Goal: Communication & Community: Answer question/provide support

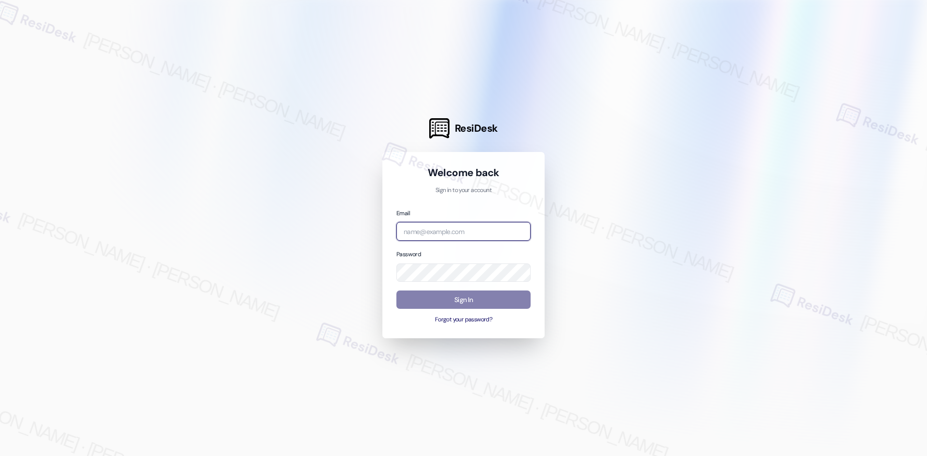
click at [438, 236] on input "email" at bounding box center [463, 231] width 134 height 19
type input "automated-surveys-asset_living-ron.david.dimapilis@asset_living.com"
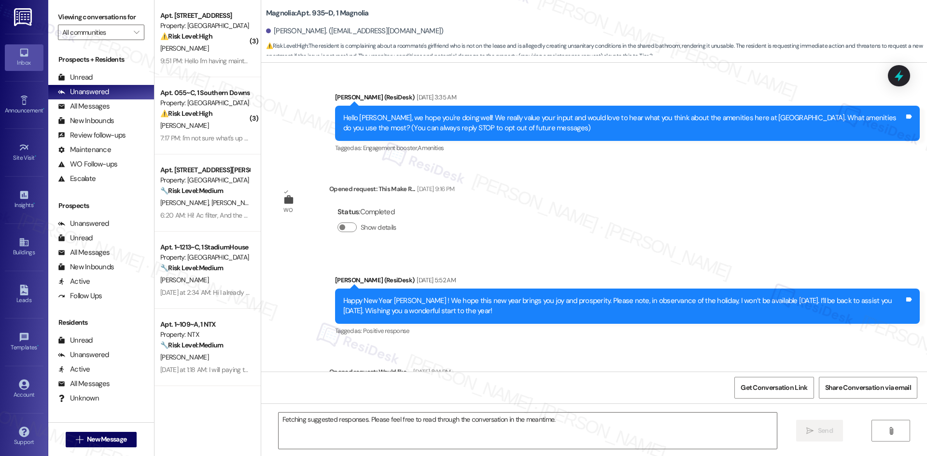
scroll to position [19134, 0]
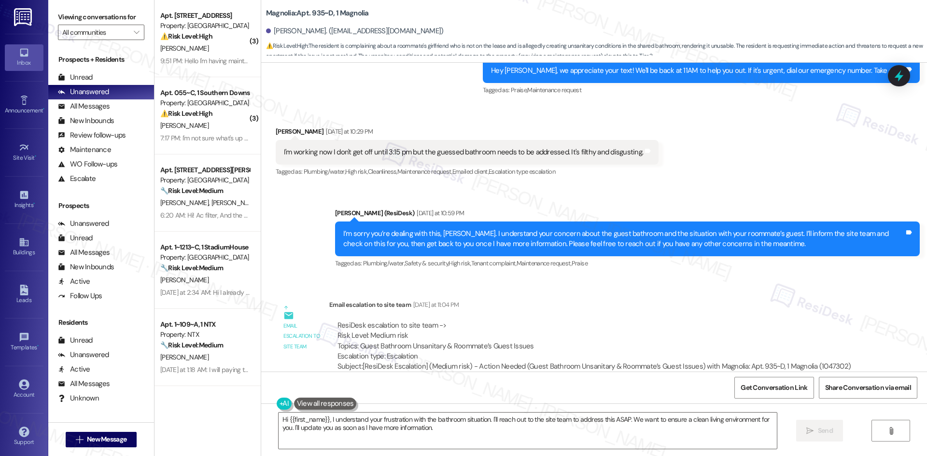
click at [314, 186] on div "Sent via SMS Sarah (ResiDesk) Yesterday at 10:59 PM I’m sorry you’re dealing wi…" at bounding box center [594, 232] width 666 height 92
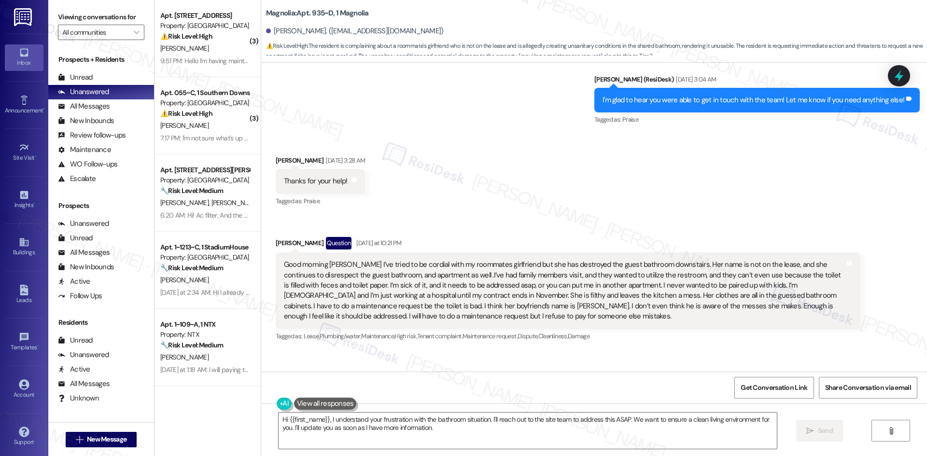
scroll to position [18845, 0]
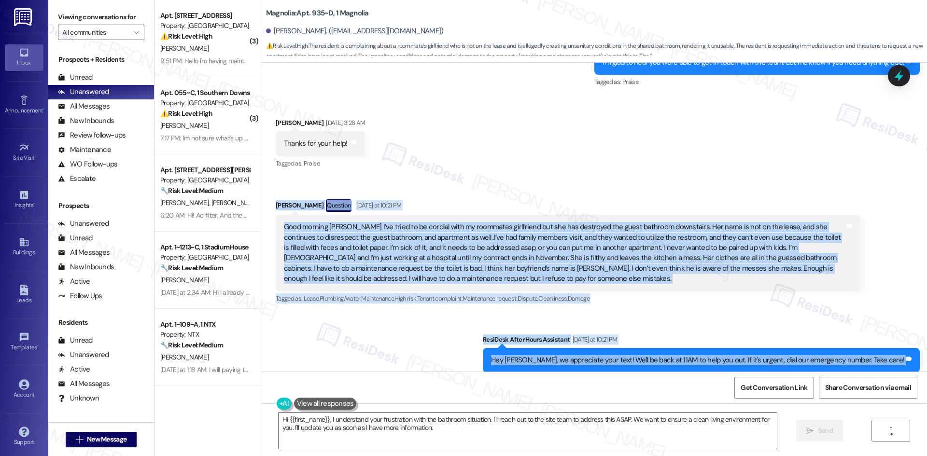
drag, startPoint x: 278, startPoint y: 113, endPoint x: 701, endPoint y: 349, distance: 484.2
click at [712, 351] on div "Announcement, sent via SMS Sarah (ResiDesk) Oct 06, 2023 at 3:35 AM Hello Isaac…" at bounding box center [594, 217] width 666 height 309
click at [417, 313] on div "Sent via SMS ResiDesk After Hours Assistant Yesterday at 10:21 PM Hey Isaac, we…" at bounding box center [594, 354] width 666 height 82
drag, startPoint x: 266, startPoint y: 97, endPoint x: 675, endPoint y: 336, distance: 473.0
click at [675, 336] on div "Announcement, sent via SMS Sarah (ResiDesk) Oct 06, 2023 at 3:35 AM Hello Isaac…" at bounding box center [594, 217] width 666 height 309
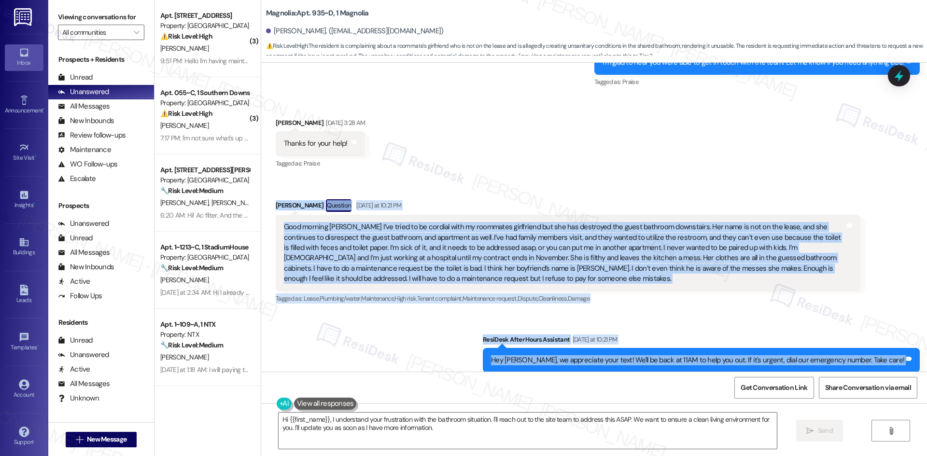
copy div "Isaac Chekwa Question Yesterday at 10:21 PM Good morning Sarah I’ve tried to be…"
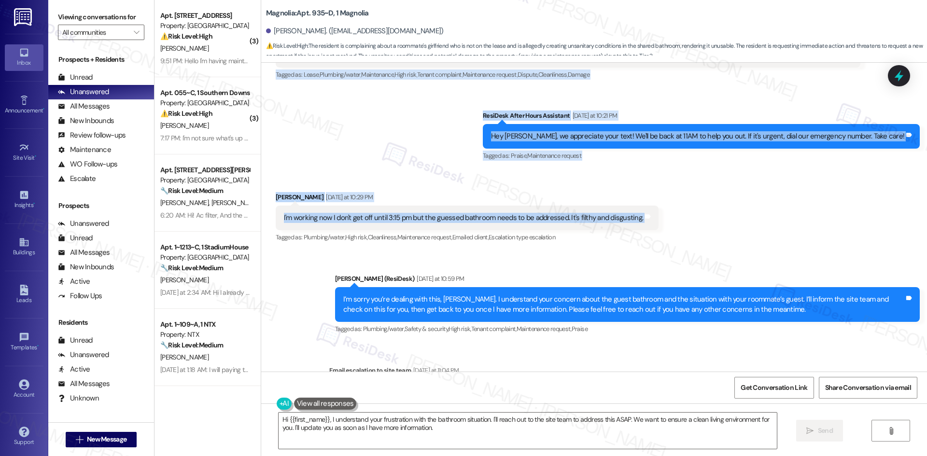
scroll to position [18990, 0]
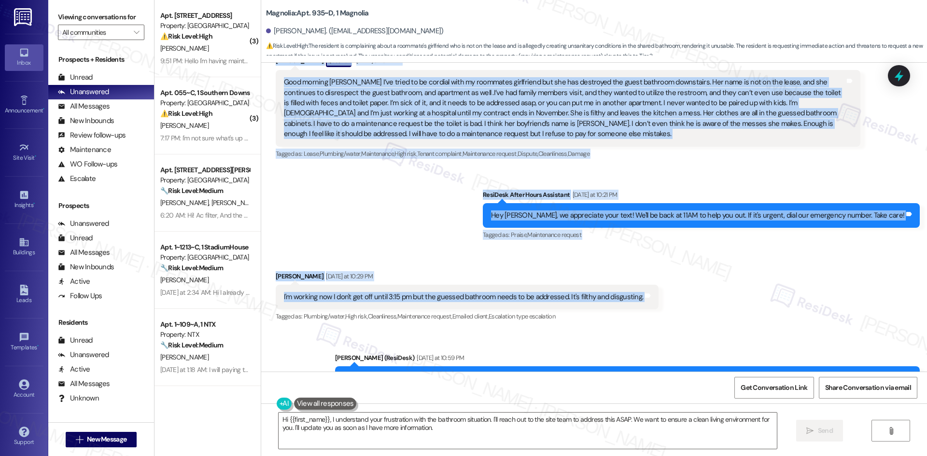
copy div "Isaac Chekwa Question Yesterday at 10:21 PM Good morning Sarah I’ve tried to be…"
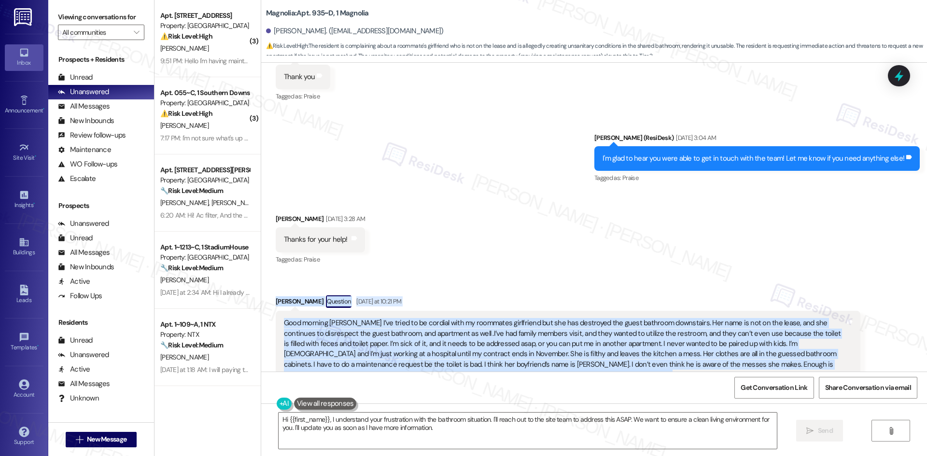
scroll to position [18748, 0]
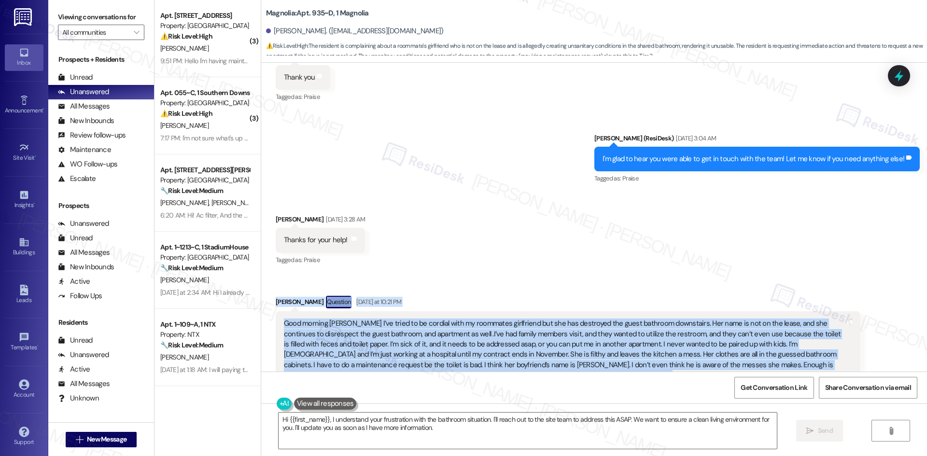
click at [272, 193] on div "Received via SMS Isaac Chekwa Sep 03, 2025 at 3:28 AM Thanks for your help! Tag…" at bounding box center [594, 301] width 666 height 217
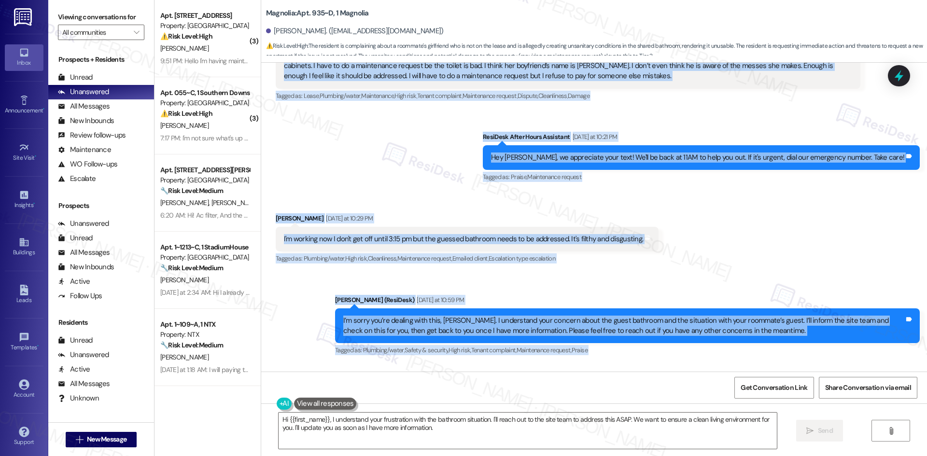
scroll to position [19086, 0]
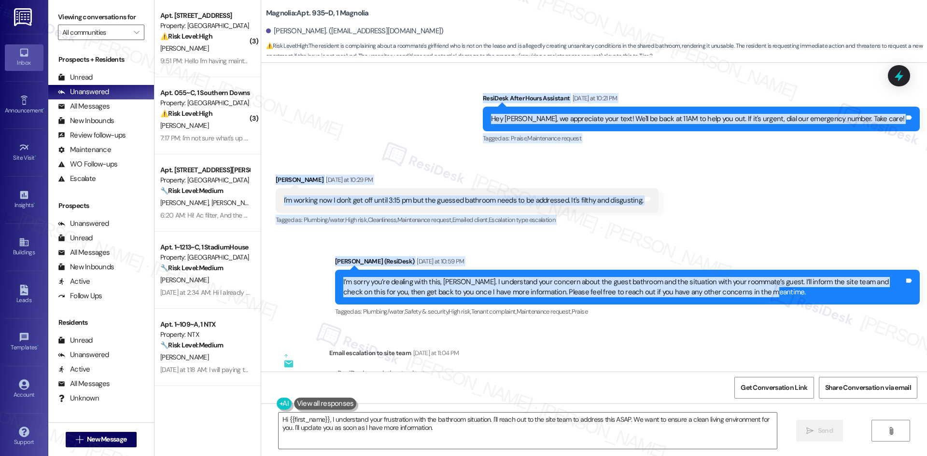
drag, startPoint x: 263, startPoint y: 198, endPoint x: 750, endPoint y: 195, distance: 487.4
click at [752, 196] on div "Announcement, sent via SMS Sarah (ResiDesk) Oct 06, 2023 at 3:35 AM Hello Isaac…" at bounding box center [594, 217] width 666 height 309
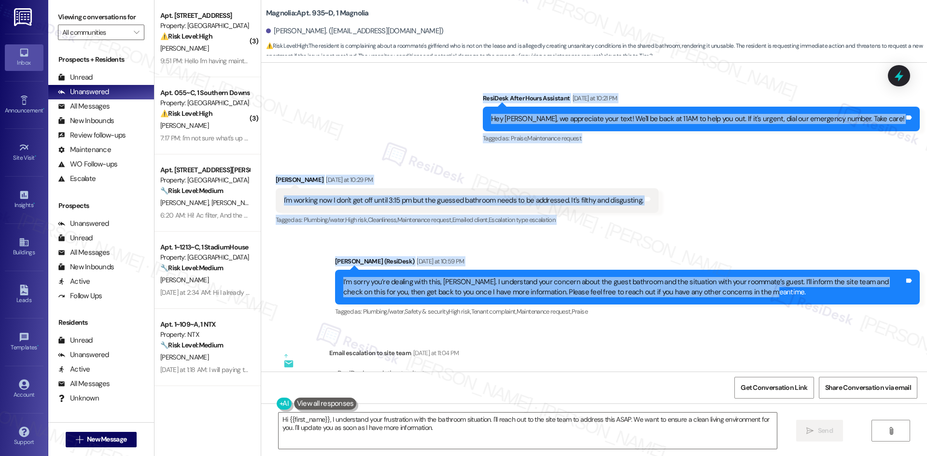
copy div "Isaac Chekwa Question Yesterday at 10:21 PM Good morning Sarah I’ve tried to be…"
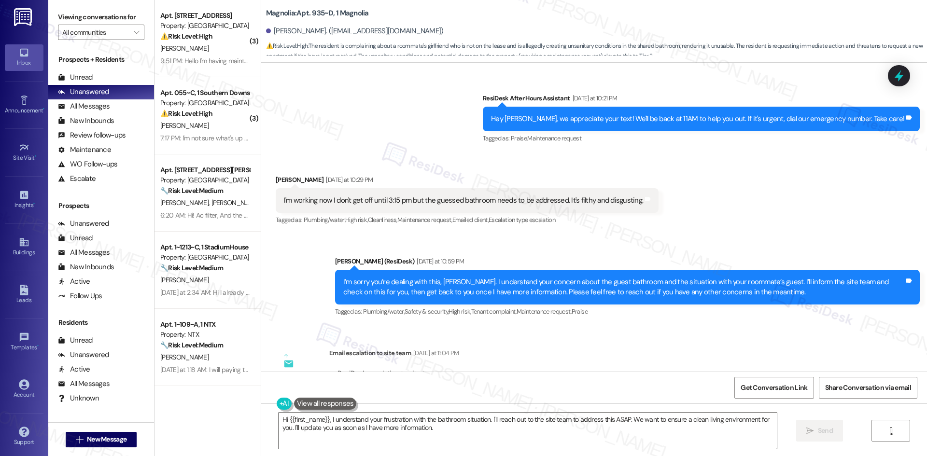
click at [471, 348] on div "Email escalation to site team Yesterday at 11:04 PM" at bounding box center [593, 355] width 529 height 14
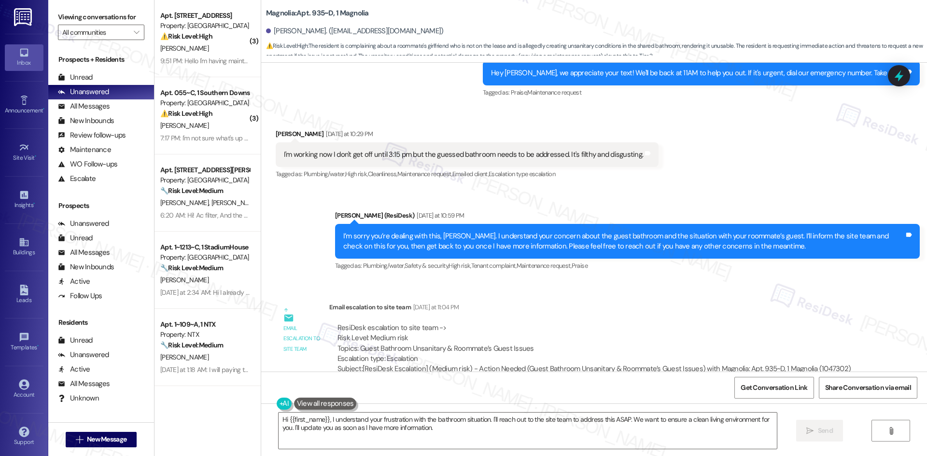
scroll to position [19134, 0]
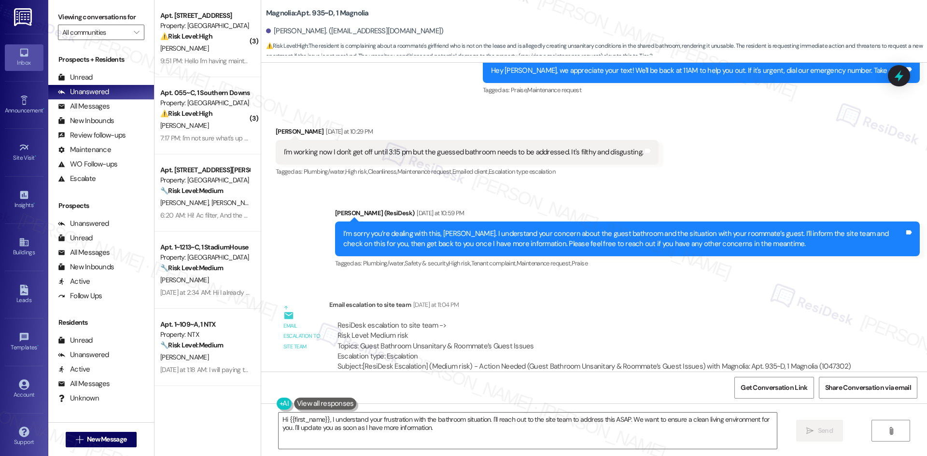
drag, startPoint x: 320, startPoint y: 310, endPoint x: 333, endPoint y: 314, distance: 12.7
click at [332, 401] on div "Email escalation reply ResiDesk Escalation - Reply From Site Team 8:47 AM ResiD…" at bounding box center [567, 437] width 599 height 73
click at [333, 408] on div "ResiDesk Escalation - Reply From Site Team 8:47 AM" at bounding box center [594, 415] width 531 height 14
drag, startPoint x: 322, startPoint y: 310, endPoint x: 471, endPoint y: 342, distance: 152.1
click at [471, 408] on div "ResiDesk Escalation - Reply From Site Team 8:47 AM ResiDesk escalation reply ->…" at bounding box center [594, 437] width 531 height 59
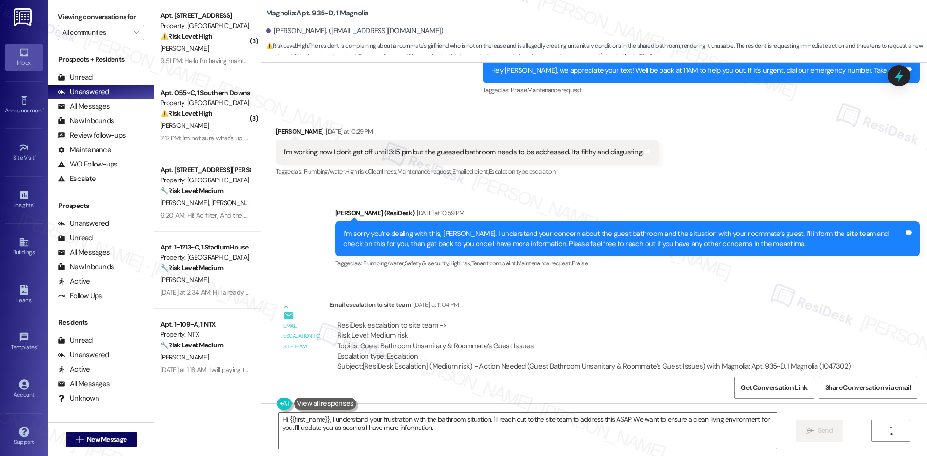
copy div "ResiDesk Escalation - Reply From Site Team 8:47 AM ResiDesk escalation reply ->…"
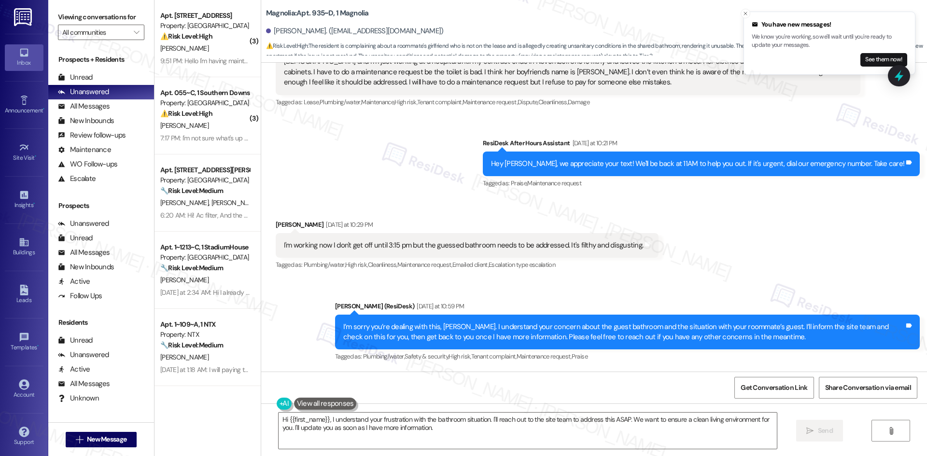
scroll to position [18990, 0]
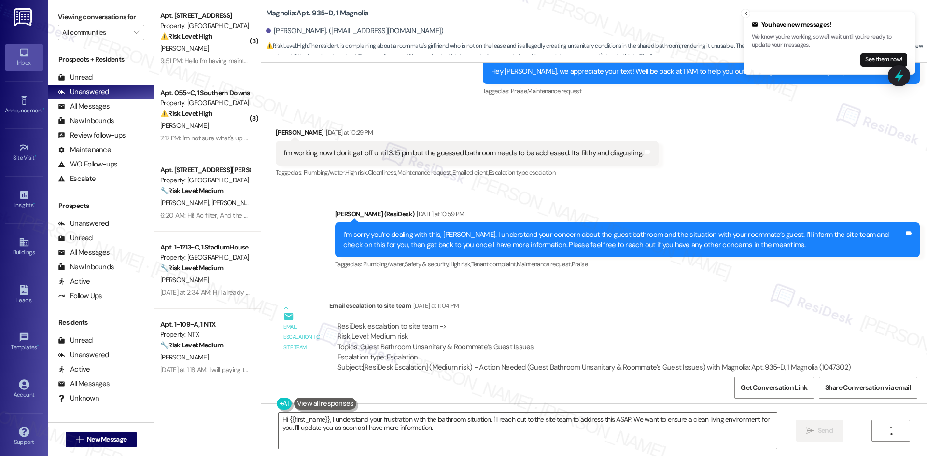
scroll to position [19134, 0]
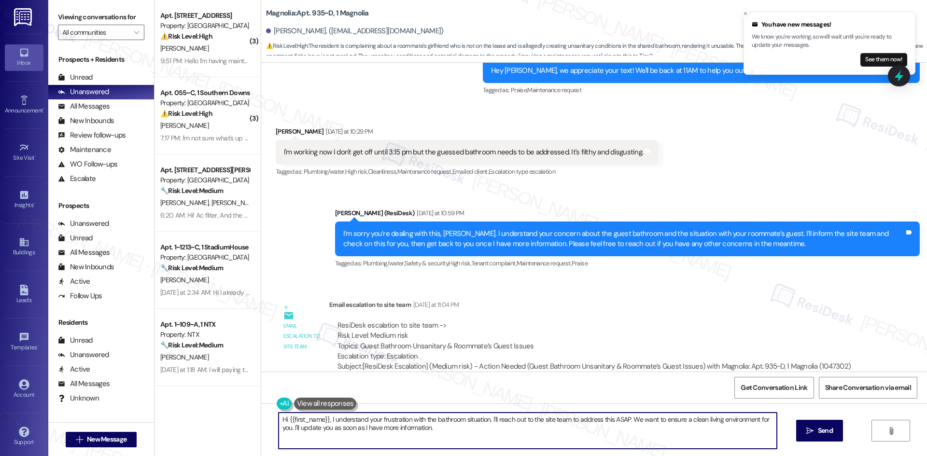
drag, startPoint x: 455, startPoint y: 432, endPoint x: 222, endPoint y: 404, distance: 234.3
click at [220, 404] on div "( 3 ) Apt. 213, 4330 S Eastern Ave Property: Arcadia Pointe ⚠️ Risk Level: High…" at bounding box center [540, 228] width 772 height 456
paste textarea "Isaac, the site team has sent a notice to all roommates today regarding the sit…"
type textarea "Hi Isaac, the site team has sent a notice to all roommates today regarding the …"
click at [821, 433] on span "Send" at bounding box center [815, 431] width 15 height 10
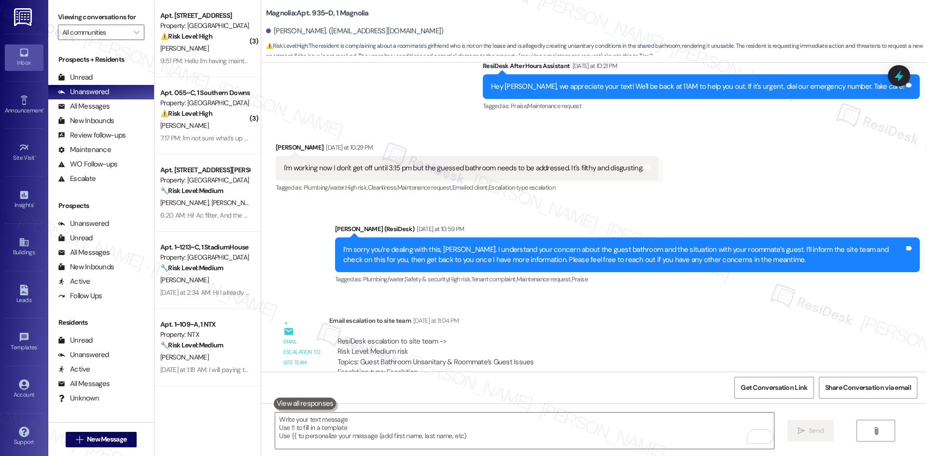
scroll to position [19201, 0]
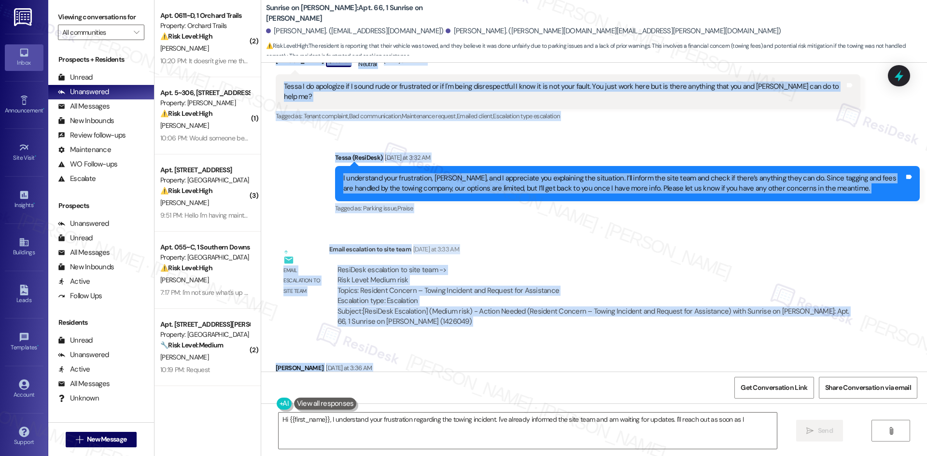
scroll to position [12077, 0]
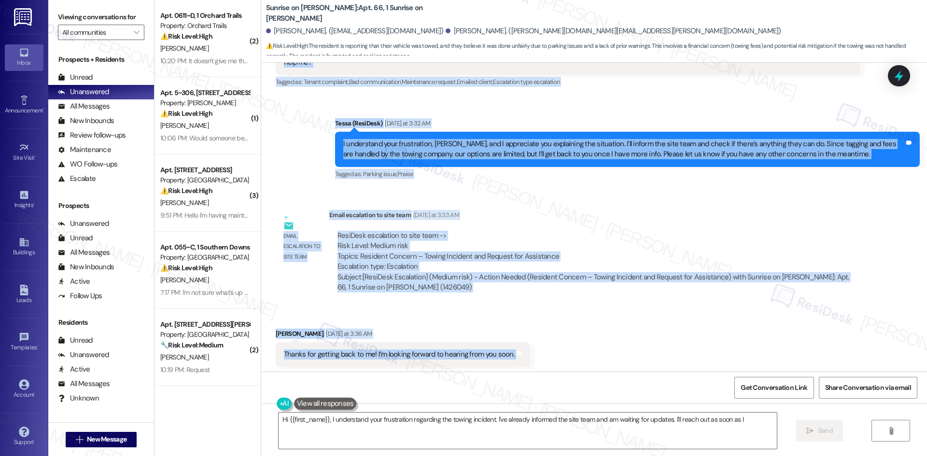
drag, startPoint x: 264, startPoint y: 221, endPoint x: 514, endPoint y: 274, distance: 256.5
click at [514, 274] on div "Lease started Mar 11, 2025 at 8:00 AM Survey, sent via SMS Residesk Automated S…" at bounding box center [594, 217] width 666 height 309
copy div "Daniel Hernandez Yesterday at 2:11 AM We see it now thank you Two years not onc…"
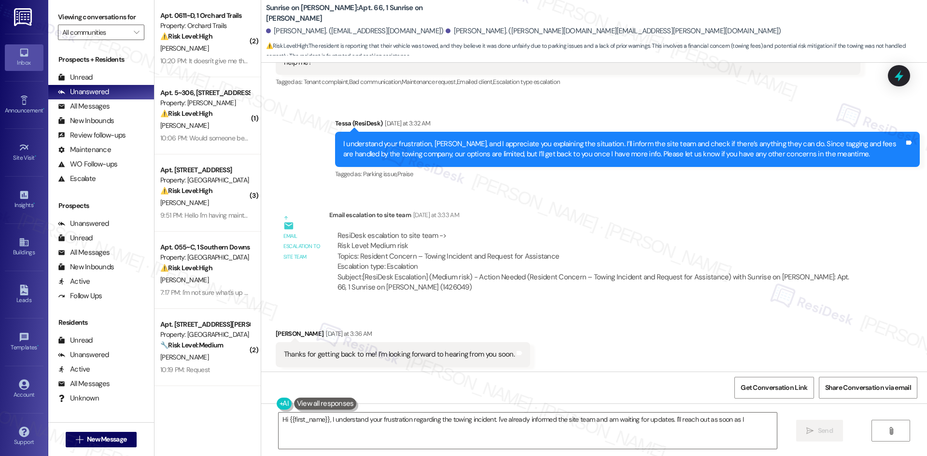
click at [571, 388] on div "Sent via SMS Tessa (ResiDesk) Yesterday at 6:47 AM You’re very welcome, Daniel!…" at bounding box center [594, 429] width 666 height 82
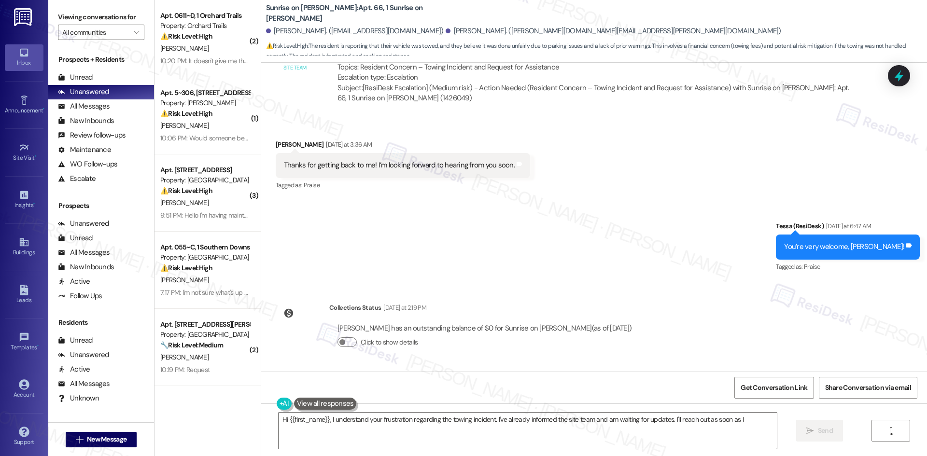
scroll to position [12270, 0]
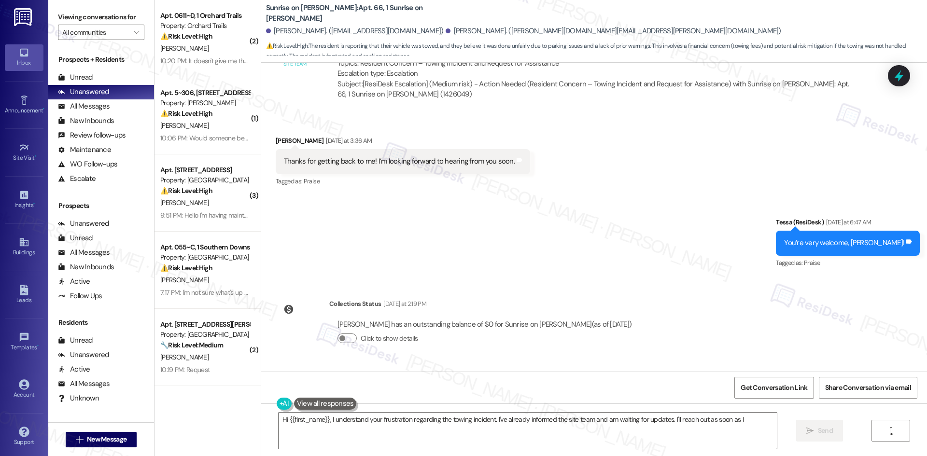
drag, startPoint x: 323, startPoint y: 308, endPoint x: 439, endPoint y: 333, distance: 118.5
click at [439, 388] on div "ResiDesk Escalation - Reply From Site Team 9:23 PM ResiDesk escalation reply ->…" at bounding box center [594, 417] width 531 height 59
copy div "ResiDesk Escalation - Reply From Site Team 9:23 PM ResiDesk escalation reply ->"
click at [491, 195] on div "Sent via SMS Tessa (ResiDesk) Yesterday at 6:47 AM You’re very welcome, Daniel!…" at bounding box center [594, 236] width 666 height 82
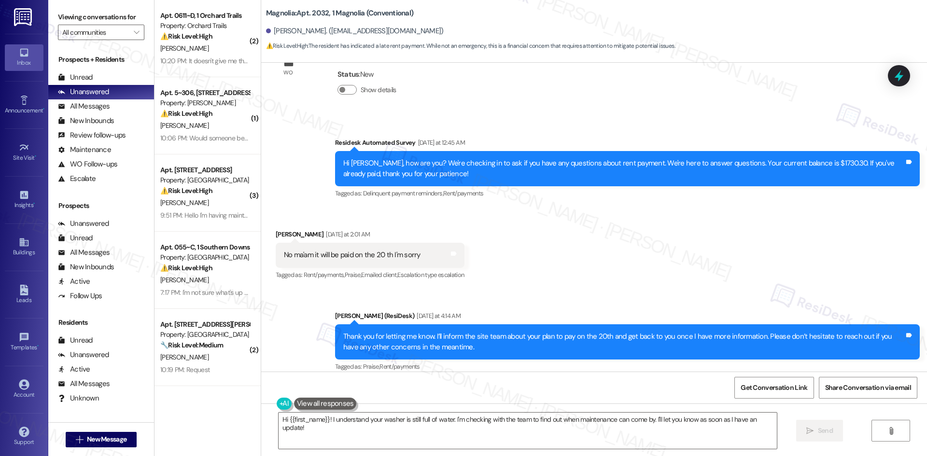
scroll to position [12439, 0]
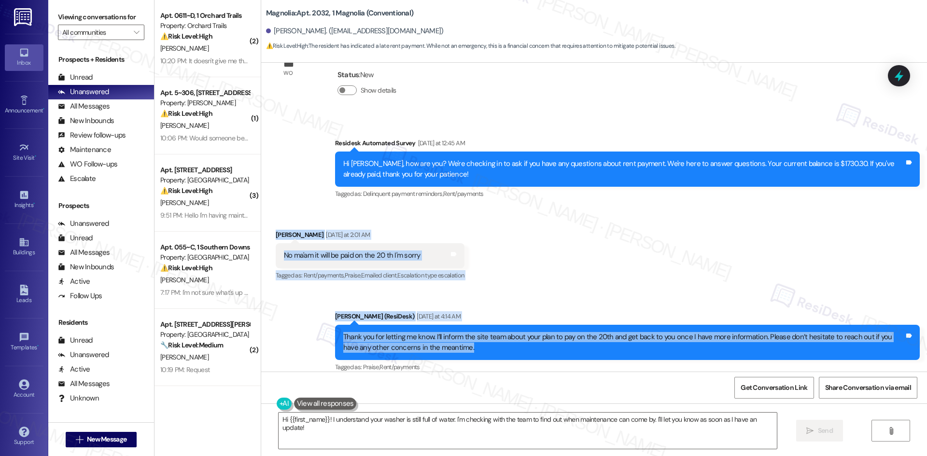
drag, startPoint x: 264, startPoint y: 161, endPoint x: 471, endPoint y: 276, distance: 236.8
click at [471, 276] on div "Survey, sent via SMS Residesk Automated Survey Aug 06, 2024 at 2:55 AM Hi Latos…" at bounding box center [594, 217] width 666 height 309
copy div "Latosha Lee Yesterday at 2:01 AM No ma'am it will be paid on the 20 th I'm sorr…"
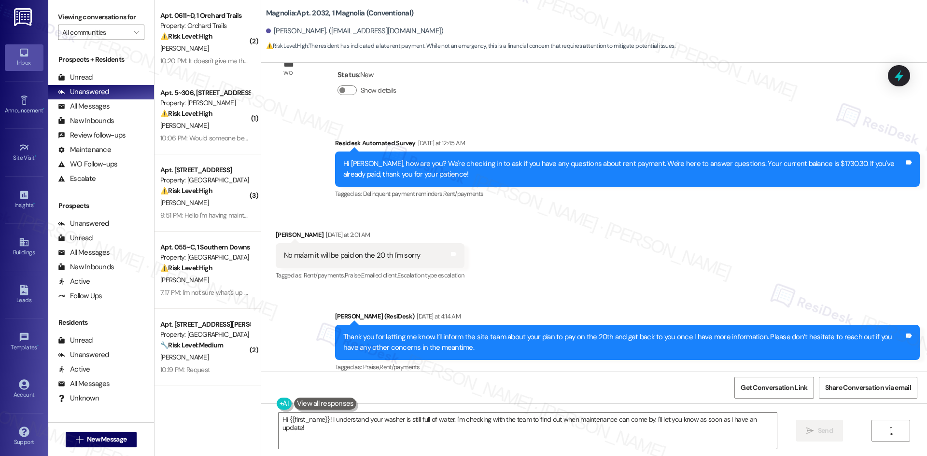
click at [553, 416] on div "ResiDesk escalation to site team -> Risk Level: Medium risk Topics: Resident Pa…" at bounding box center [594, 454] width 531 height 77
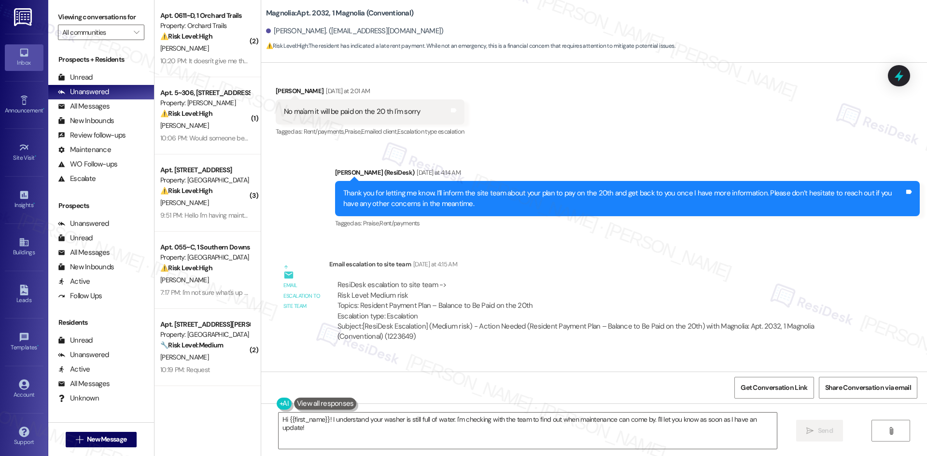
scroll to position [12583, 0]
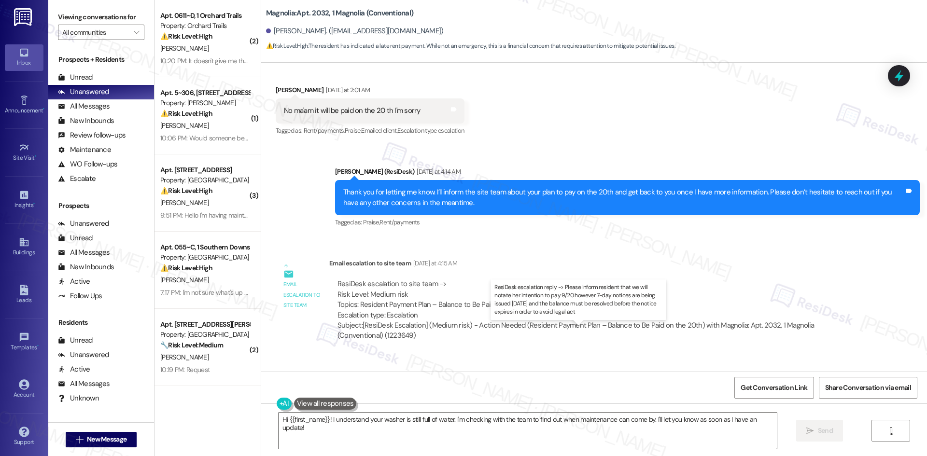
drag, startPoint x: 322, startPoint y: 313, endPoint x: 416, endPoint y: 355, distance: 103.7
click at [416, 377] on div "ResiDesk Escalation - Reply From Site Team 9:40 PM ResiDesk escalation reply ->…" at bounding box center [594, 406] width 531 height 59
copy div "ResiDesk Escalation - Reply From Site Team 9:40 PM ResiDesk escalation reply ->…"
click at [578, 279] on div "ResiDesk escalation to site team -> Risk Level: Medium risk Topics: Resident Pa…" at bounding box center [594, 300] width 514 height 42
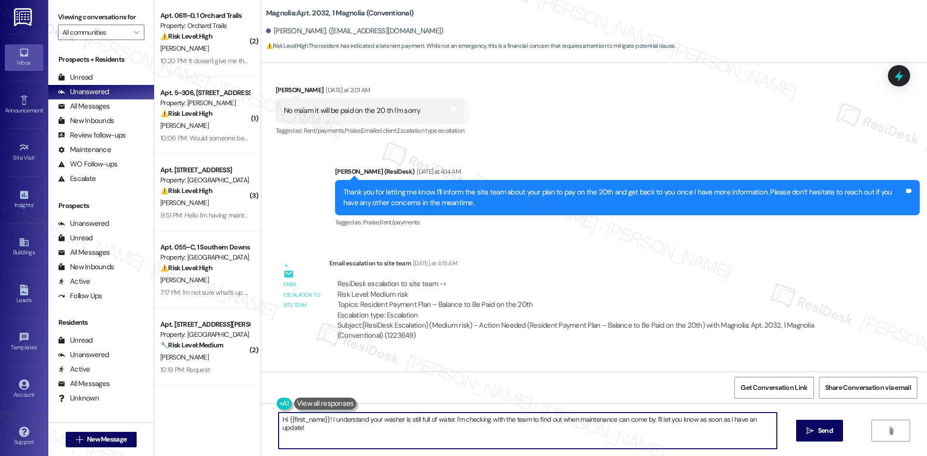
click at [445, 437] on textarea "Hi {{first_name}}! I understand your washer is still full of water. I'm checkin…" at bounding box center [527, 431] width 498 height 36
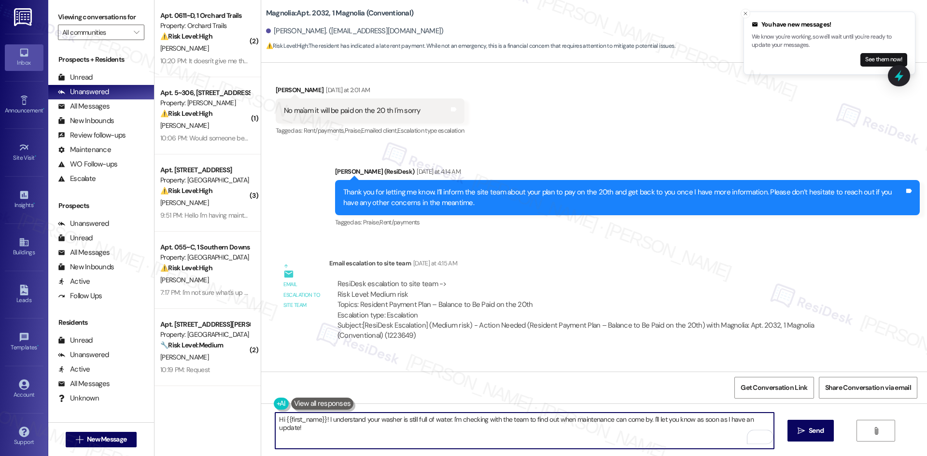
paste textarea "Latosha, thank you for your patience. The site team has noted your intention to…"
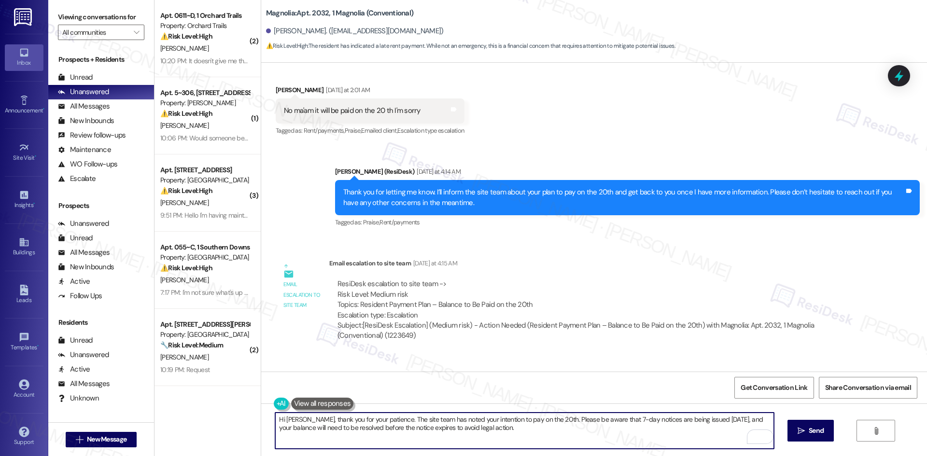
click at [461, 433] on textarea "Hi Latosha, thank you for your patience. The site team has noted your intention…" at bounding box center [524, 431] width 498 height 36
paste textarea "Please let us know if you have any questions in the meantime."
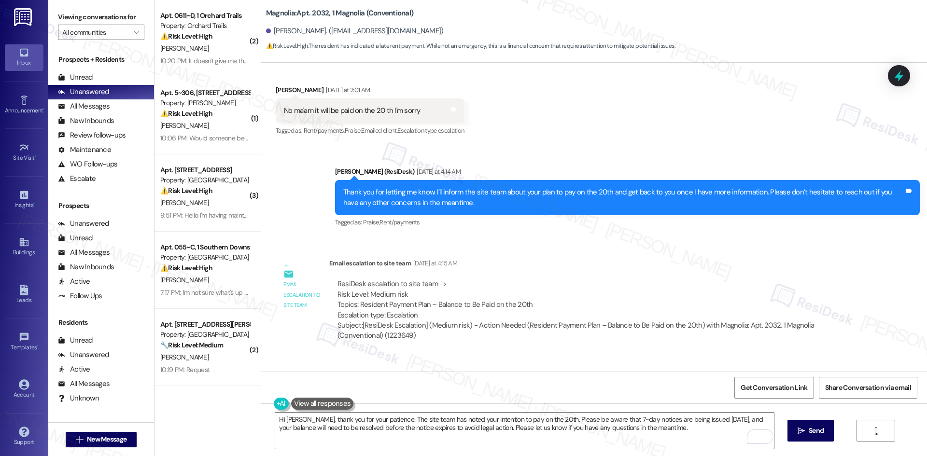
click at [579, 370] on div "Email escalation reply ResiDesk Escalation - Reply From Site Team 9:40 PM ResiD…" at bounding box center [567, 406] width 599 height 73
click at [552, 258] on div "Email escalation to site team Yesterday at 4:15 AM" at bounding box center [594, 265] width 531 height 14
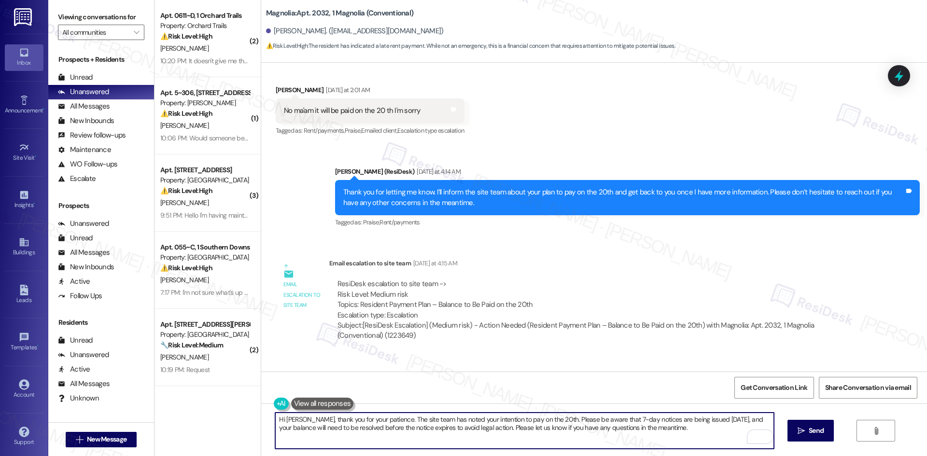
click at [372, 426] on textarea "Hi Latosha, thank you for your patience. The site team has noted your intention…" at bounding box center [524, 431] width 498 height 36
paste textarea "Hi Latosha, thank you for your patience. The site team has noted your intention…"
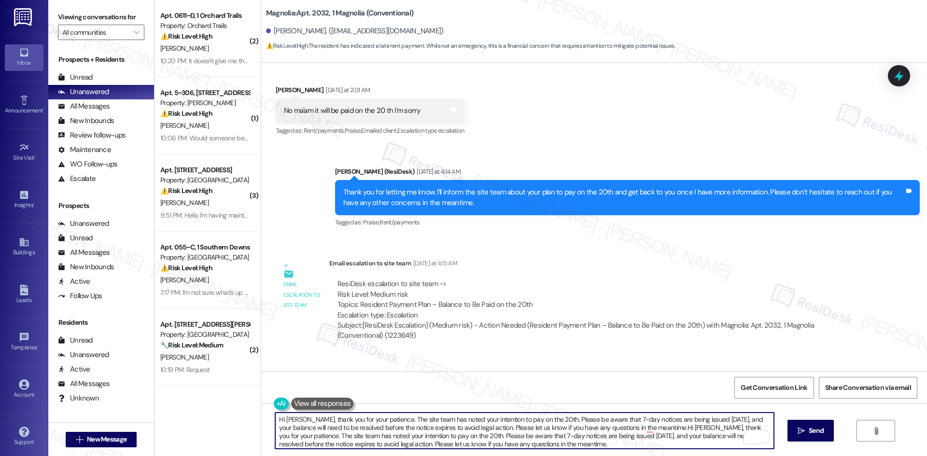
click at [644, 401] on div "Get Conversation Link Share Conversation via email" at bounding box center [594, 388] width 666 height 32
click at [614, 440] on textarea "Hi Latosha, thank you for your patience. The site team has noted your intention…" at bounding box center [524, 431] width 498 height 36
paste textarea "To enrich screen reader interactions, please activate Accessibility in Grammarl…"
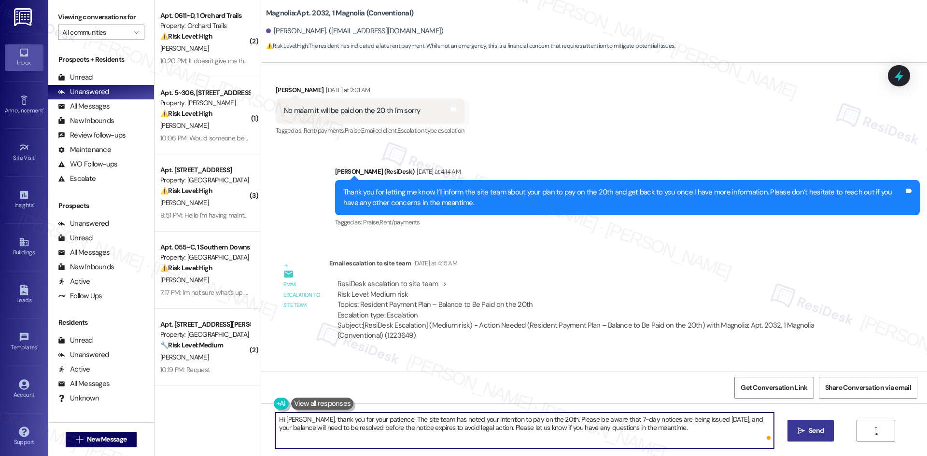
type textarea "Hi Latosha, thank you for your patience. The site team has noted your intention…"
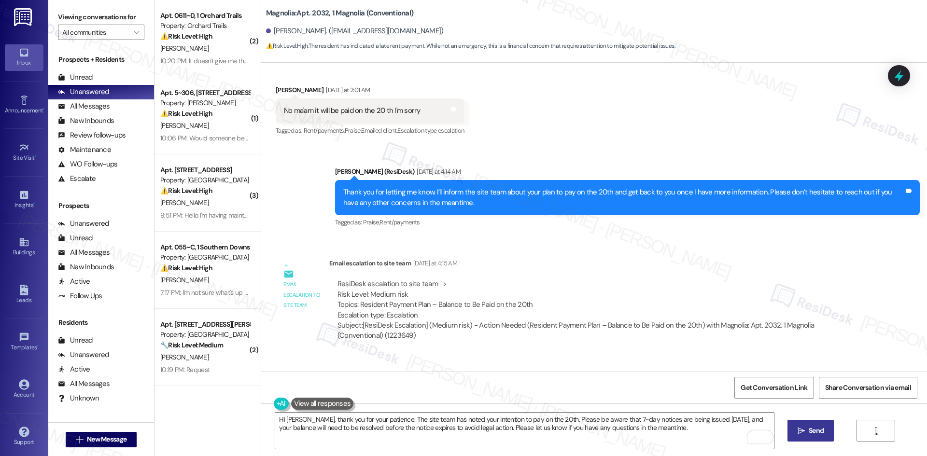
click at [799, 430] on icon "" at bounding box center [800, 431] width 7 height 8
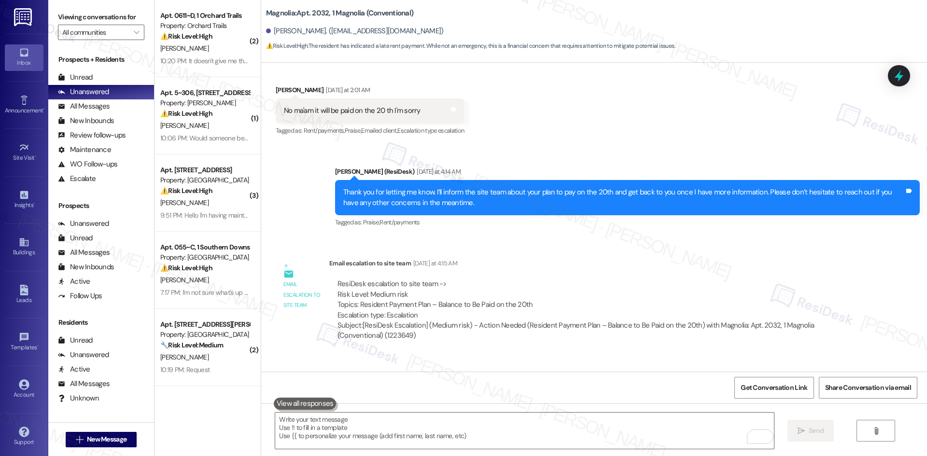
drag, startPoint x: 812, startPoint y: 323, endPoint x: 800, endPoint y: 319, distance: 12.8
click at [811, 391] on div "ResiDesk escalation reply -> Please inform resident that we will notate her int…" at bounding box center [594, 413] width 531 height 45
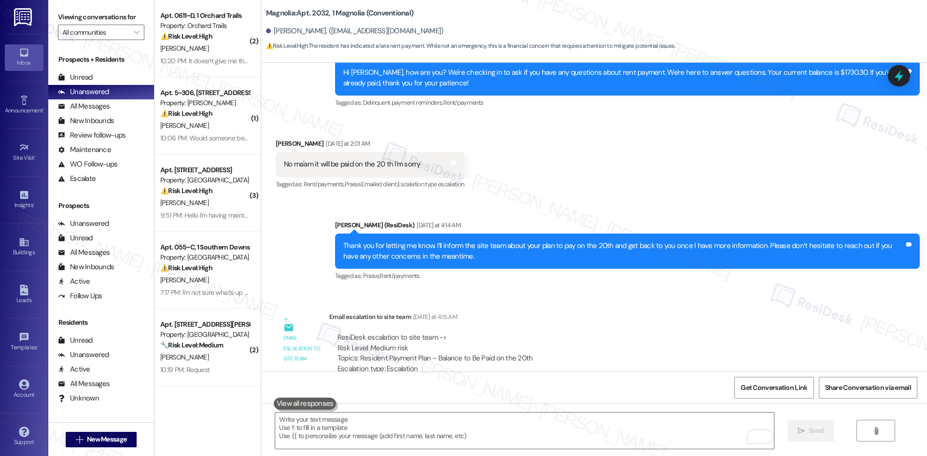
scroll to position [12535, 0]
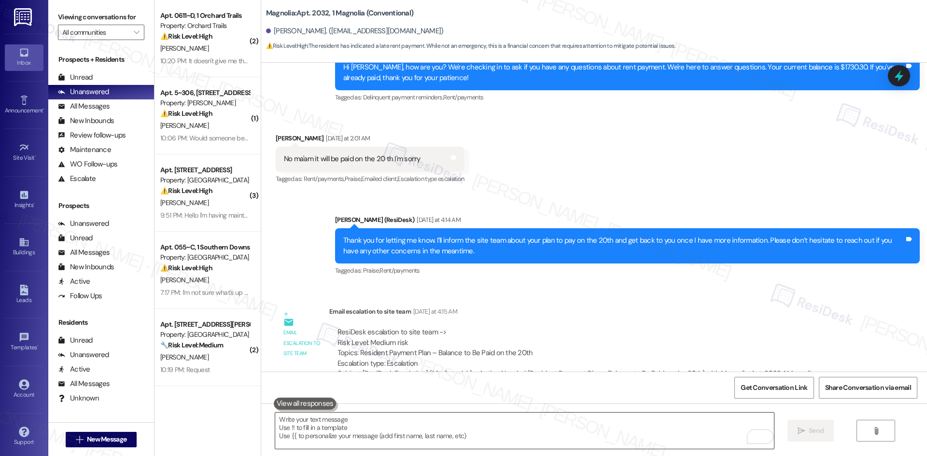
click at [550, 443] on textarea "To enrich screen reader interactions, please activate Accessibility in Grammarl…" at bounding box center [524, 431] width 498 height 36
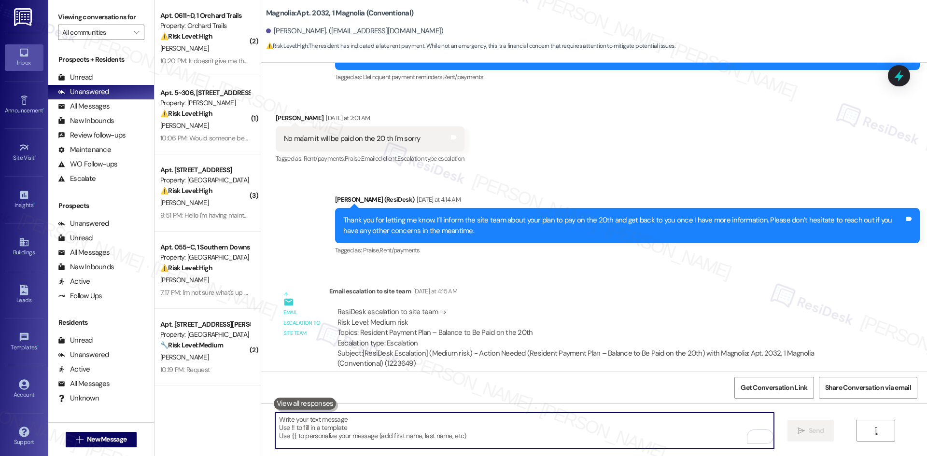
scroll to position [12583, 0]
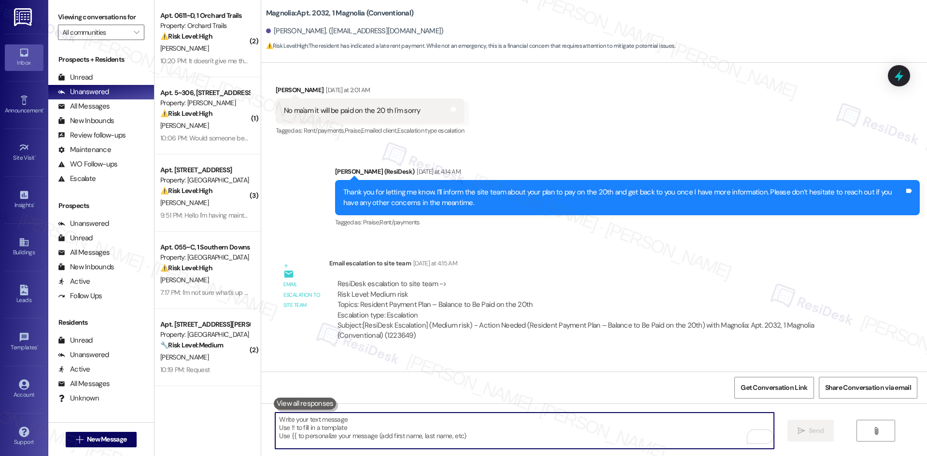
paste textarea "Hi Latosha, thank you for your patience. The site team has noted your intention…"
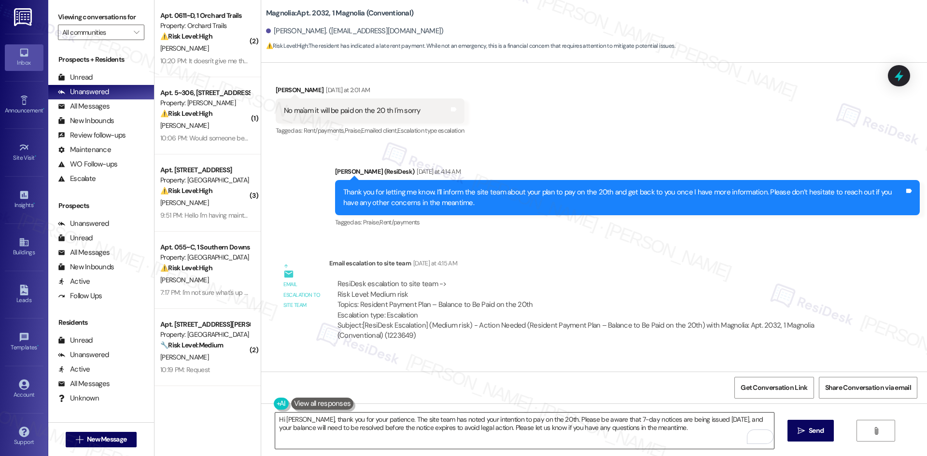
click at [571, 431] on textarea "Hi Latosha, thank you for your patience. The site team has noted your intention…" at bounding box center [524, 431] width 498 height 36
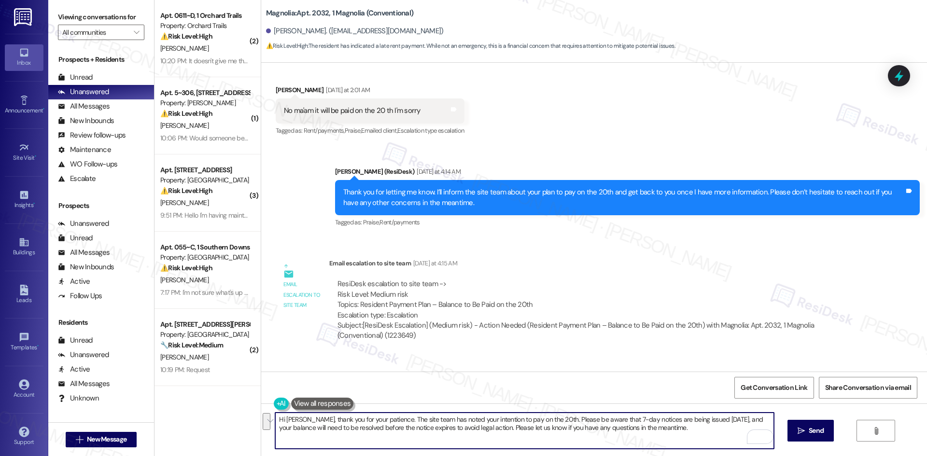
paste textarea "just keep in mind that 7-day notices are being issued today, so the balance wil…"
click at [418, 440] on textarea "Hi Latosha, thank you for your patience. The site team has noted your intention…" at bounding box center [524, 431] width 498 height 36
type textarea "Hi Latosha, thank you for your patience. The site team has noted your intention…"
click at [818, 431] on span "Send" at bounding box center [815, 431] width 15 height 10
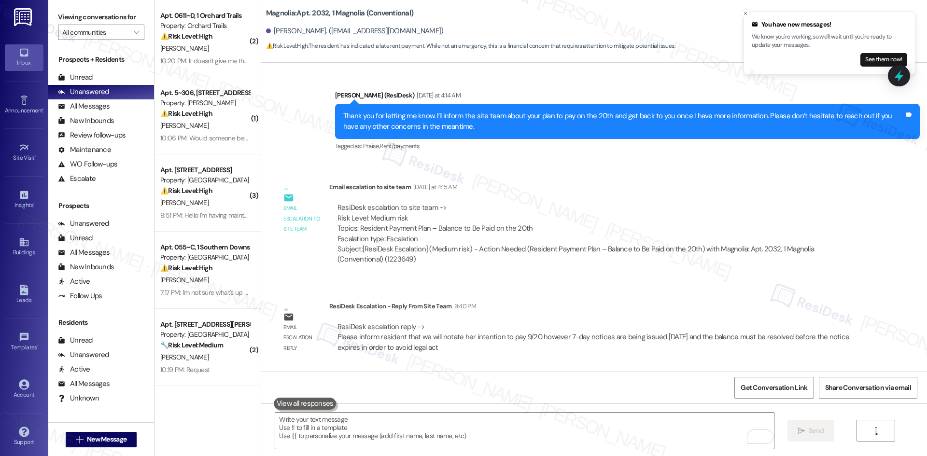
scroll to position [12661, 0]
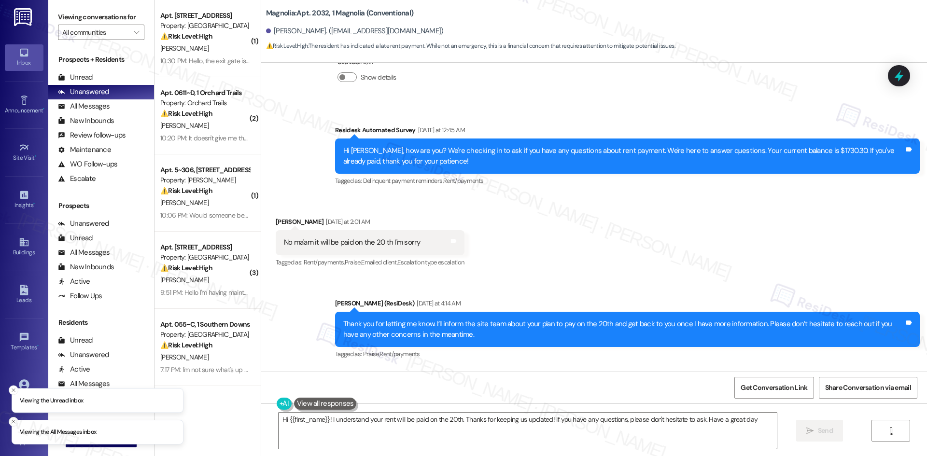
type textarea "Hi {{first_name}}! I understand your rent will be paid on the 20th. Thanks for …"
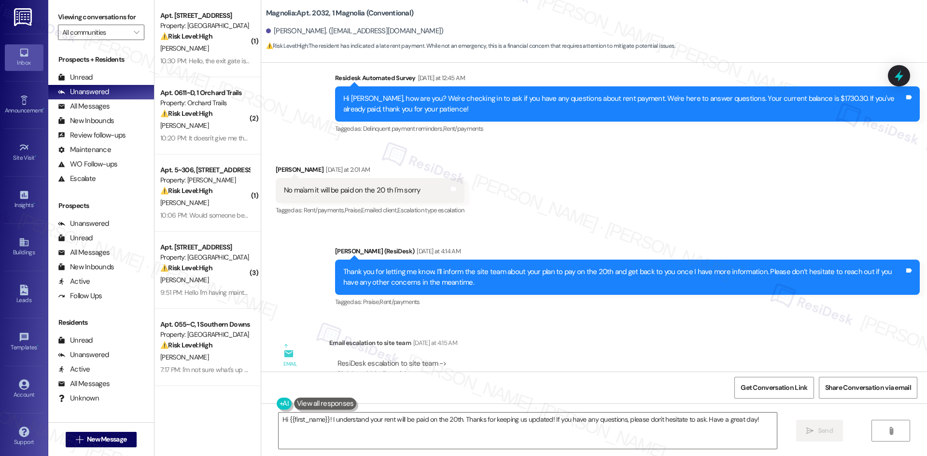
scroll to position [12675, 0]
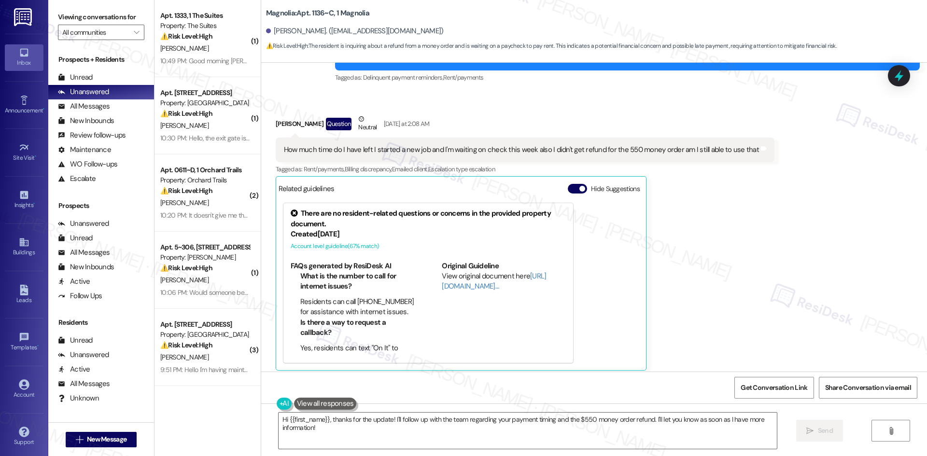
scroll to position [1815, 0]
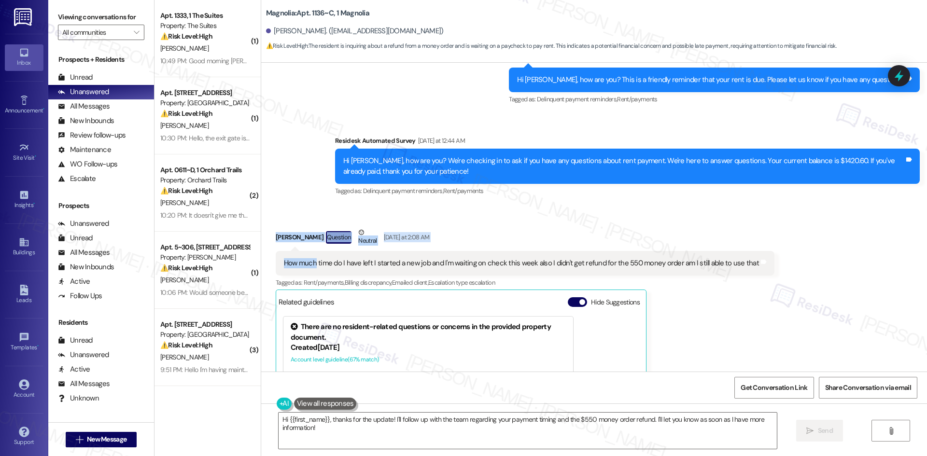
drag, startPoint x: 262, startPoint y: 172, endPoint x: 317, endPoint y: 186, distance: 56.8
click at [313, 206] on div "Received via SMS Cameron Taylor Question Neutral Yesterday at 2:08 AM How much …" at bounding box center [594, 349] width 666 height 286
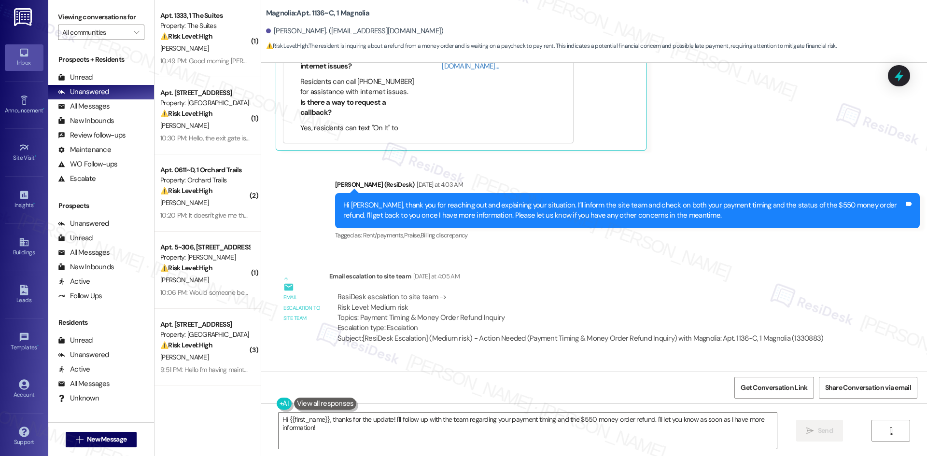
scroll to position [2152, 0]
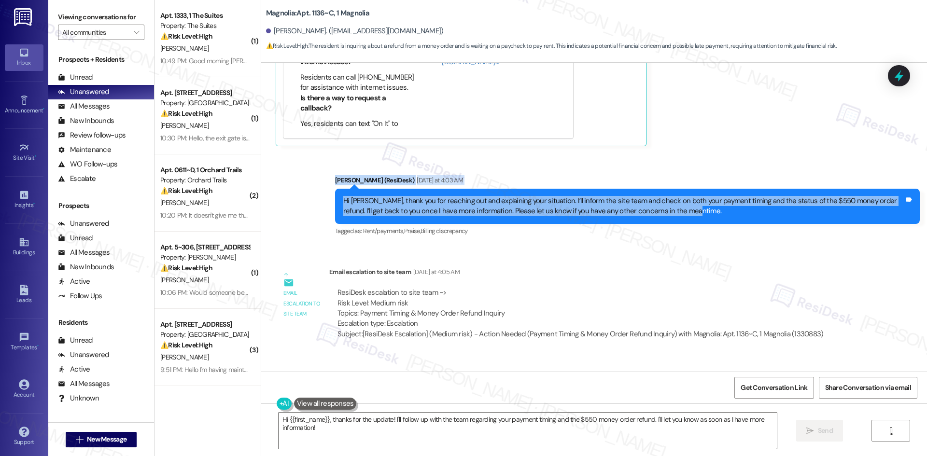
drag, startPoint x: 324, startPoint y: 114, endPoint x: 661, endPoint y: 152, distance: 339.0
click at [683, 154] on div "Sent via SMS Sarah (ResiDesk) Yesterday at 4:03 AM Hi Cameron, thank you for re…" at bounding box center [594, 199] width 666 height 92
copy div "Sarah (ResiDesk) Yesterday at 4:03 AM Hi Cameron, thank you for reaching out an…"
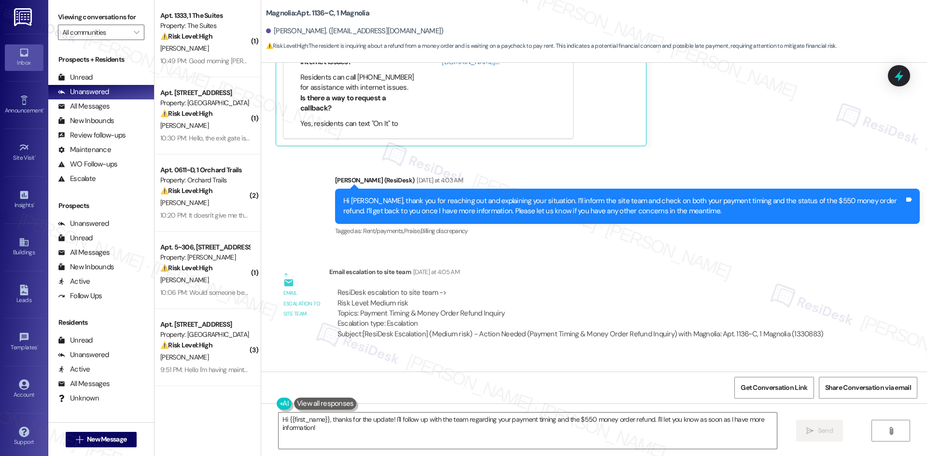
click at [441, 291] on div "Email escalation to site team Email escalation to site team Yesterday at 4:05 A…" at bounding box center [553, 307] width 570 height 94
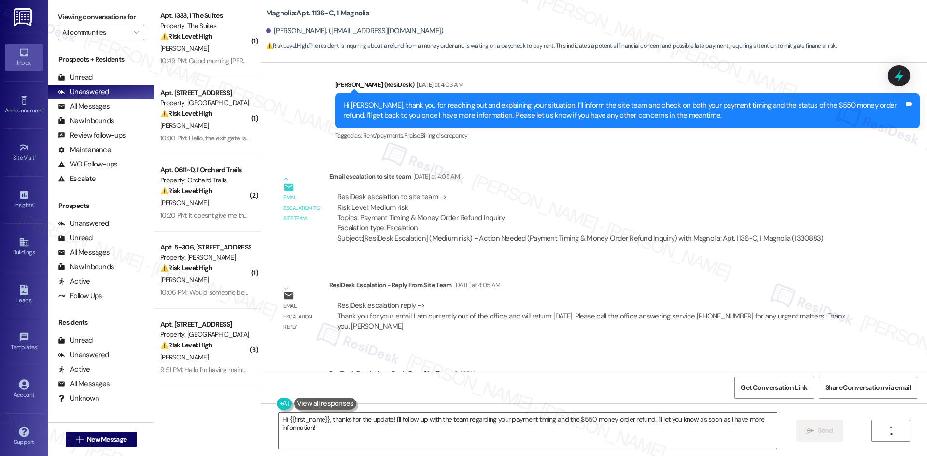
scroll to position [2249, 0]
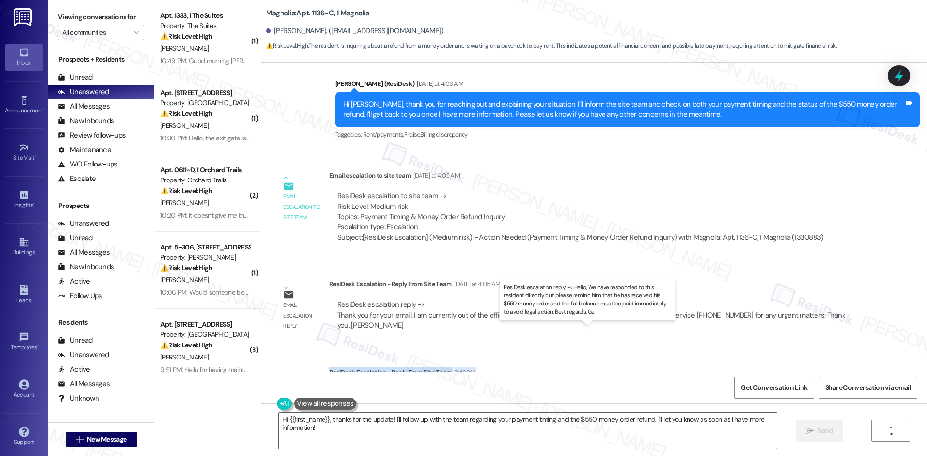
drag, startPoint x: 322, startPoint y: 311, endPoint x: 364, endPoint y: 354, distance: 60.1
click at [364, 367] on div "ResiDesk Escalation - Reply From Site Team 9:42 PM ResiDesk escalation reply ->…" at bounding box center [594, 396] width 531 height 59
copy div "ResiDesk Escalation - Reply From Site Team 9:42 PM ResiDesk escalation reply ->…"
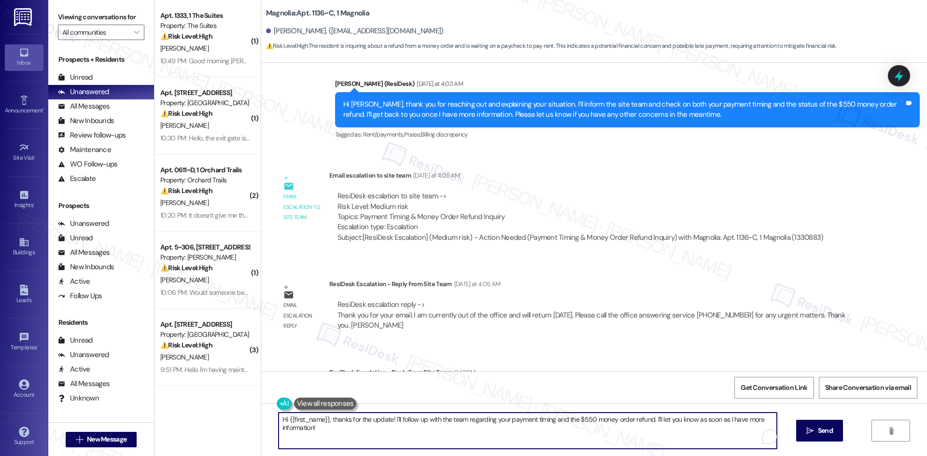
drag, startPoint x: 326, startPoint y: 430, endPoint x: 248, endPoint y: 415, distance: 79.1
click at [248, 415] on div "( 1 ) Apt. 1333, 1 The Suites Property: The Suites ⚠️ Risk Level: High The resi…" at bounding box center [540, 228] width 772 height 456
paste textarea "Cameron, thank you for your patience. The site team has confirmed that you’ve r…"
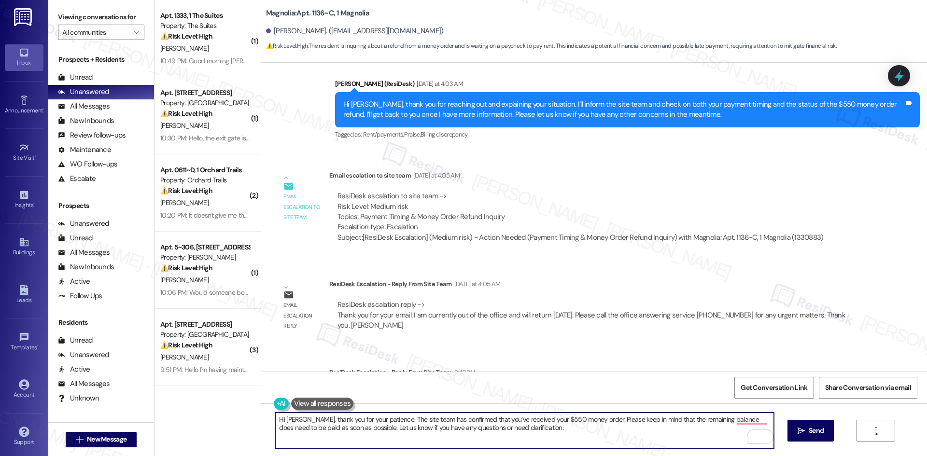
click at [742, 424] on textarea "Hi Cameron, thank you for your patience. The site team has confirmed that you’v…" at bounding box center [524, 431] width 498 height 36
click at [738, 421] on textarea "Hi Cameron, thank you for your patience. The site team has confirmed that you’v…" at bounding box center [524, 431] width 498 height 36
click at [499, 439] on textarea "Hi Cameron, thank you for your patience. The site team has confirmed that you’v…" at bounding box center [524, 431] width 498 height 36
type textarea "Hi Cameron, thank you for your patience. The site team has confirmed that you’v…"
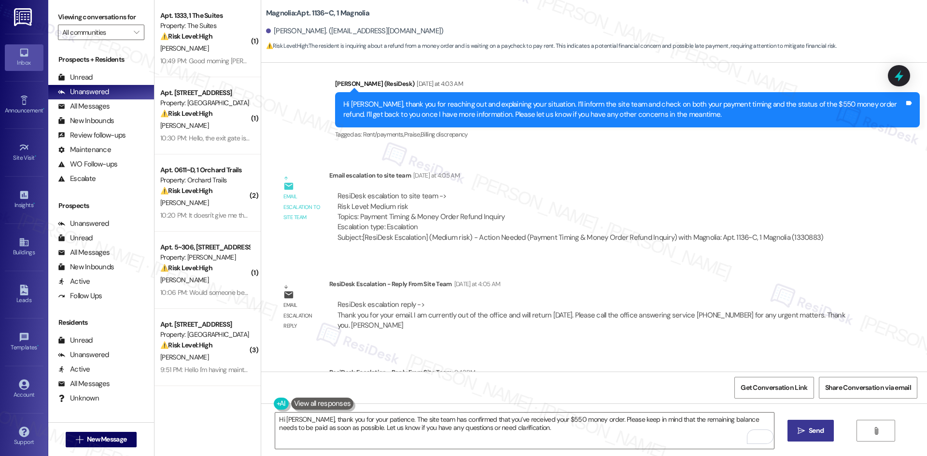
click at [799, 430] on icon "" at bounding box center [800, 431] width 7 height 8
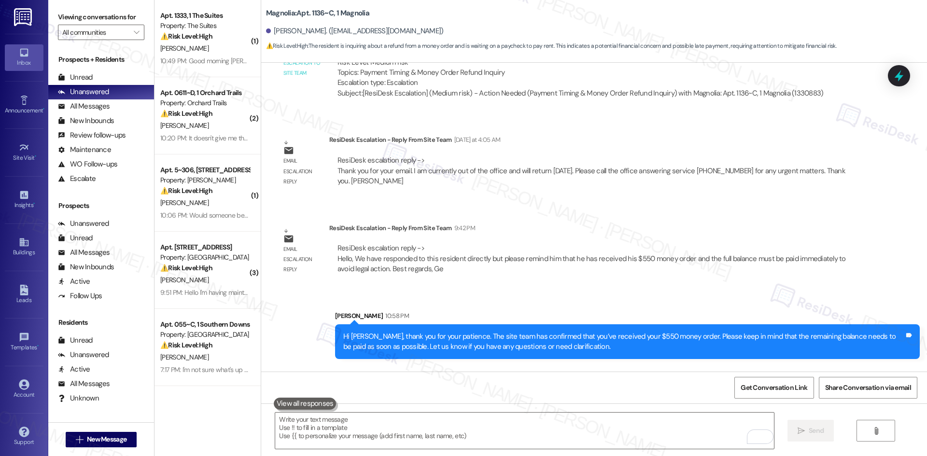
scroll to position [2394, 0]
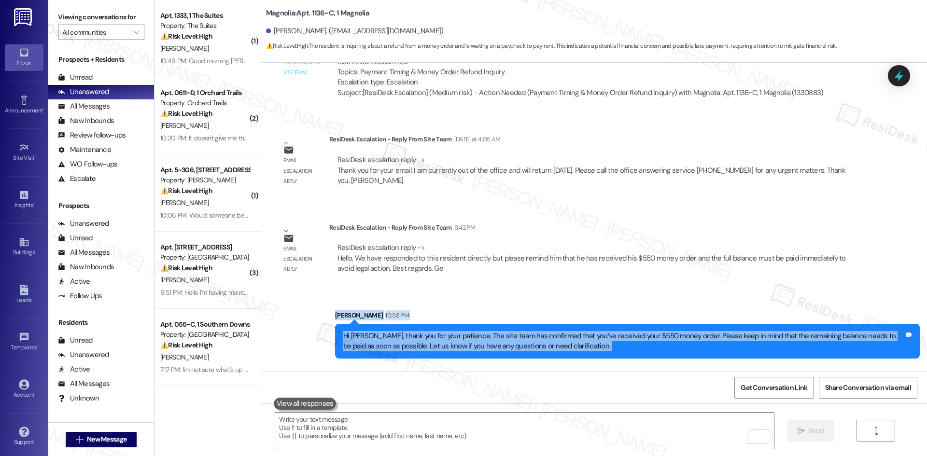
drag, startPoint x: 313, startPoint y: 241, endPoint x: 789, endPoint y: 360, distance: 490.3
click at [789, 360] on div "WO Opened request: Porch light... Sep 18, 2024 at 5:59 PM Status : Completed Sh…" at bounding box center [594, 217] width 666 height 309
copy div "Sarah 10:58 PM Hi Cameron, thank you for your patience. The site team has confi…"
click at [386, 366] on div "Received via SMS Cameron Taylor 11:29 PM Hey I want be able to pay that common …" at bounding box center [594, 399] width 666 height 67
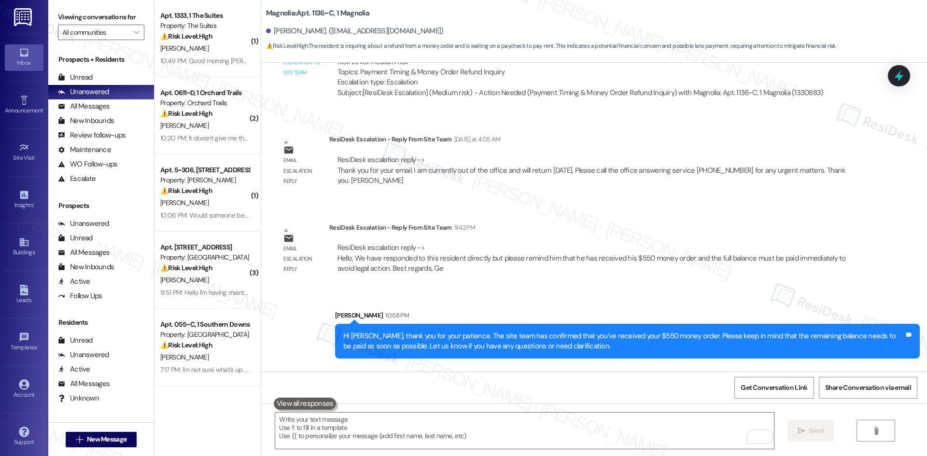
click at [387, 366] on div "Received via SMS Cameron Taylor 11:29 PM Hey I want be able to pay that common …" at bounding box center [594, 399] width 666 height 67
click at [327, 225] on div "Email escalation reply ResiDesk Escalation - Reply From Site Team 9:42 PM ResiD…" at bounding box center [567, 251] width 599 height 73
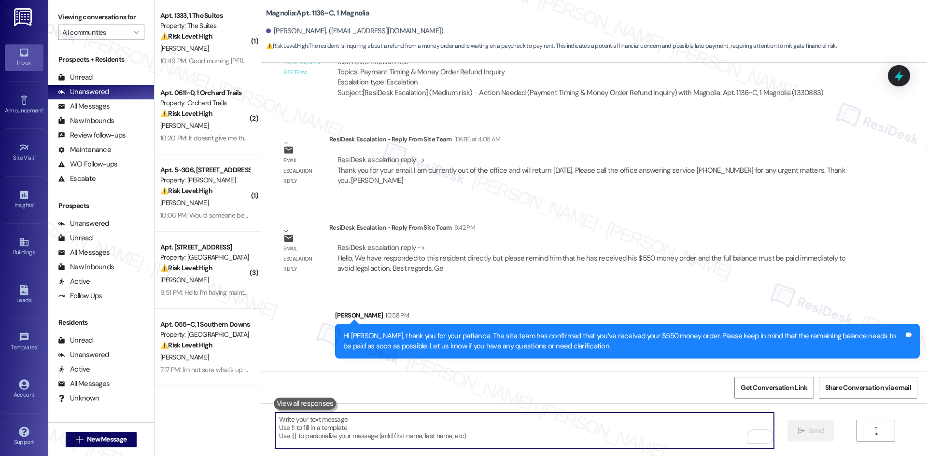
click at [396, 435] on textarea "To enrich screen reader interactions, please activate Accessibility in Grammarl…" at bounding box center [524, 431] width 498 height 36
paste textarea "I understand your concern about the common area charge. I’ll share this with th…"
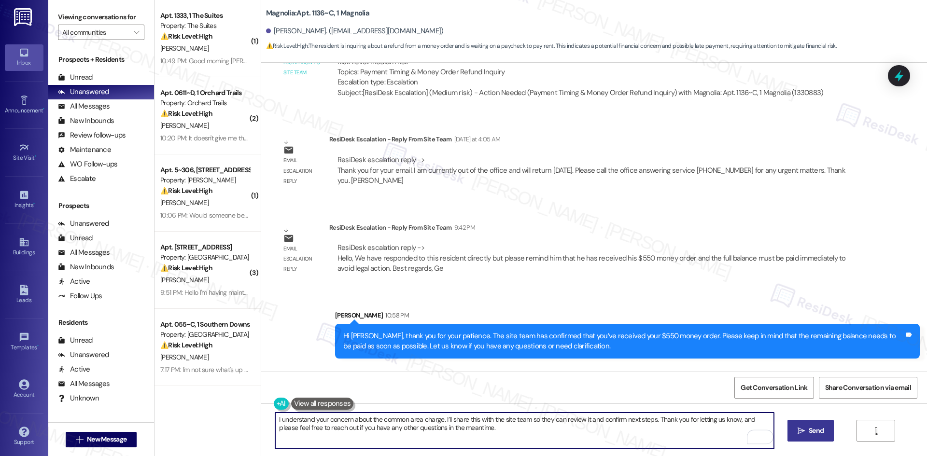
type textarea "I understand your concern about the common area charge. I’ll share this with th…"
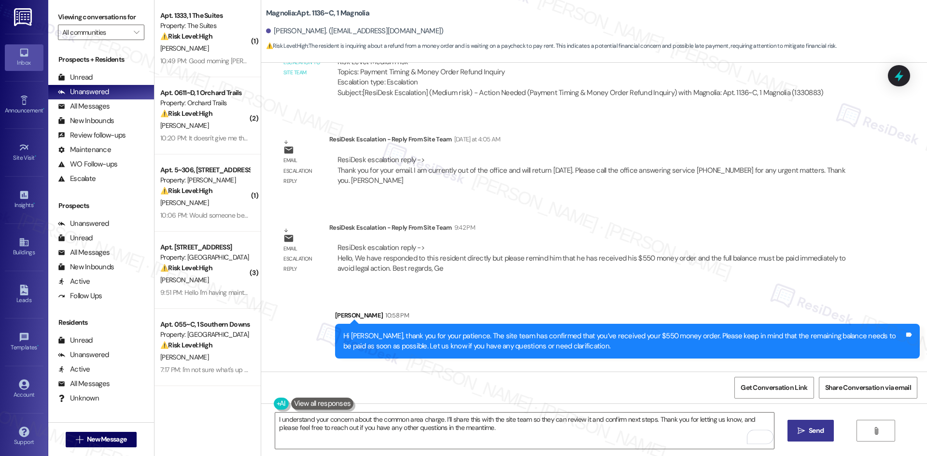
click at [792, 433] on button " Send" at bounding box center [810, 431] width 47 height 22
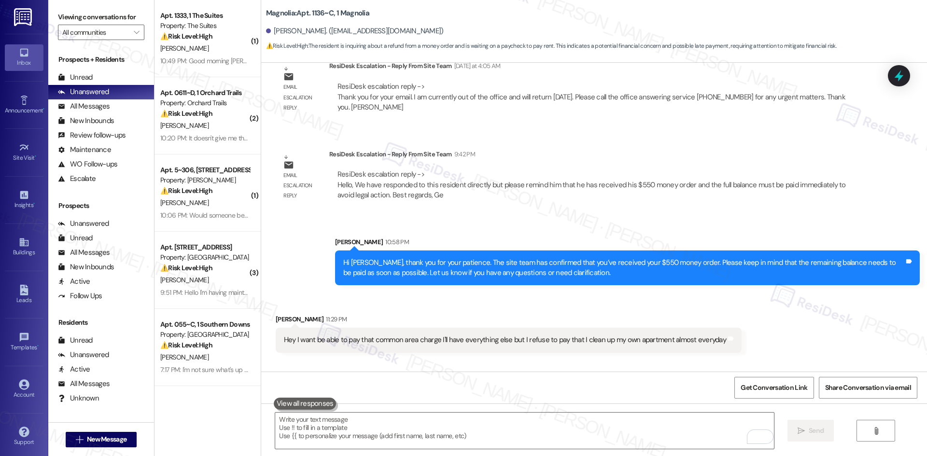
scroll to position [2471, 0]
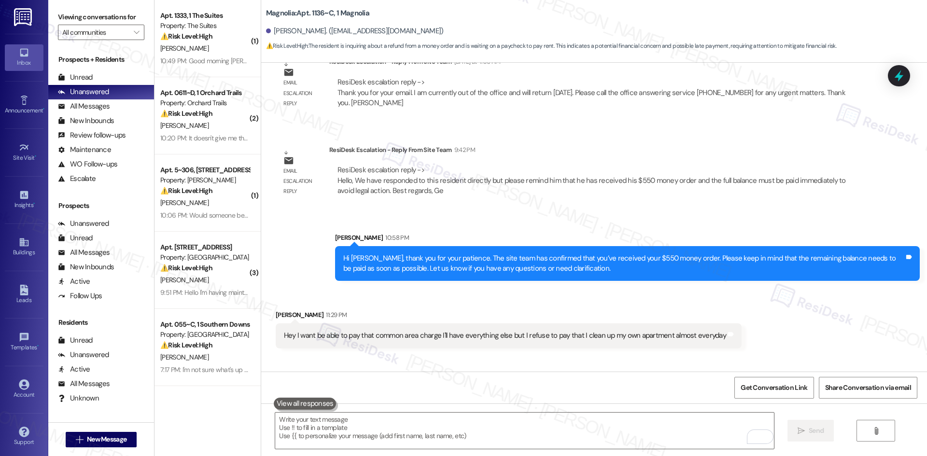
click at [712, 370] on div "Sent via SMS Sarah 11:46 PM I understand your concern about the common area cha…" at bounding box center [627, 401] width 599 height 63
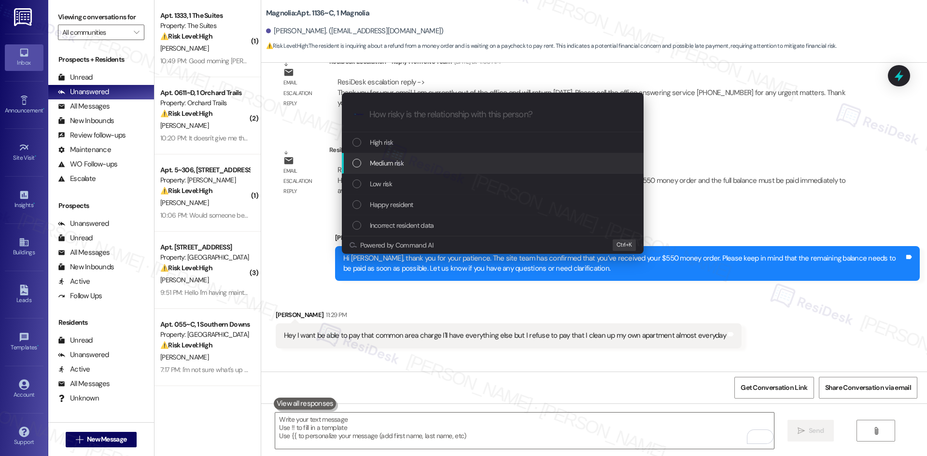
click at [416, 163] on div "Medium risk" at bounding box center [493, 163] width 282 height 11
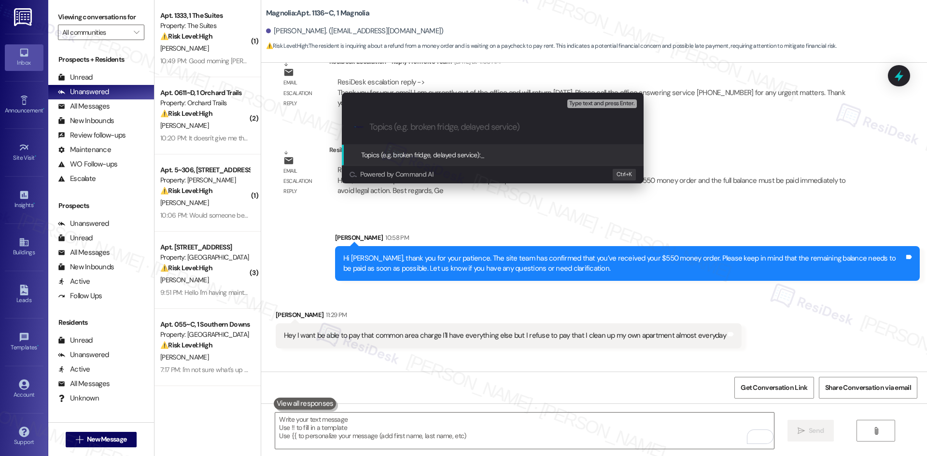
click at [395, 128] on input "Topics (e.g. broken fridge, delayed service)" at bounding box center [500, 127] width 262 height 10
paste input "Common Area Charge Concern"
type input "Common Area Charge Concern"
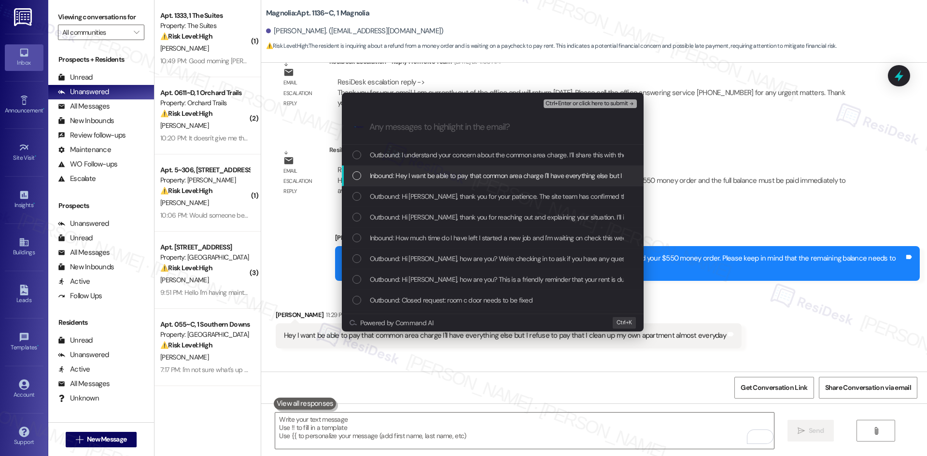
click at [444, 172] on span "Inbound: Hey I want be able to pay that common area charge I'll have everything…" at bounding box center [588, 175] width 436 height 11
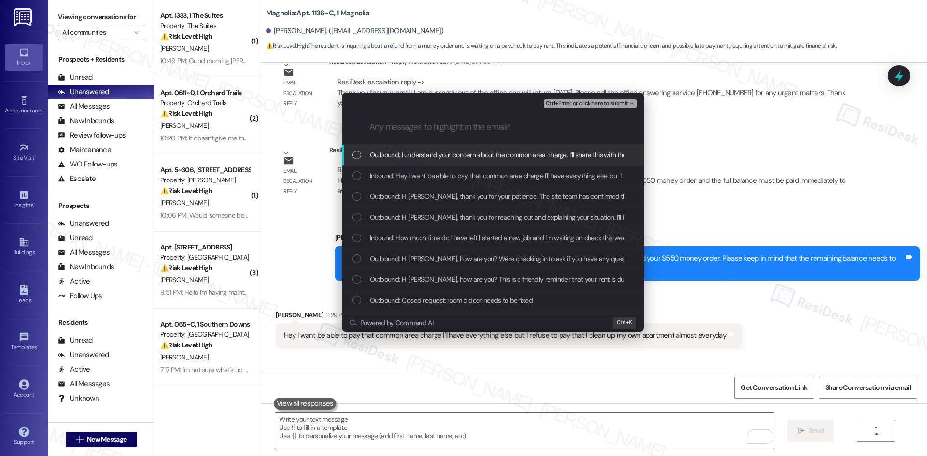
click at [601, 104] on span "Ctrl+Enter or click here to submit" at bounding box center [586, 103] width 83 height 7
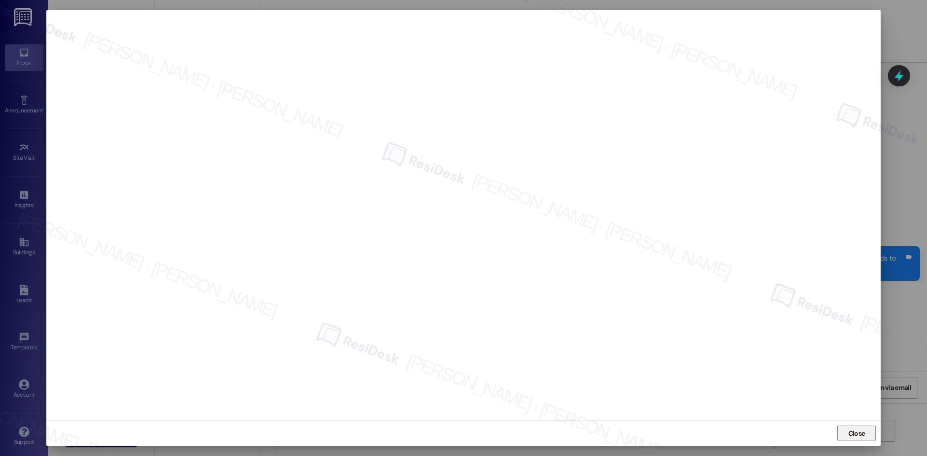
click at [854, 435] on span "Close" at bounding box center [856, 434] width 17 height 10
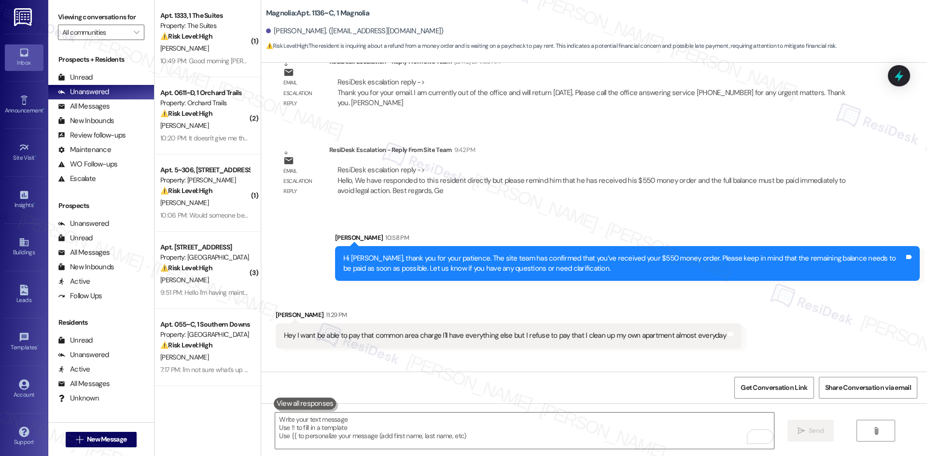
click at [722, 323] on div "Hey I want be able to pay that common area charge I'll have everything else but…" at bounding box center [509, 335] width 466 height 25
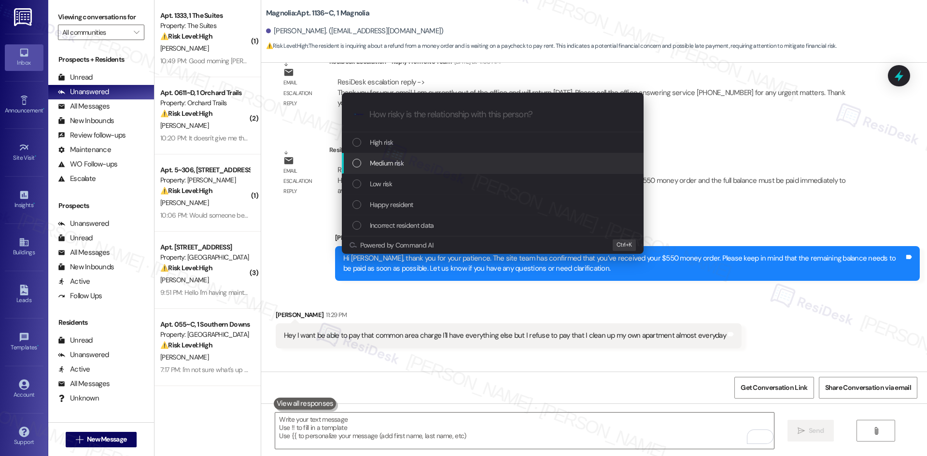
click at [408, 159] on div "Medium risk" at bounding box center [493, 163] width 282 height 11
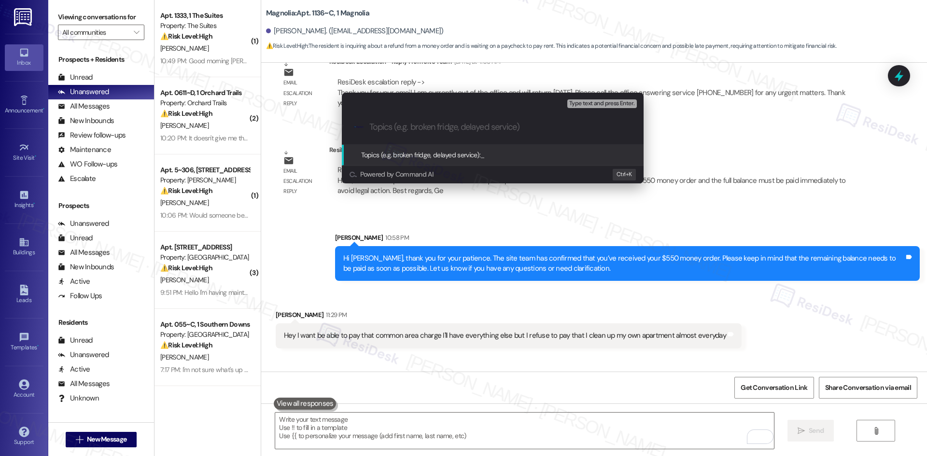
click at [397, 129] on input "Topics (e.g. broken fridge, delayed service)" at bounding box center [500, 127] width 262 height 10
paste input "Common Area Charge Concern"
type input "Common Area Charge Concern"
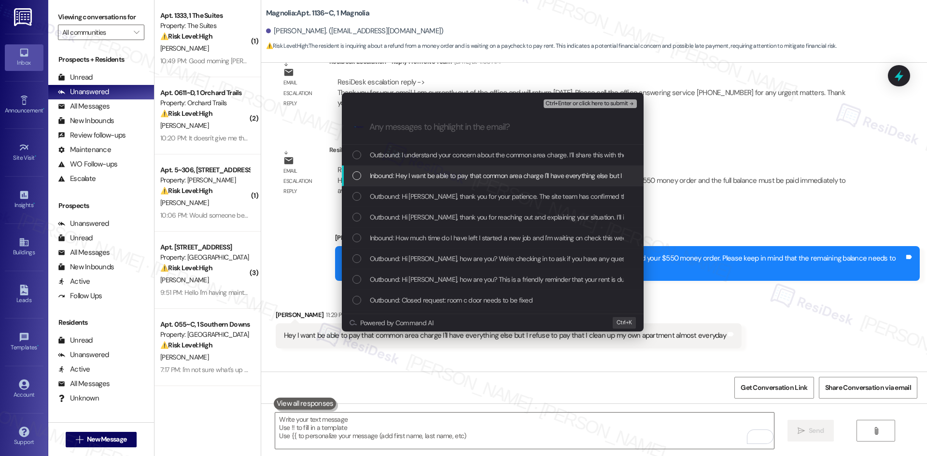
click at [394, 174] on span "Inbound: Hey I want be able to pay that common area charge I'll have everything…" at bounding box center [588, 175] width 436 height 11
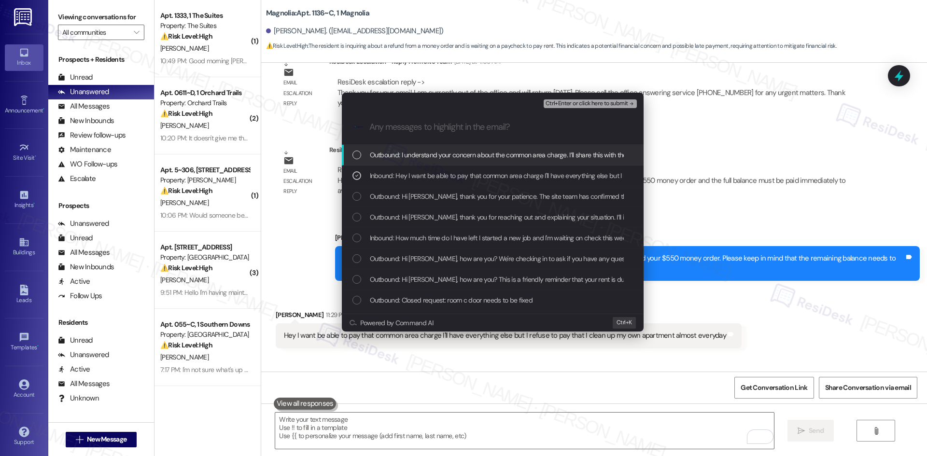
click at [603, 102] on span "Ctrl+Enter or click here to submit" at bounding box center [586, 103] width 83 height 7
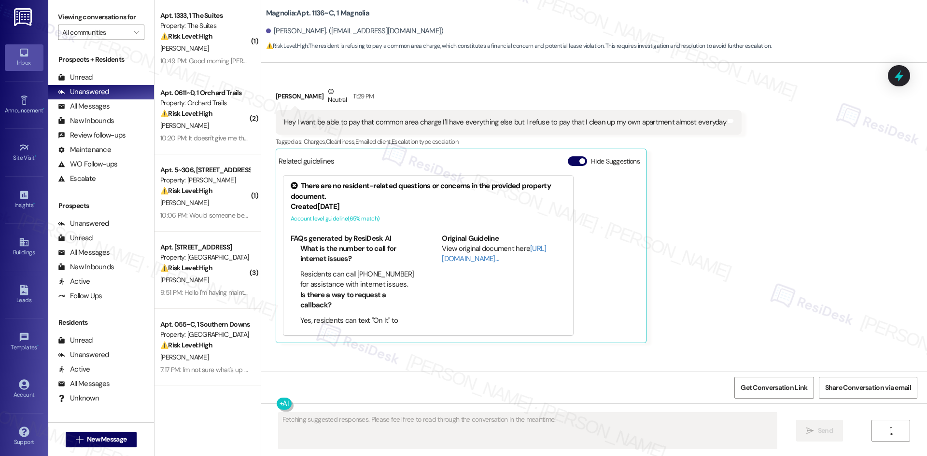
scroll to position [2549, 0]
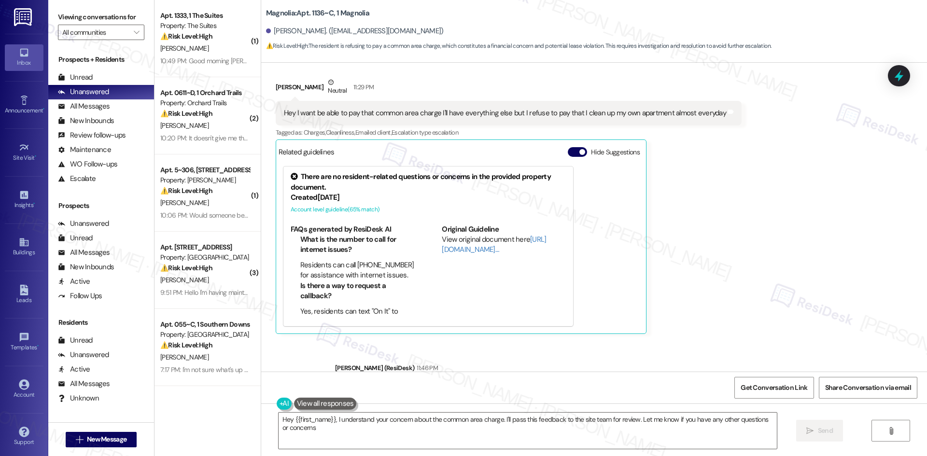
type textarea "Hey {{first_name}}, I understand your concern about the common area charge. I'l…"
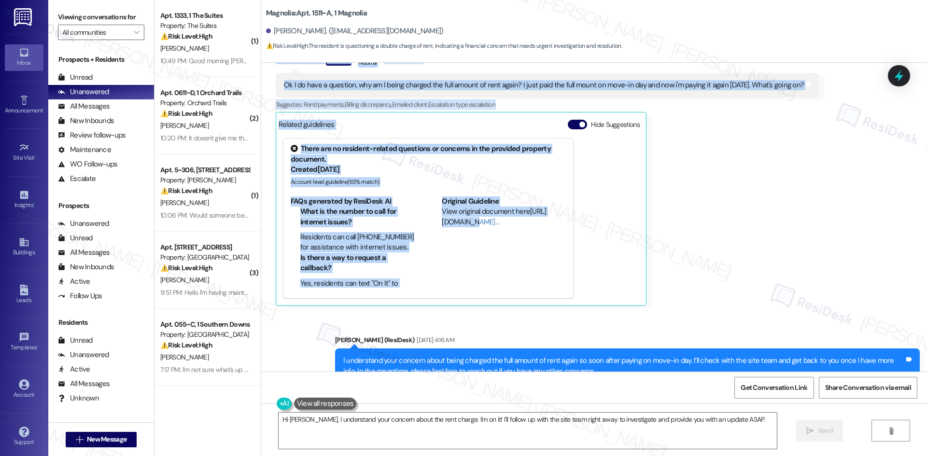
scroll to position [311, 0]
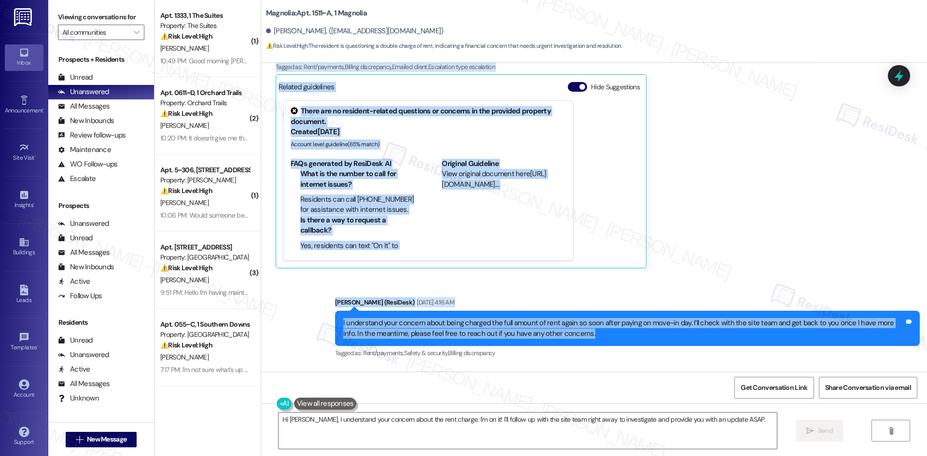
drag, startPoint x: 265, startPoint y: 163, endPoint x: 691, endPoint y: 339, distance: 460.7
click at [691, 339] on div "Lease started [DATE] 8:00 AM Survey, sent via SMS Residesk Automated Survey [DA…" at bounding box center [594, 217] width 666 height 309
copy div "[PERSON_NAME] Question Neutral [DATE] 2:32 AM Ok I do have a question, why am I…"
click at [826, 237] on div "Received via SMS [PERSON_NAME] Question Neutral [DATE] 2:32 AM Ok I do have a q…" at bounding box center [547, 139] width 558 height 271
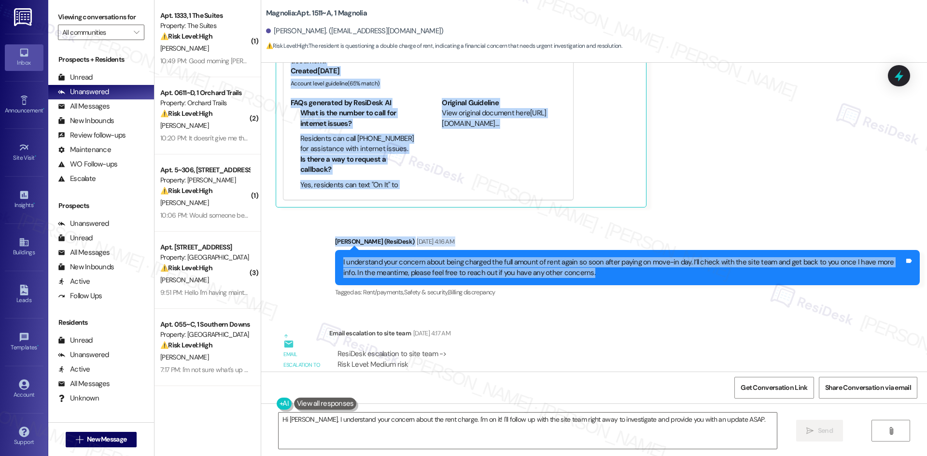
scroll to position [504, 0]
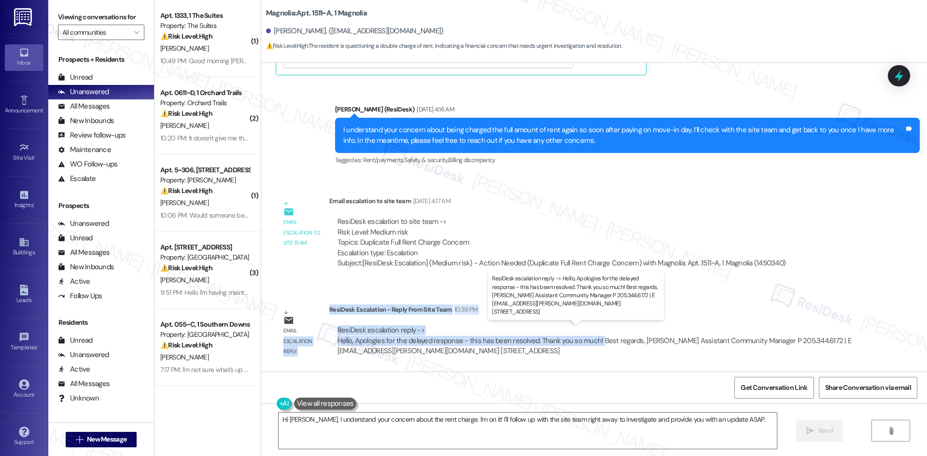
drag, startPoint x: 320, startPoint y: 311, endPoint x: 576, endPoint y: 340, distance: 256.9
click at [590, 344] on div "Email escalation reply ResiDesk Escalation - Reply From Site Team 10:39 PM Resi…" at bounding box center [567, 333] width 599 height 73
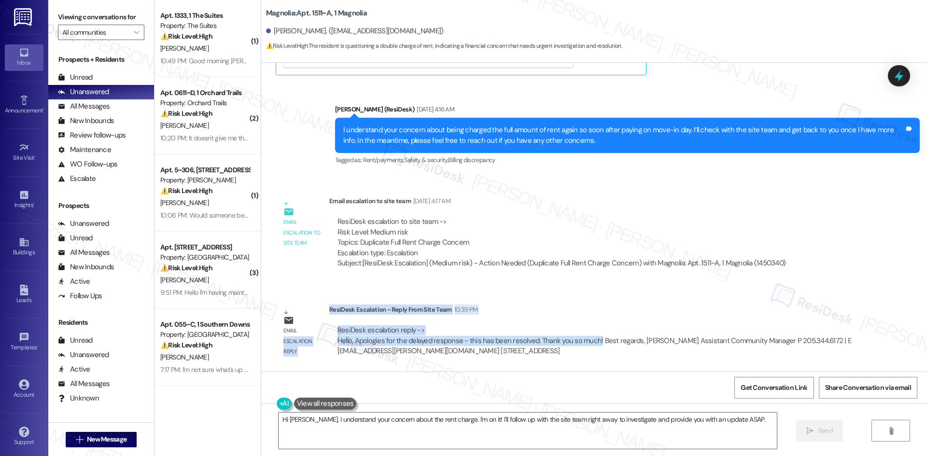
copy div "escalation reply ResiDesk Escalation - Reply From Site Team 10:39 PM ResiDesk e…"
drag, startPoint x: 399, startPoint y: 433, endPoint x: 417, endPoint y: 430, distance: 18.6
click at [399, 433] on textarea "Hi [PERSON_NAME], I understand your concern about the rent charge. I'm on it! I…" at bounding box center [527, 431] width 498 height 36
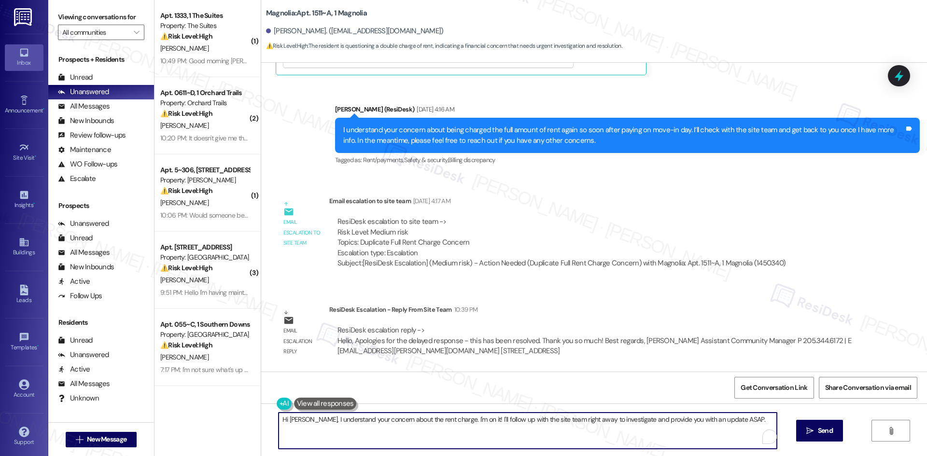
paste textarea "thank you for your patience. The site team confirmed that the issue has been re…"
type textarea "Hi [PERSON_NAME], thank you for your patience. The site team confirmed that the…"
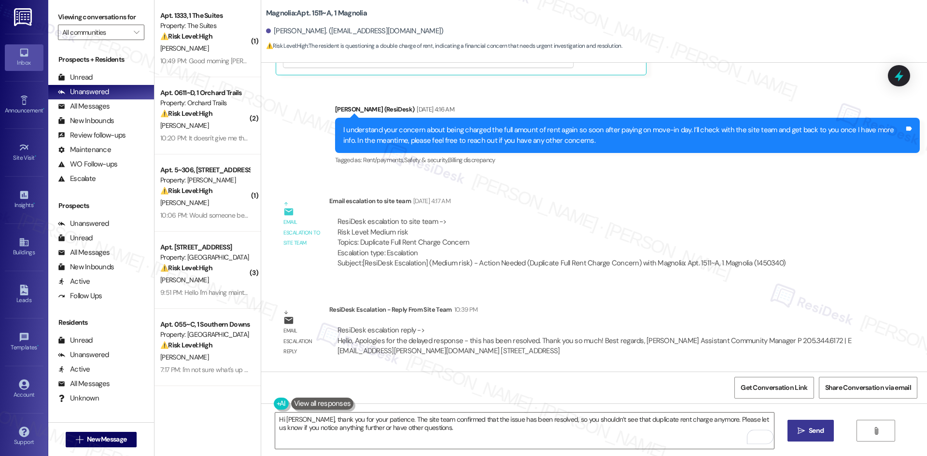
click at [814, 437] on button " Send" at bounding box center [810, 431] width 47 height 22
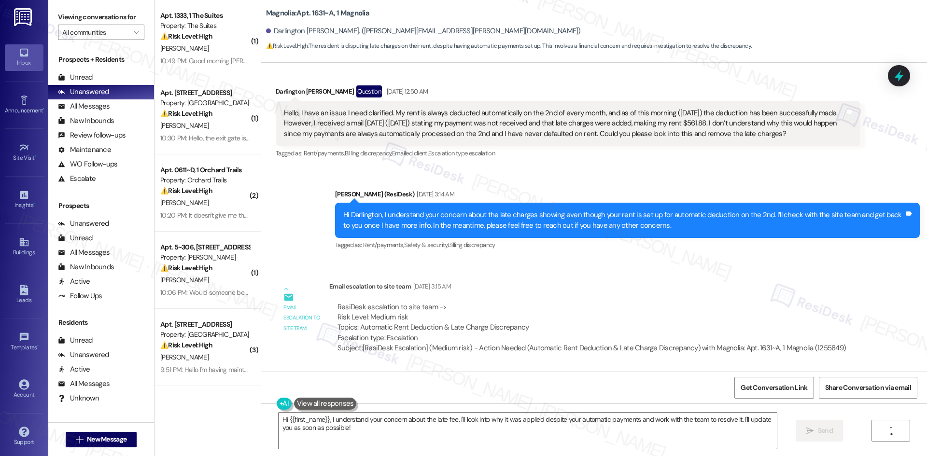
scroll to position [4274, 0]
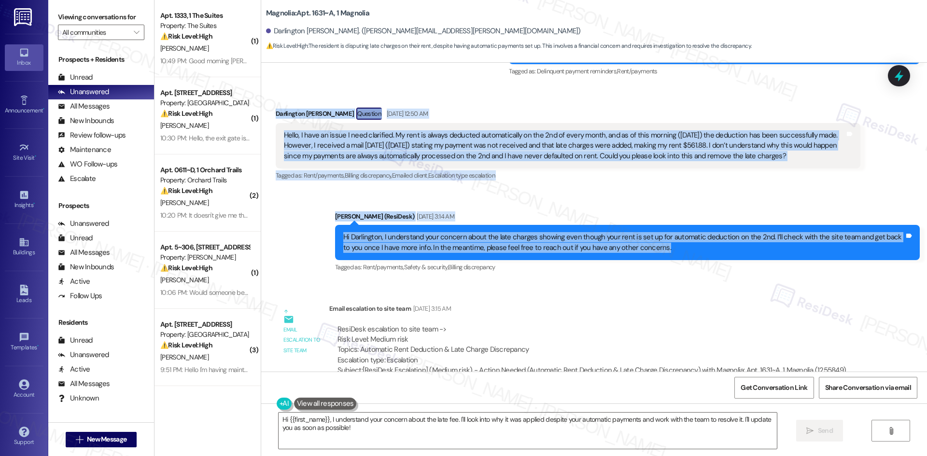
drag, startPoint x: 653, startPoint y: 237, endPoint x: 264, endPoint y: 104, distance: 410.7
click at [264, 104] on div "WO Opened request: resident ca... [DATE] 8:49 PM Status : Completed Show detail…" at bounding box center [594, 217] width 666 height 309
copy div "Loremipsum Dolorsita Consecte Adi 43, 9521 el 13:33 SE Doeiu, T inci ut labor E…"
click at [317, 197] on div "Sent via SMS [PERSON_NAME] (ResiDesk) [DATE] 3:14 AM Hi Darlington, I understan…" at bounding box center [594, 236] width 666 height 92
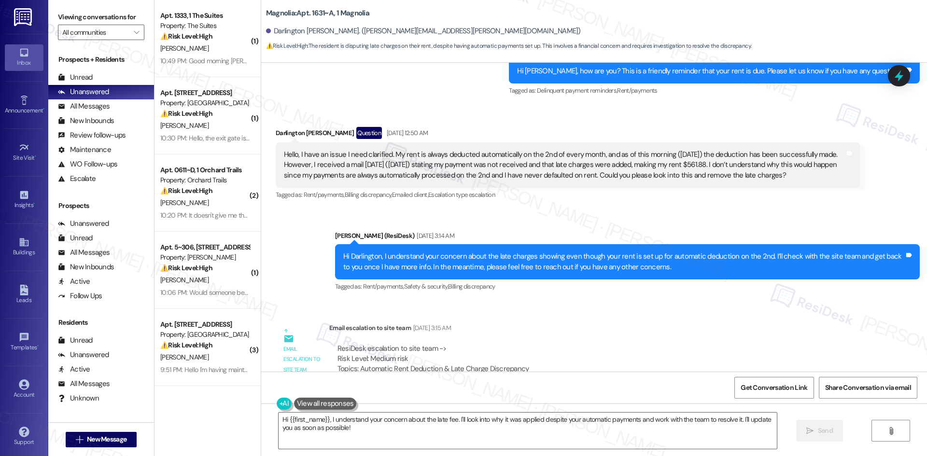
scroll to position [4226, 0]
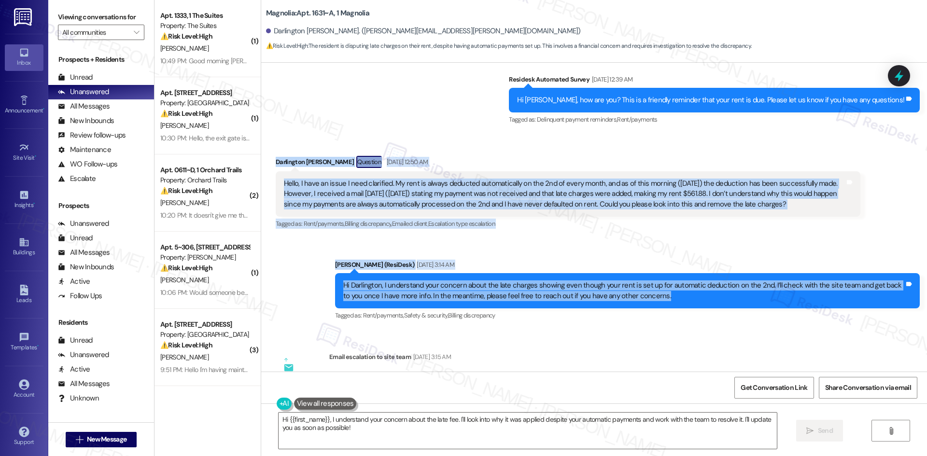
drag, startPoint x: 264, startPoint y: 145, endPoint x: 589, endPoint y: 289, distance: 354.6
click at [670, 290] on div "WO Opened request: resident ca... [DATE] 8:49 PM Status : Completed Show detail…" at bounding box center [594, 217] width 666 height 309
copy div "Loremipsum Dolorsita Consecte Adi 43, 9521 el 13:33 SE Doeiu, T inci ut labor E…"
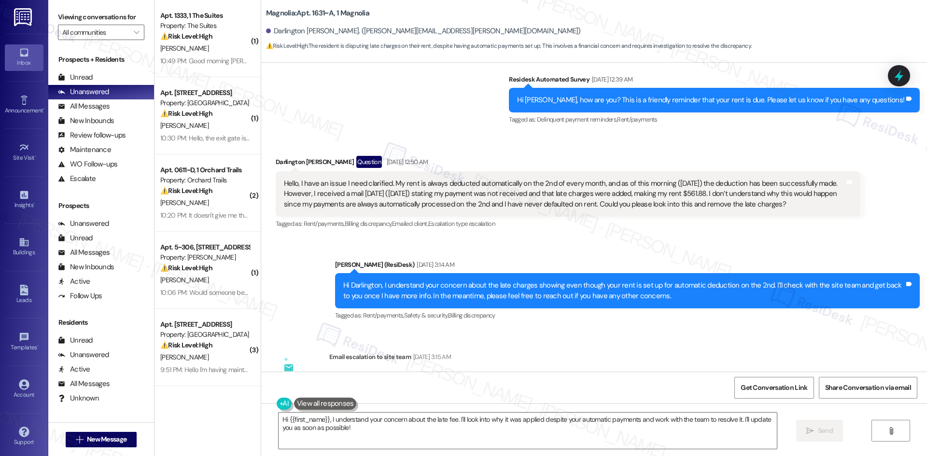
click at [380, 327] on div "WO Opened request: resident ca... [DATE] 8:49 PM Status : Completed Show detail…" at bounding box center [594, 217] width 666 height 309
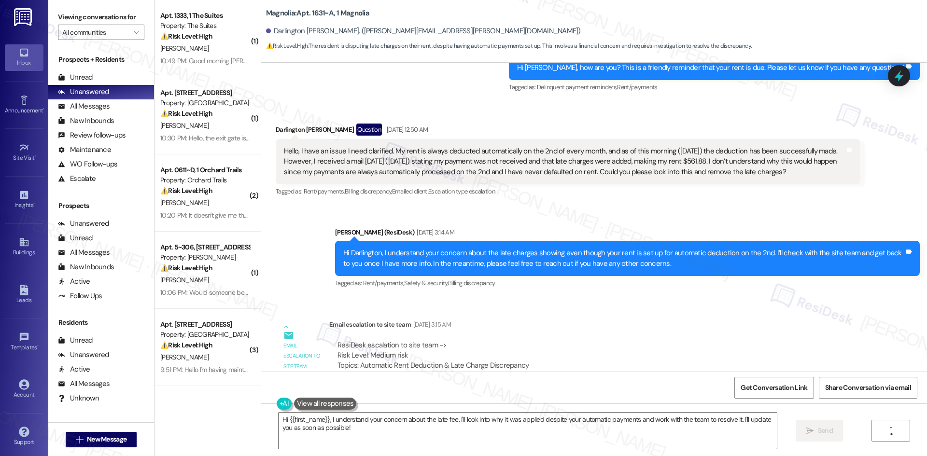
scroll to position [4371, 0]
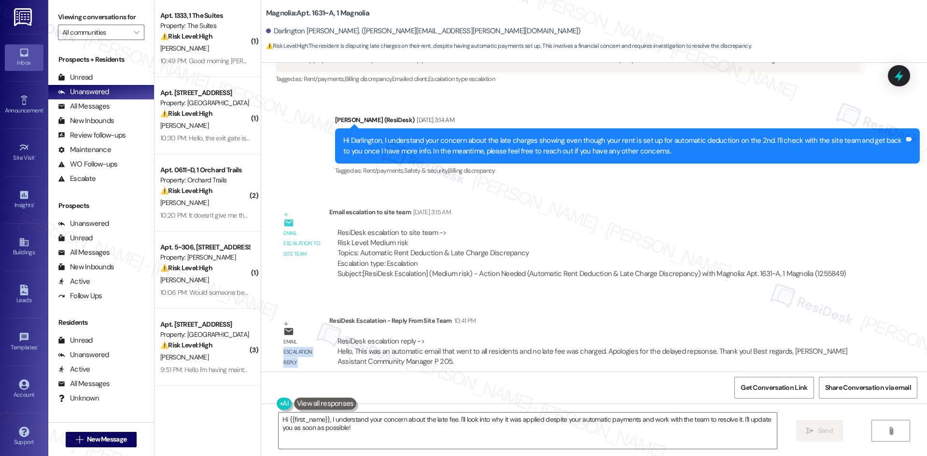
click at [321, 311] on div "Email escalation reply ResiDesk Escalation - Reply From Site Team 10:41 PM Resi…" at bounding box center [567, 344] width 599 height 73
click at [329, 316] on div "ResiDesk Escalation - Reply From Site Team 10:41 PM" at bounding box center [594, 323] width 531 height 14
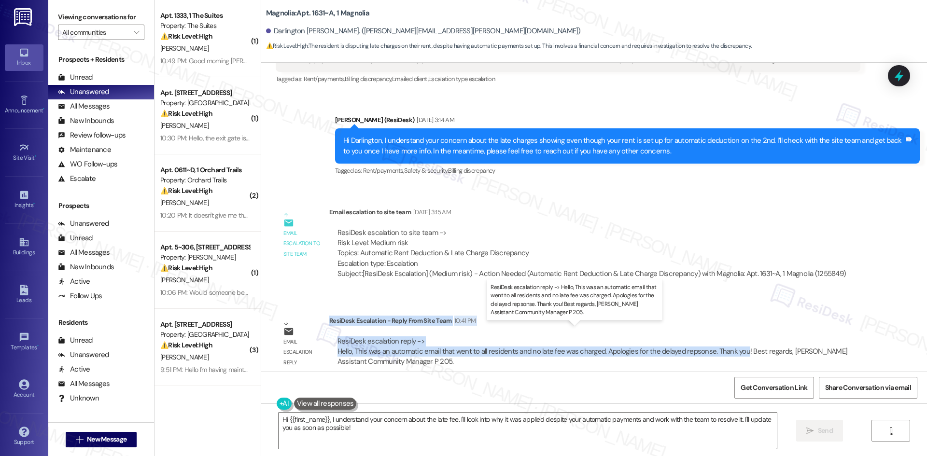
drag, startPoint x: 321, startPoint y: 311, endPoint x: 735, endPoint y: 346, distance: 415.5
click at [735, 346] on div "ResiDesk Escalation - Reply From Site Team 10:41 PM ResiDesk escalation reply -…" at bounding box center [594, 345] width 531 height 59
copy div "ResiDesk Escalation - Reply From Site Team 10:41 PM ResiDesk escalation reply -…"
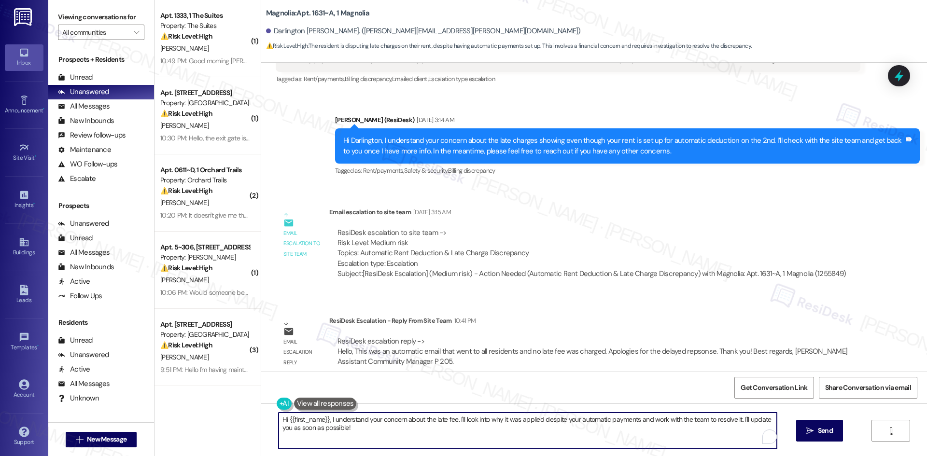
drag, startPoint x: 357, startPoint y: 436, endPoint x: 249, endPoint y: 412, distance: 110.3
click at [249, 412] on div "( 1 ) Apt. 1333, 1 The Suites Property: The Suites ⚠️ Risk Level: High The resi…" at bounding box center [540, 228] width 772 height 456
click at [249, 412] on div "( 1 ) Apt. 1333, 1 The Suites Property: The Suites ⚠️ Risk Level: High The resi…" at bounding box center [207, 228] width 106 height 456
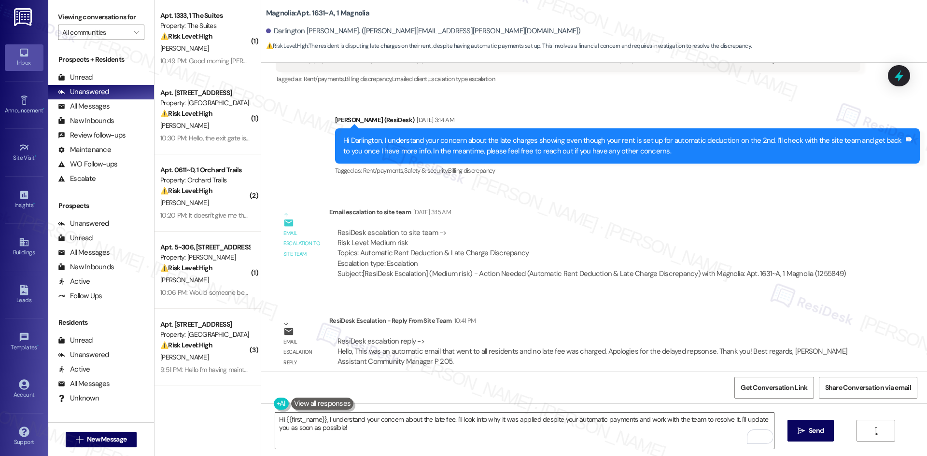
click at [355, 438] on textarea "Hi {{first_name}}, I understand your concern about the late fee. I'll look into…" at bounding box center [524, 431] width 498 height 36
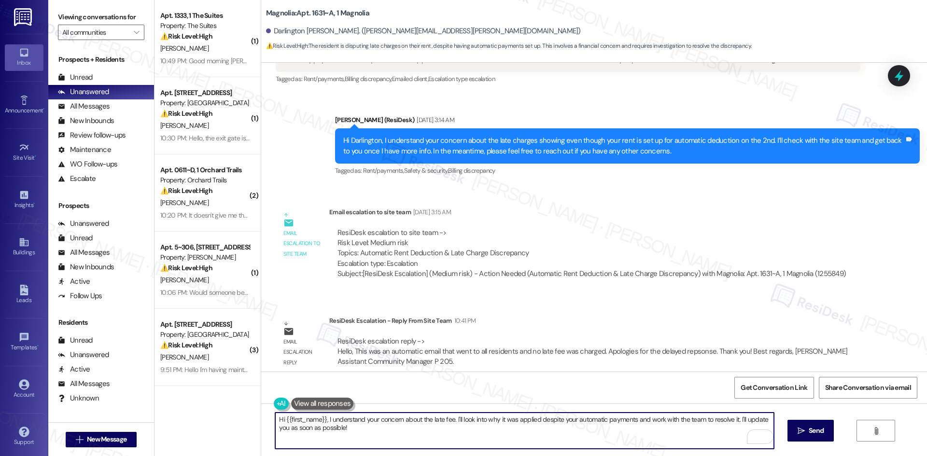
click at [355, 438] on textarea "Hi {{first_name}}, I understand your concern about the late fee. I'll look into…" at bounding box center [524, 431] width 498 height 36
paste textarea "Darlington, thank you for your patience. The site team confirmed that the email…"
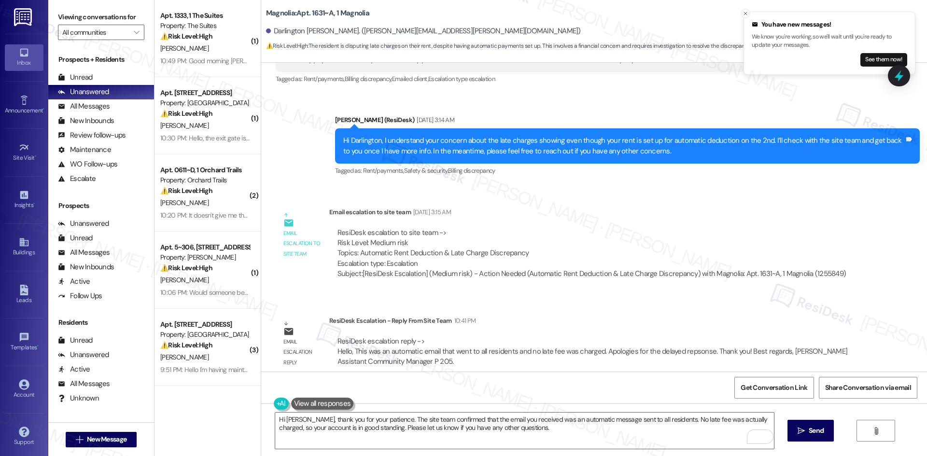
click at [744, 14] on line "Close toast" at bounding box center [745, 13] width 3 height 3
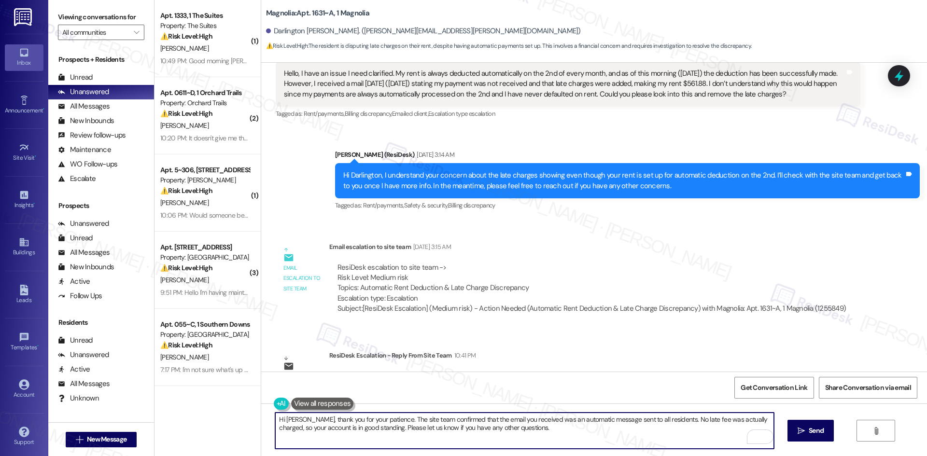
scroll to position [4178, 0]
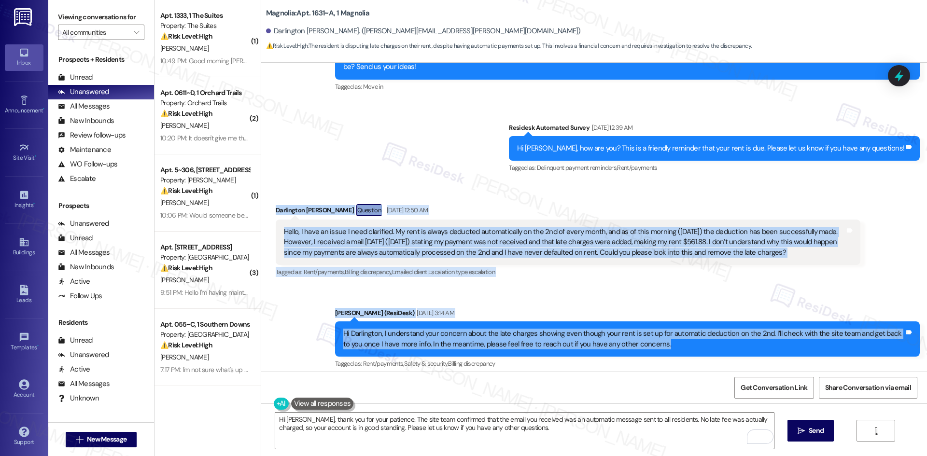
drag, startPoint x: 266, startPoint y: 192, endPoint x: 590, endPoint y: 335, distance: 354.6
click at [664, 339] on div "WO Opened request: resident ca... Sep 22, 2024 at 8:49 PM Status : Completed Sh…" at bounding box center [594, 217] width 666 height 309
copy div "Darlington Nwachukwu Question Sep 03, 2025 at 12:50 AM Hello, I have an issue I…"
click at [447, 286] on div "Sent via SMS Sarah (ResiDesk) Sep 03, 2025 at 3:14 AM Hi Darlington, I understa…" at bounding box center [594, 332] width 666 height 92
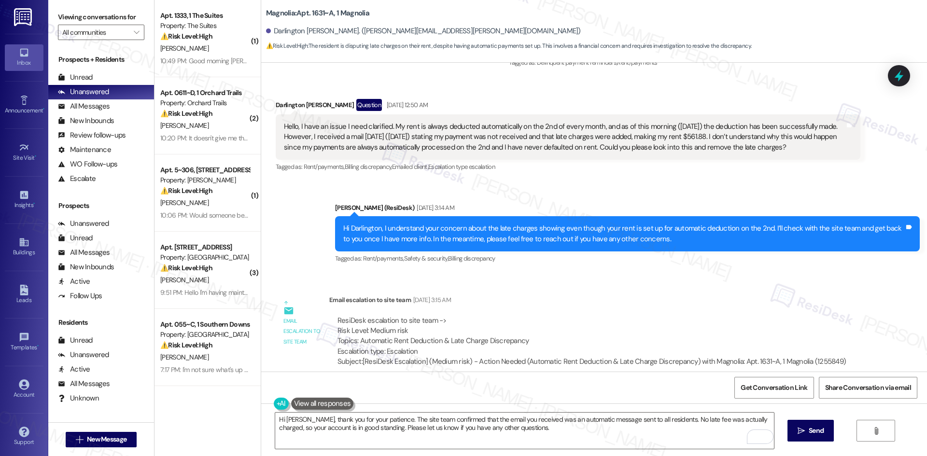
scroll to position [4371, 0]
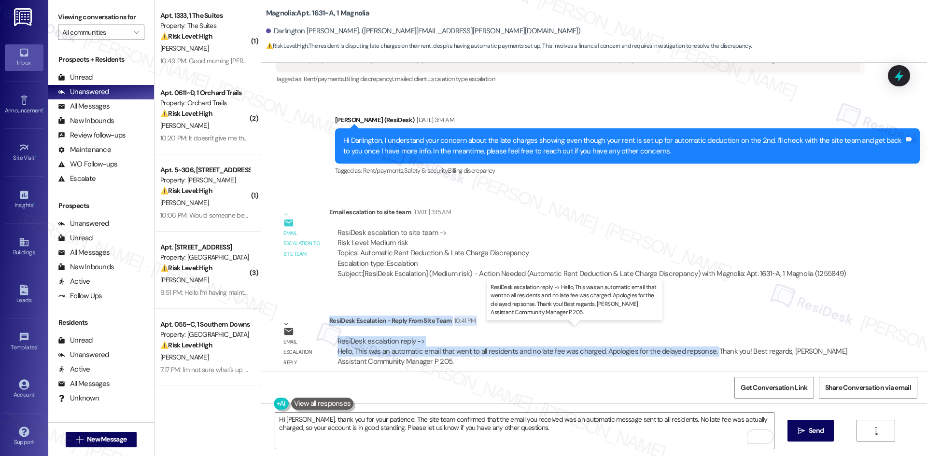
drag, startPoint x: 322, startPoint y: 310, endPoint x: 704, endPoint y: 344, distance: 382.7
click at [704, 344] on div "ResiDesk Escalation - Reply From Site Team 10:41 PM ResiDesk escalation reply -…" at bounding box center [594, 345] width 531 height 59
copy div "ResiDesk Escalation - Reply From Site Team 10:41 PM ResiDesk escalation reply -…"
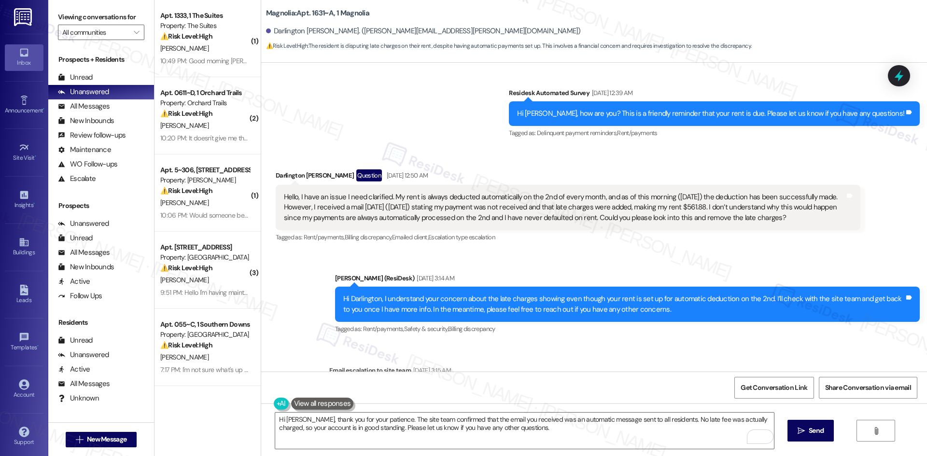
scroll to position [4130, 0]
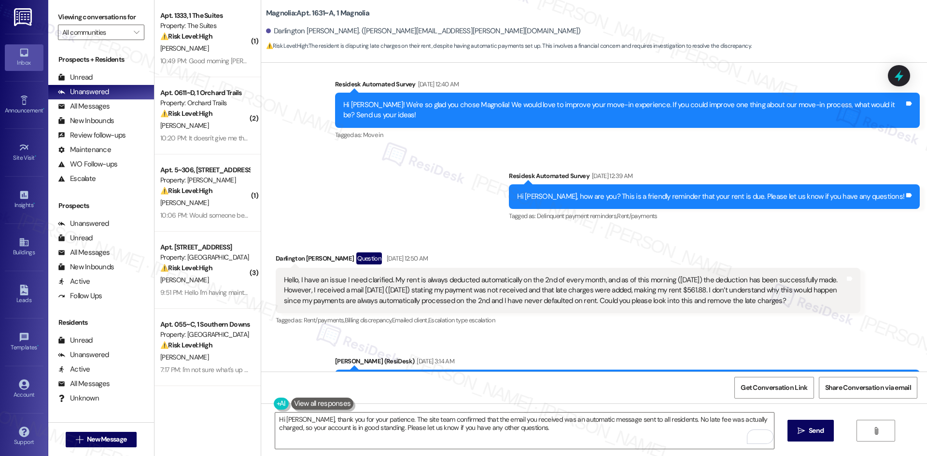
click at [373, 183] on div "Survey, sent via SMS Residesk Automated Survey Aug 09, 2025 at 12:40 AM Hi Darl…" at bounding box center [594, 143] width 666 height 173
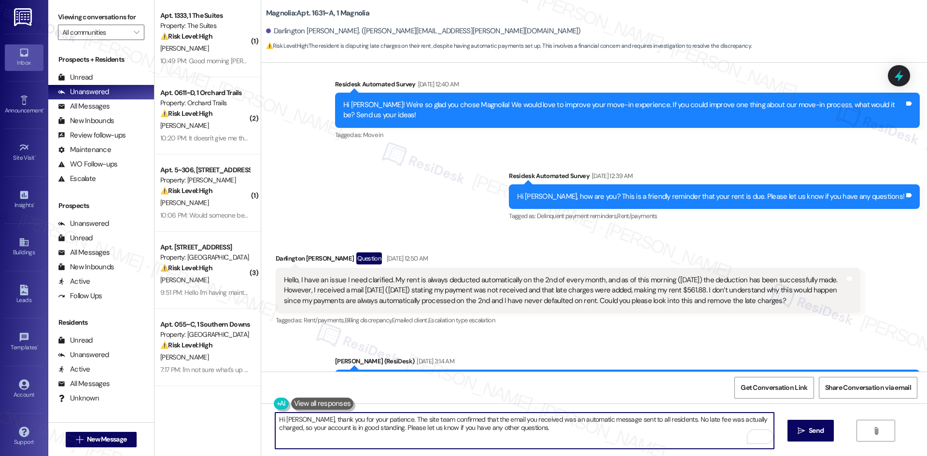
click at [449, 428] on textarea "Hi Darlington, thank you for your patience. The site team confirmed that the em…" at bounding box center [524, 431] width 498 height 36
paste textarea ", and no late fee was actually charged. Y"
type textarea "Hi Darlington, thank you for your patience. The site team confirmed that the em…"
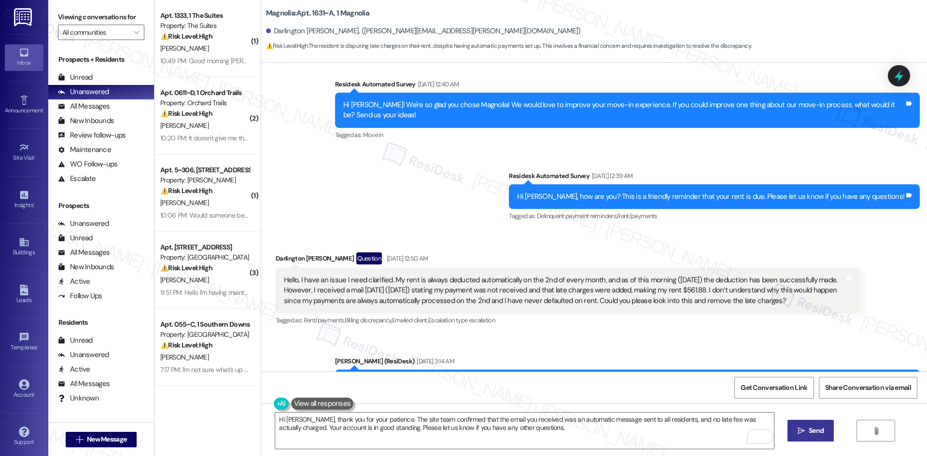
click at [801, 432] on icon "" at bounding box center [800, 431] width 7 height 8
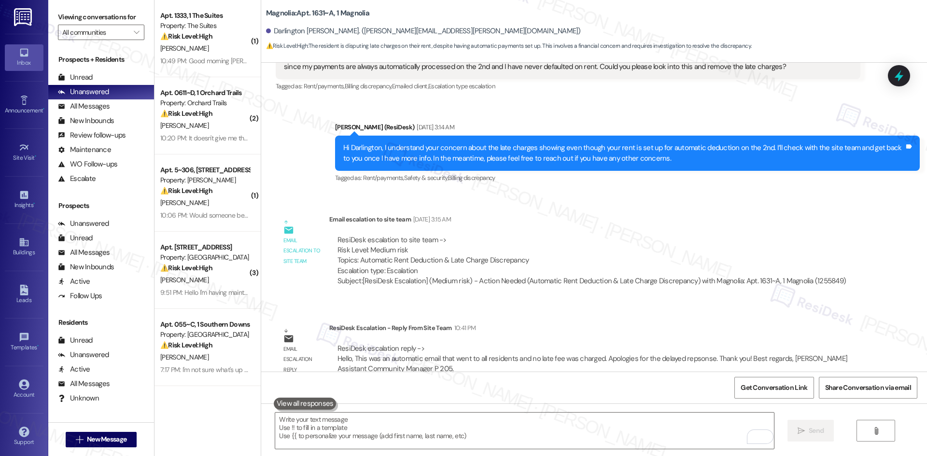
scroll to position [4449, 0]
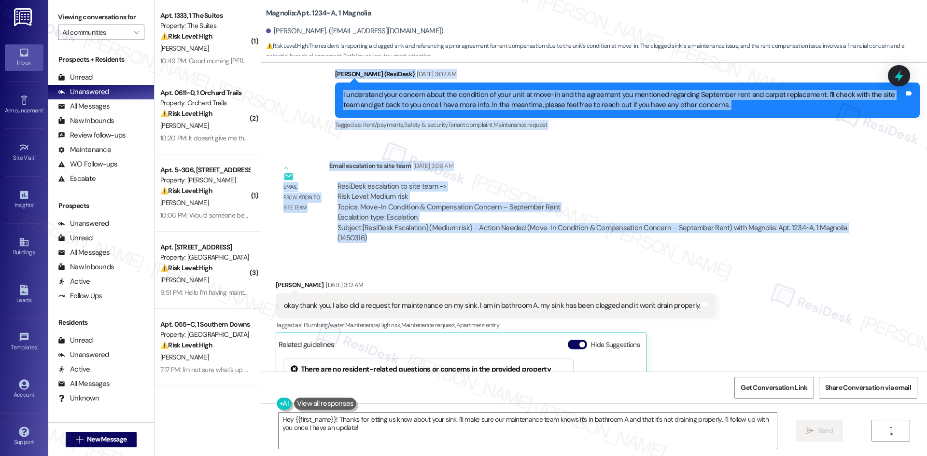
scroll to position [565, 0]
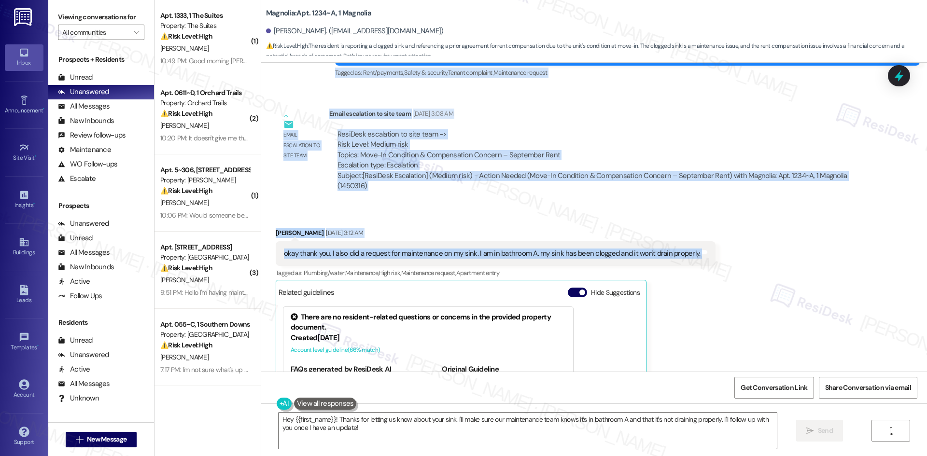
drag, startPoint x: 264, startPoint y: 94, endPoint x: 699, endPoint y: 254, distance: 463.2
click at [718, 254] on div "Lease started [DATE] 8:00 AM Survey, sent via SMS Residesk Automated Survey [DA…" at bounding box center [594, 217] width 666 height 309
drag, startPoint x: 597, startPoint y: 254, endPoint x: 626, endPoint y: 258, distance: 30.2
click at [626, 258] on div "okay thank you, I also did a request for maintenance on my sink. I am in bathro…" at bounding box center [492, 254] width 416 height 10
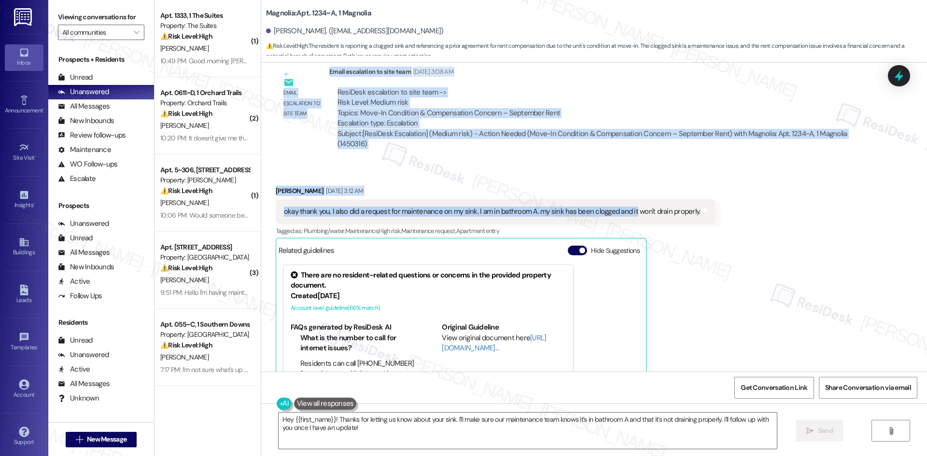
scroll to position [613, 0]
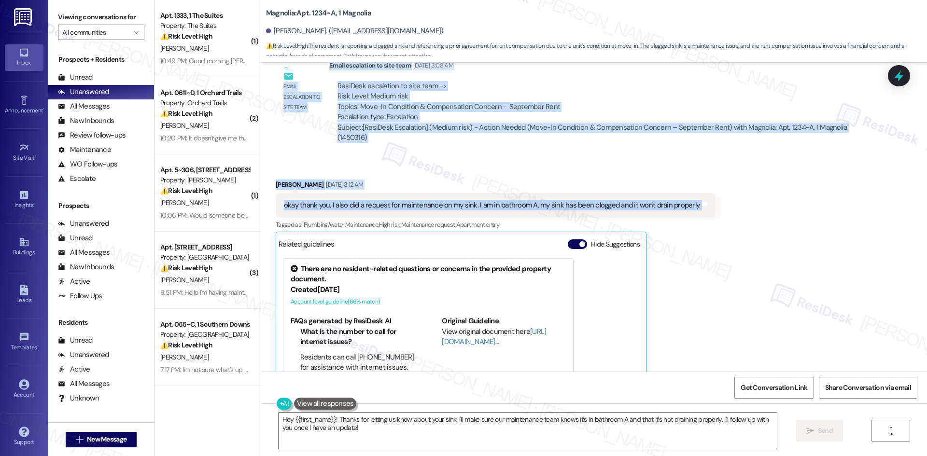
drag, startPoint x: 260, startPoint y: 146, endPoint x: 710, endPoint y: 206, distance: 454.2
click at [710, 206] on div "Lease started [DATE] 8:00 AM Survey, sent via SMS Residesk Automated Survey [DA…" at bounding box center [594, 217] width 666 height 309
copy div "[PERSON_NAME] Question Neutral [DATE] 2:27 AM Hi [PERSON_NAME], When I moved in…"
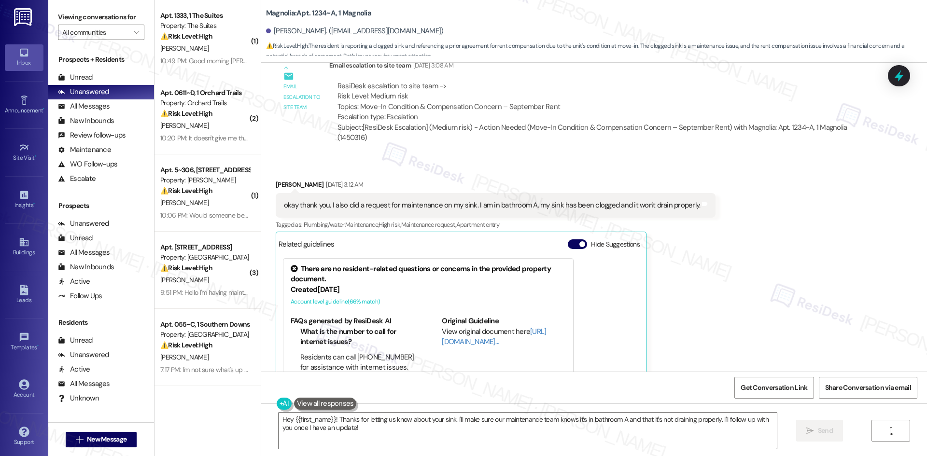
click at [749, 268] on div "Received via SMS [PERSON_NAME] [DATE] 3:12 AM okay thank you, I also did a requ…" at bounding box center [594, 296] width 666 height 276
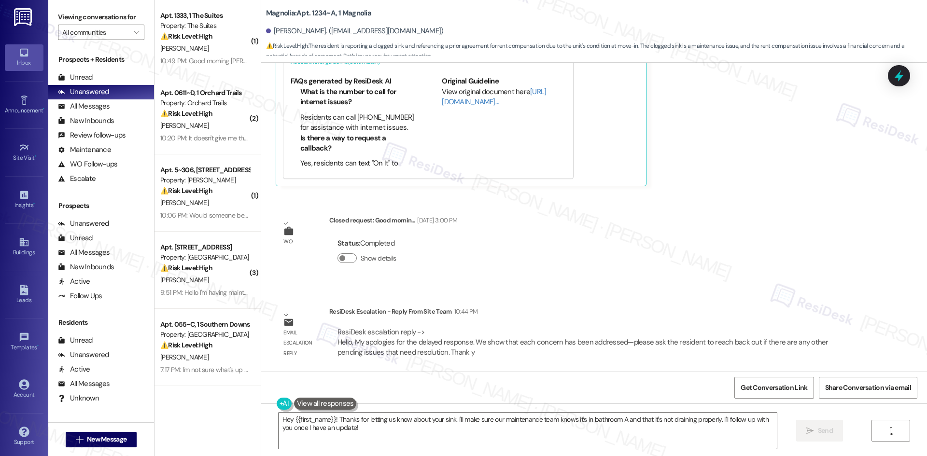
scroll to position [854, 0]
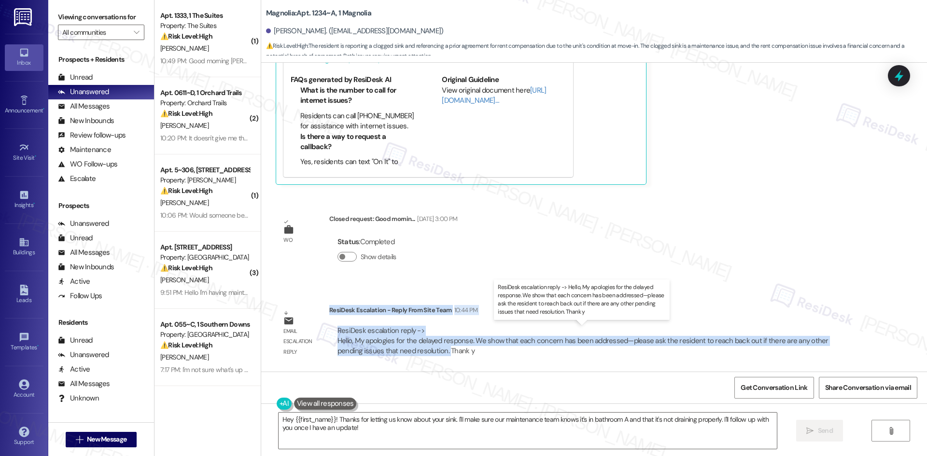
drag, startPoint x: 322, startPoint y: 310, endPoint x: 413, endPoint y: 355, distance: 101.0
click at [413, 355] on div "ResiDesk Escalation - Reply From Site Team 10:44 PM ResiDesk escalation reply -…" at bounding box center [594, 334] width 531 height 59
copy div "ResiDesk Escalation - Reply From Site Team 10:44 PM ResiDesk escalation reply -…"
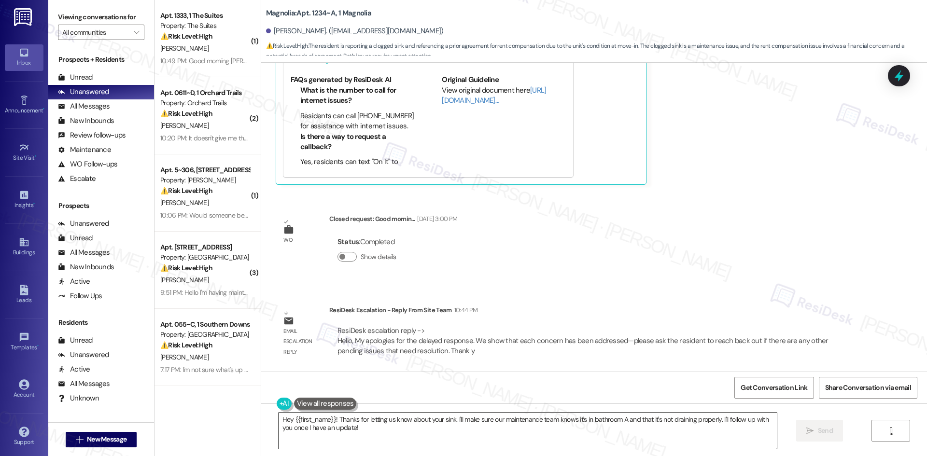
click at [498, 437] on textarea "Hey {{first_name}}! Thanks for letting us know about your sink. I'll make sure …" at bounding box center [527, 431] width 498 height 36
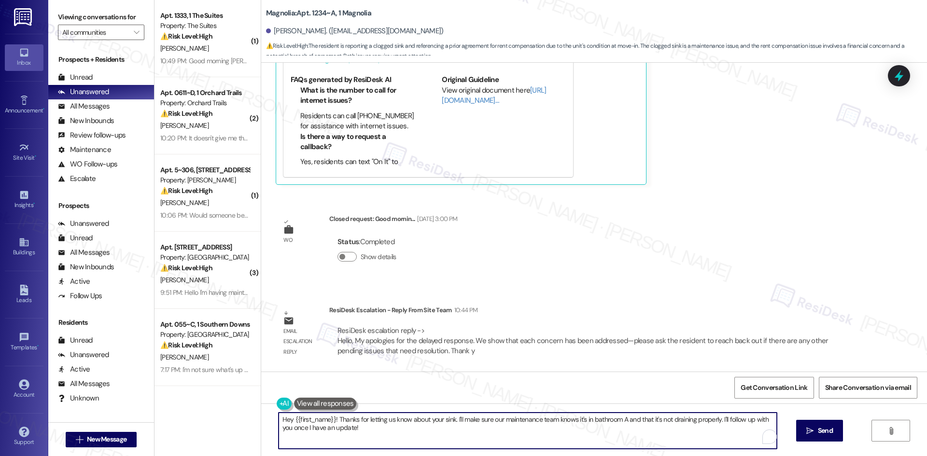
paste textarea "i Jossalyn, thank you for your patience. The site team confirmed that each of y…"
type textarea "Hi Jossalyn, thank you for your patience. The site team confirmed that each of …"
click at [802, 427] on icon "" at bounding box center [800, 431] width 7 height 8
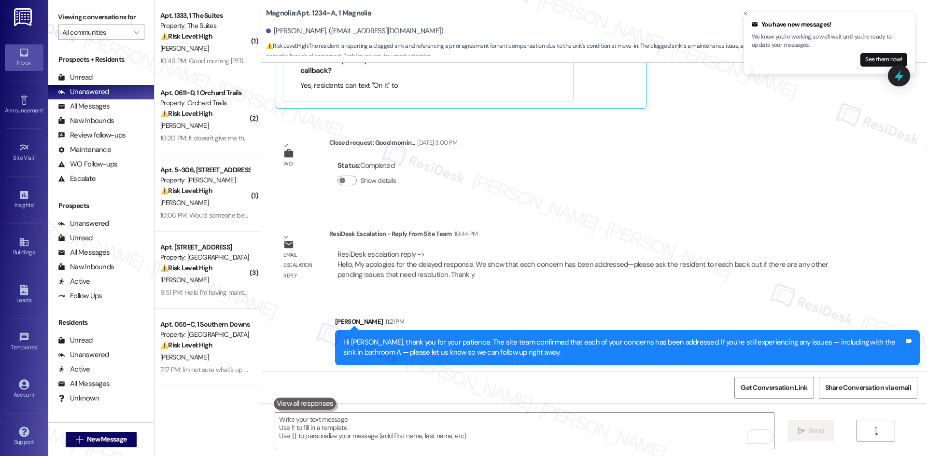
scroll to position [932, 0]
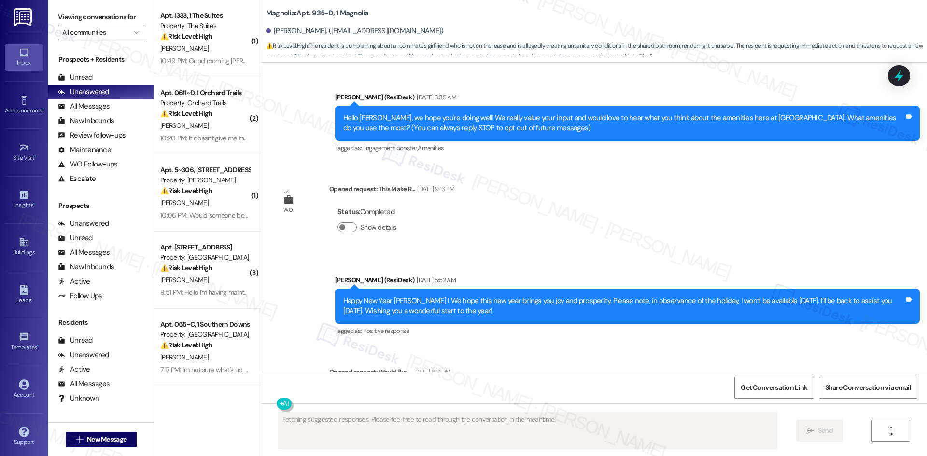
scroll to position [19304, 0]
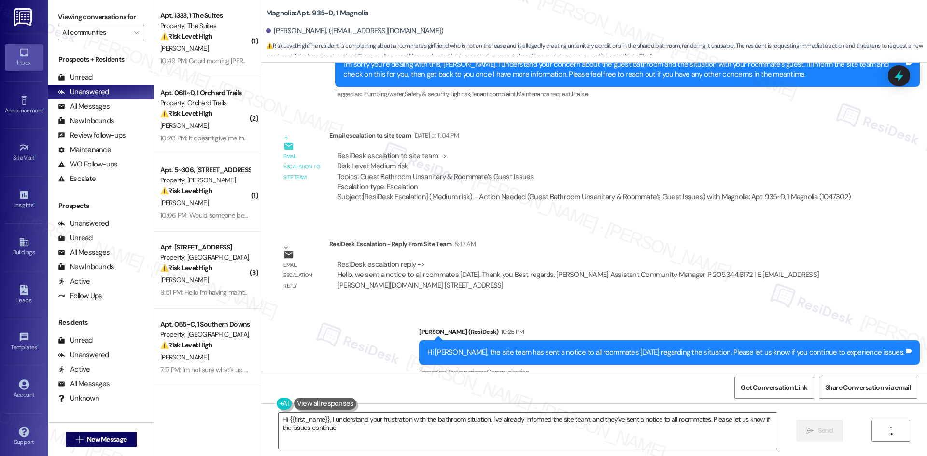
type textarea "Hi {{first_name}}, I understand your frustration with the bathroom situation. I…"
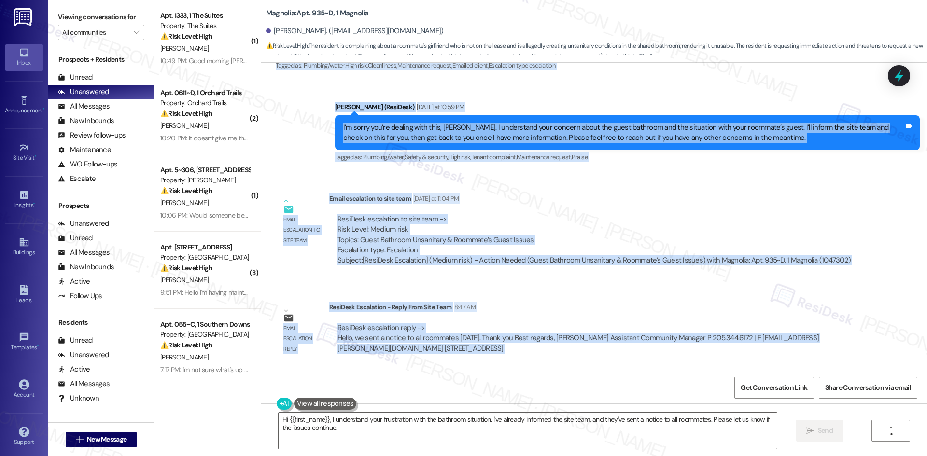
scroll to position [19272, 0]
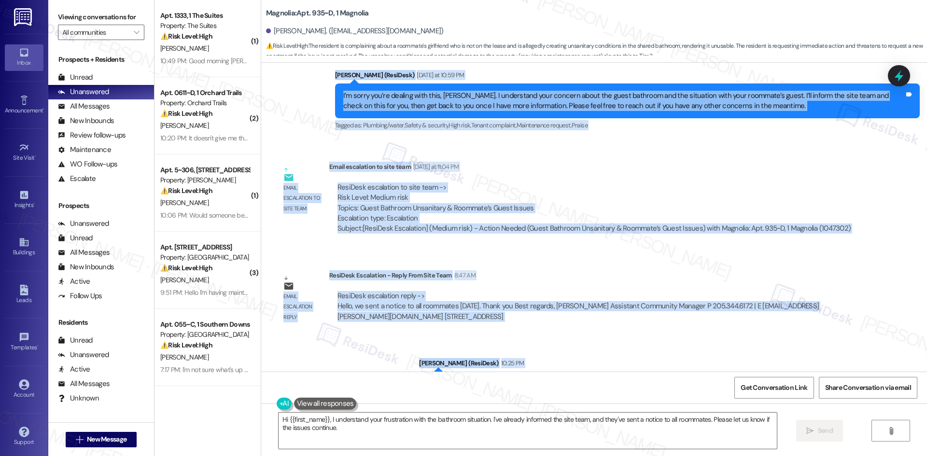
drag, startPoint x: 258, startPoint y: 149, endPoint x: 908, endPoint y: 286, distance: 664.0
click at [908, 286] on div "Announcement, sent via SMS Sarah (ResiDesk) Oct 06, 2023 at 3:35 AM Hello Isaac…" at bounding box center [594, 217] width 666 height 309
click at [908, 372] on div "Hi Isaac, the site team has sent a notice to all roommates today regarding the …" at bounding box center [669, 384] width 500 height 25
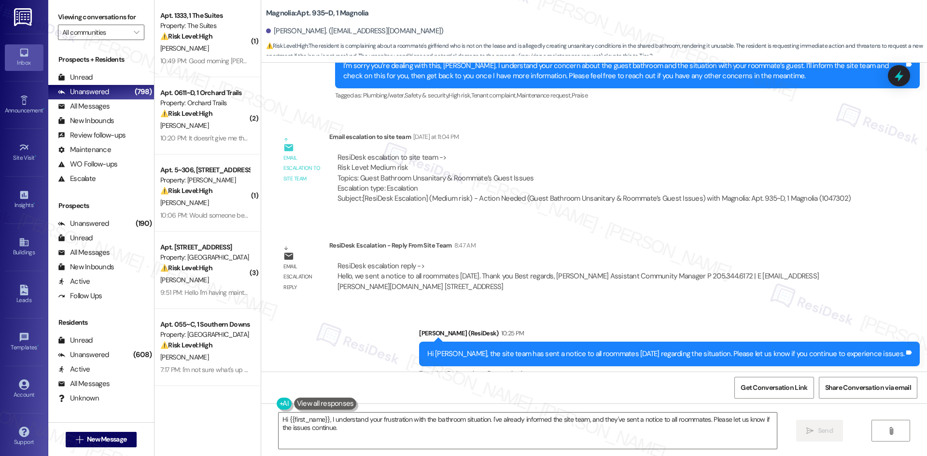
scroll to position [19304, 0]
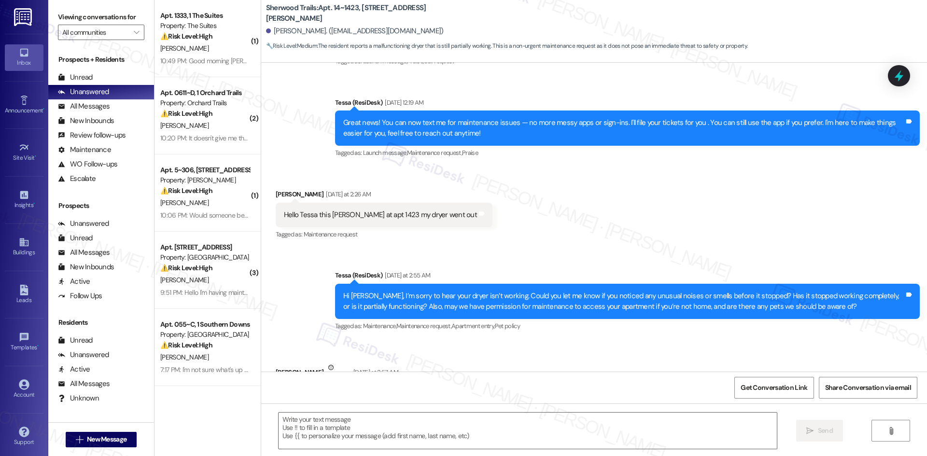
type textarea "Fetching suggested responses. Please feel free to read through the conversation…"
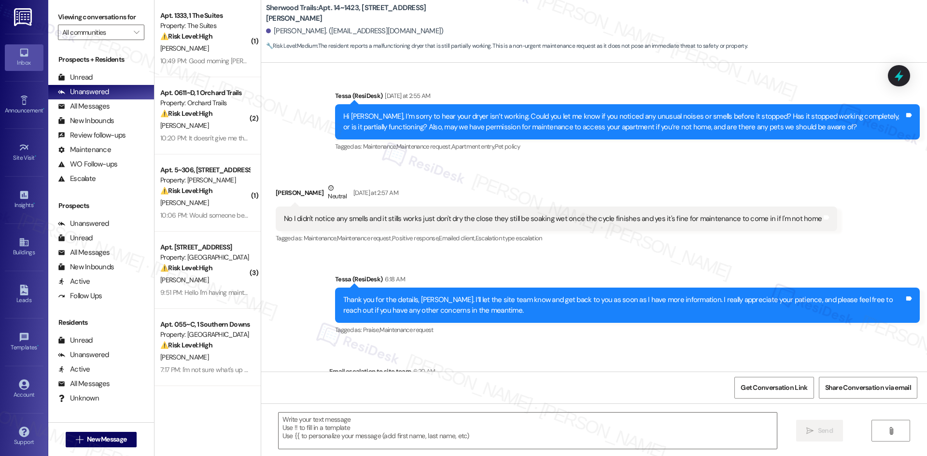
scroll to position [320, 0]
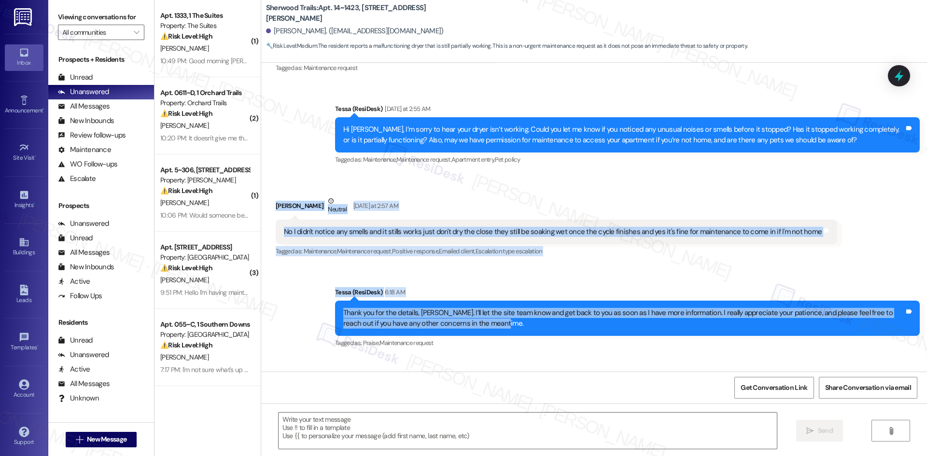
drag, startPoint x: 259, startPoint y: 197, endPoint x: 582, endPoint y: 324, distance: 346.7
click at [845, 322] on div "Lease started Jan 22, 2025 at 8:00 AM Announcement, sent via SMS Tessa (ResiDes…" at bounding box center [594, 217] width 666 height 309
copy div "Lakendria Engram Neutral Yesterday at 2:57 AM No I didn't notice any smells and…"
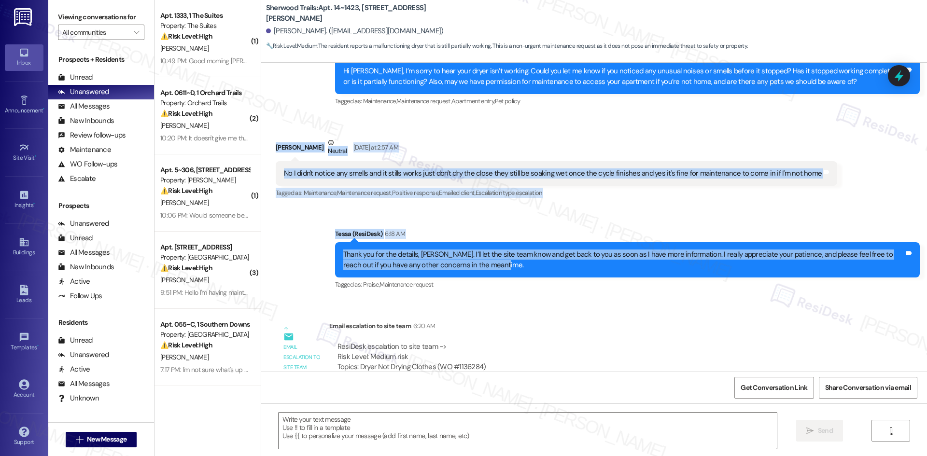
scroll to position [513, 0]
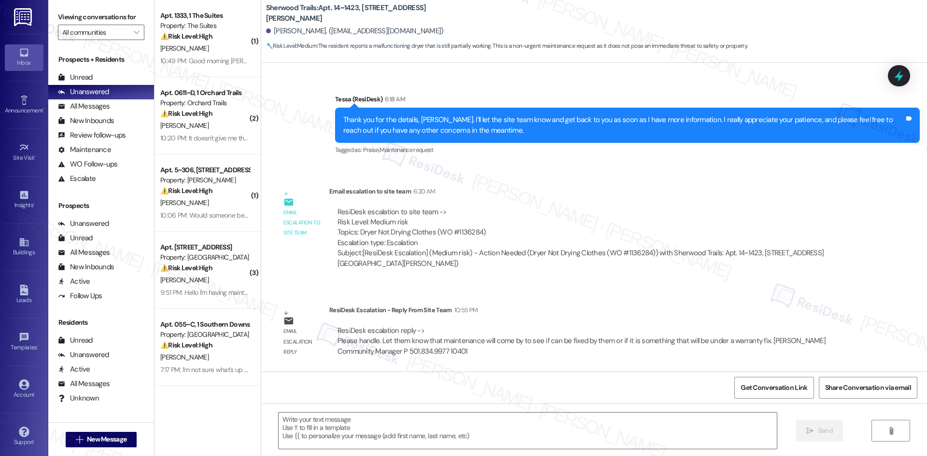
drag, startPoint x: 436, startPoint y: 286, endPoint x: 388, endPoint y: 306, distance: 51.9
click at [436, 287] on div "Lease started Jan 22, 2025 at 8:00 AM Announcement, sent via SMS Tessa (ResiDes…" at bounding box center [594, 217] width 666 height 309
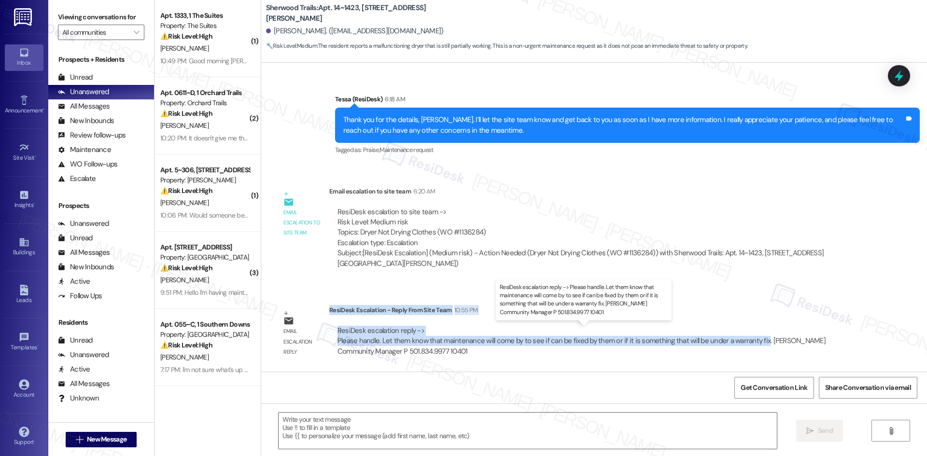
drag, startPoint x: 322, startPoint y: 308, endPoint x: 756, endPoint y: 343, distance: 434.8
click at [756, 343] on div "ResiDesk Escalation - Reply From Site Team 10:55 PM ResiDesk escalation reply -…" at bounding box center [594, 334] width 531 height 59
copy div "ResiDesk Escalation - Reply From Site Team 10:55 PM ResiDesk escalation reply -…"
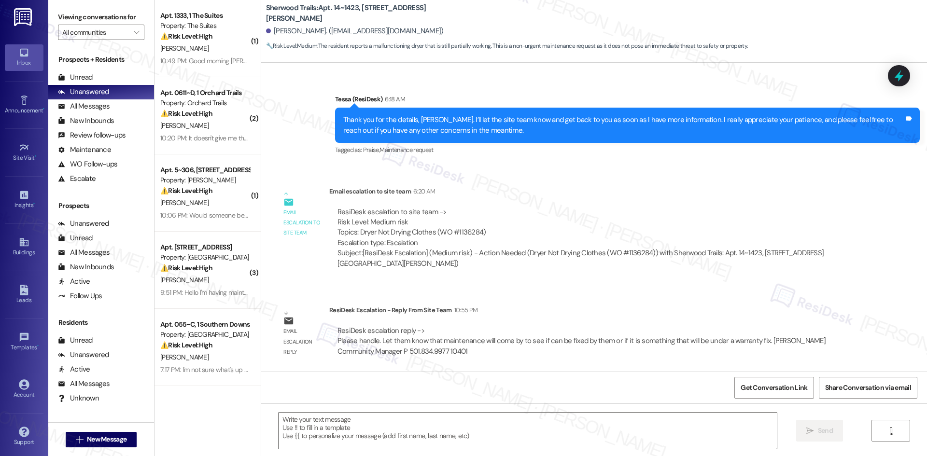
click at [480, 200] on div "ResiDesk escalation to site team -> Risk Level: Medium risk Topics: Dryer Not D…" at bounding box center [594, 238] width 531 height 77
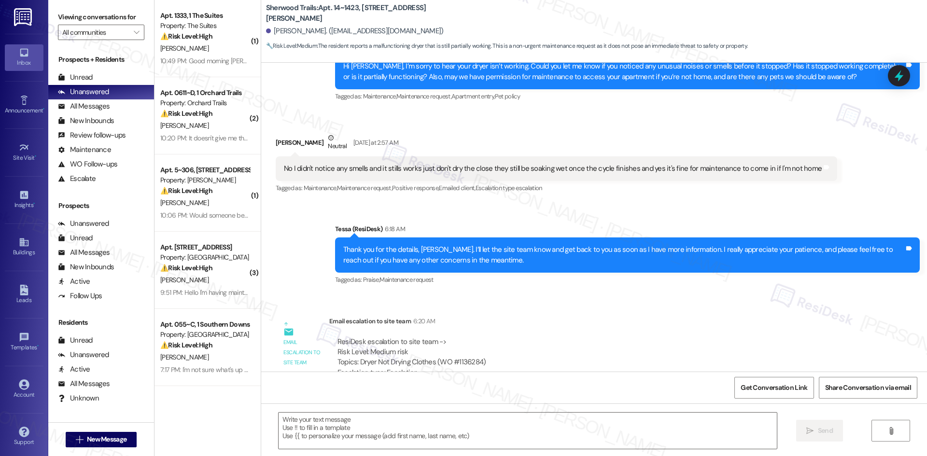
scroll to position [320, 0]
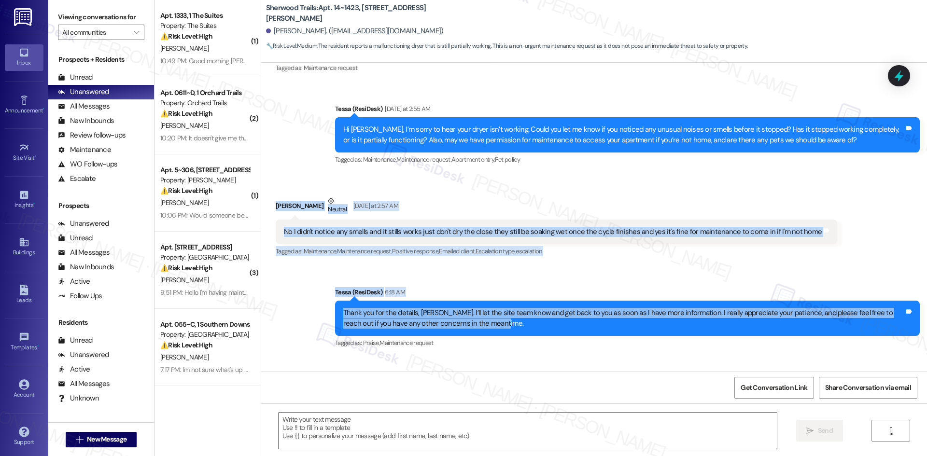
drag, startPoint x: 264, startPoint y: 198, endPoint x: 499, endPoint y: 325, distance: 267.7
click at [499, 325] on div "Lease started Jan 22, 2025 at 8:00 AM Announcement, sent via SMS Tessa (ResiDes…" at bounding box center [594, 217] width 666 height 309
copy div "Lakendria Engram Neutral Yesterday at 2:57 AM No I didn't notice any smells and…"
click at [385, 422] on textarea at bounding box center [527, 431] width 498 height 36
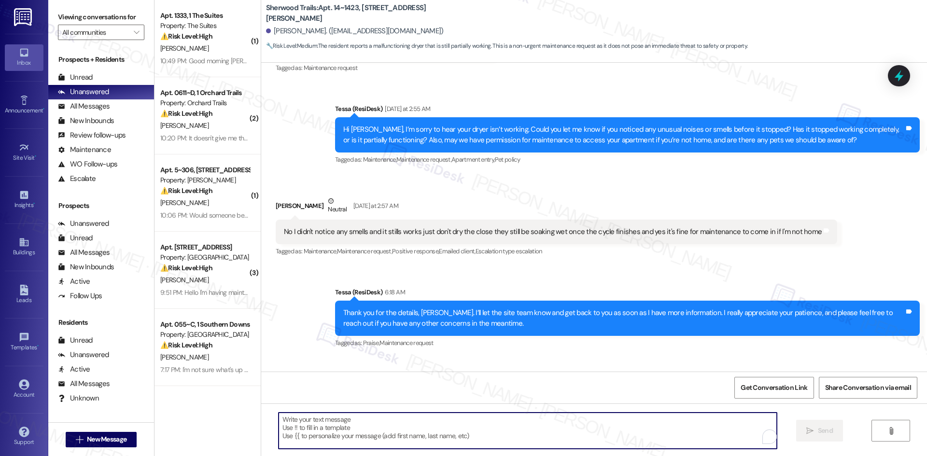
paste textarea "Hi Lakendria, thank you for your patience. Maintenance will be by to check the …"
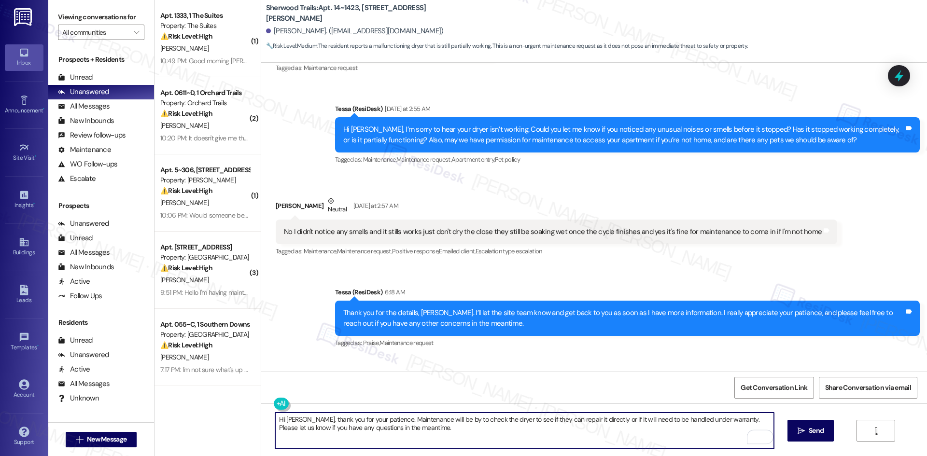
scroll to position [513, 0]
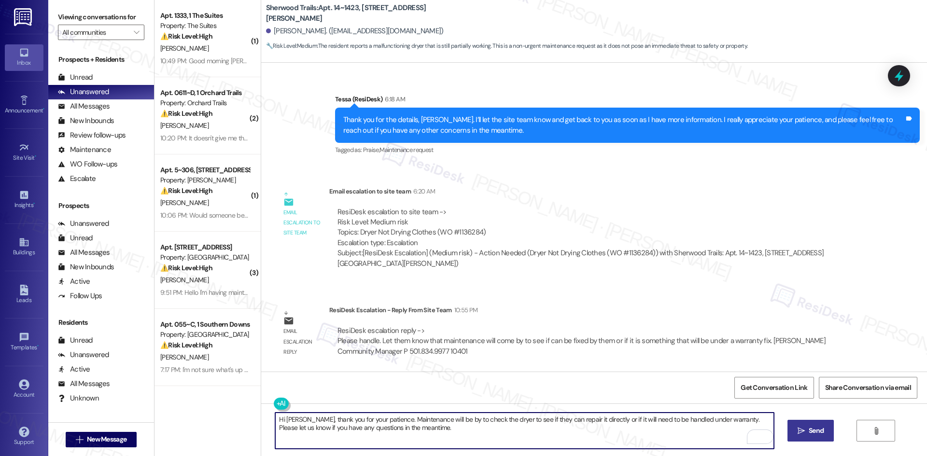
type textarea "Hi Lakendria, thank you for your patience. Maintenance will be by to check the …"
click at [808, 429] on span "Send" at bounding box center [815, 431] width 15 height 10
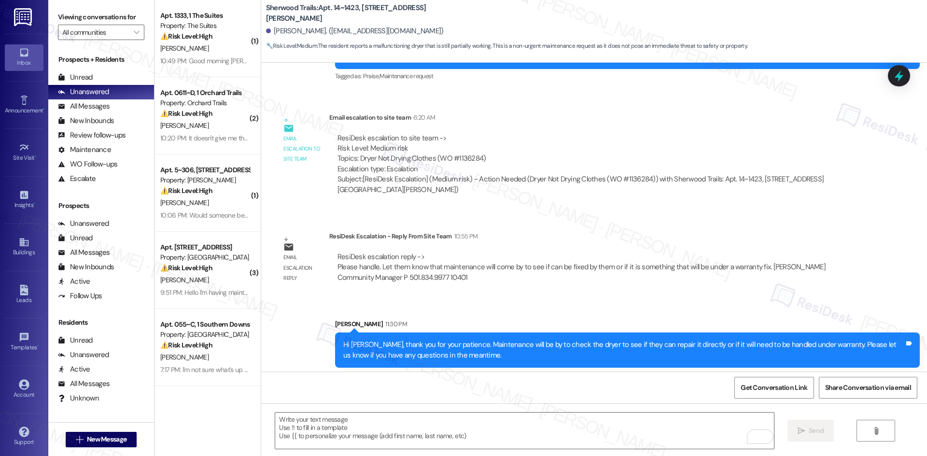
scroll to position [591, 0]
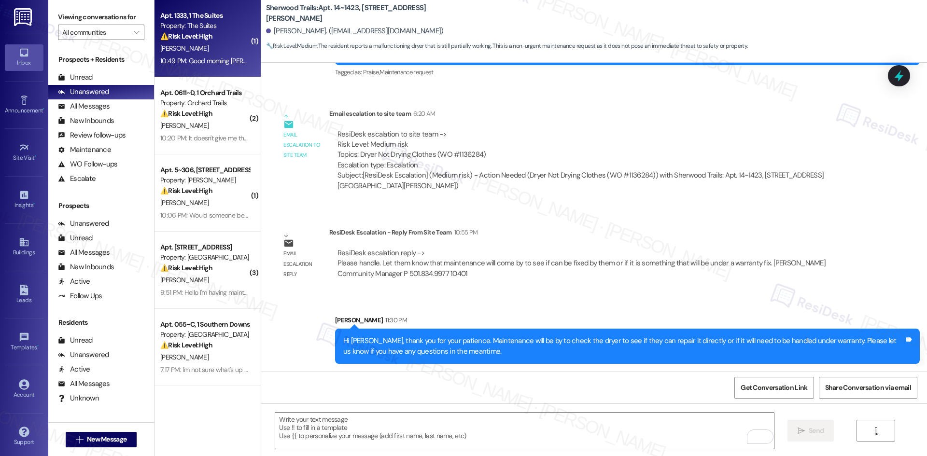
click at [211, 50] on div "H. Salas" at bounding box center [204, 48] width 91 height 12
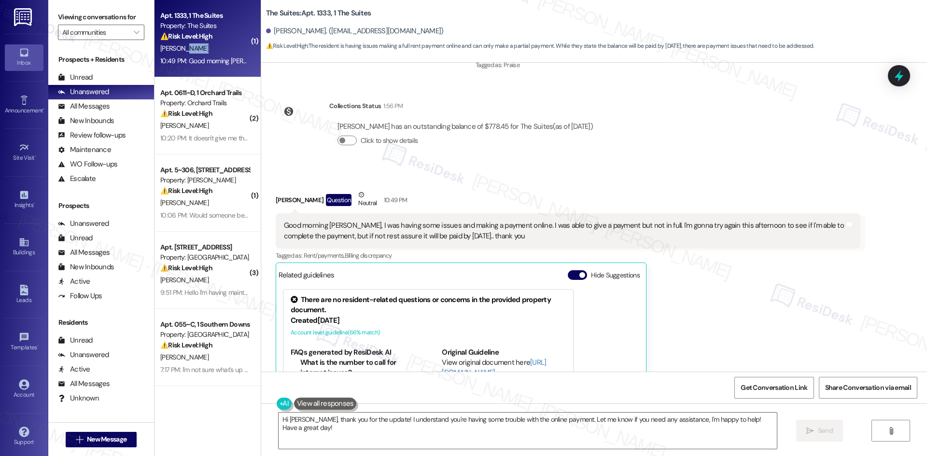
scroll to position [483, 0]
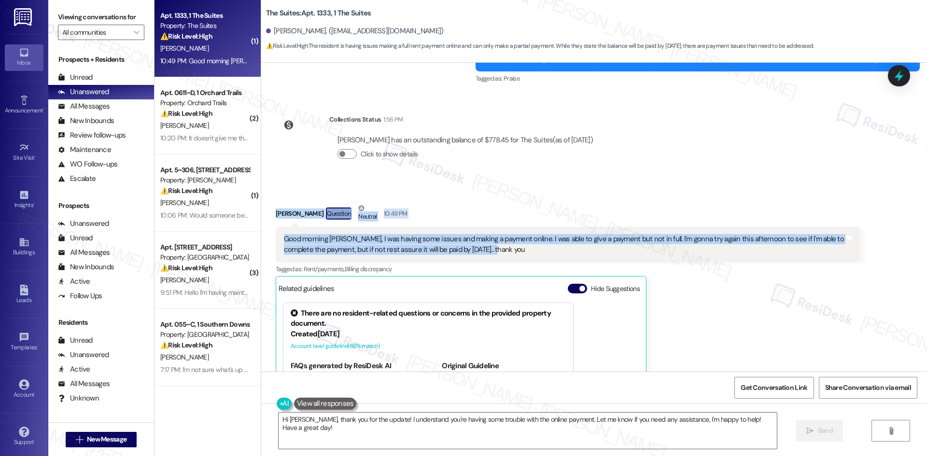
drag, startPoint x: 263, startPoint y: 199, endPoint x: 524, endPoint y: 238, distance: 263.9
click at [530, 241] on div "Received via SMS Hector Salas Question Neutral 10:49 PM Good morning Sarah, I w…" at bounding box center [567, 337] width 599 height 282
copy div "Hector Salas Question Neutral 10:49 PM Good morning Sarah, I was having some is…"
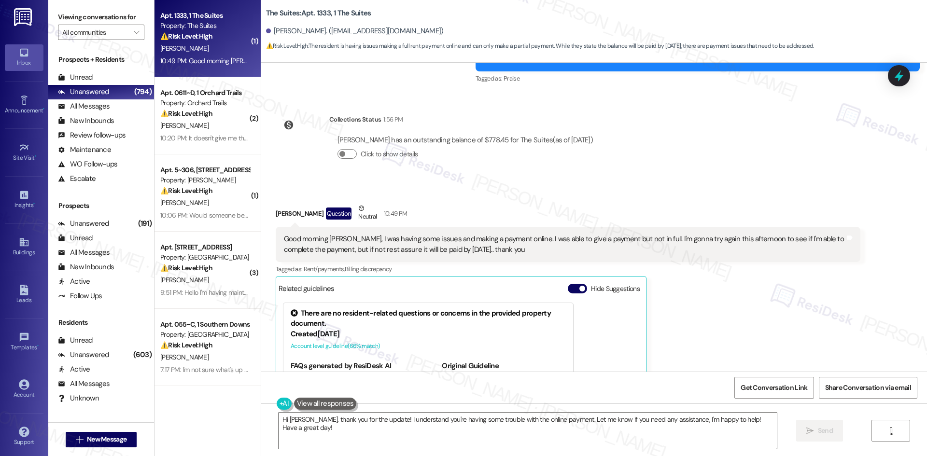
click at [502, 160] on div "Hector Salas has an outstanding balance of $778.45 for The Suites (as of Sep 10…" at bounding box center [465, 151] width 272 height 46
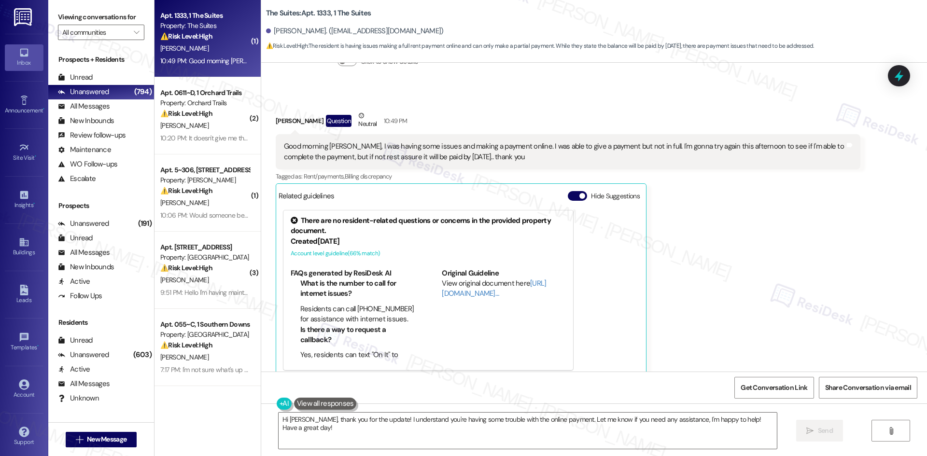
scroll to position [580, 0]
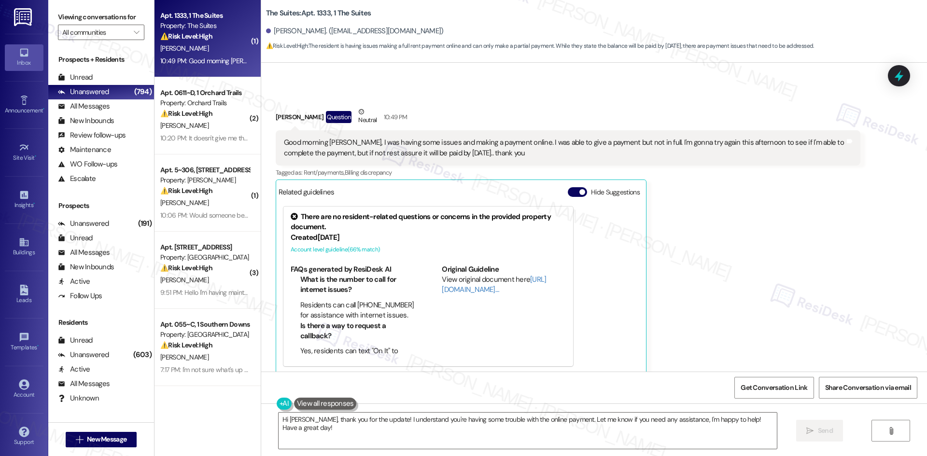
click at [478, 107] on div "Hector Salas Question Neutral 10:49 PM" at bounding box center [568, 119] width 584 height 24
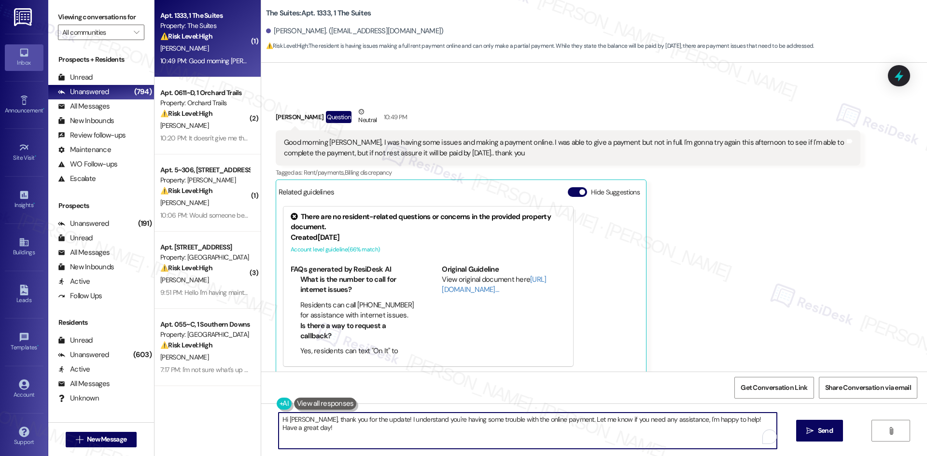
click at [451, 432] on textarea "Hi Hector, thank you for the update! I understand you're having some trouble wi…" at bounding box center [527, 431] width 498 height 36
paste textarea "I apologize for the trouble you experienced making your payment online. I’ll in…"
type textarea "Hi Hector, I apologize for the trouble you experienced making your payment onli…"
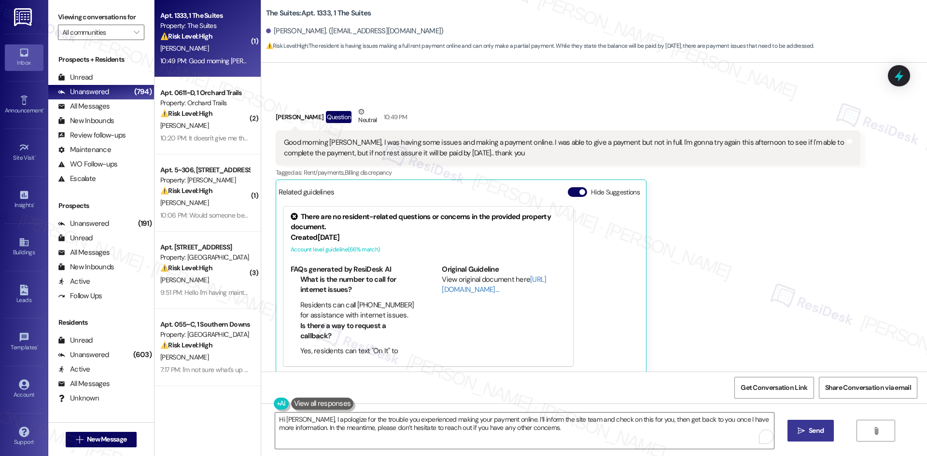
click at [826, 435] on button " Send" at bounding box center [810, 431] width 47 height 22
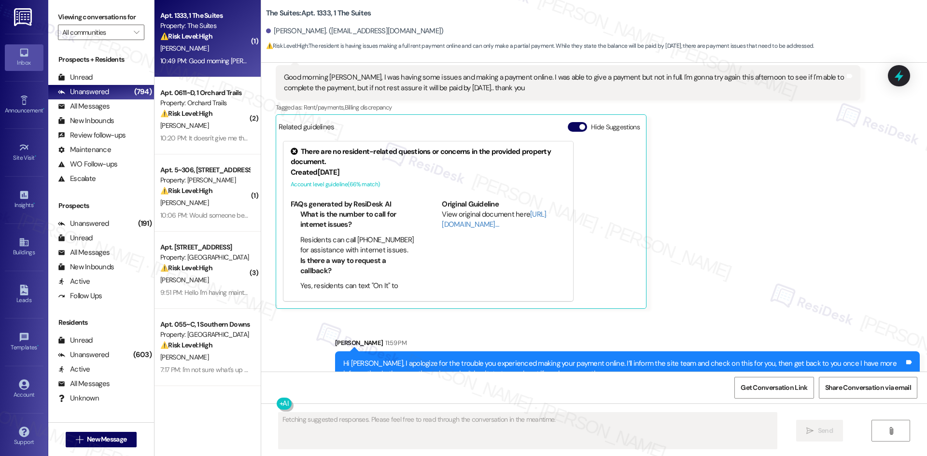
scroll to position [657, 0]
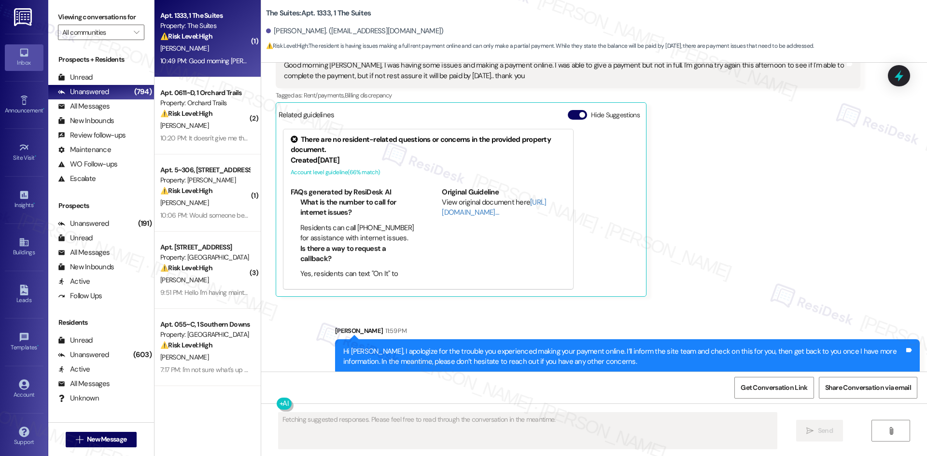
click at [703, 304] on div "Sent via SMS Sarah 11:59 PM Hi Hector, I apologize for the trouble you experien…" at bounding box center [594, 343] width 666 height 78
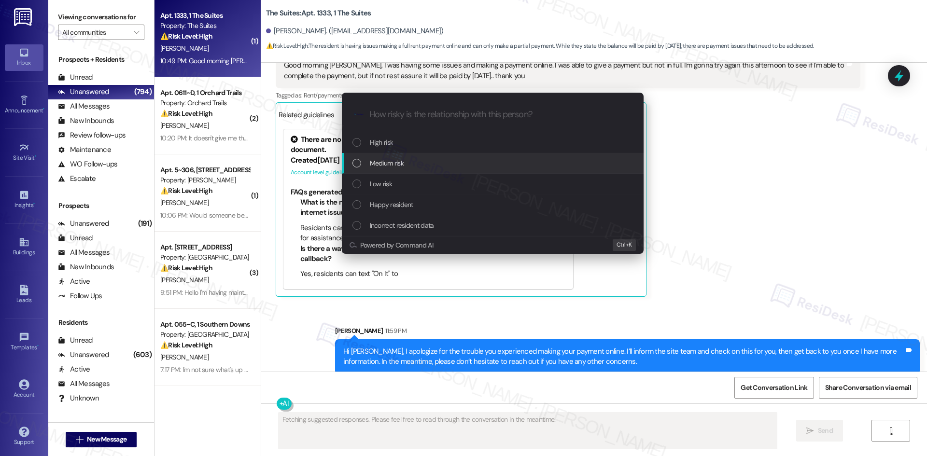
click at [402, 156] on div "Medium risk" at bounding box center [493, 163] width 302 height 21
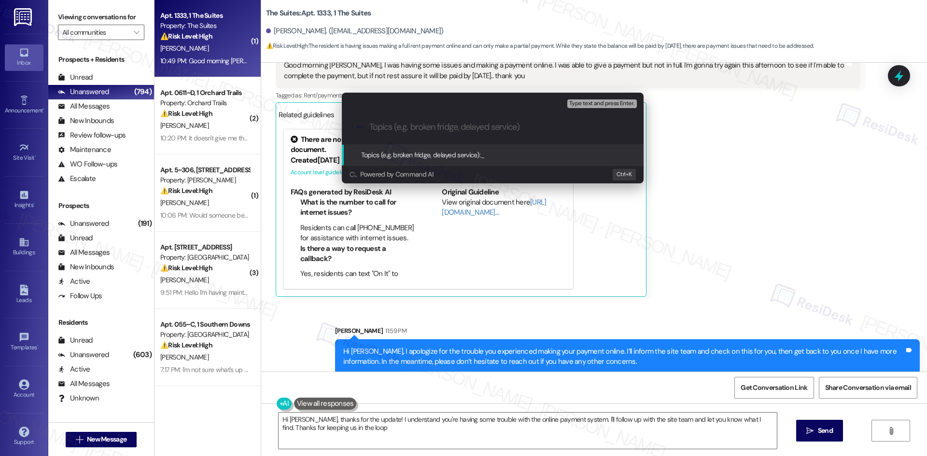
type textarea "Hi Hector, thanks for the update! I understand you're having some trouble with …"
click at [392, 127] on input "Topics (e.g. broken fridge, delayed service)" at bounding box center [500, 127] width 262 height 10
paste input "Payment Issue"
type input "Payment Issue"
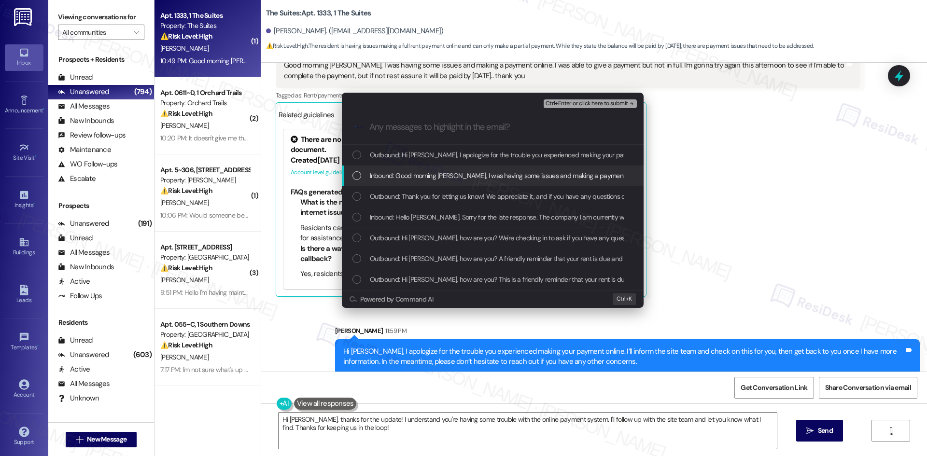
click at [456, 174] on span "Inbound: Good morning Sarah, I was having some issues and making a payment onli…" at bounding box center [753, 175] width 767 height 11
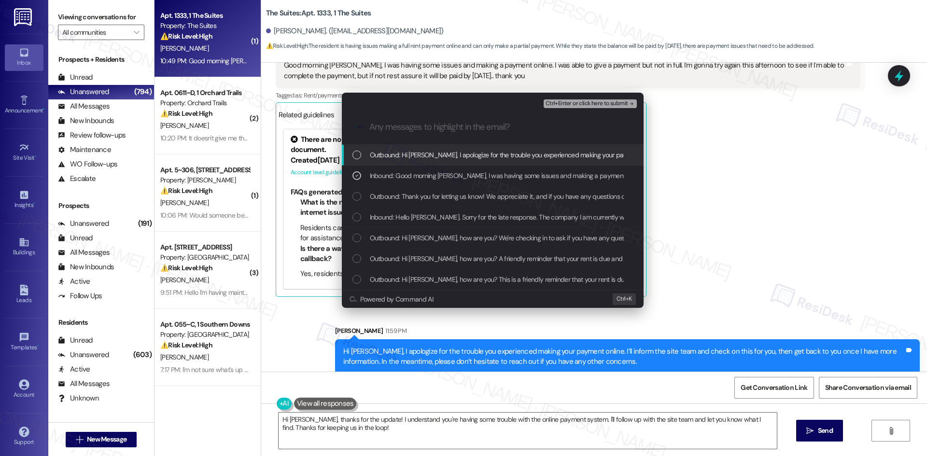
click at [599, 105] on span "Ctrl+Enter or click here to submit" at bounding box center [586, 103] width 83 height 7
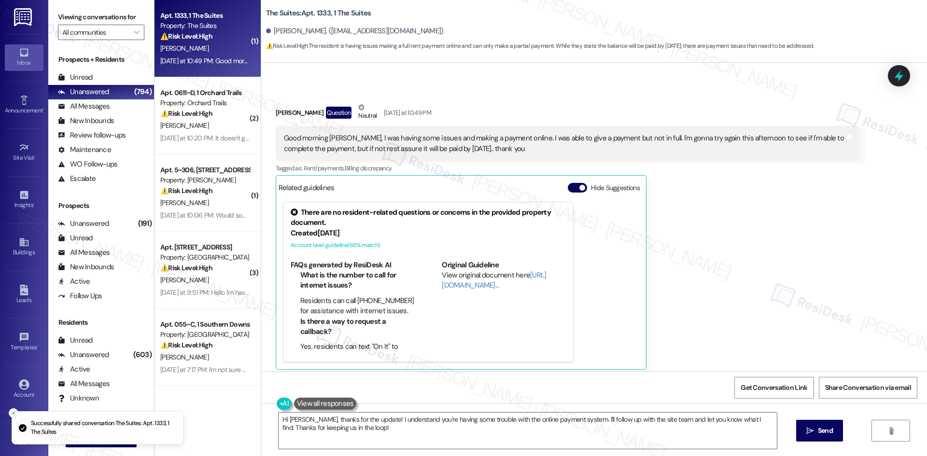
scroll to position [579, 0]
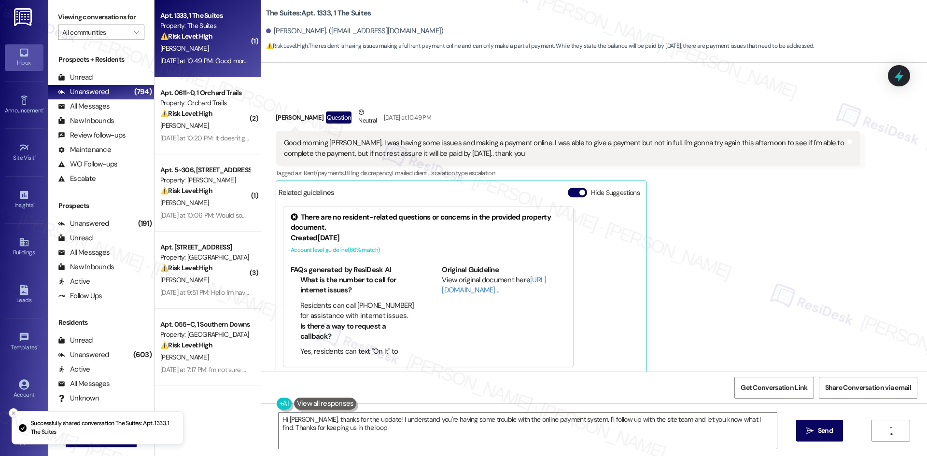
type textarea "Hi Hector, thanks for the update! I understand you're having some trouble with …"
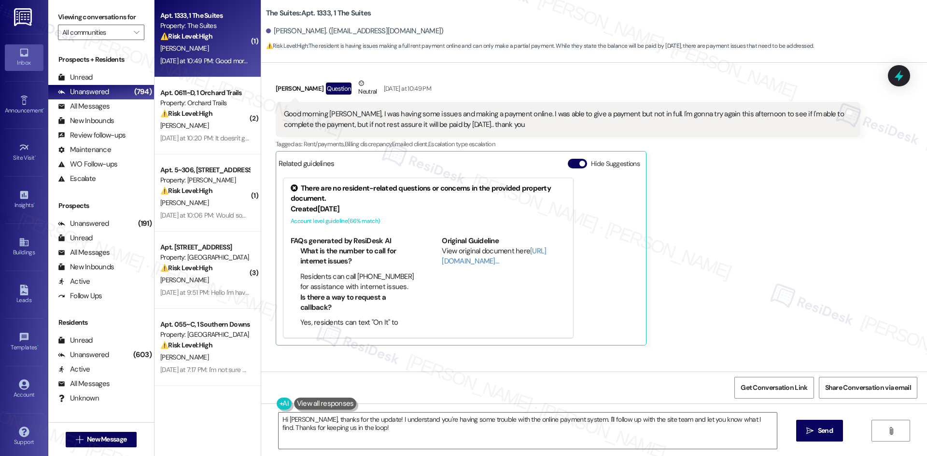
scroll to position [671, 0]
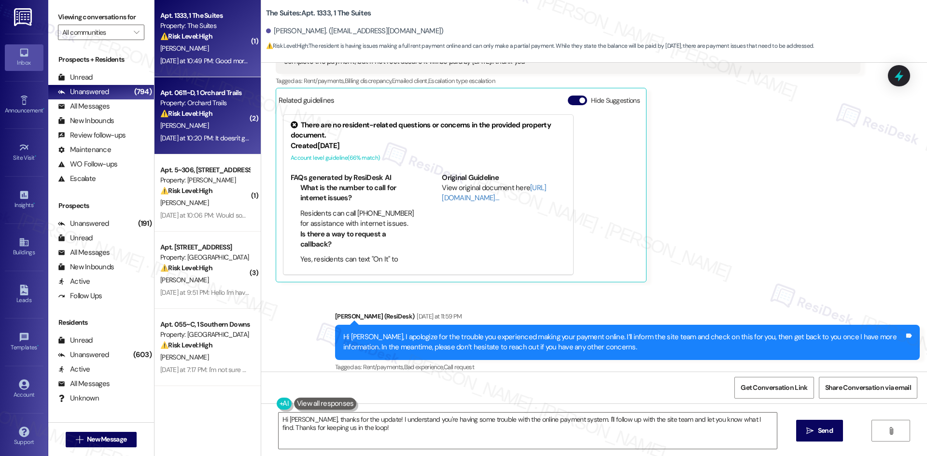
click at [202, 110] on strong "⚠️ Risk Level: High" at bounding box center [186, 113] width 52 height 9
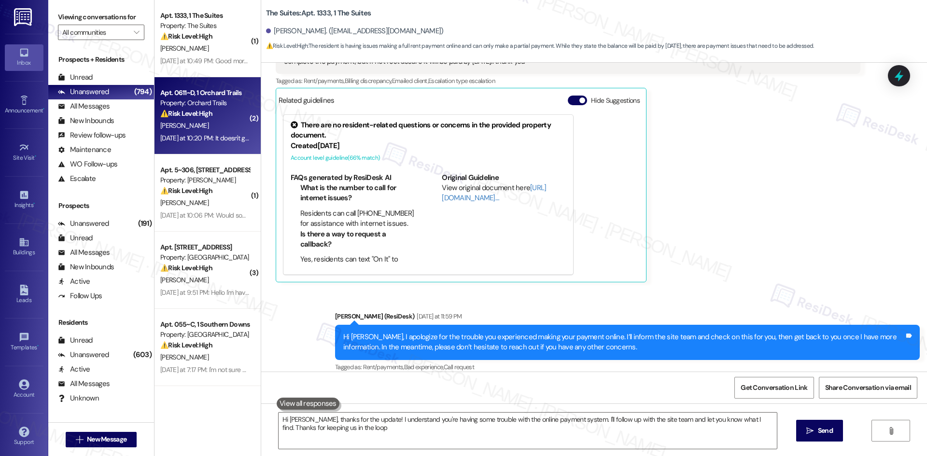
type textarea "Hi Hector, thanks for the update! I understand you're having some trouble with …"
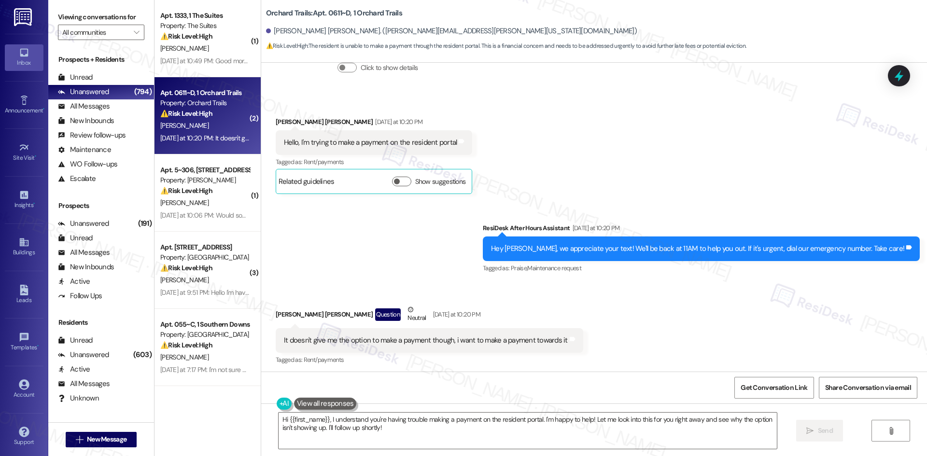
scroll to position [1780, 0]
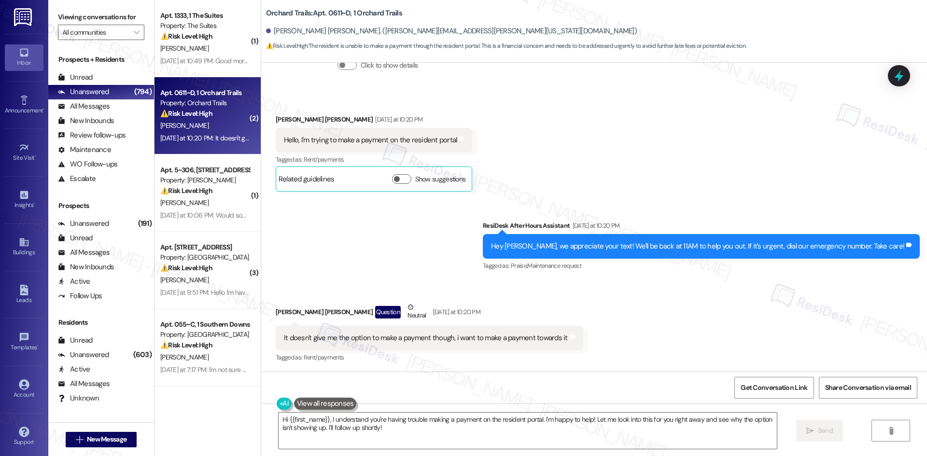
click at [400, 228] on div "Sent via SMS ResiDesk After Hours Assistant Yesterday at 10:20 PM Hey Riordan, …" at bounding box center [594, 240] width 666 height 82
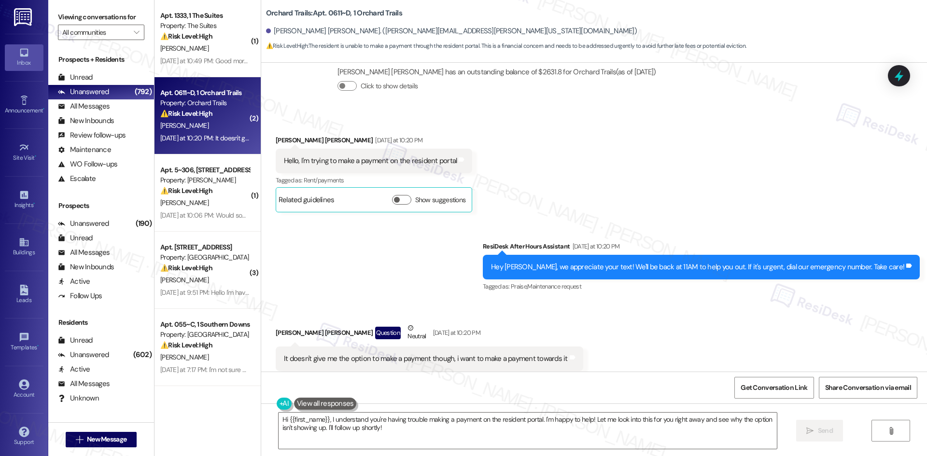
scroll to position [1781, 0]
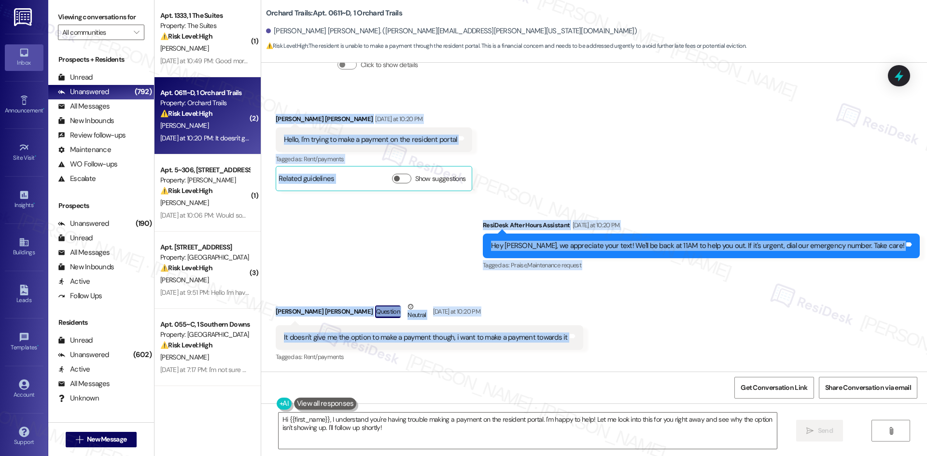
drag, startPoint x: 264, startPoint y: 110, endPoint x: 627, endPoint y: 345, distance: 432.8
click at [628, 345] on div "Lease started Aug 08, 2025 at 8:00 AM Survey, sent via SMS Residesk Automated S…" at bounding box center [594, 217] width 666 height 309
copy div "Riordan Tkacs Yesterday at 10:20 PM Hello, I'm trying to make a payment on the …"
click at [429, 268] on div "Sent via SMS ResiDesk After Hours Assistant Yesterday at 10:20 PM Hey Riordan, …" at bounding box center [594, 239] width 666 height 82
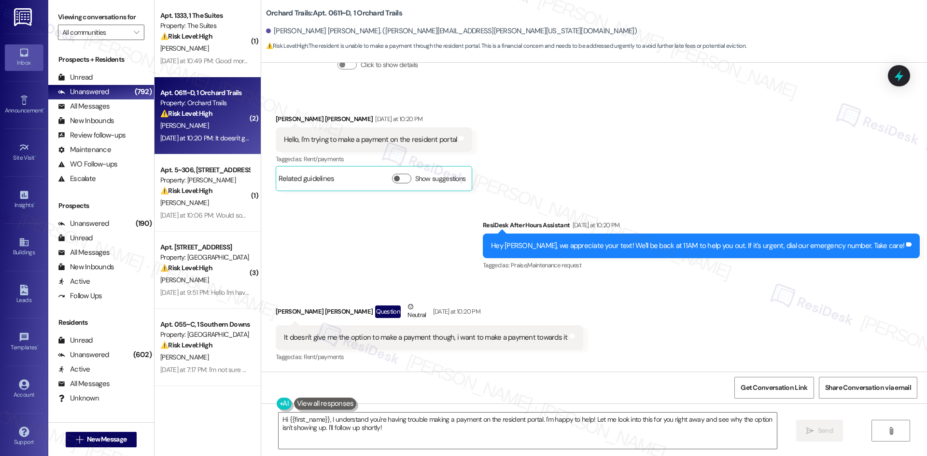
click at [433, 280] on div "Received via SMS Riordan Tkacs Question Neutral Yesterday at 10:20 PM It doesn'…" at bounding box center [594, 326] width 666 height 92
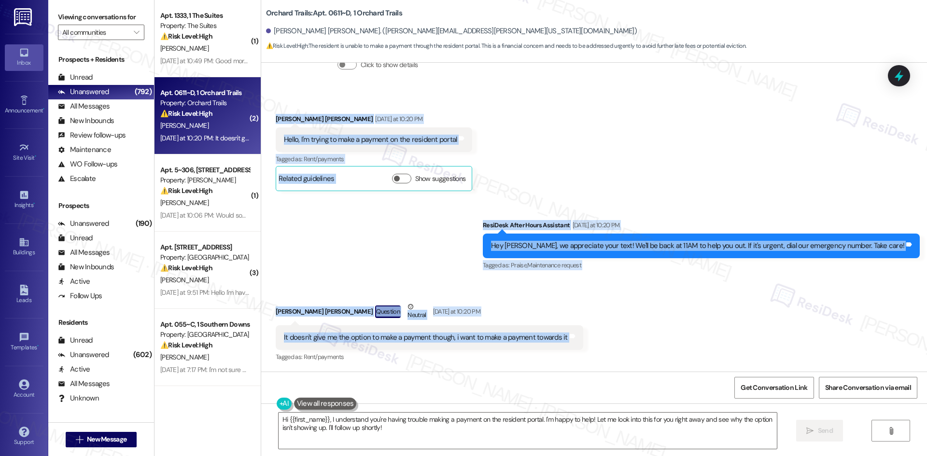
drag, startPoint x: 263, startPoint y: 114, endPoint x: 587, endPoint y: 341, distance: 395.4
click at [587, 341] on div "Lease started Aug 08, 2025 at 8:00 AM Survey, sent via SMS Residesk Automated S…" at bounding box center [594, 217] width 666 height 309
copy div "Riordan Tkacs Yesterday at 10:20 PM Hello, I'm trying to make a payment on the …"
click at [456, 216] on div "Sent via SMS ResiDesk After Hours Assistant Yesterday at 10:20 PM Hey Riordan, …" at bounding box center [594, 239] width 666 height 82
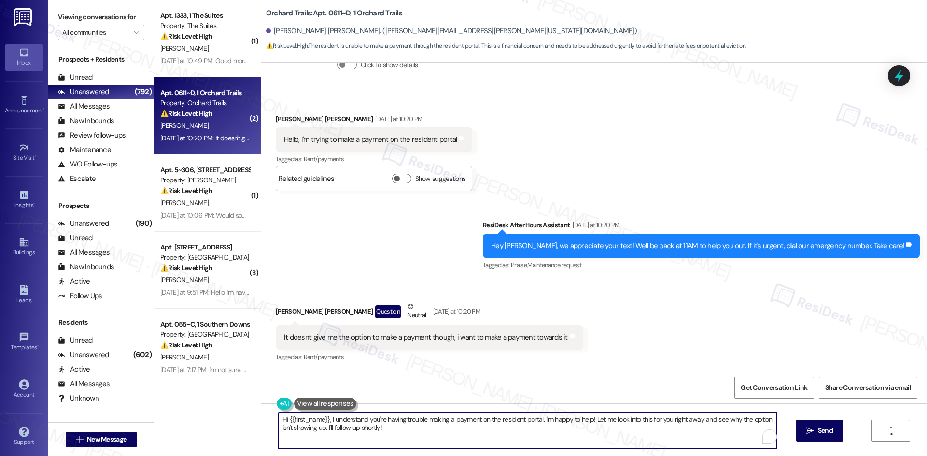
click at [437, 431] on textarea "Hi {{first_name}}, I understand you're having trouble making a payment on the r…" at bounding box center [527, 431] width 498 height 36
paste textarea "I apologize for the trouble you’re having with the resident portal not showing …"
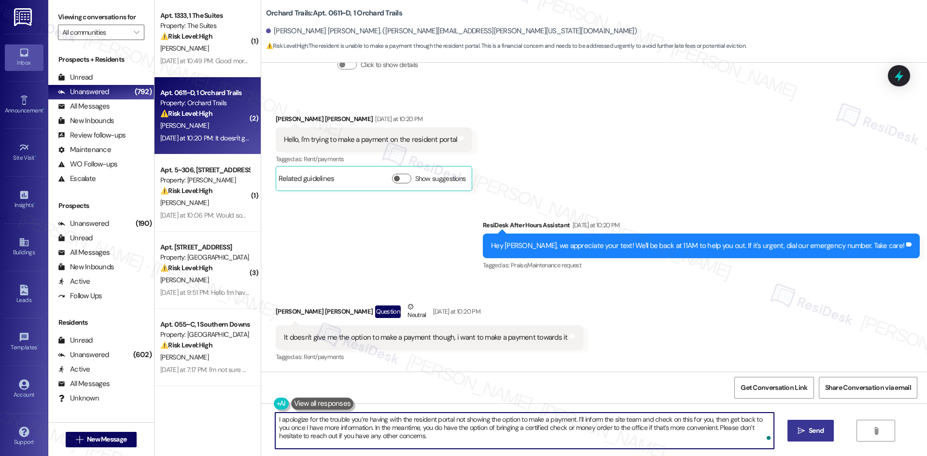
type textarea "I apologize for the trouble you’re having with the resident portal not showing …"
click at [820, 430] on span "Send" at bounding box center [815, 431] width 15 height 10
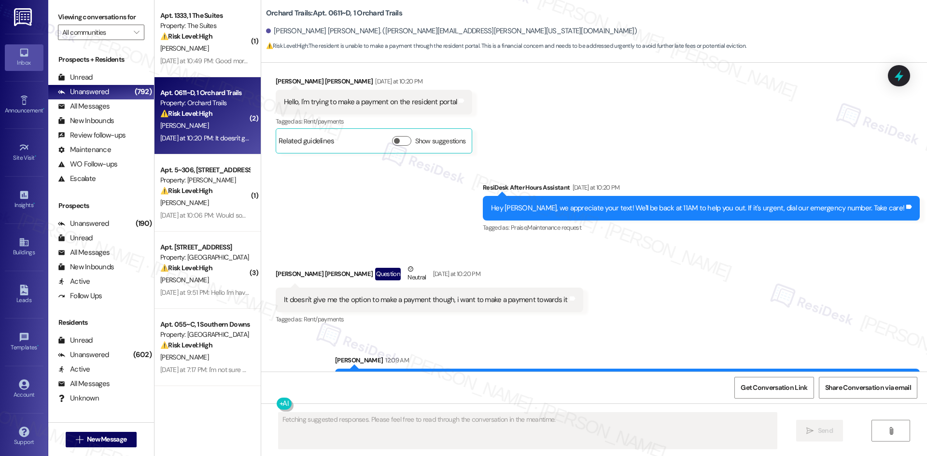
scroll to position [1869, 0]
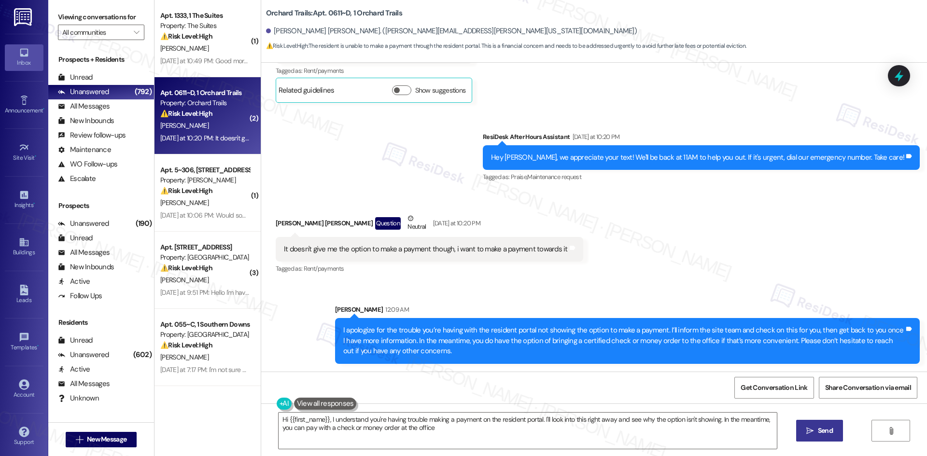
type textarea "Hi {{first_name}}, I understand you're having trouble making a payment on the r…"
click at [670, 252] on div "Received via SMS Riordan Tkacs Question Neutral Yesterday at 10:20 PM It doesn'…" at bounding box center [594, 238] width 666 height 92
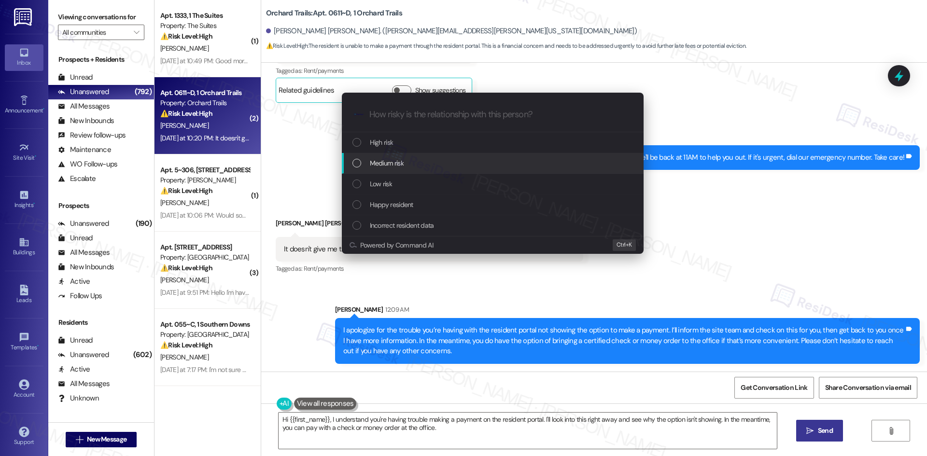
click at [403, 164] on span "Medium risk" at bounding box center [387, 163] width 34 height 11
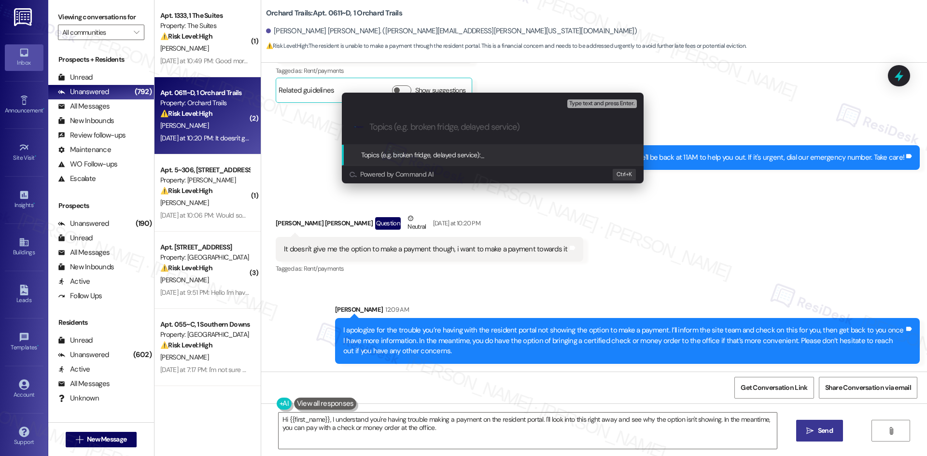
click at [399, 128] on input "Topics (e.g. broken fridge, delayed service)" at bounding box center [500, 127] width 262 height 10
paste input "Payment Portal Issue"
type input "Payment Portal Issue"
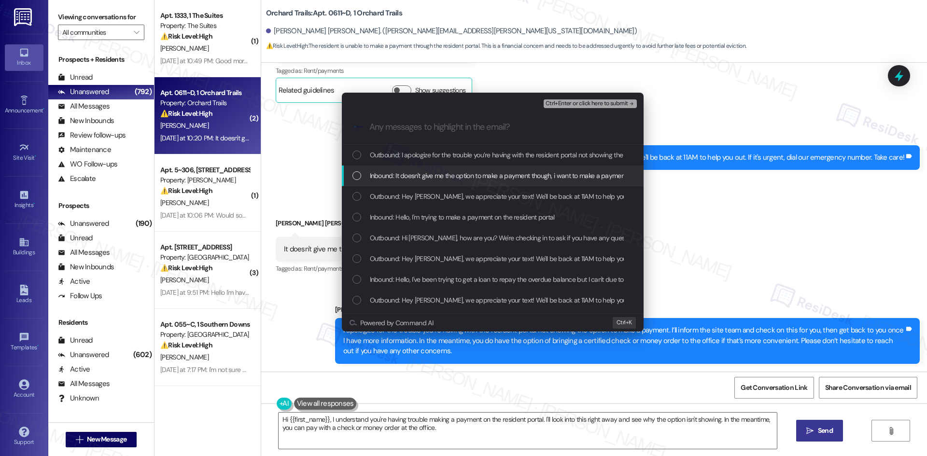
click at [444, 177] on span "Inbound: It doesn't give me the option to make a payment though, i want to make…" at bounding box center [513, 175] width 287 height 11
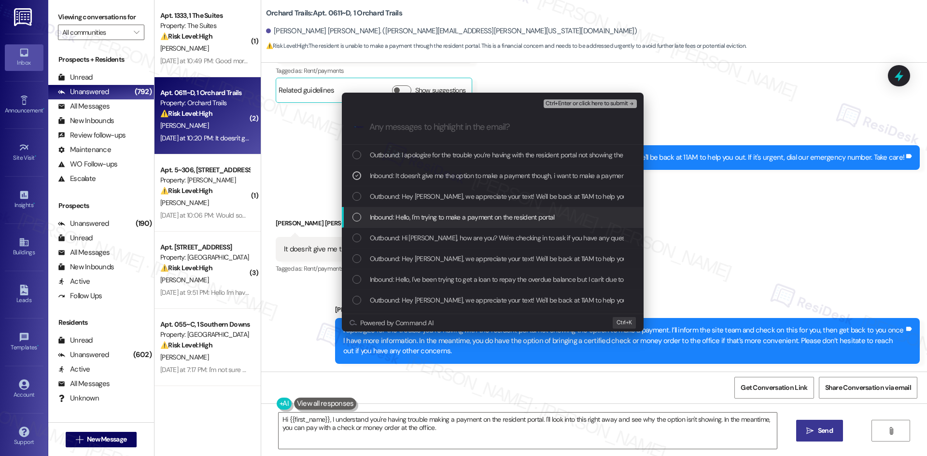
click at [445, 215] on span "Inbound: Hello, I'm trying to make a payment on the resident portal" at bounding box center [462, 217] width 185 height 11
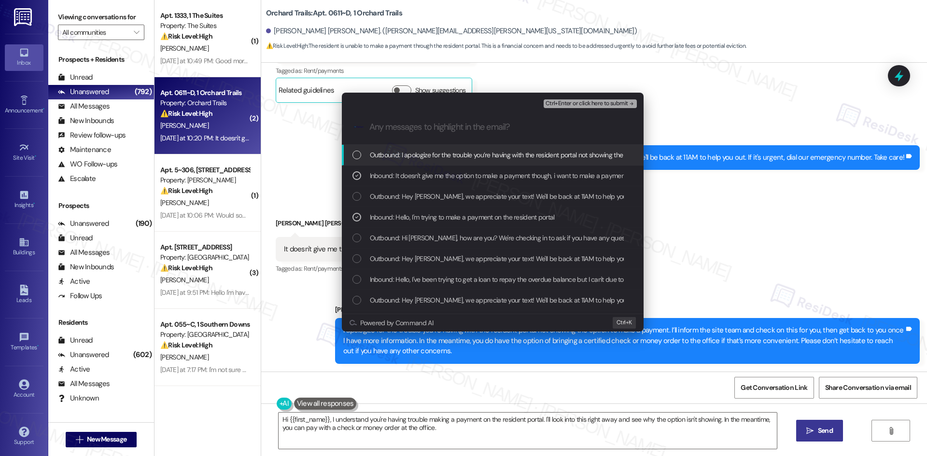
click at [608, 100] on span "Ctrl+Enter or click here to submit" at bounding box center [586, 103] width 83 height 7
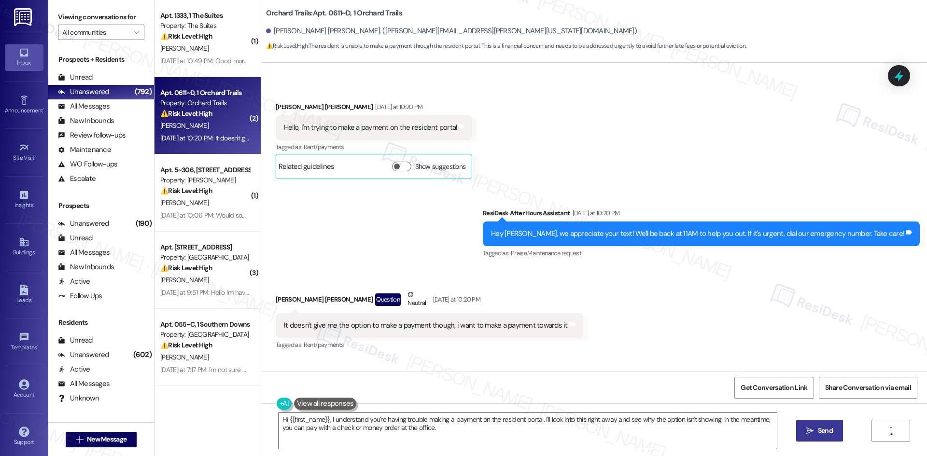
scroll to position [1780, 0]
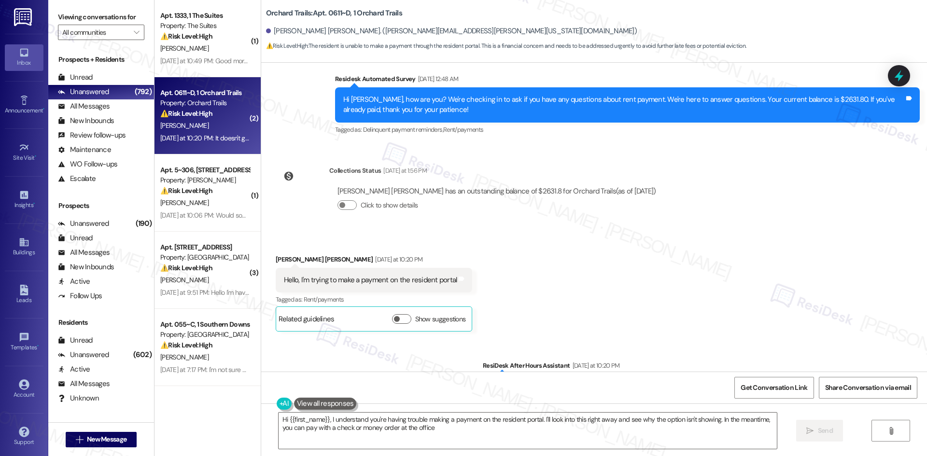
type textarea "Hi {{first_name}}, I understand you're having trouble making a payment on the r…"
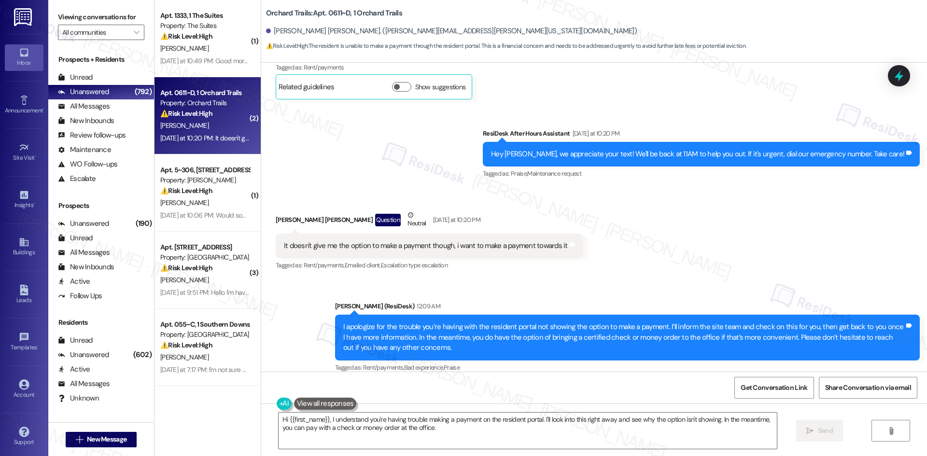
scroll to position [1883, 0]
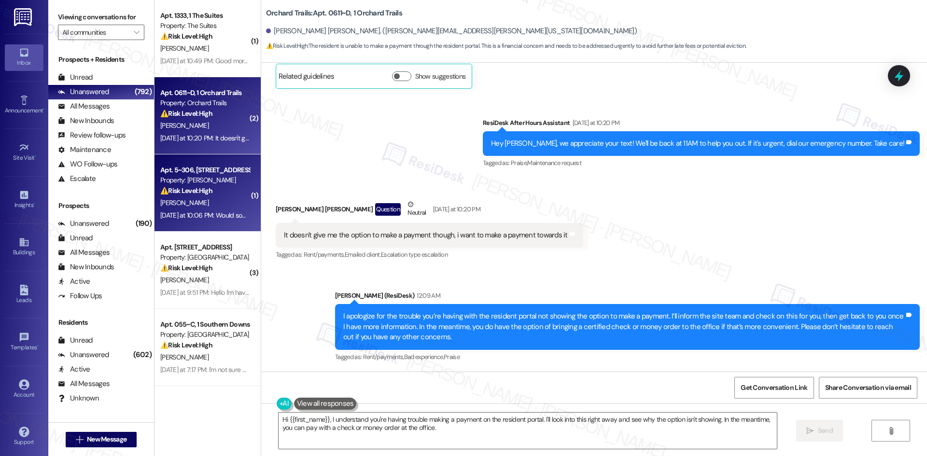
click at [190, 197] on div "[PERSON_NAME]" at bounding box center [204, 203] width 91 height 12
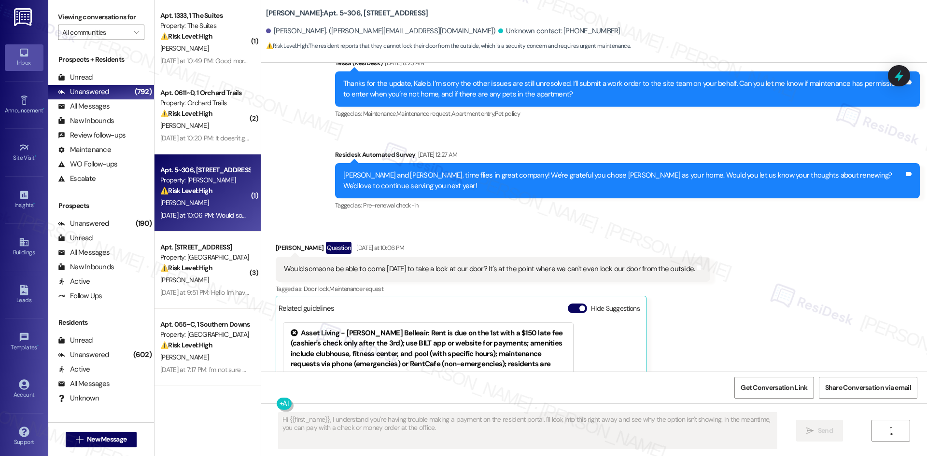
scroll to position [919, 0]
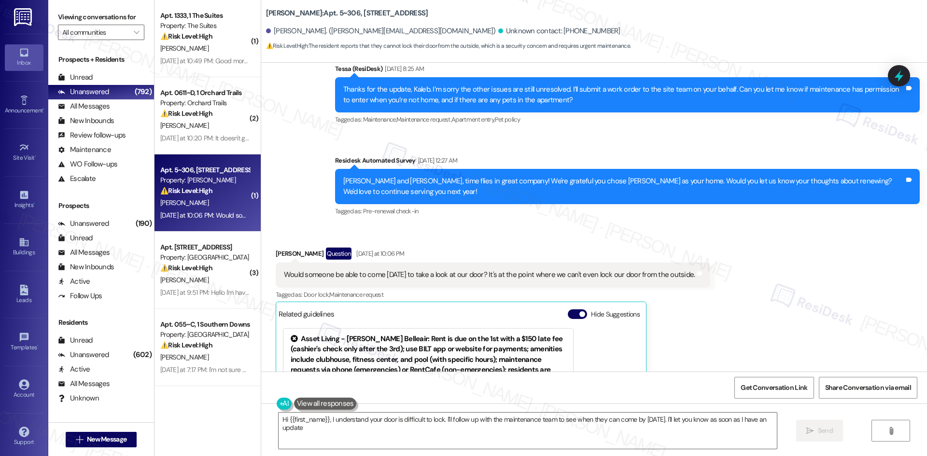
type textarea "Hi {{first_name}}, I understand your door is difficult to lock. I'll follow up …"
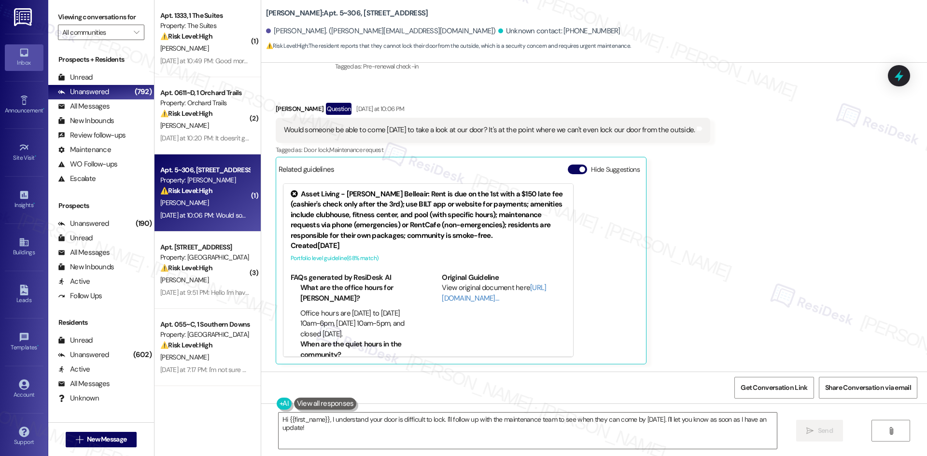
scroll to position [1065, 0]
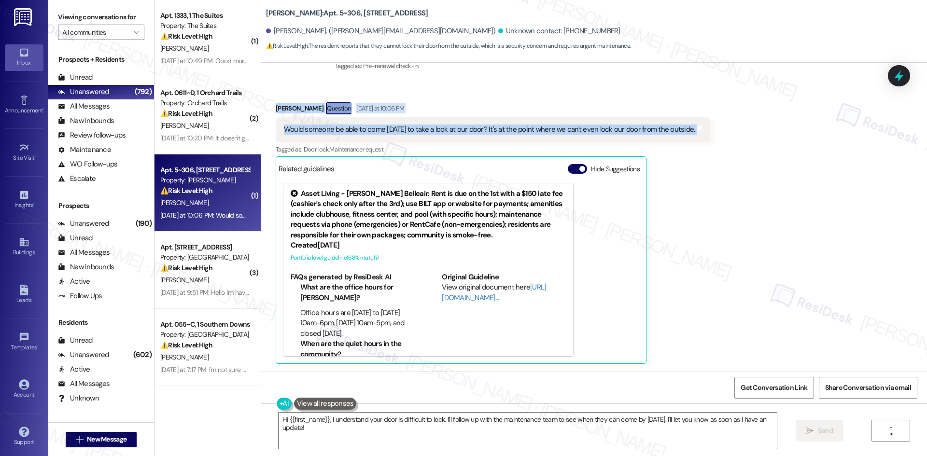
drag, startPoint x: 262, startPoint y: 105, endPoint x: 728, endPoint y: 133, distance: 466.6
click at [728, 133] on div "Received via SMS Clarissa Bosco Question Yesterday at 10:06 PM Would someone be…" at bounding box center [594, 226] width 666 height 291
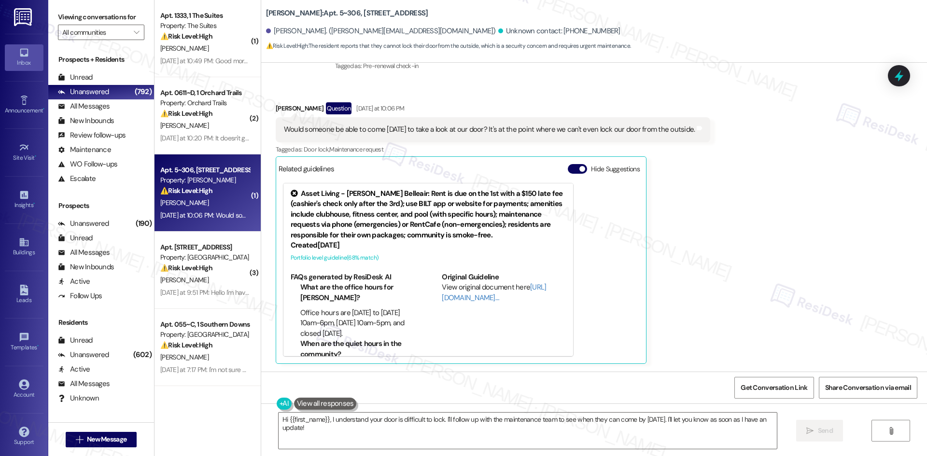
drag, startPoint x: 559, startPoint y: 134, endPoint x: 822, endPoint y: 292, distance: 307.0
click at [822, 292] on div "Received via SMS Clarissa Bosco Question Yesterday at 10:06 PM Would someone be…" at bounding box center [594, 226] width 666 height 291
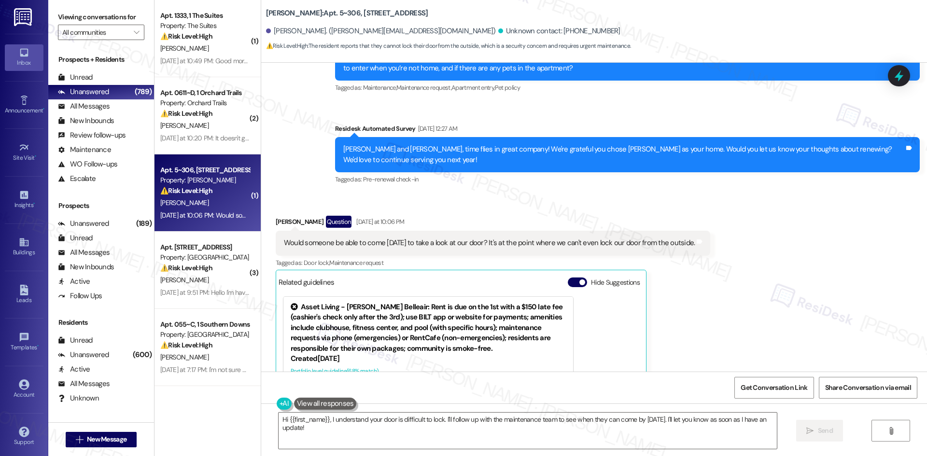
scroll to position [920, 0]
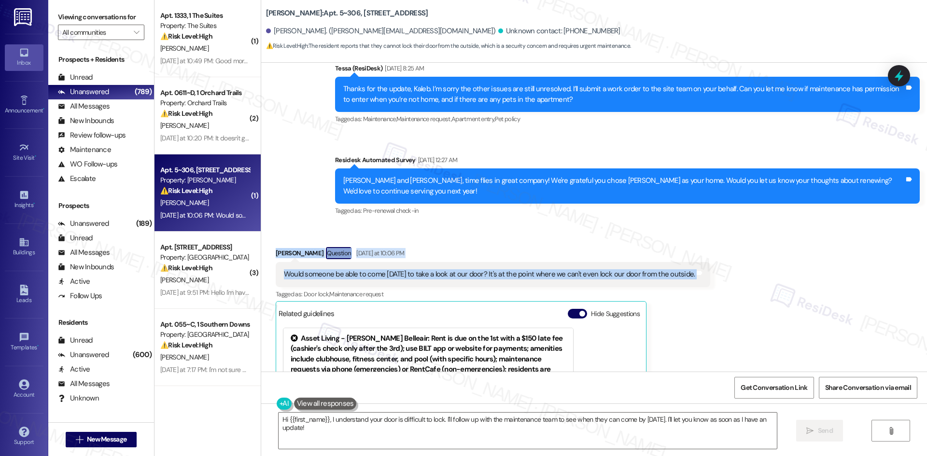
drag, startPoint x: 263, startPoint y: 251, endPoint x: 707, endPoint y: 270, distance: 444.4
click at [707, 270] on div "Received via SMS Clarissa Bosco Question Yesterday at 10:06 PM Would someone be…" at bounding box center [594, 370] width 666 height 291
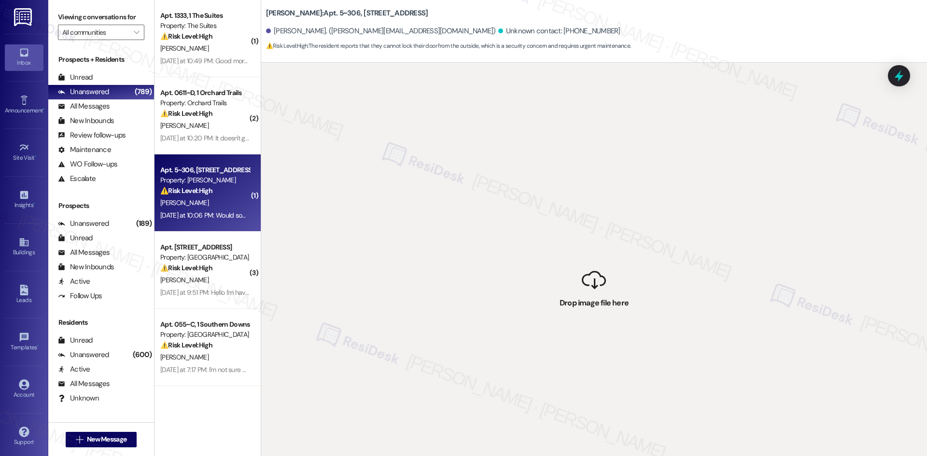
drag, startPoint x: 361, startPoint y: 187, endPoint x: 354, endPoint y: 185, distance: 7.5
click at [361, 186] on div " Drop image file here" at bounding box center [594, 291] width 666 height 456
click at [85, 77] on div "Unread" at bounding box center [75, 77] width 35 height 10
click at [91, 91] on div "Unanswered" at bounding box center [83, 92] width 51 height 10
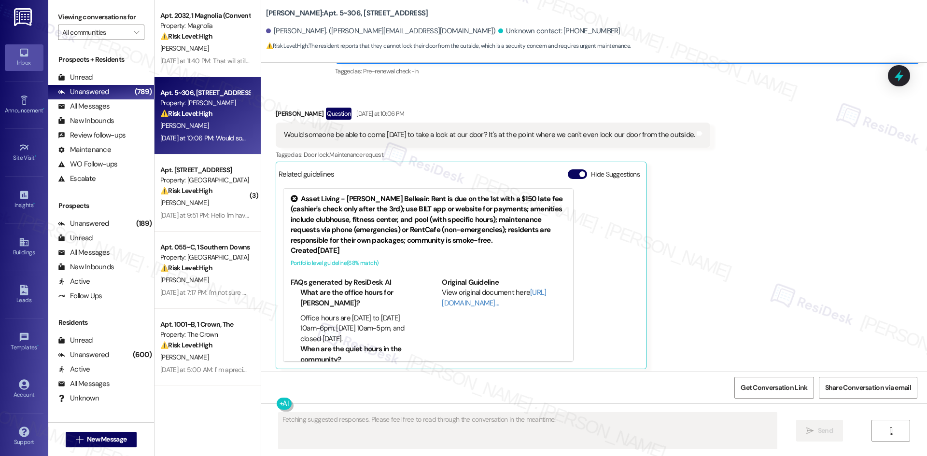
scroll to position [1064, 0]
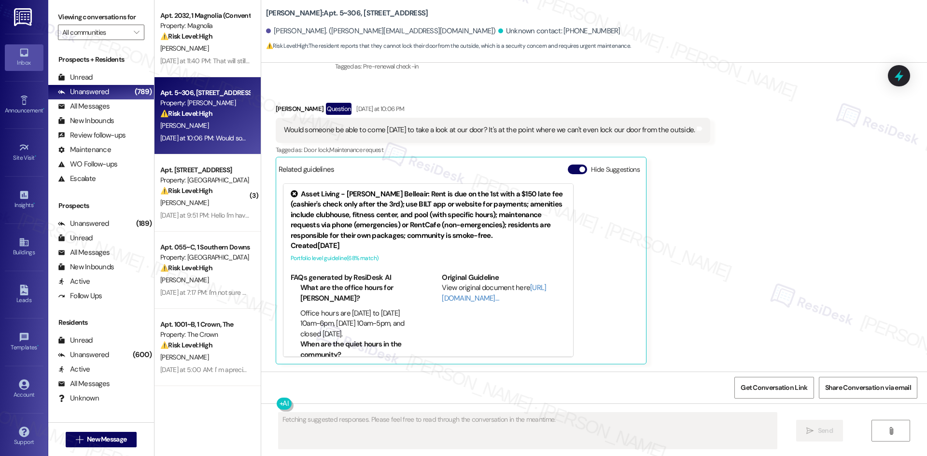
click at [760, 214] on div "Received via SMS Clarissa Bosco Question Yesterday at 10:06 PM Would someone be…" at bounding box center [594, 226] width 666 height 291
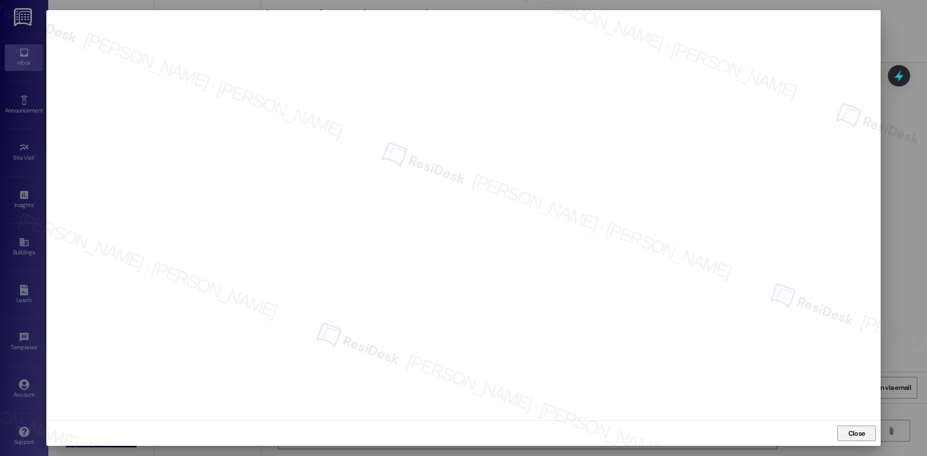
click at [864, 436] on span "Close" at bounding box center [856, 434] width 17 height 10
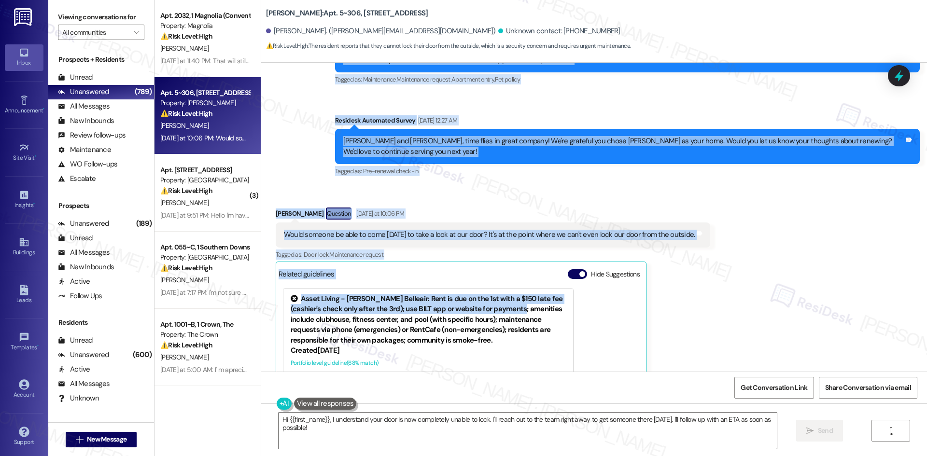
scroll to position [965, 0]
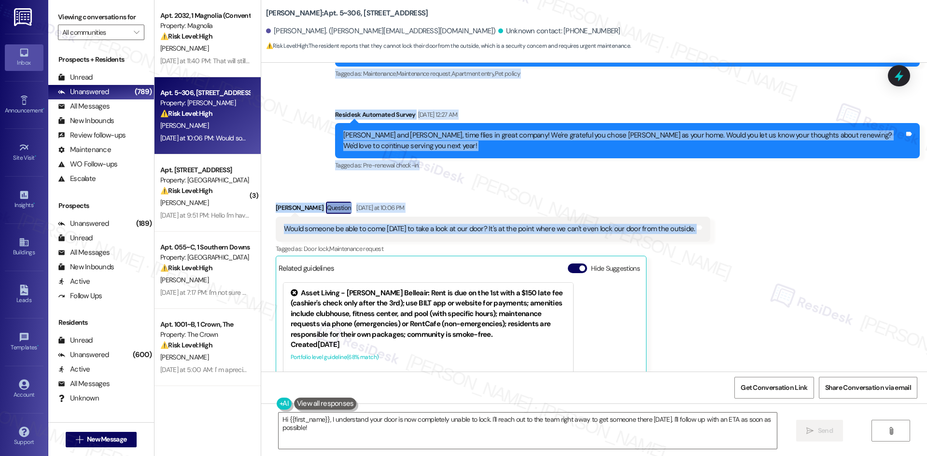
drag, startPoint x: 267, startPoint y: 104, endPoint x: 706, endPoint y: 234, distance: 457.4
click at [706, 234] on div "Lease started Jan 05, 2025 at 8:00 AM Survey, sent via SMS Residesk Automated S…" at bounding box center [594, 217] width 666 height 309
copy div "Clarissa Bosco Question Aug 27, 2025 at 7:40 AM Good evening. Our front door ha…"
click at [417, 192] on div "Received via SMS Clarissa Bosco Question Yesterday at 10:06 PM Would someone be…" at bounding box center [594, 325] width 666 height 291
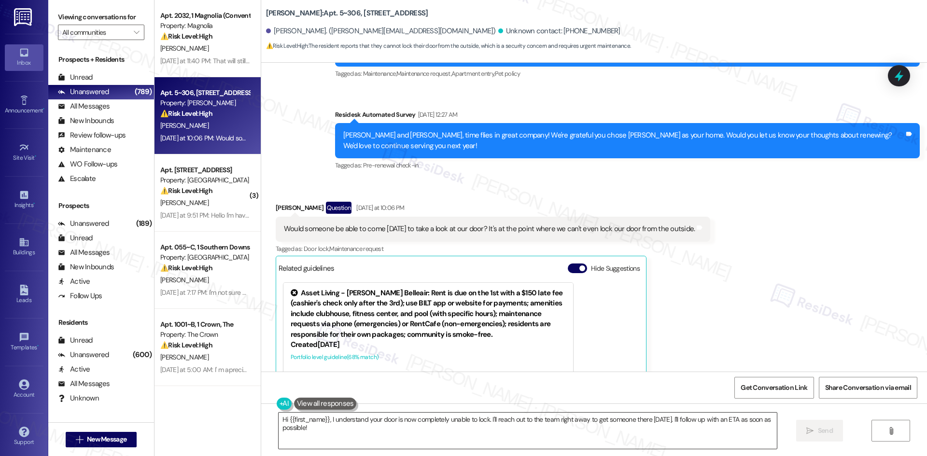
click at [391, 426] on textarea "Hi {{first_name}}, I understand your door is now completely unable to lock. I'l…" at bounding box center [527, 431] width 498 height 36
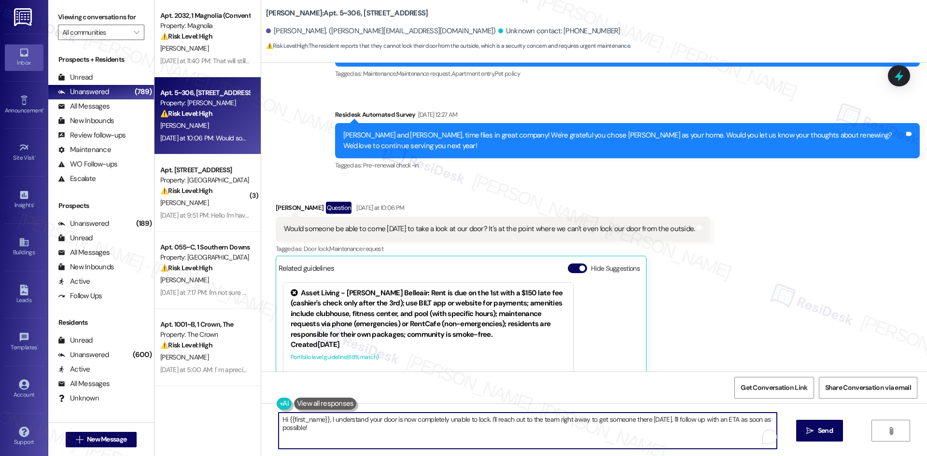
paste textarea "Clarissa, I’m sorry you’re still dealing with trouble locking your front door. …"
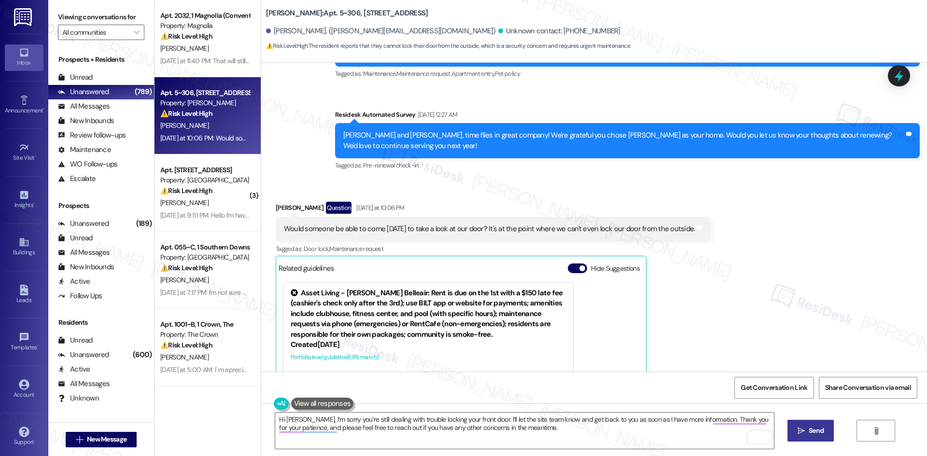
click at [806, 435] on span "Send" at bounding box center [815, 431] width 19 height 10
click at [720, 421] on textarea "Hi Clarissa, I’m sorry you’re still dealing with trouble locking your front doo…" at bounding box center [526, 431] width 498 height 36
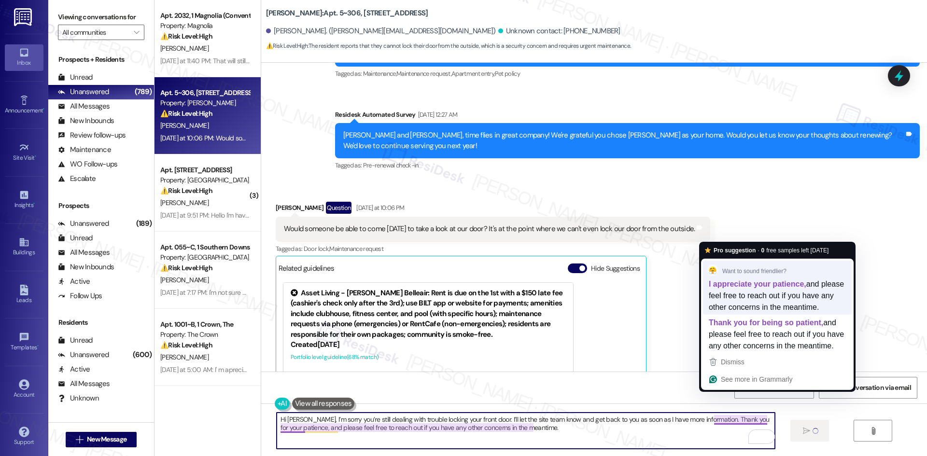
type textarea "Hi Clarissa, I’m sorry you’re still dealing with trouble locking your front doo…"
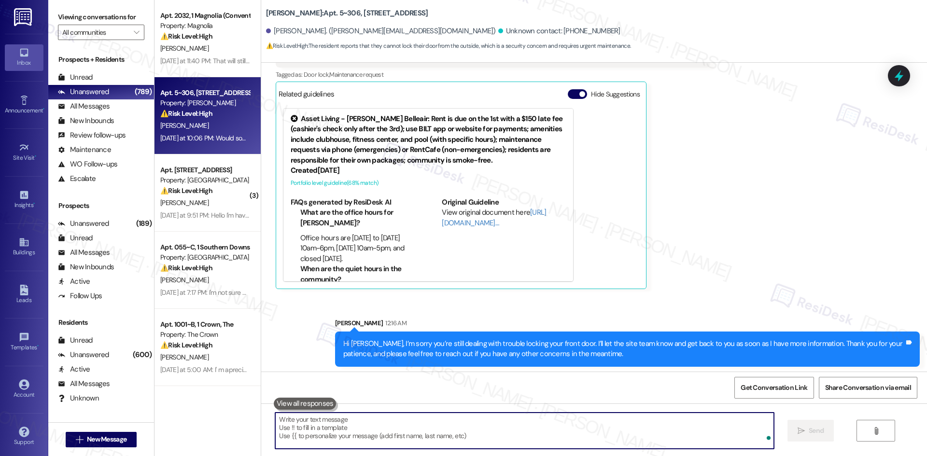
scroll to position [1142, 0]
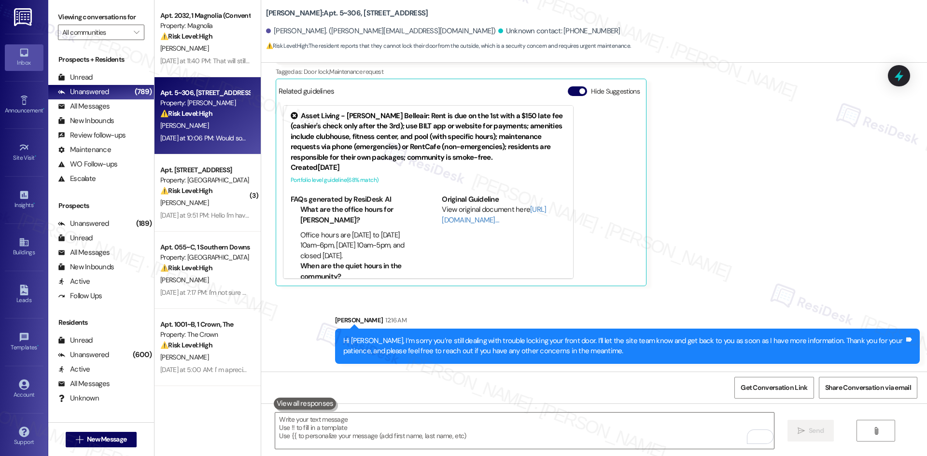
click at [739, 295] on div "Sent via SMS Sarah 12:16 AM Hi Clarissa, I’m sorry you’re still dealing with tr…" at bounding box center [594, 332] width 666 height 78
click at [719, 281] on div "Received via SMS Clarissa Bosco Question Yesterday at 10:06 PM Would someone be…" at bounding box center [594, 148] width 666 height 291
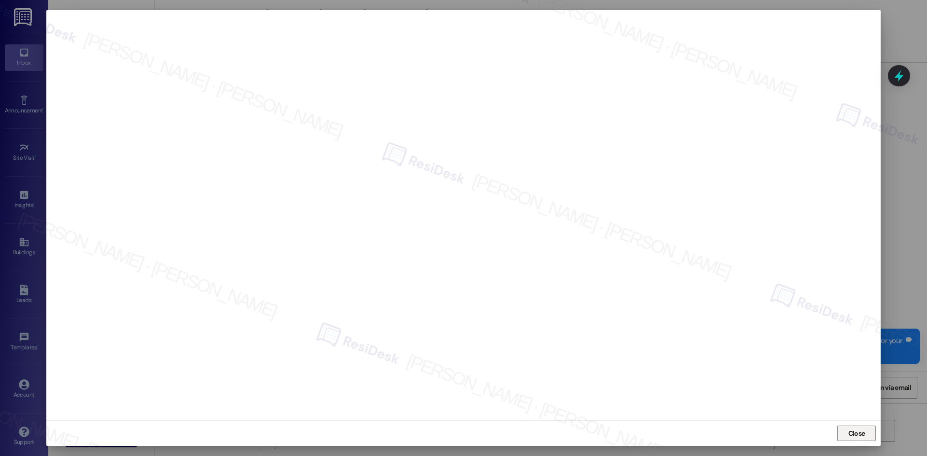
drag, startPoint x: 852, startPoint y: 432, endPoint x: 810, endPoint y: 396, distance: 55.1
click at [851, 432] on span "Close" at bounding box center [856, 434] width 17 height 10
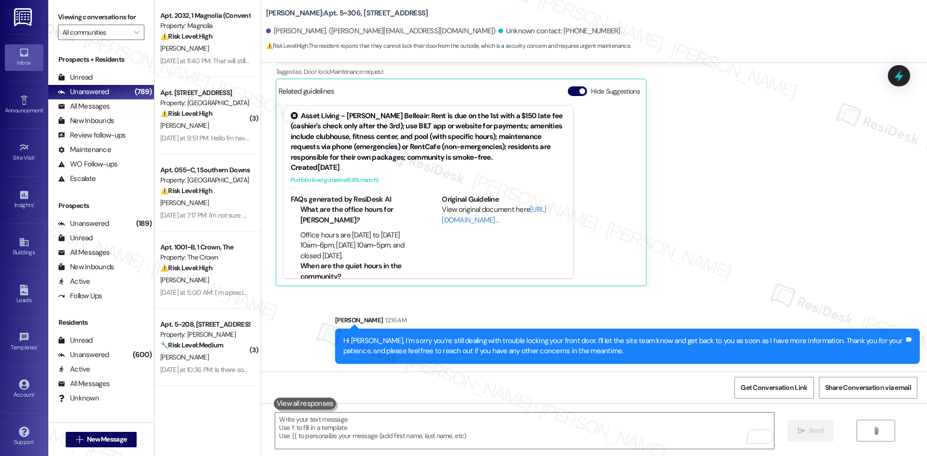
drag, startPoint x: 807, startPoint y: 191, endPoint x: 799, endPoint y: 191, distance: 7.7
click at [807, 191] on div "Received via SMS Clarissa Bosco Question Yesterday at 10:06 PM Would someone be…" at bounding box center [594, 148] width 666 height 291
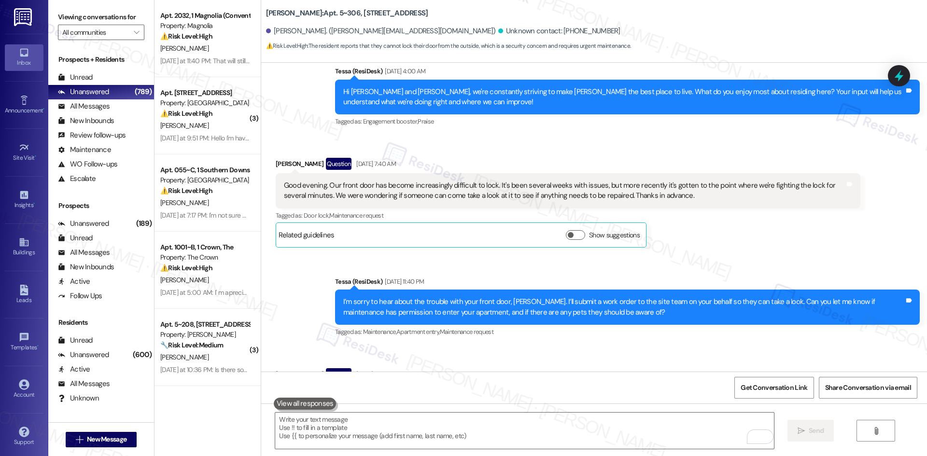
scroll to position [386, 0]
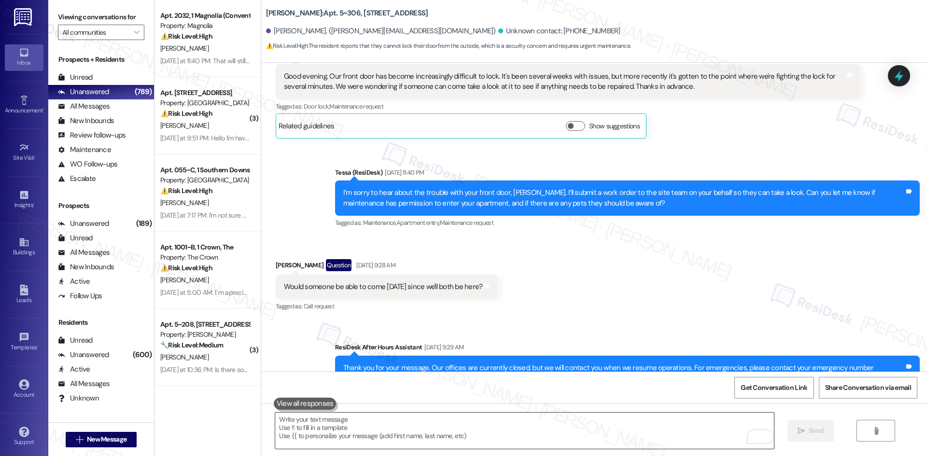
click at [405, 430] on textarea "To enrich screen reader interactions, please activate Accessibility in Grammarl…" at bounding box center [524, 431] width 498 height 36
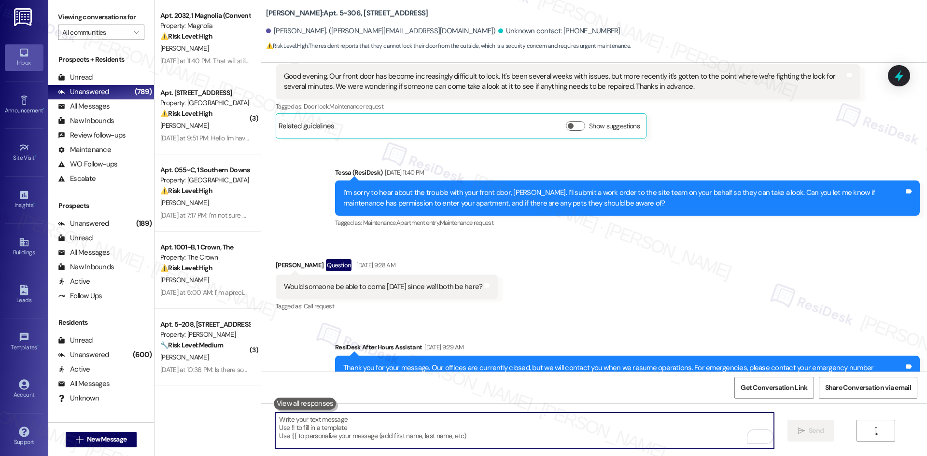
paste textarea "Hi Clarissa, could you confirm if maintenance has permission to enter if you’re…"
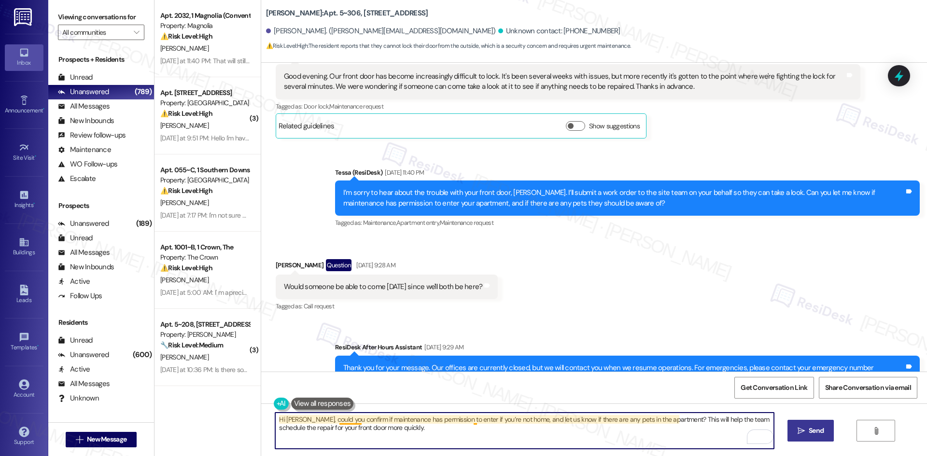
click at [344, 421] on textarea "Hi Clarissa, could you confirm if maintenance has permission to enter if you’re…" at bounding box center [524, 431] width 498 height 36
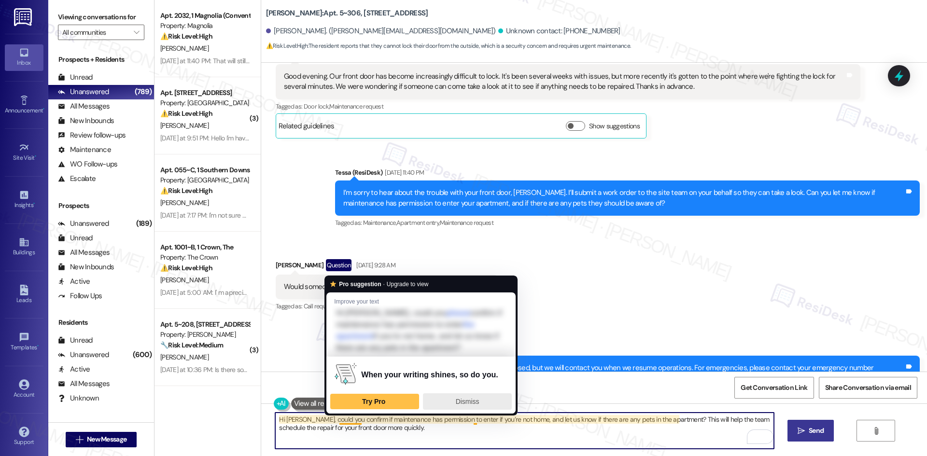
click at [469, 401] on span "Dismiss" at bounding box center [468, 402] width 24 height 8
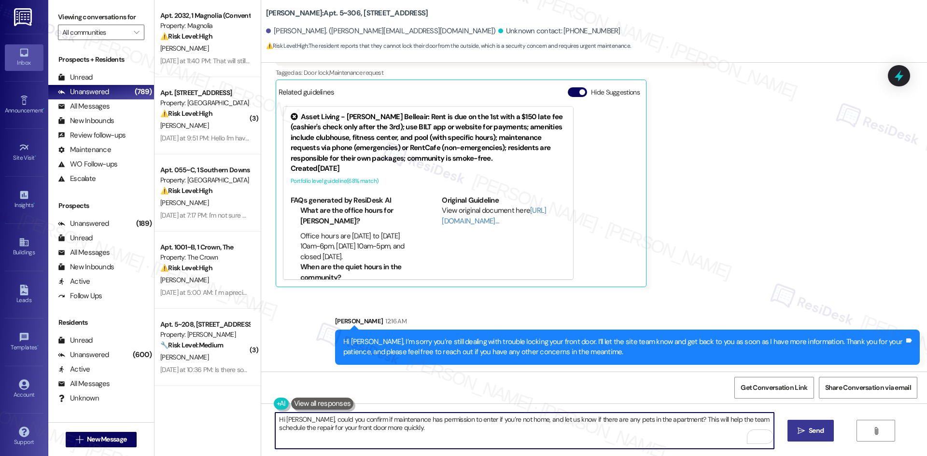
scroll to position [1142, 0]
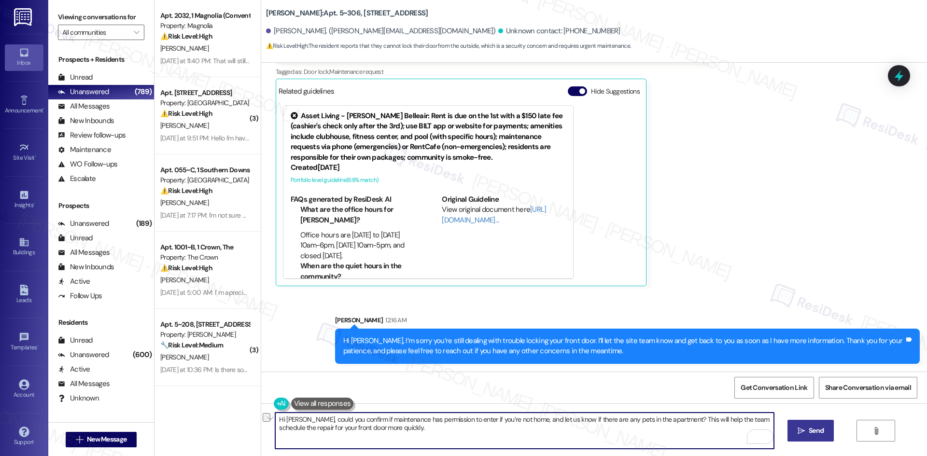
drag, startPoint x: 307, startPoint y: 422, endPoint x: 238, endPoint y: 419, distance: 68.6
click at [238, 419] on div "Apt. 2032, 1 Magnolia (Conventional) Property: Magnolia ⚠️ Risk Level: High The…" at bounding box center [540, 228] width 772 height 456
click at [305, 417] on textarea "Hi Clarissa, could you confirm if maintenance has permission to enter if you’re…" at bounding box center [524, 431] width 498 height 36
click at [295, 425] on textarea "Hi Clarissa, could you confirm if maintenance has permission to enter if you’re…" at bounding box center [524, 431] width 498 height 36
drag, startPoint x: 305, startPoint y: 419, endPoint x: 259, endPoint y: 419, distance: 46.8
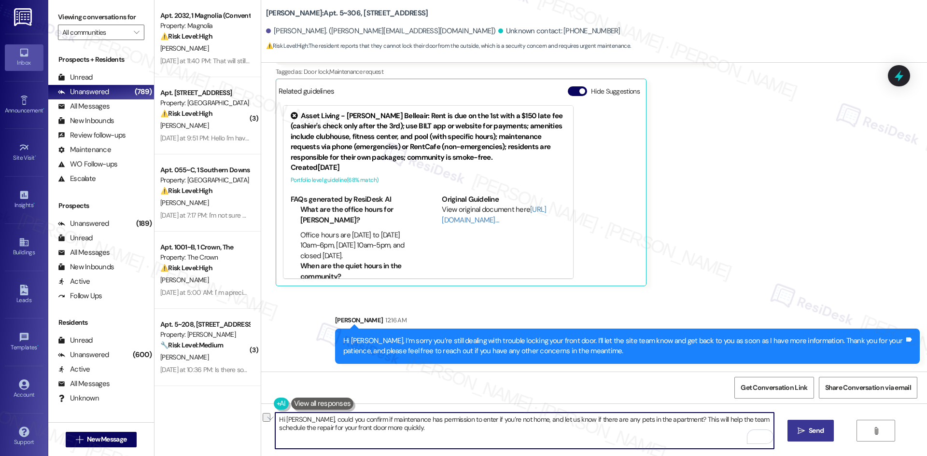
click at [261, 419] on div "Hi Clarissa, could you confirm if maintenance has permission to enter if you’re…" at bounding box center [594, 439] width 666 height 72
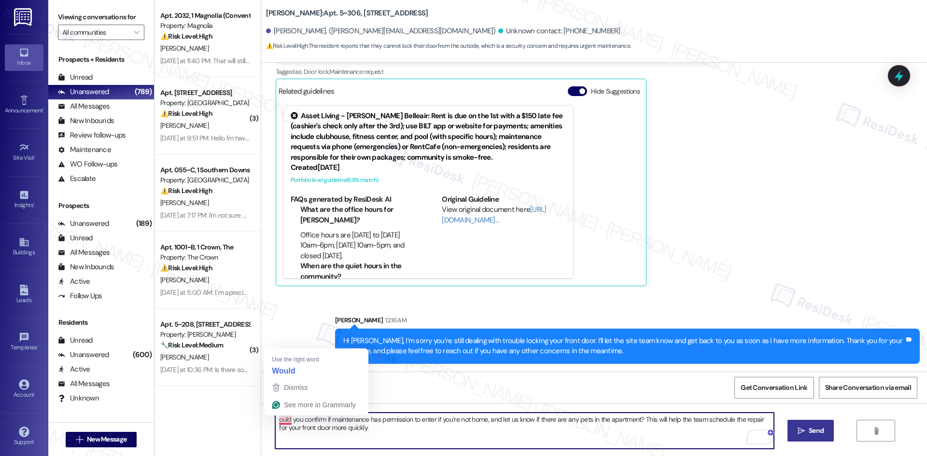
click at [278, 417] on textarea "ould you confirm if maintenance has permission to enter if you’re not home, and…" at bounding box center [524, 431] width 498 height 36
click at [275, 419] on textarea "ould you confirm if maintenance has permission to enter if you’re not home, and…" at bounding box center [524, 431] width 498 height 36
click at [300, 429] on textarea "would you confirm if maintenance has permission to enter if you’re not home, an…" at bounding box center [524, 431] width 498 height 36
click at [275, 420] on textarea "would you confirm if maintenance has permission to enter if you’re not home, an…" at bounding box center [524, 431] width 498 height 36
type textarea "Would you confirm if maintenance has permission to enter if you’re not home, an…"
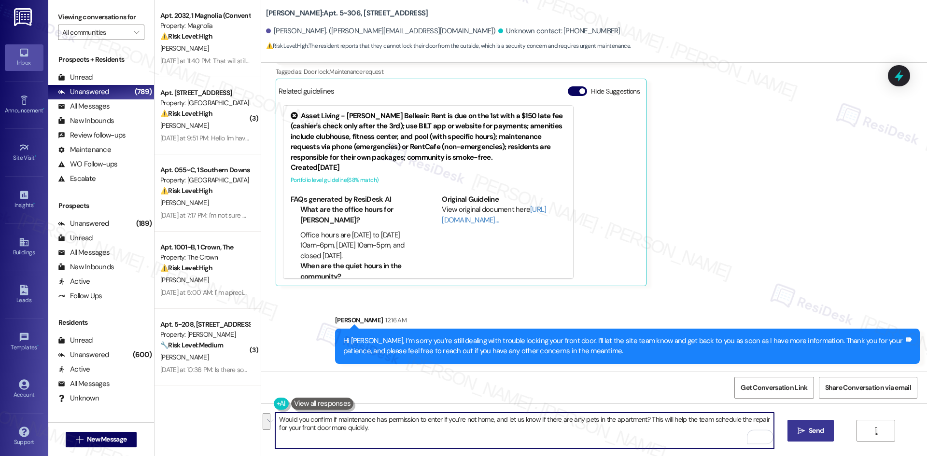
drag, startPoint x: 403, startPoint y: 428, endPoint x: 222, endPoint y: 415, distance: 181.0
click at [213, 413] on div "Apt. 2032, 1 Magnolia (Conventional) Property: Magnolia ⚠️ Risk Level: High The…" at bounding box center [540, 228] width 772 height 456
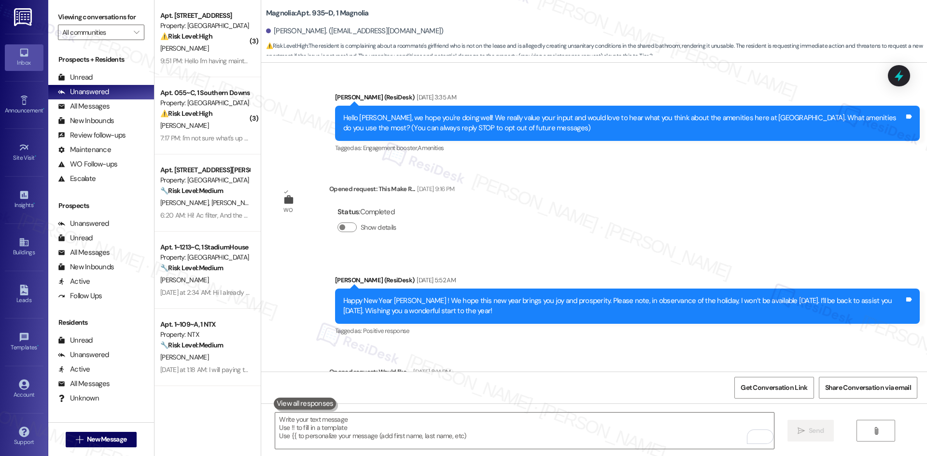
scroll to position [19201, 0]
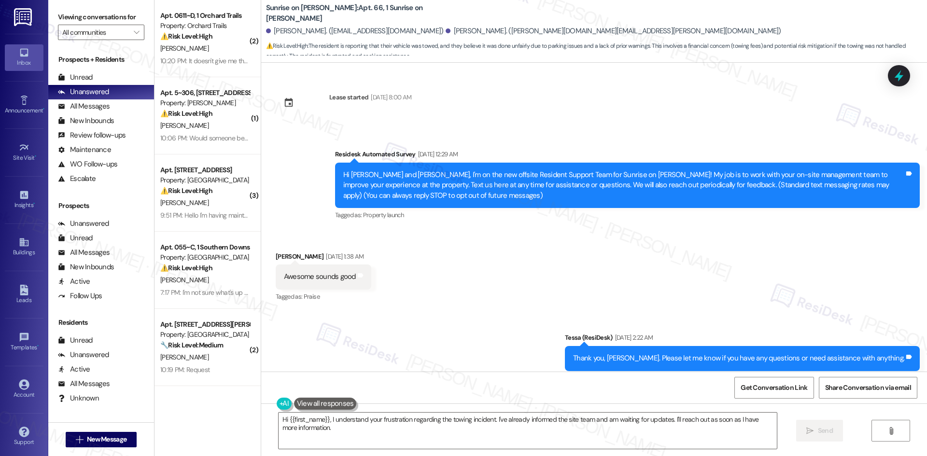
scroll to position [12270, 0]
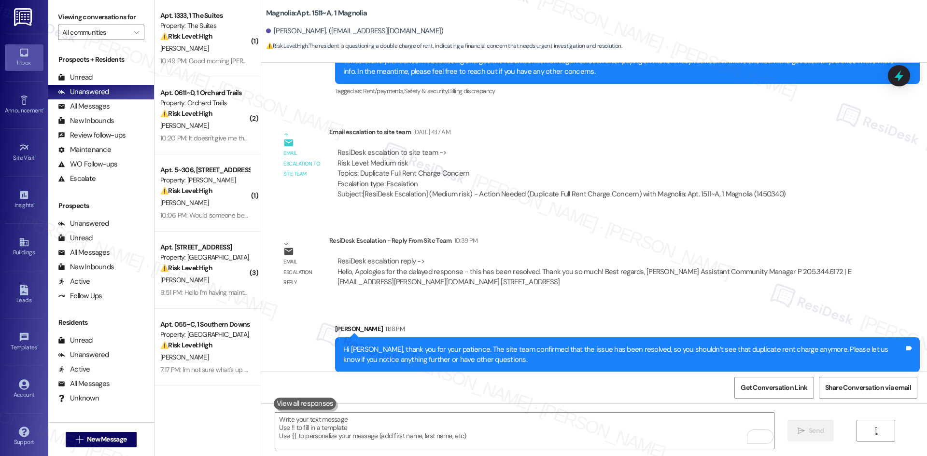
scroll to position [581, 0]
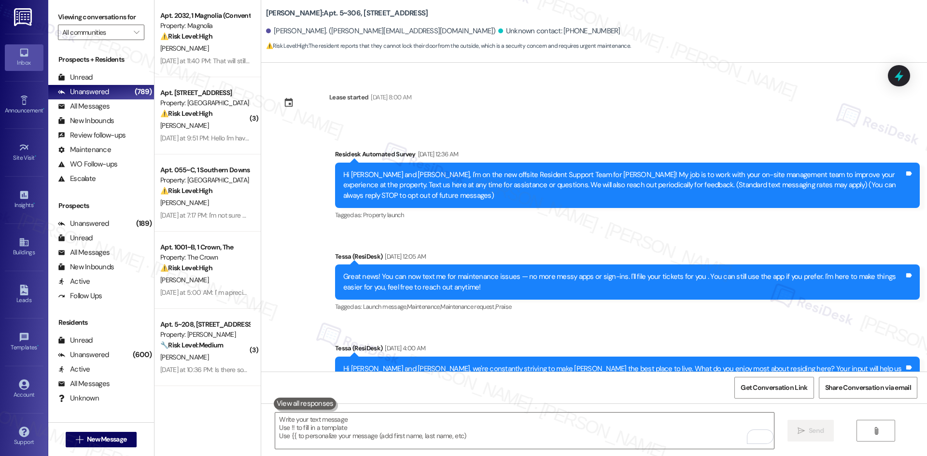
scroll to position [1142, 0]
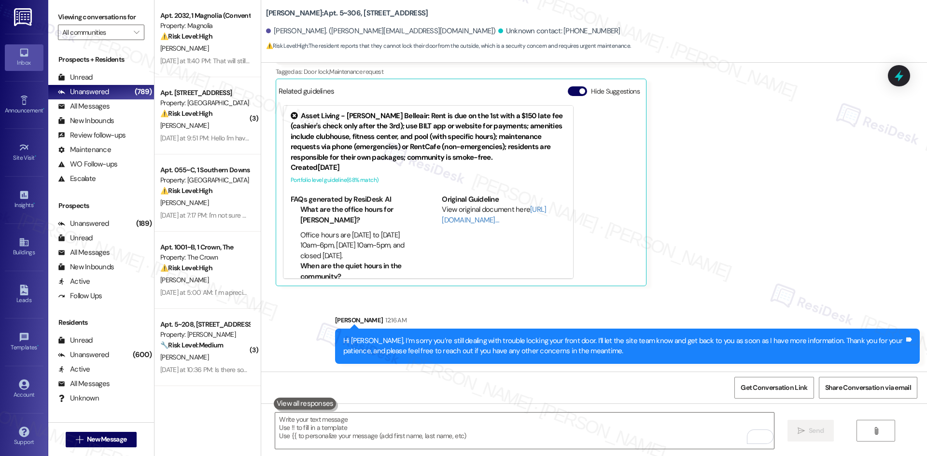
click at [716, 210] on div "Received via SMS [PERSON_NAME] Question [DATE] at 10:06 PM Would someone be abl…" at bounding box center [594, 148] width 666 height 291
click at [427, 429] on textarea "To enrich screen reader interactions, please activate Accessibility in Grammarl…" at bounding box center [524, 431] width 498 height 36
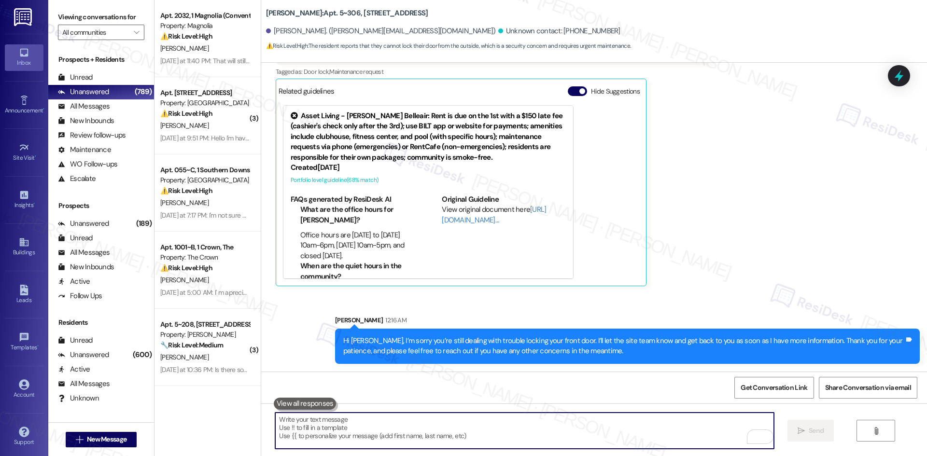
paste textarea "Can you confirm if maintenance can enter when you’re not home and if there are …"
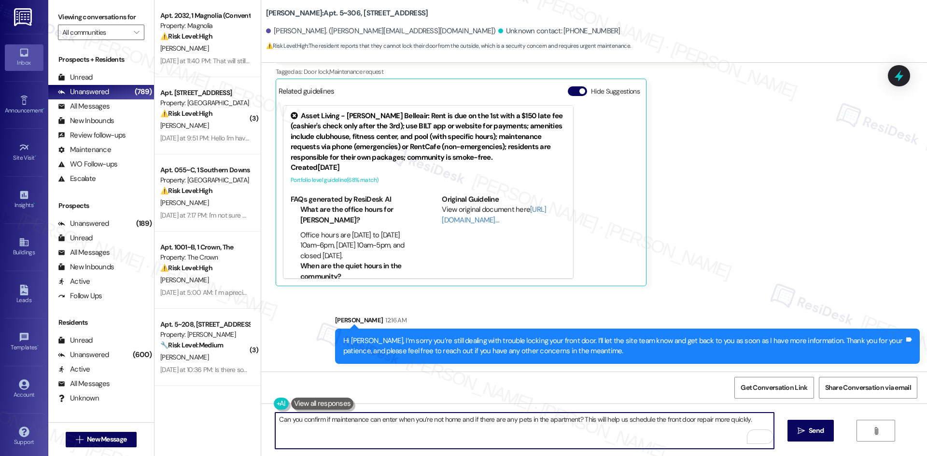
type textarea "Can you confirm if maintenance can enter when you’re not home and if there are …"
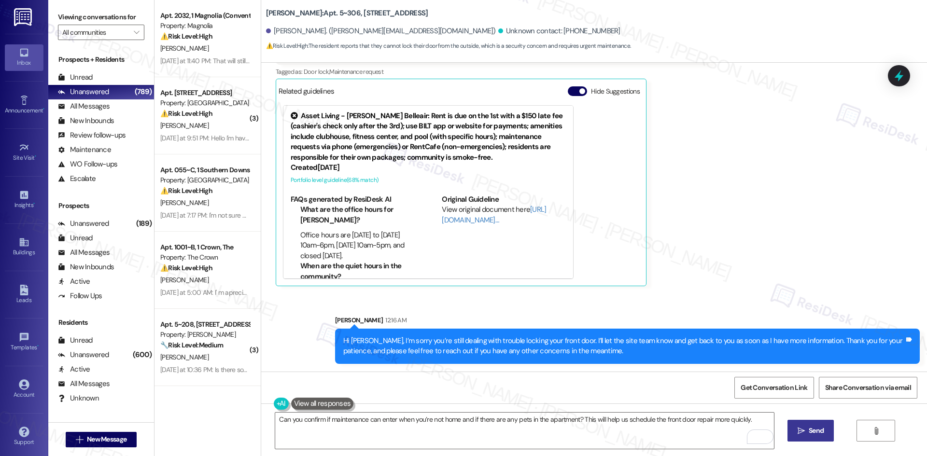
click at [815, 430] on span "Send" at bounding box center [815, 431] width 15 height 10
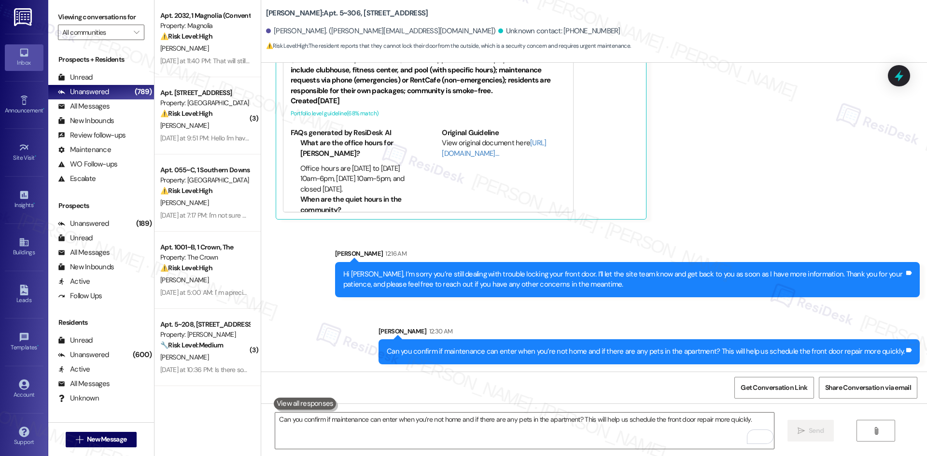
scroll to position [1209, 0]
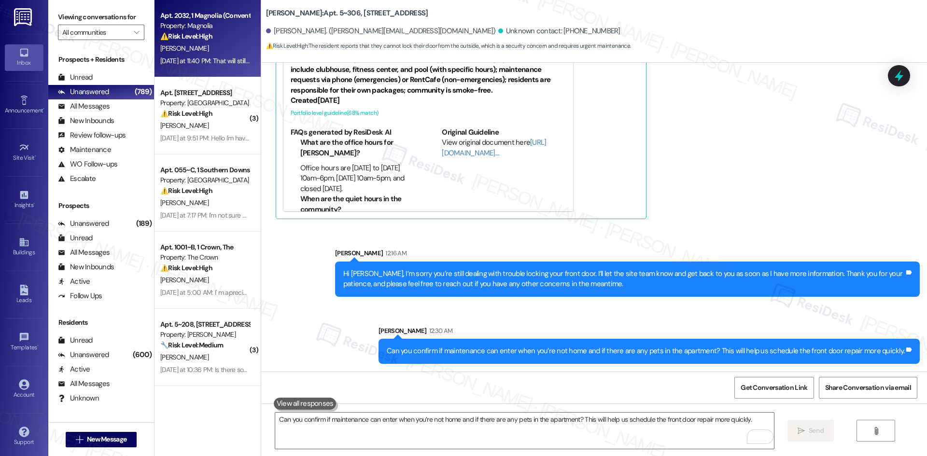
click at [218, 49] on div "[PERSON_NAME]" at bounding box center [204, 48] width 91 height 12
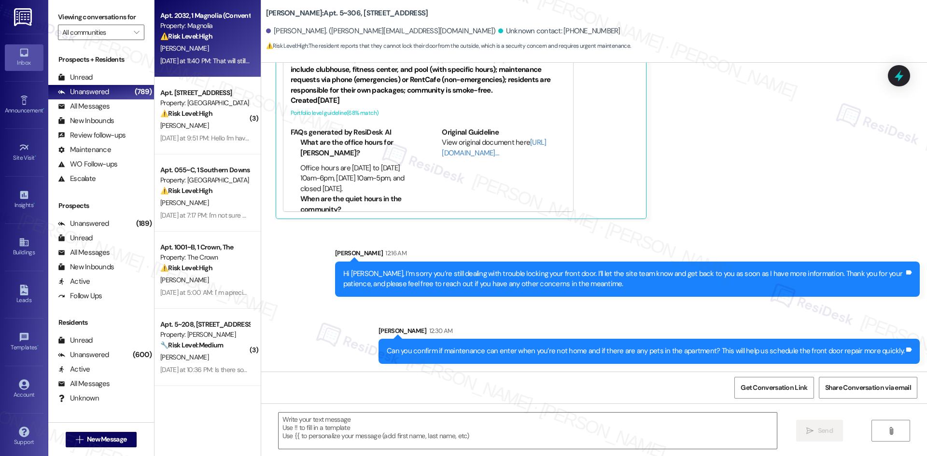
type textarea "Fetching suggested responses. Please feel free to read through the conversation…"
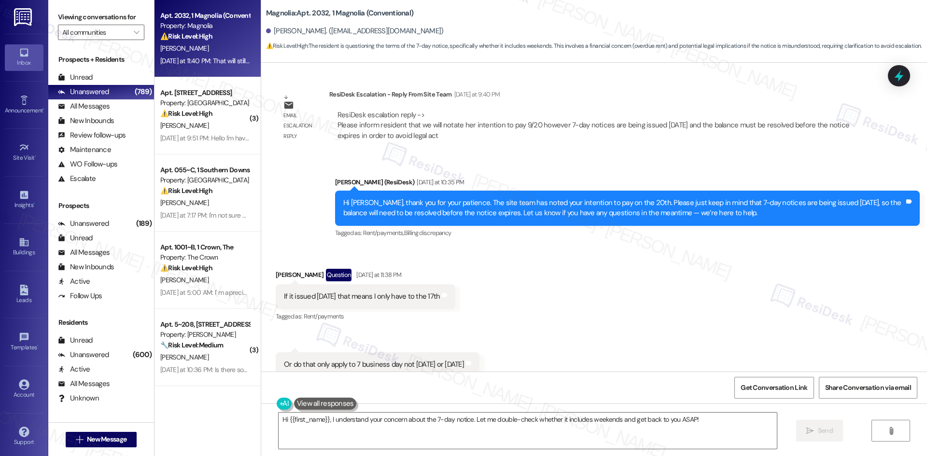
scroll to position [12880, 0]
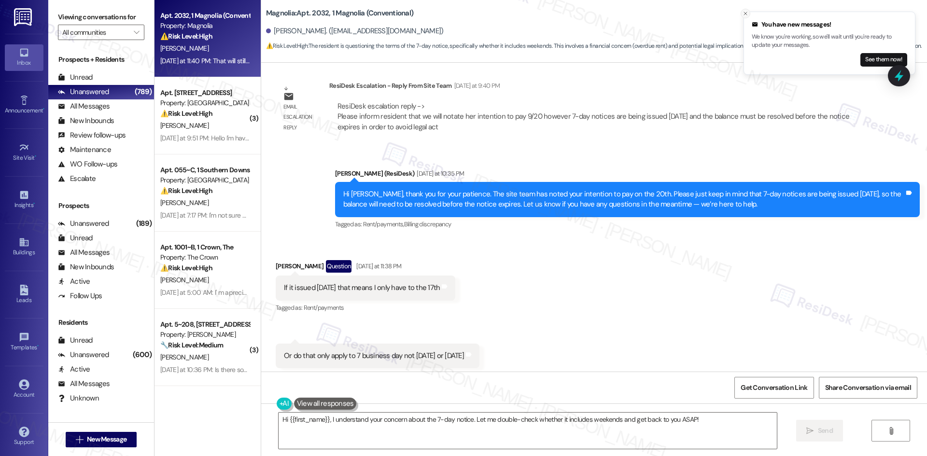
click at [746, 14] on line "Close toast" at bounding box center [745, 13] width 3 height 3
click at [744, 12] on icon "Close toast" at bounding box center [745, 14] width 6 height 6
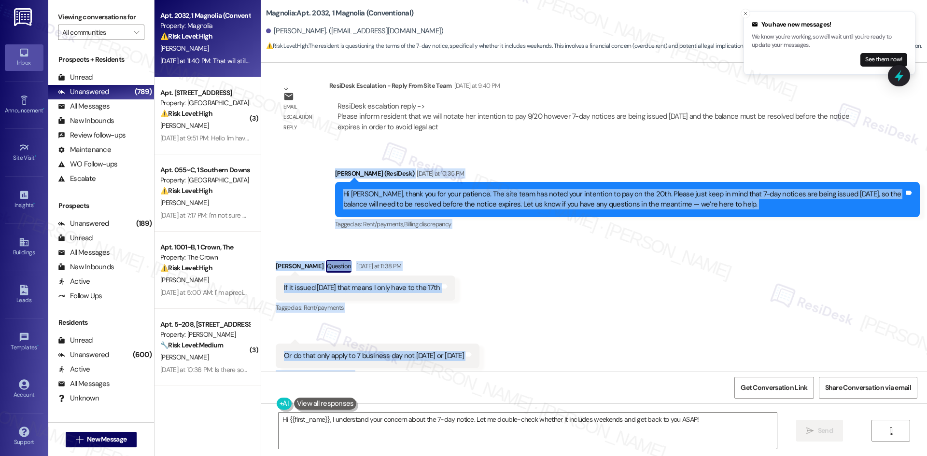
drag, startPoint x: 316, startPoint y: 84, endPoint x: 371, endPoint y: 354, distance: 274.9
click at [371, 354] on div "Survey, sent via SMS Residesk Automated Survey Aug 06, 2024 at 2:55 AM Hi Latos…" at bounding box center [594, 217] width 666 height 309
copy div "Sarah (ResiDesk) Yesterday at 10:35 PM Hi Latosha, thank you for your patience.…"
click at [540, 238] on div "Received via SMS Latosha Lee Question Yesterday at 11:38 PM If it issued today …" at bounding box center [594, 340] width 666 height 205
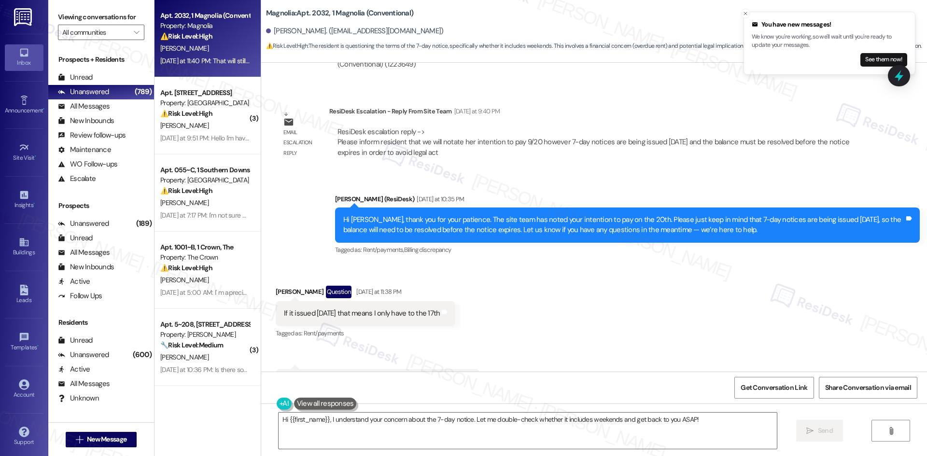
scroll to position [12784, 0]
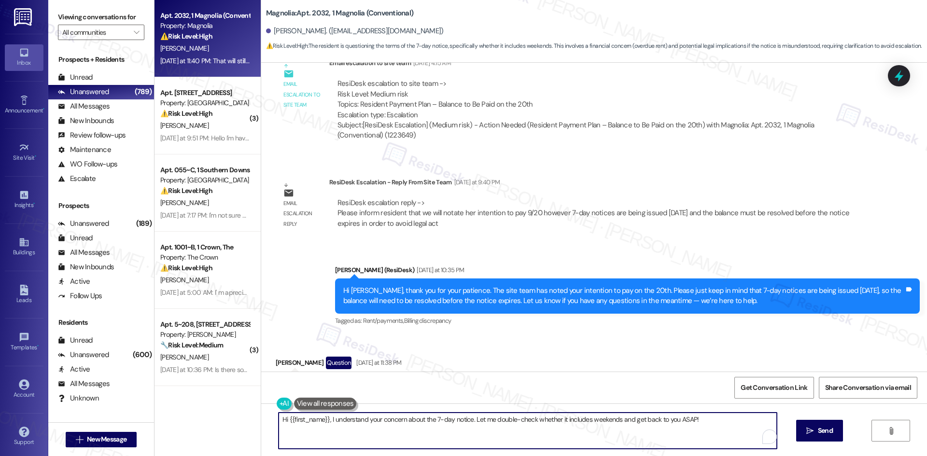
drag, startPoint x: 429, startPoint y: 435, endPoint x: 436, endPoint y: 424, distance: 13.7
click at [435, 434] on textarea "Hi {{first_name}}, I understand your concern about the 7-day notice. Let me dou…" at bounding box center [527, 431] width 498 height 36
paste textarea "I understand your question about the timing of the 7-day notice. I’ll check wit…"
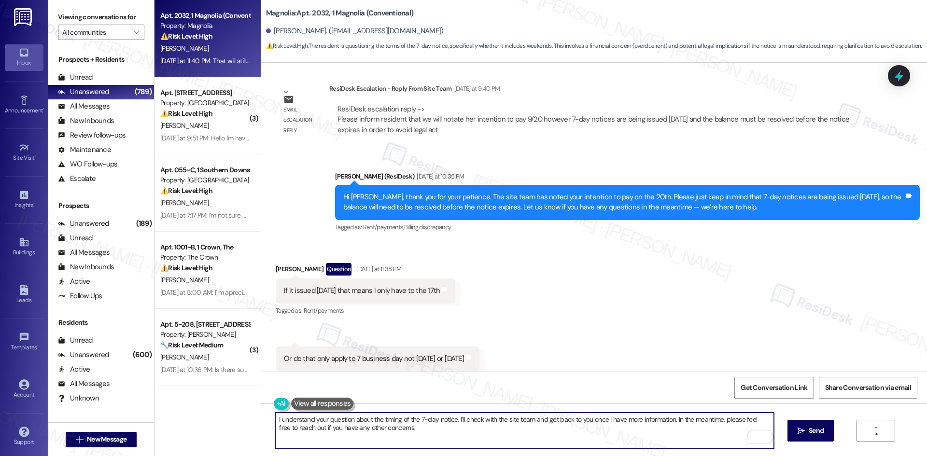
scroll to position [12880, 0]
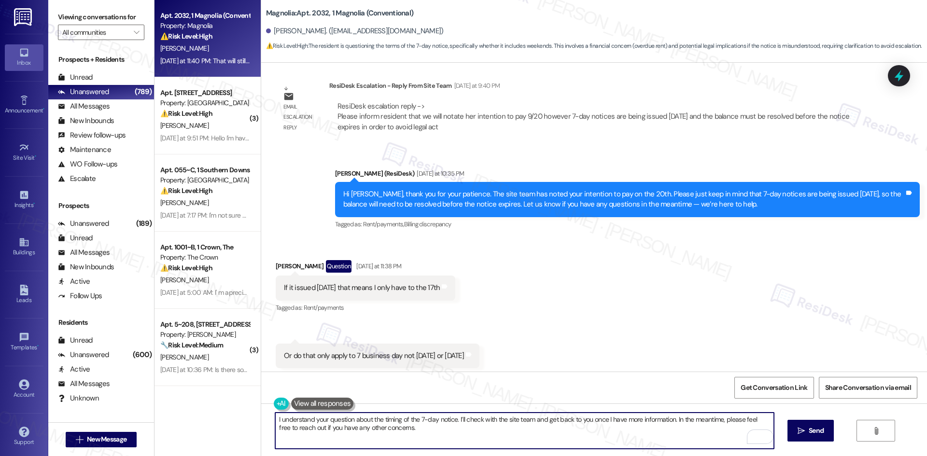
click at [425, 443] on textarea "I understand your question about the timing of the 7-day notice. I’ll check wit…" at bounding box center [524, 431] width 498 height 36
click at [426, 435] on textarea "I understand your question about the timing of the 7-day notice. I’ll check wit…" at bounding box center [524, 431] width 498 height 36
paste textarea "To enrich screen reader interactions, please activate Accessibility in Grammarl…"
type textarea "I understand your question about the timing of the 7-day notice. I’ll check wit…"
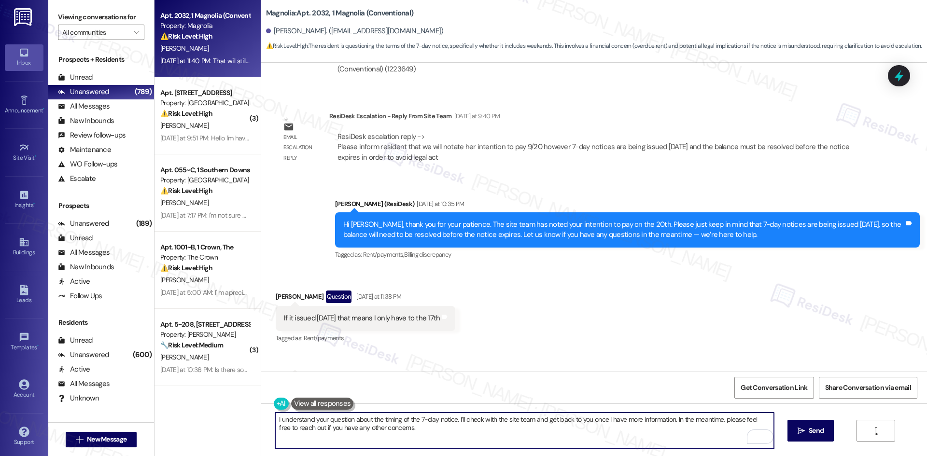
scroll to position [12687, 0]
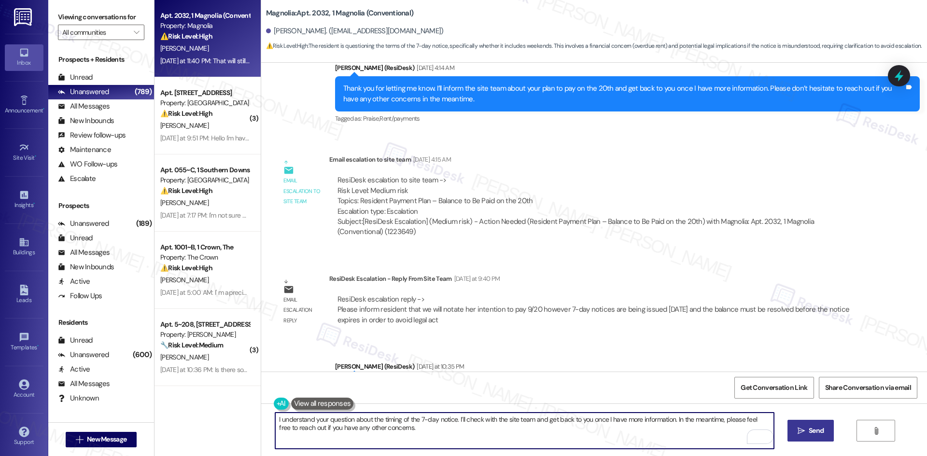
click at [824, 430] on span "Send" at bounding box center [815, 431] width 19 height 10
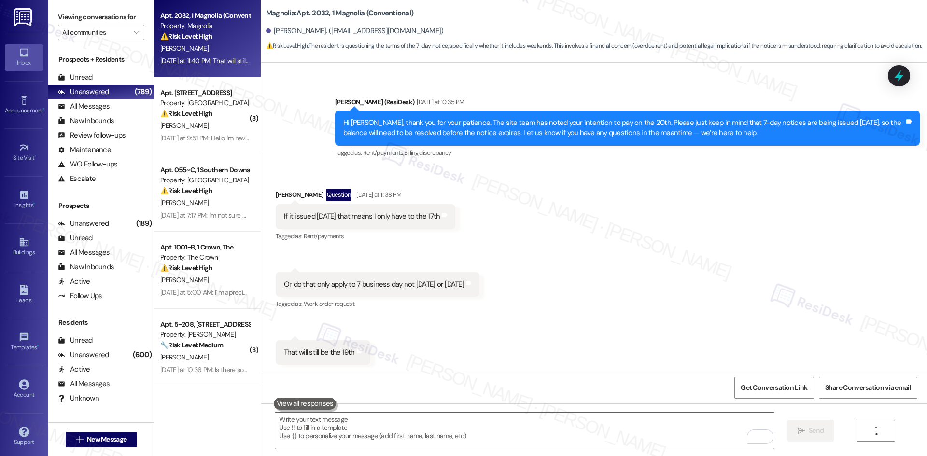
scroll to position [12958, 0]
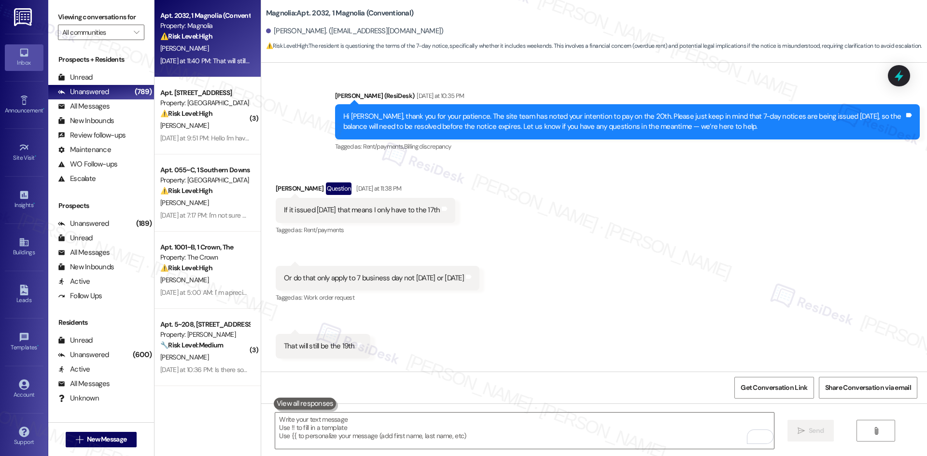
click at [555, 290] on div "Received via SMS Latosha Lee Question Yesterday at 11:38 PM If it issued today …" at bounding box center [594, 263] width 666 height 205
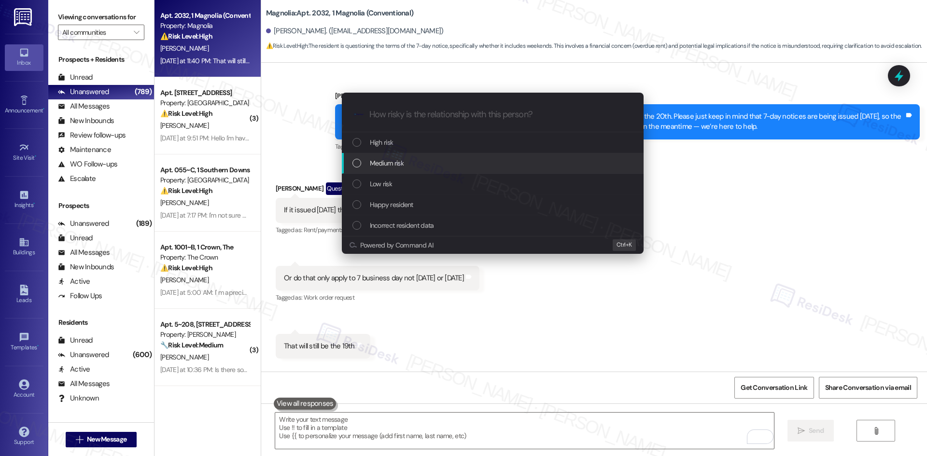
click at [391, 157] on div "Medium risk" at bounding box center [493, 163] width 302 height 21
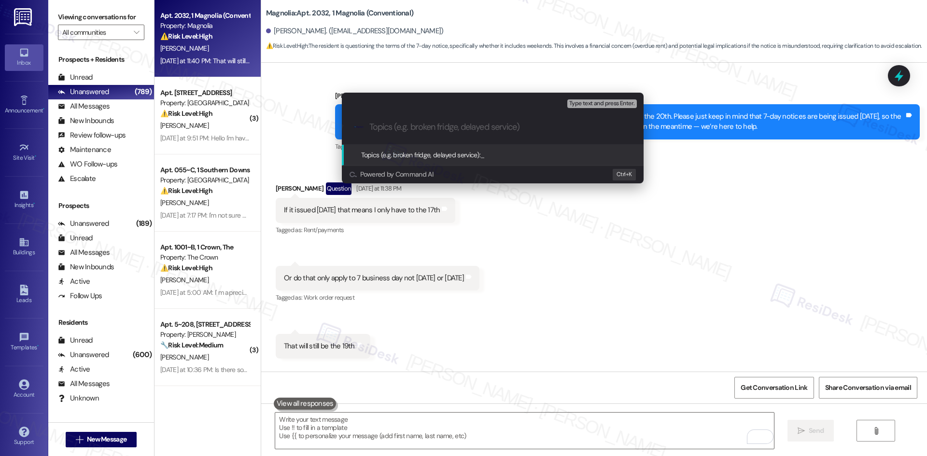
click at [403, 133] on div ".cls-1{fill:#0a055f;}.cls-2{fill:#0cc4c4;} resideskLogoBlueOrange" at bounding box center [493, 127] width 302 height 34
click at [402, 125] on input "Topics (e.g. broken fridge, delayed service)" at bounding box center [500, 127] width 262 height 10
paste input "Question About 7-Day Notice"
type input "Question About 7-Day Notice"
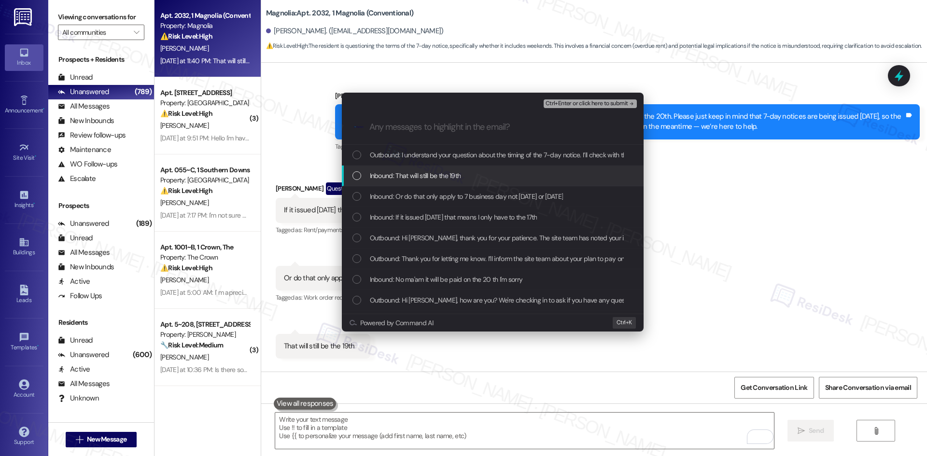
click at [436, 174] on span "Inbound: That will still be the 19th" at bounding box center [415, 175] width 91 height 11
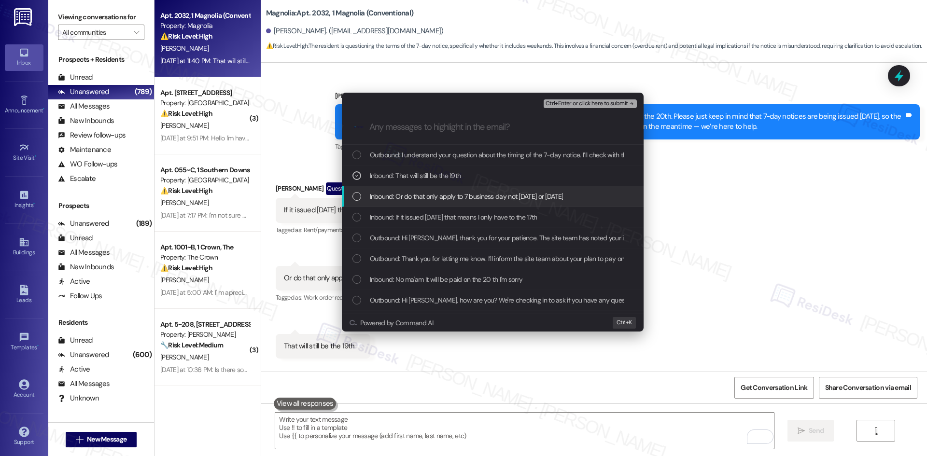
click at [461, 195] on span "Inbound: Or do that only apply to 7 business day not Saturday or Sunday" at bounding box center [467, 196] width 194 height 11
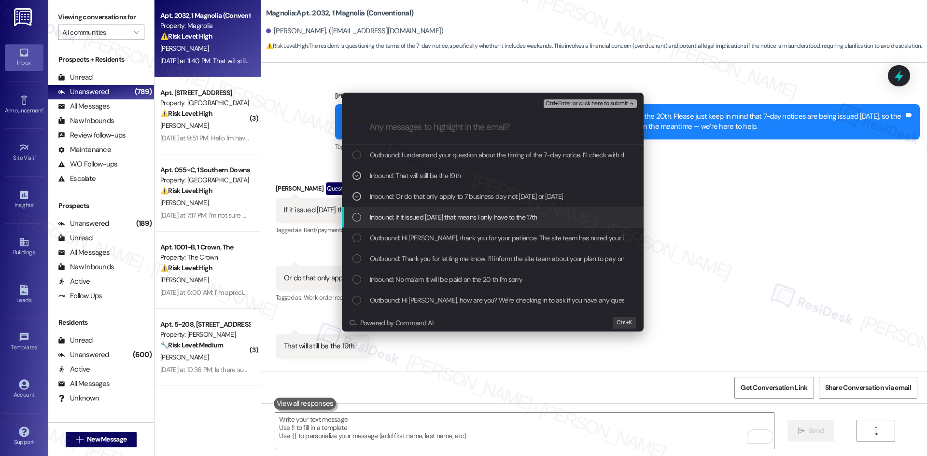
click at [481, 209] on div "Inbound: If it issued today that means I only have to the 17th" at bounding box center [493, 217] width 302 height 21
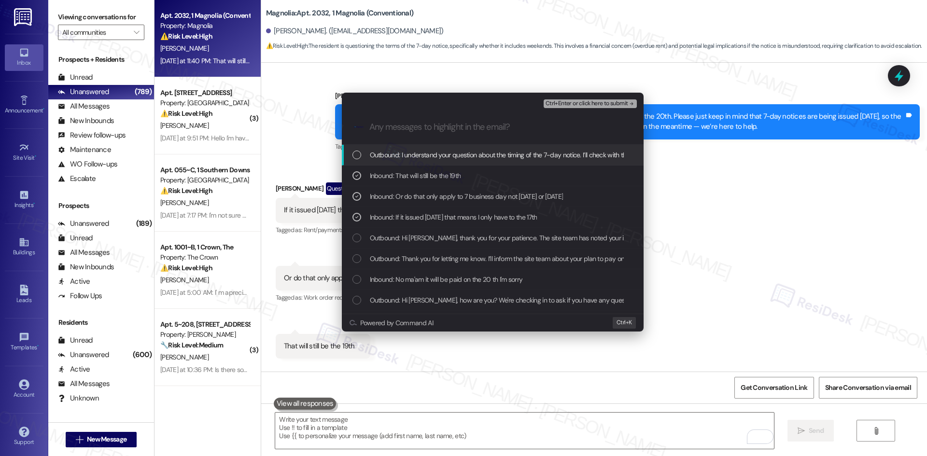
click at [597, 103] on span "Ctrl+Enter or click here to submit" at bounding box center [586, 103] width 83 height 7
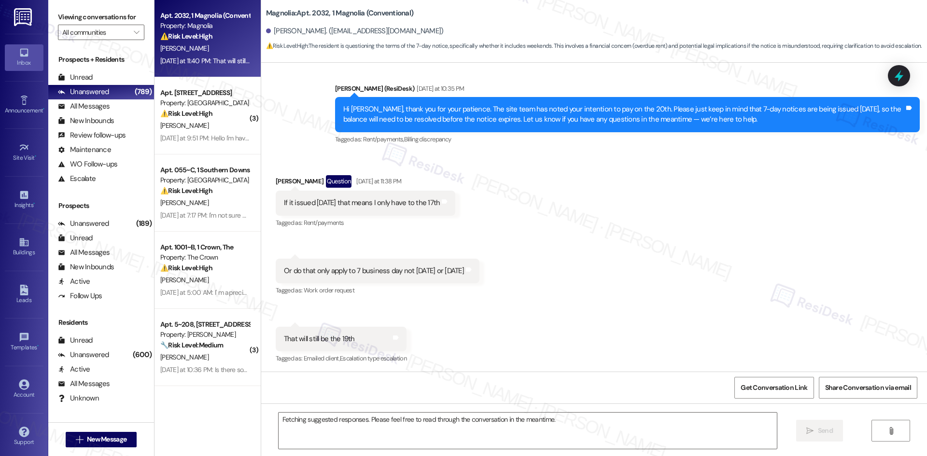
scroll to position [12894, 0]
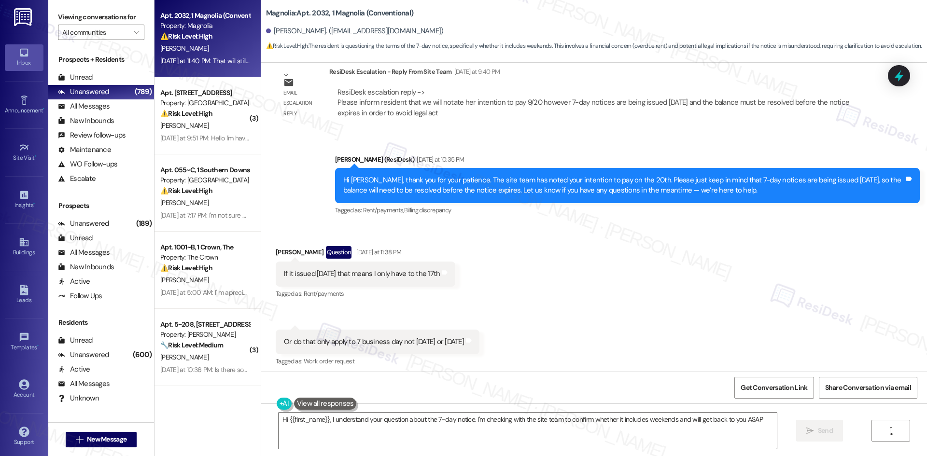
type textarea "Hi {{first_name}}, I understand your question about the 7-day notice. I'm check…"
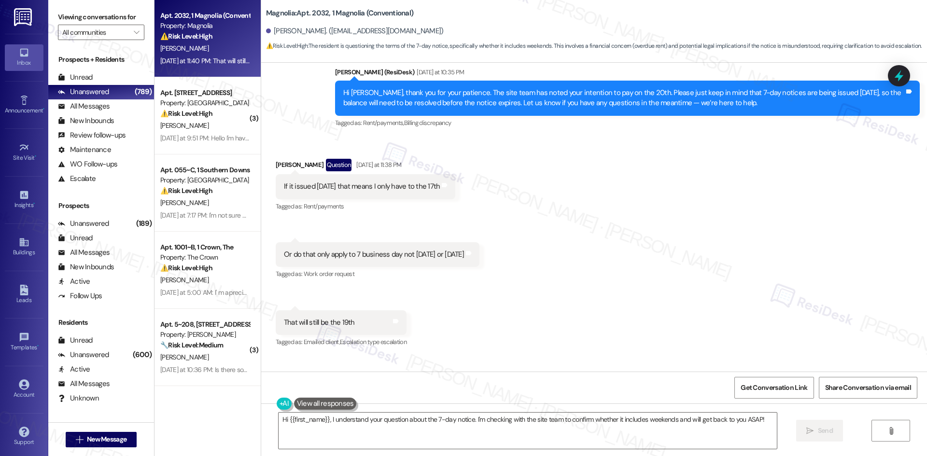
scroll to position [12986, 0]
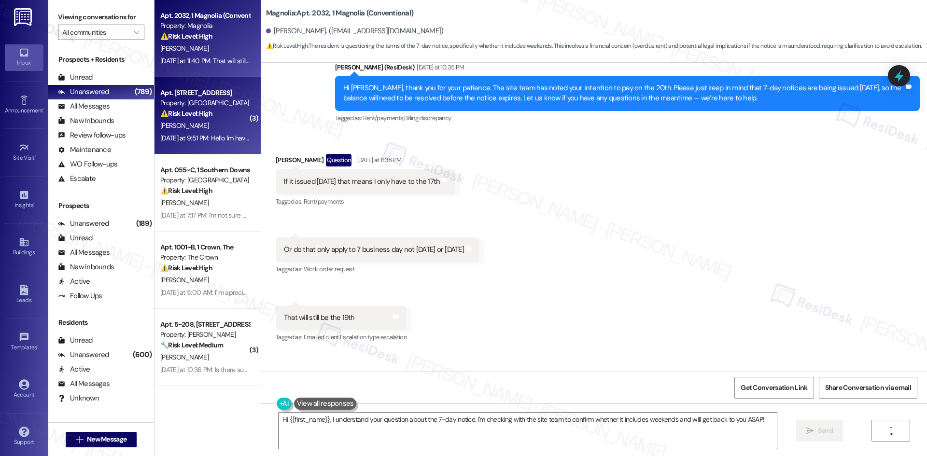
click at [193, 132] on div "Yesterday at 9:51 PM: Hello I'm having maintenance issue in the first bathroom …" at bounding box center [204, 138] width 91 height 12
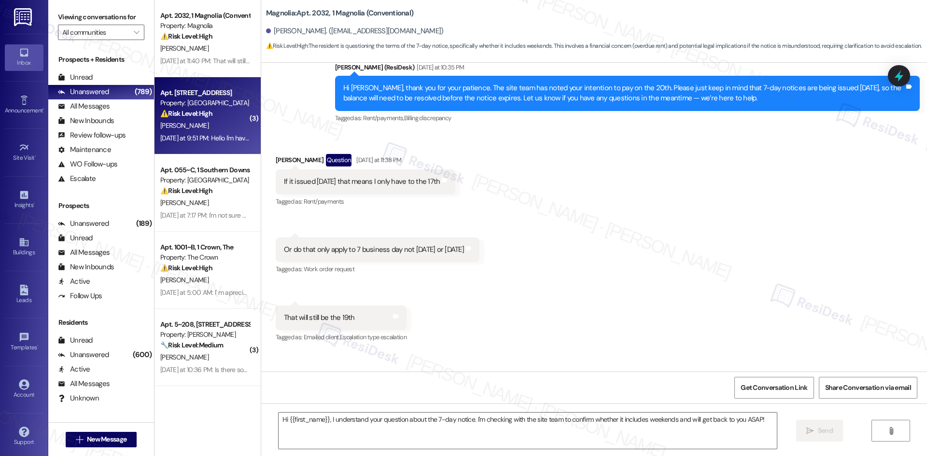
type textarea "Fetching suggested responses. Please feel free to read through the conversation…"
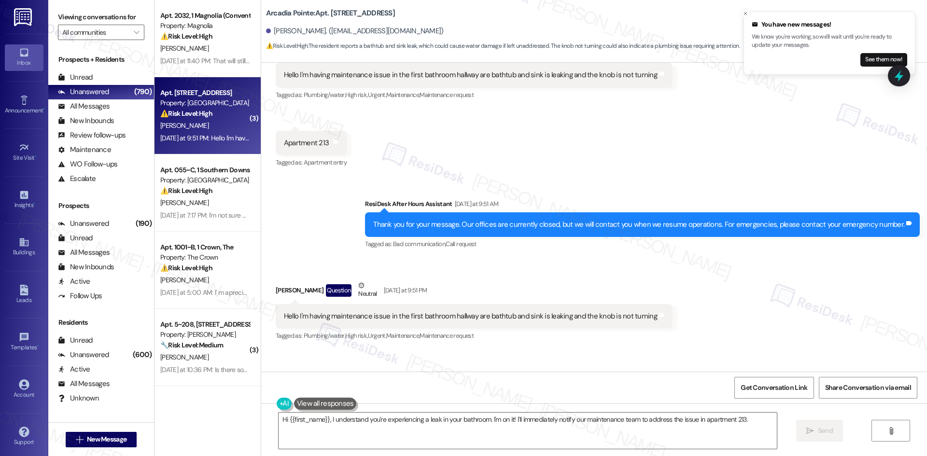
scroll to position [534, 0]
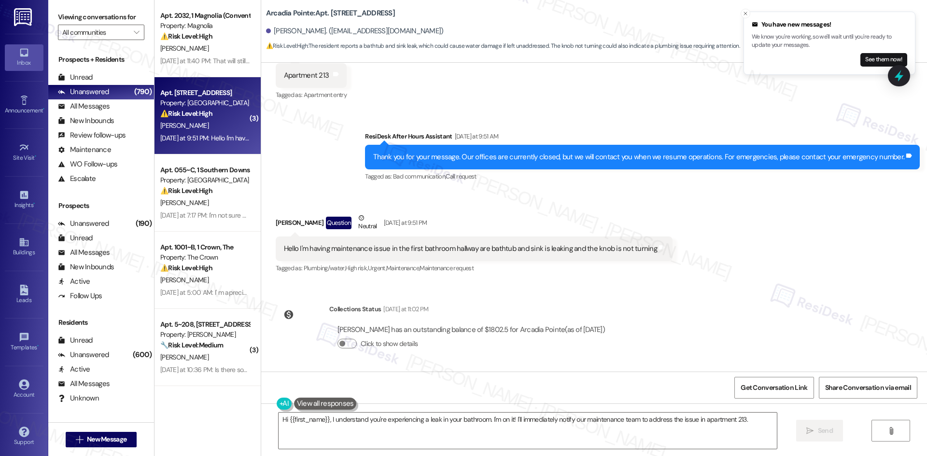
drag, startPoint x: 268, startPoint y: 217, endPoint x: 474, endPoint y: 231, distance: 206.5
click at [474, 231] on div "Received via SMS Jonavahan Bahrami Question Neutral Yesterday at 9:51 PM Hello …" at bounding box center [473, 244] width 411 height 77
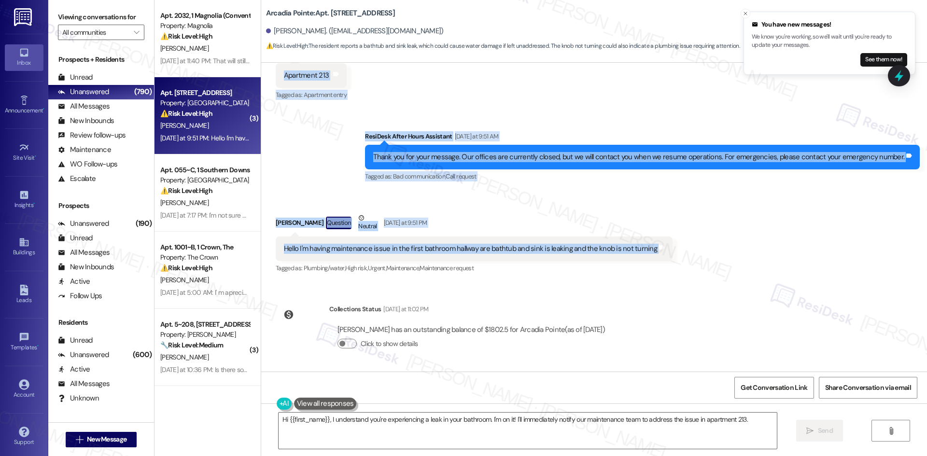
drag, startPoint x: 266, startPoint y: 171, endPoint x: 661, endPoint y: 254, distance: 403.9
click at [661, 254] on div "Lease started Jun 10, 2025 at 8:00 AM Announcement, sent via SMS Tessa (ResiDes…" at bounding box center [594, 217] width 666 height 309
copy div "Jonavahan Bahrami Question Neutral Yesterday at 9:50 AM Hello I'm having mainte…"
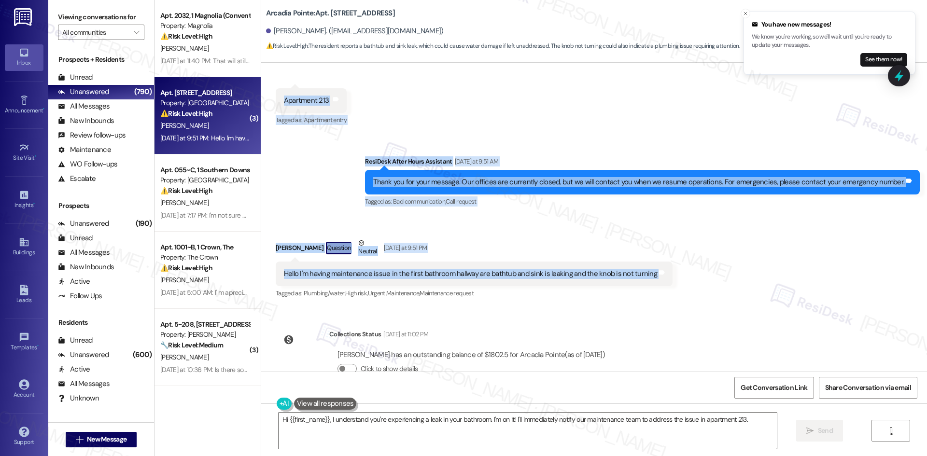
scroll to position [438, 0]
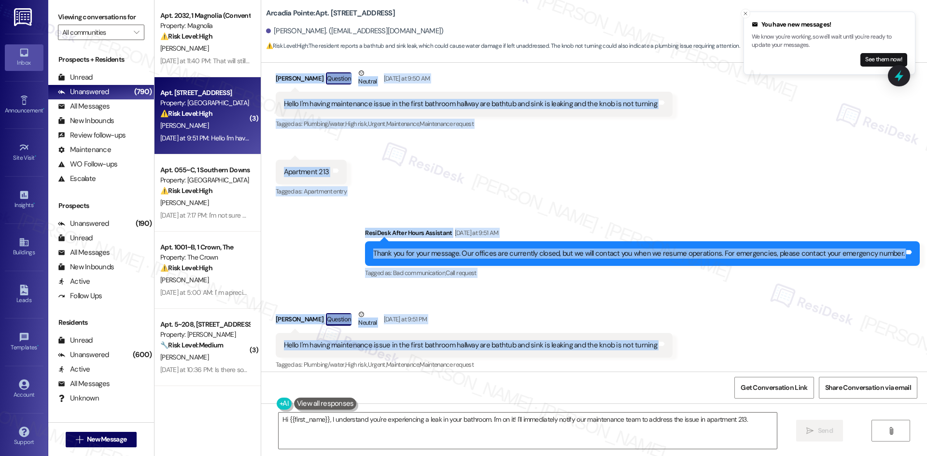
click at [512, 205] on div "Received via SMS Jonavahan Bahrami Question Neutral Yesterday at 9:50 AM Hello …" at bounding box center [594, 126] width 666 height 160
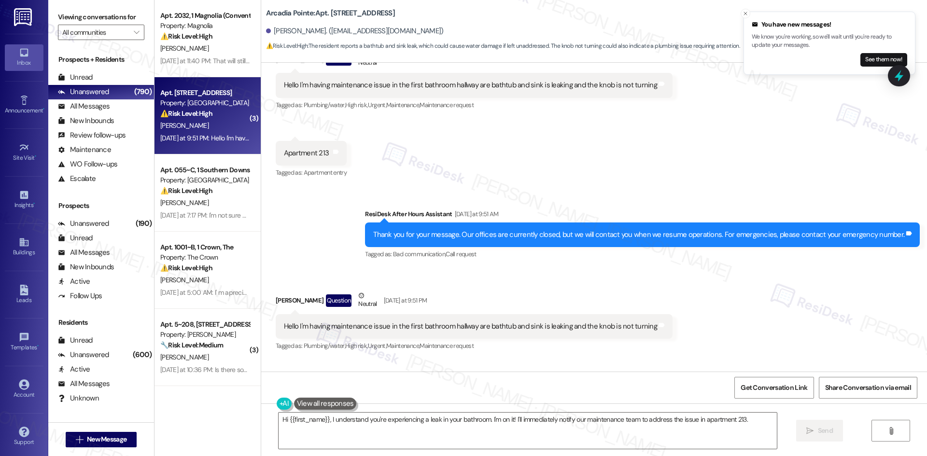
scroll to position [486, 0]
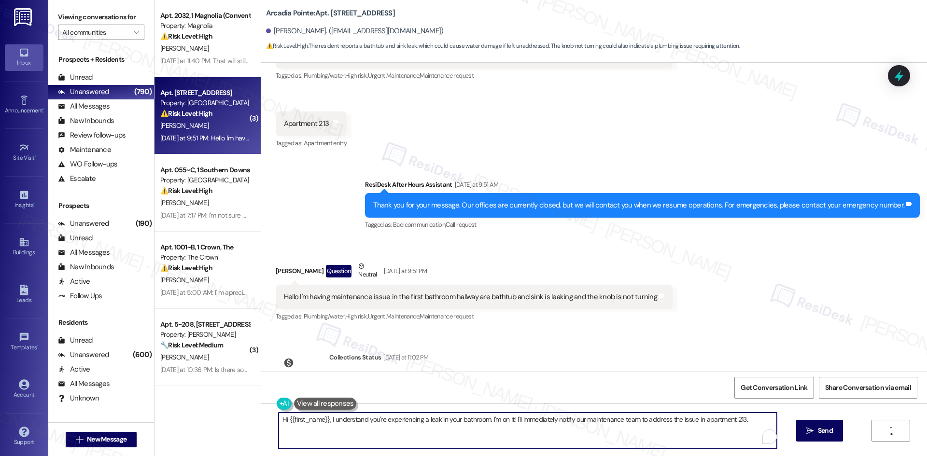
click at [370, 435] on textarea "Hi {{first_name}}, I understand you're experiencing a leak in your bathroom. I'…" at bounding box center [527, 431] width 498 height 36
paste textarea "Jonavahan, I’m sorry you’re dealing with these maintenance issues in your bathr…"
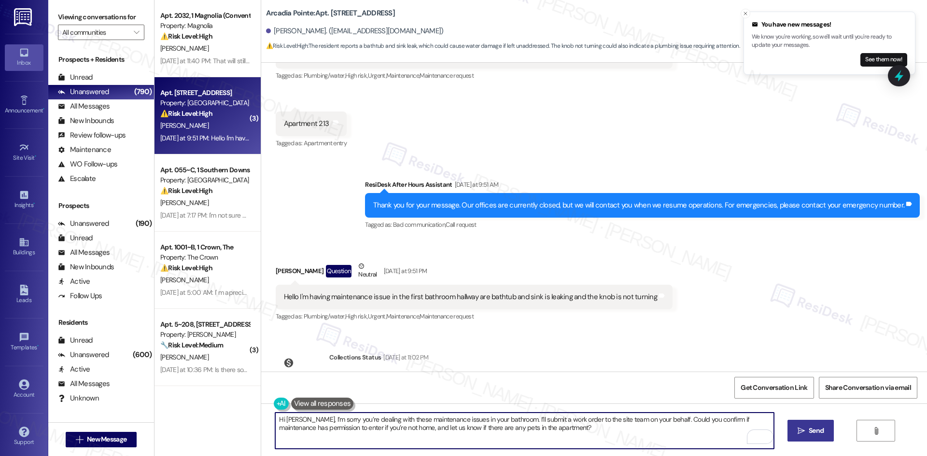
type textarea "Hi Jonavahan, I’m sorry you’re dealing with these maintenance issues in your ba…"
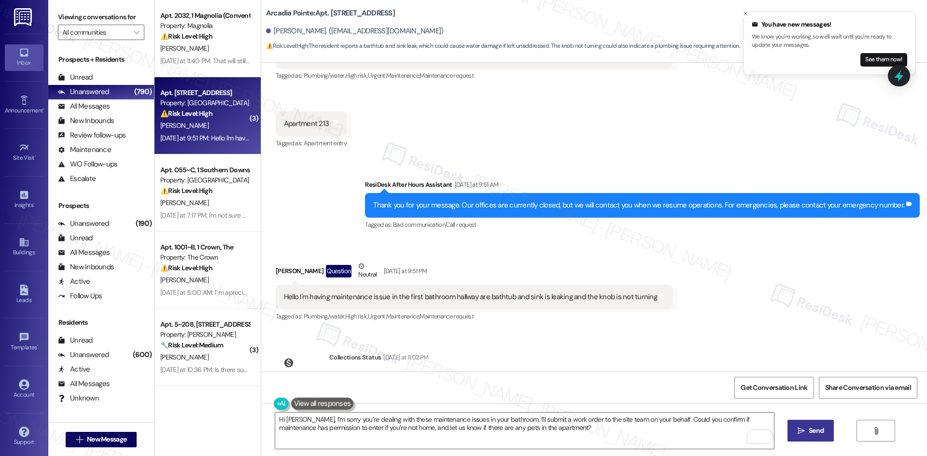
click at [797, 432] on icon "" at bounding box center [800, 431] width 7 height 8
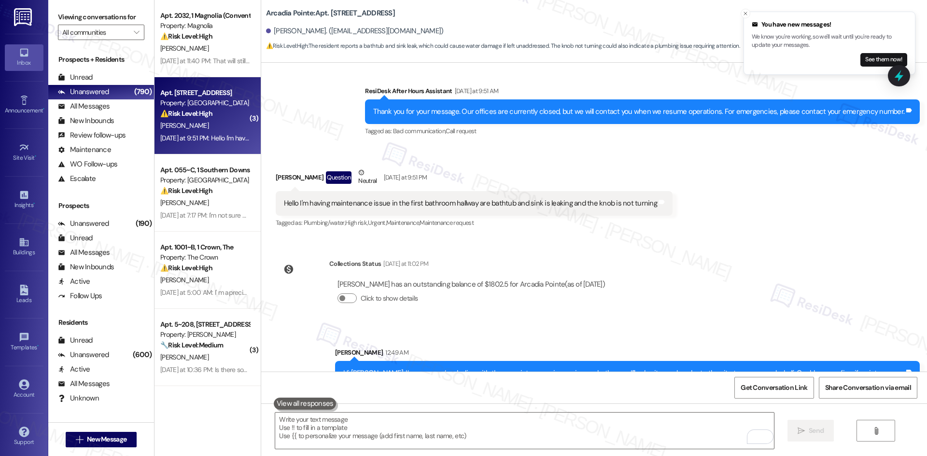
scroll to position [612, 0]
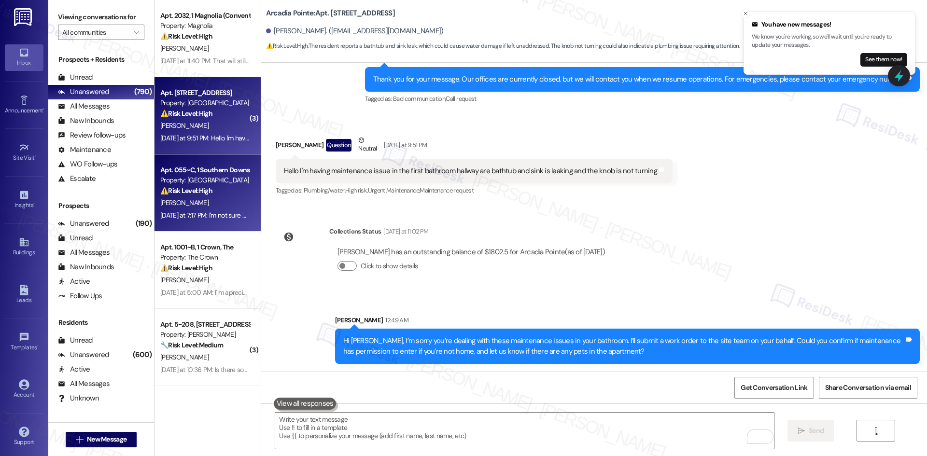
click at [206, 204] on div "S. Grant" at bounding box center [204, 203] width 91 height 12
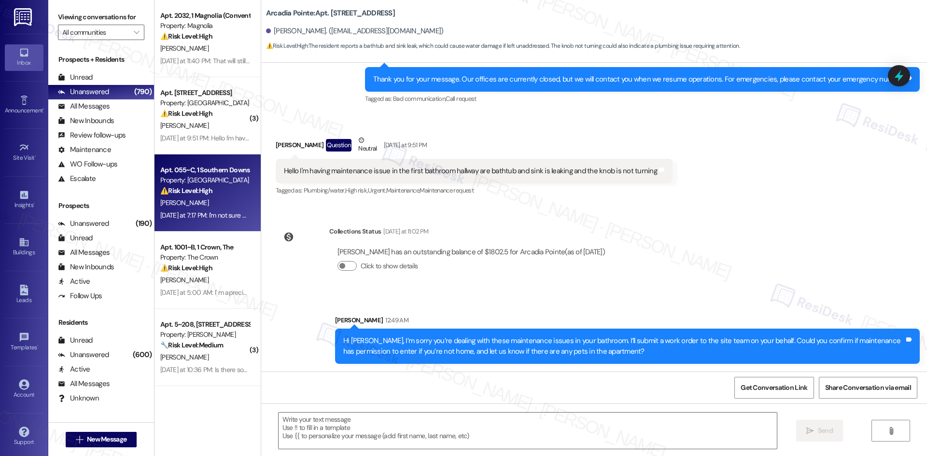
type textarea "Fetching suggested responses. Please feel free to read through the conversation…"
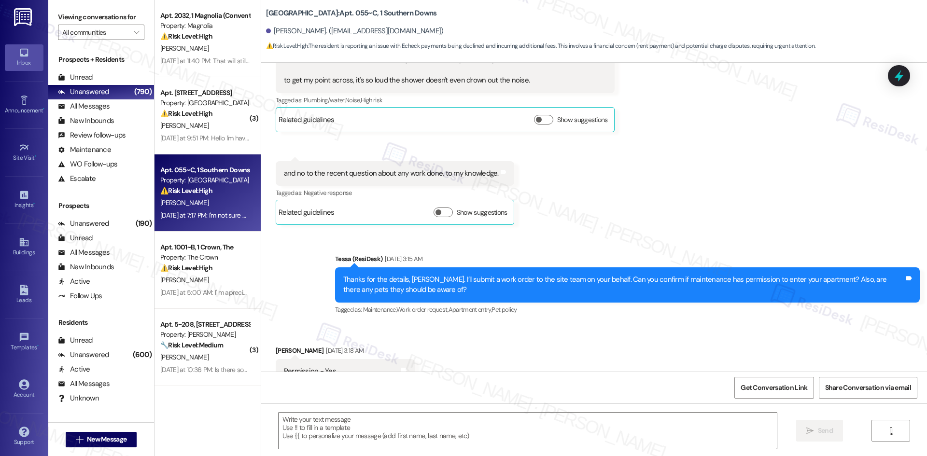
scroll to position [5314, 0]
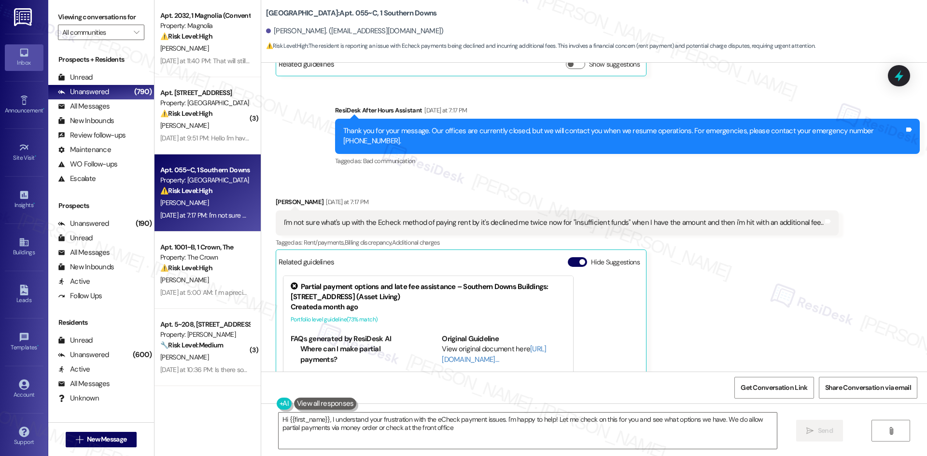
type textarea "Hi {{first_name}}, I understand your frustration with the eCheck payment issues…"
click at [721, 275] on div "Steven Grant Yesterday at 7:17 PM I'm not sure what's up with the Echeck method…" at bounding box center [557, 327] width 563 height 260
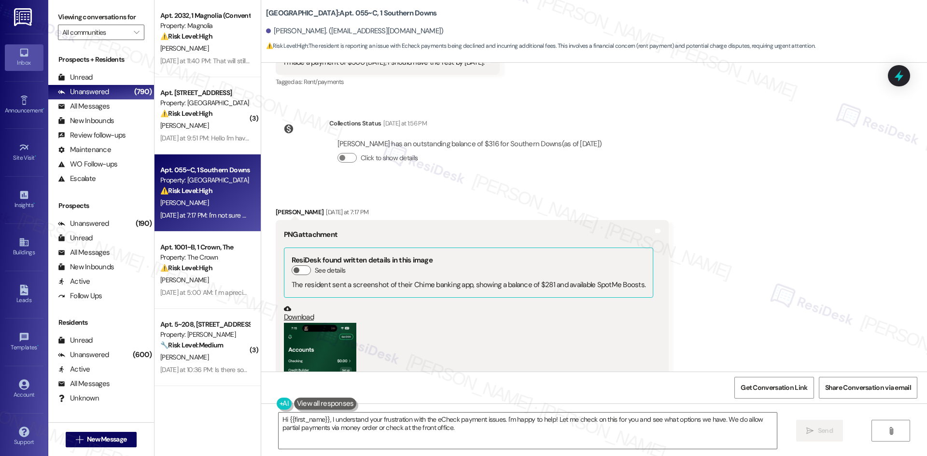
scroll to position [4879, 0]
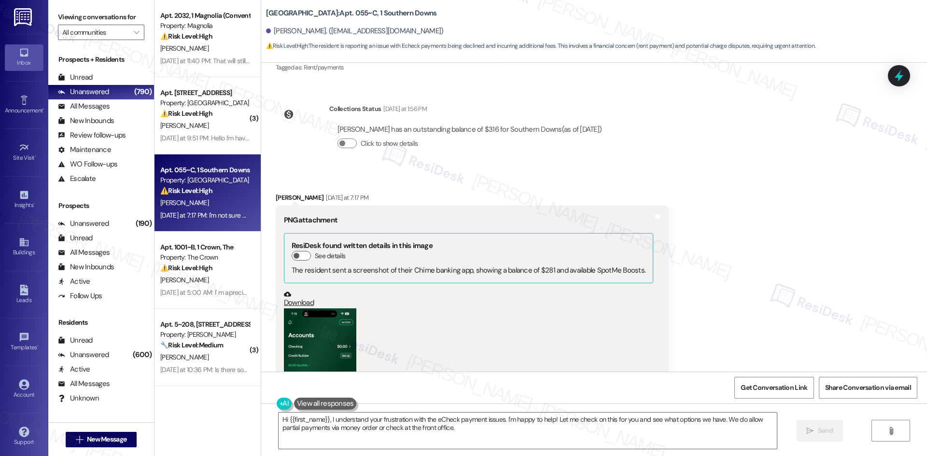
click at [312, 308] on button "Zoom image" at bounding box center [320, 386] width 72 height 157
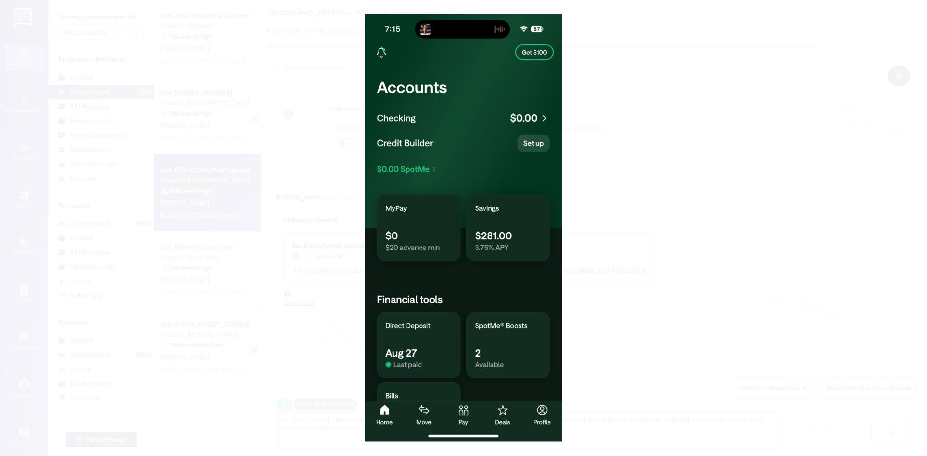
click at [736, 113] on button "Unzoom image" at bounding box center [463, 228] width 927 height 456
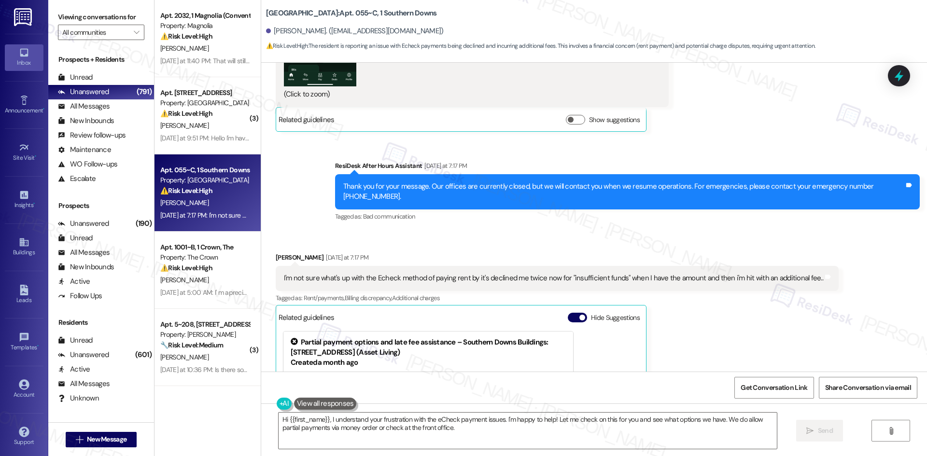
scroll to position [5265, 0]
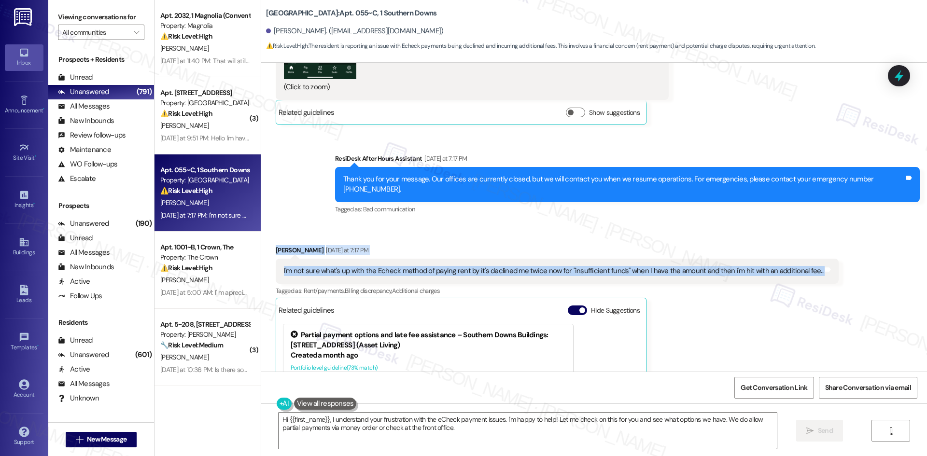
drag, startPoint x: 258, startPoint y: 145, endPoint x: 815, endPoint y: 178, distance: 557.9
click at [815, 223] on div "Received via SMS Steven Grant Yesterday at 7:17 PM I'm not sure what's up with …" at bounding box center [594, 367] width 666 height 289
click at [275, 223] on div "Received via SMS Steven Grant Yesterday at 7:17 PM I'm not sure what's up with …" at bounding box center [594, 367] width 666 height 289
click at [261, 223] on div "Received via SMS Steven Grant Yesterday at 7:17 PM I'm not sure what's up with …" at bounding box center [594, 367] width 666 height 289
drag, startPoint x: 257, startPoint y: 147, endPoint x: 829, endPoint y: 186, distance: 573.3
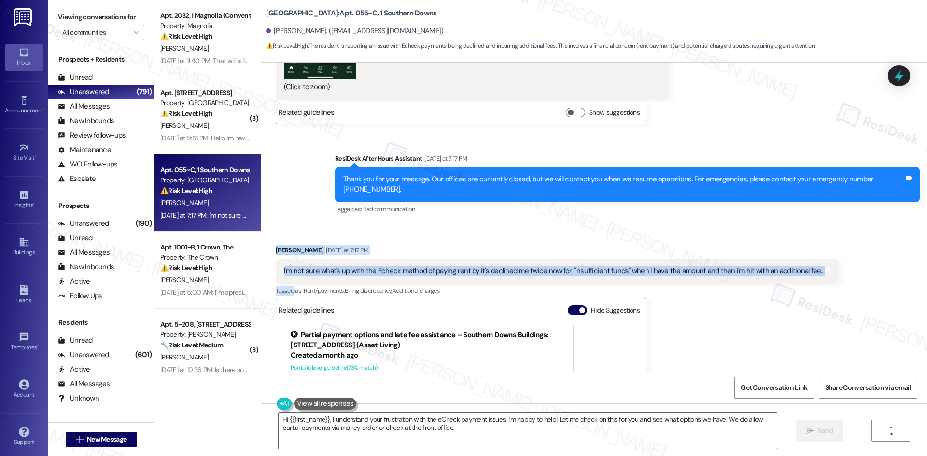
click at [829, 223] on div "Received via SMS Steven Grant Yesterday at 7:17 PM I'm not sure what's up with …" at bounding box center [594, 367] width 666 height 289
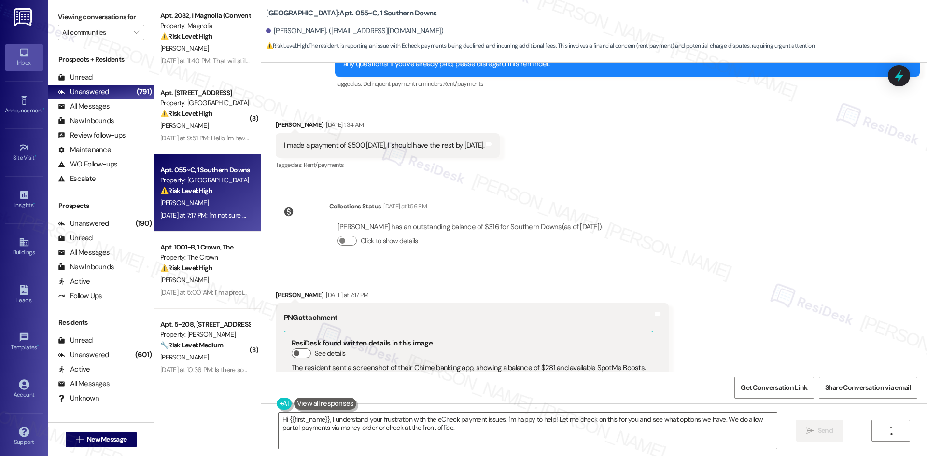
scroll to position [4686, 0]
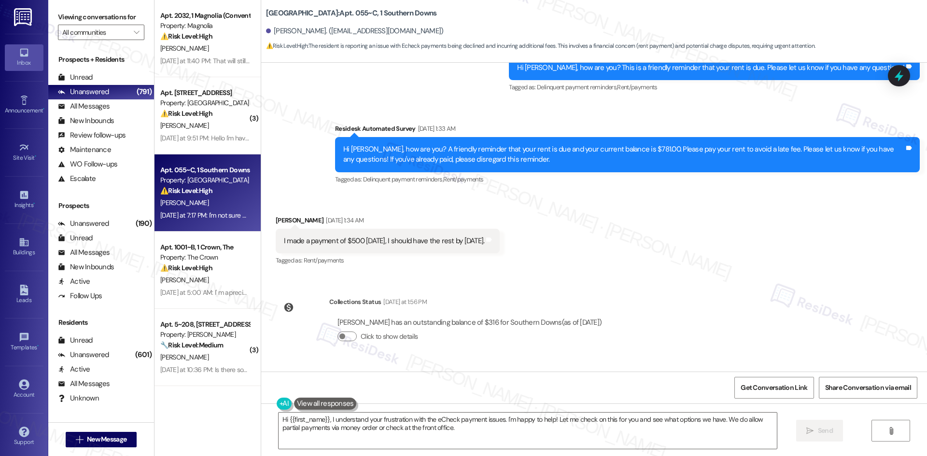
click at [655, 194] on div "Received via SMS Steven Grant Sep 06, 2025 at 1:34 AM I made a payment of $500 …" at bounding box center [594, 235] width 666 height 82
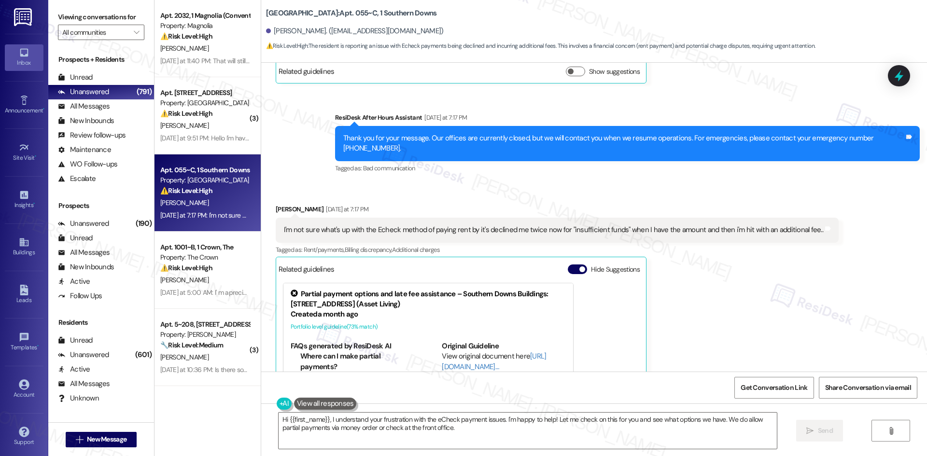
scroll to position [5314, 0]
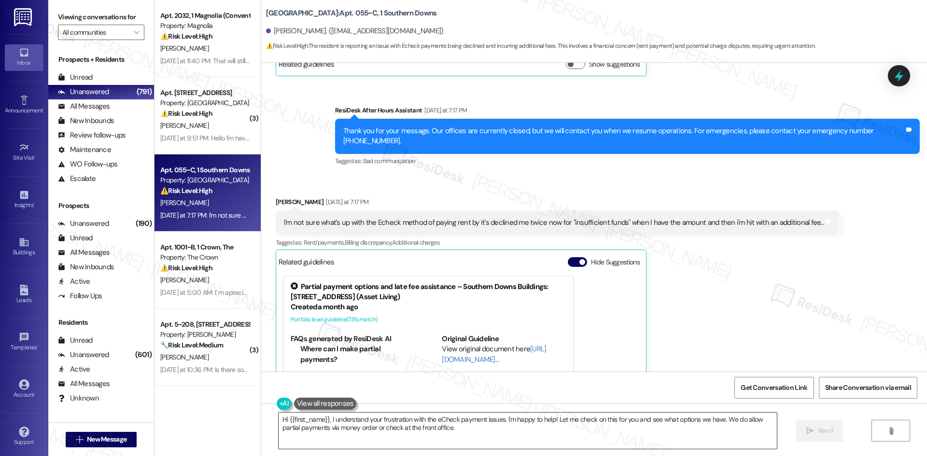
click at [495, 429] on textarea "Hi {{first_name}}, I understand your frustration with the eCheck payment issues…" at bounding box center [527, 431] width 498 height 36
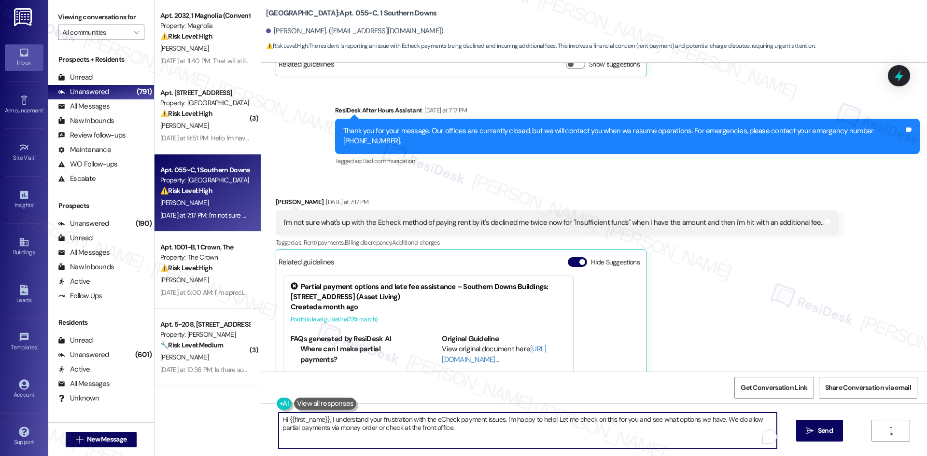
paste textarea "Hi Steven, I understand your concern about the e-check payment method declining…"
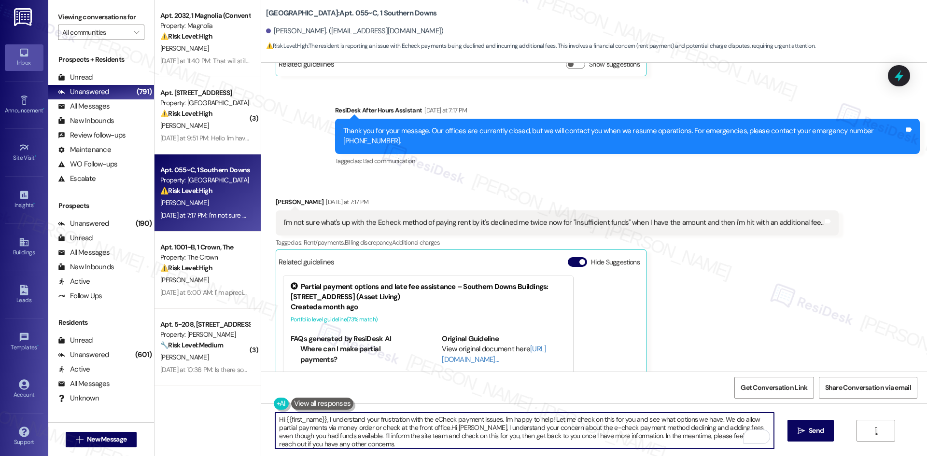
click at [551, 442] on textarea "Hi {{first_name}}, I understand your frustration with the eCheck payment issues…" at bounding box center [524, 431] width 498 height 36
paste textarea "To enrich screen reader interactions, please activate Accessibility in Grammarl…"
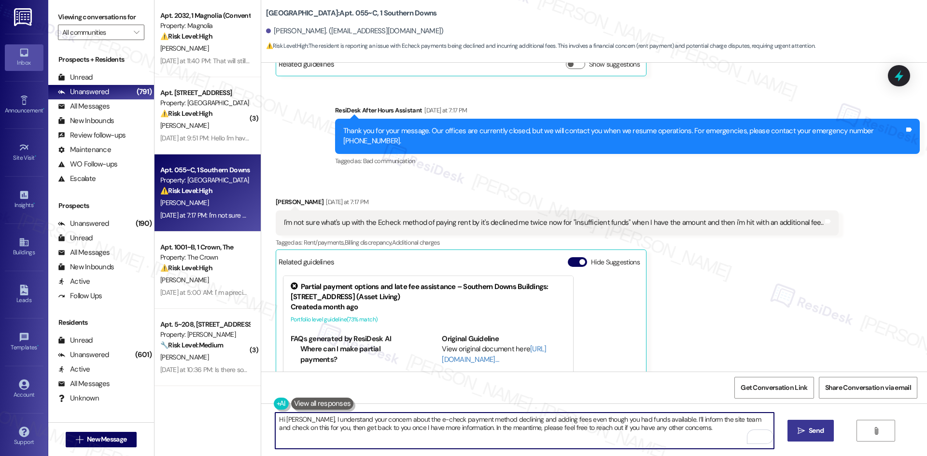
type textarea "Hi Steven, I understand your concern about the e-check payment method declining…"
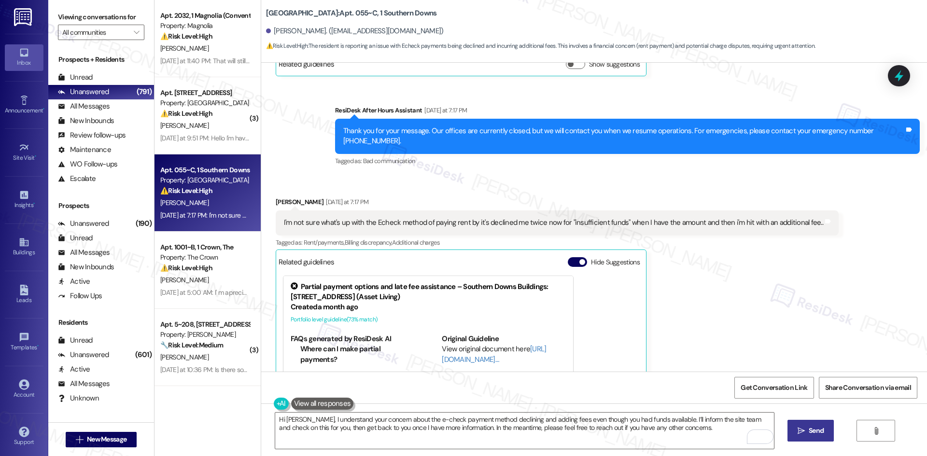
click at [810, 431] on span "Send" at bounding box center [815, 431] width 15 height 10
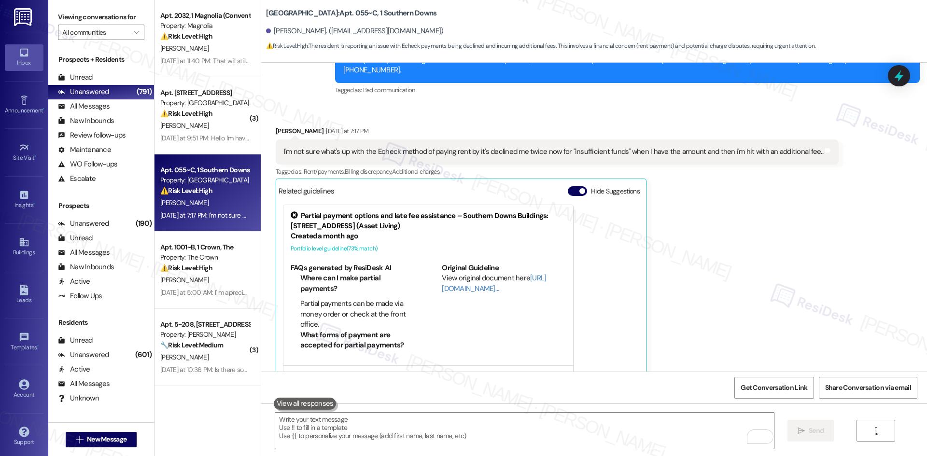
scroll to position [5391, 0]
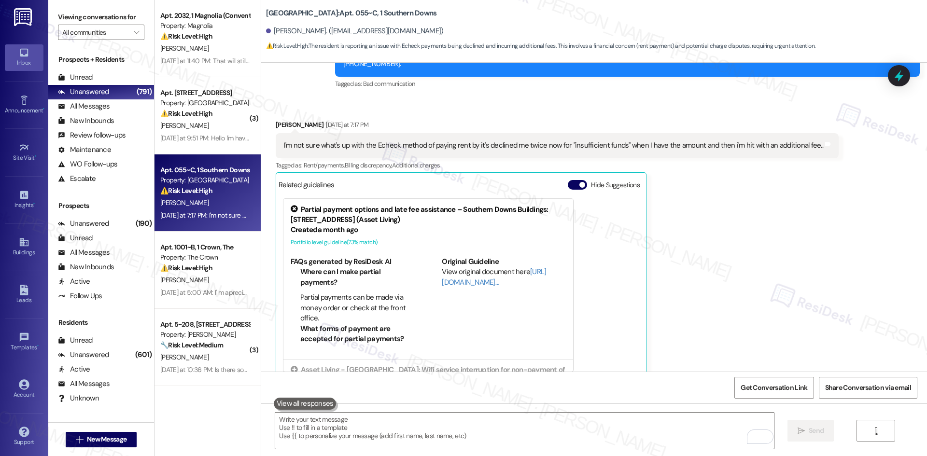
click at [678, 276] on div "Steven Grant Yesterday at 7:17 PM I'm not sure what's up with the Echeck method…" at bounding box center [557, 250] width 563 height 260
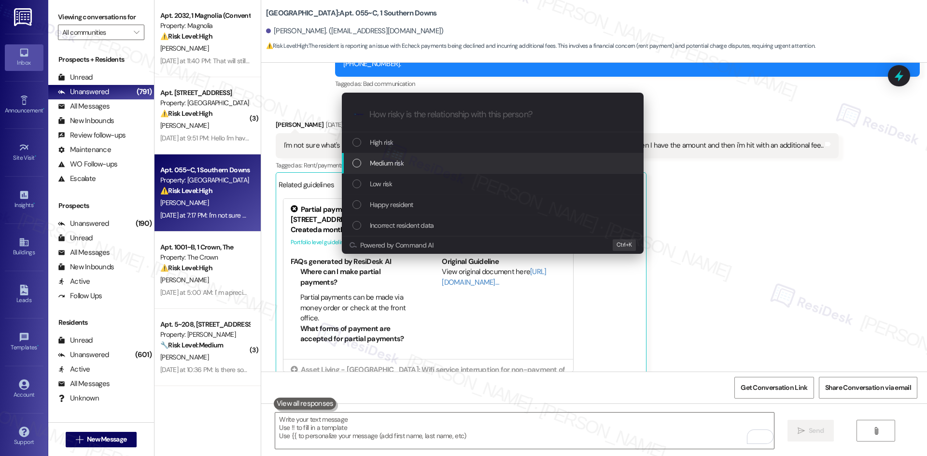
click at [410, 165] on div "Medium risk" at bounding box center [493, 163] width 282 height 11
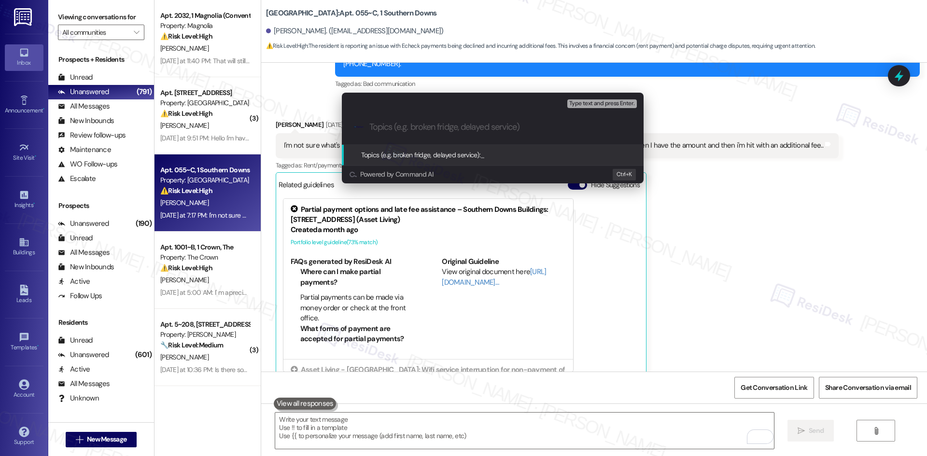
click at [399, 125] on input "Topics (e.g. broken fridge, delayed service)" at bounding box center [500, 127] width 262 height 10
paste input "E-Check Payment Issue"
type input "E-Check Payment Issue"
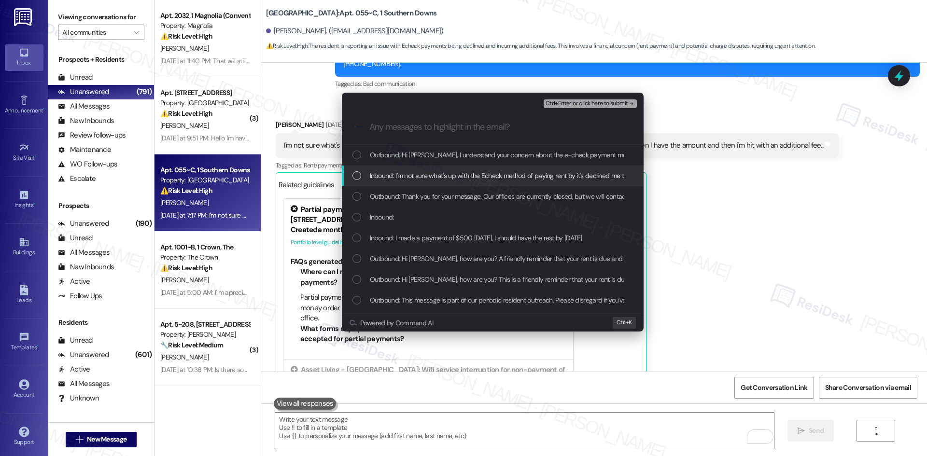
click at [430, 168] on div "Inbound: I'm not sure what's up with the Echeck method of paying rent by it's d…" at bounding box center [493, 176] width 302 height 21
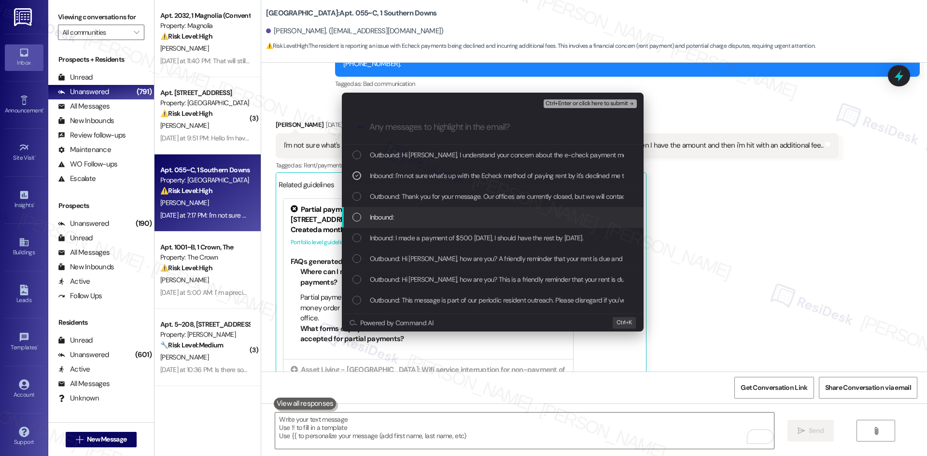
click at [446, 218] on div "Inbound:" at bounding box center [493, 217] width 282 height 11
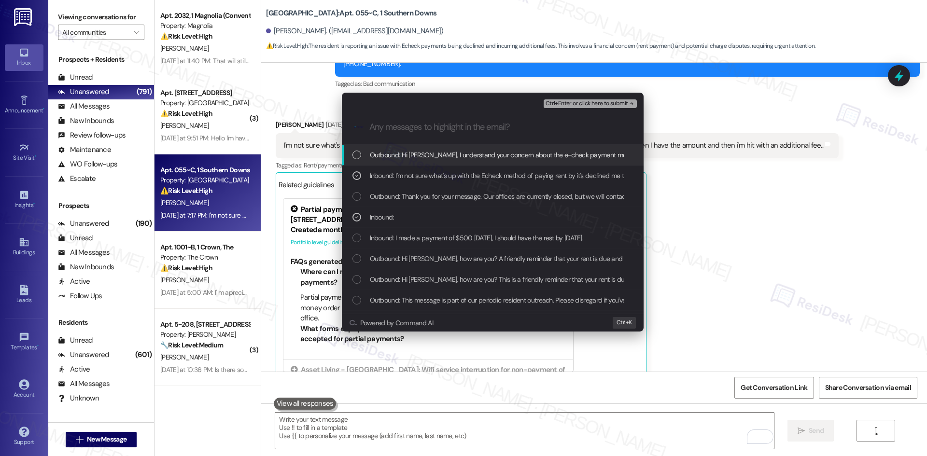
click at [600, 105] on span "Ctrl+Enter or click here to submit" at bounding box center [586, 103] width 83 height 7
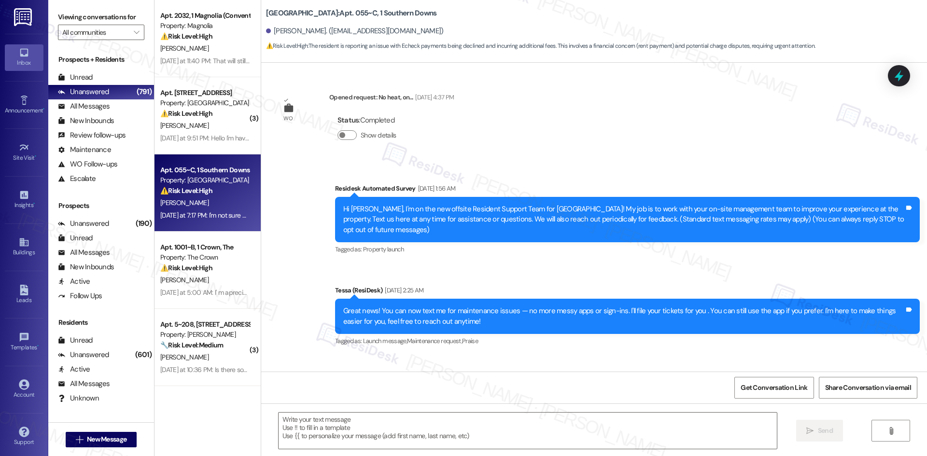
scroll to position [5313, 0]
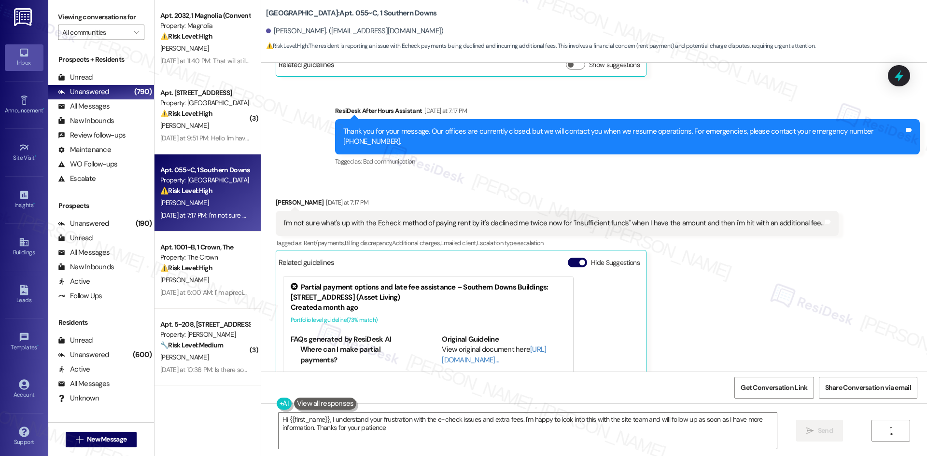
type textarea "Hi {{first_name}}, I understand your frustration with the e-check issues and ex…"
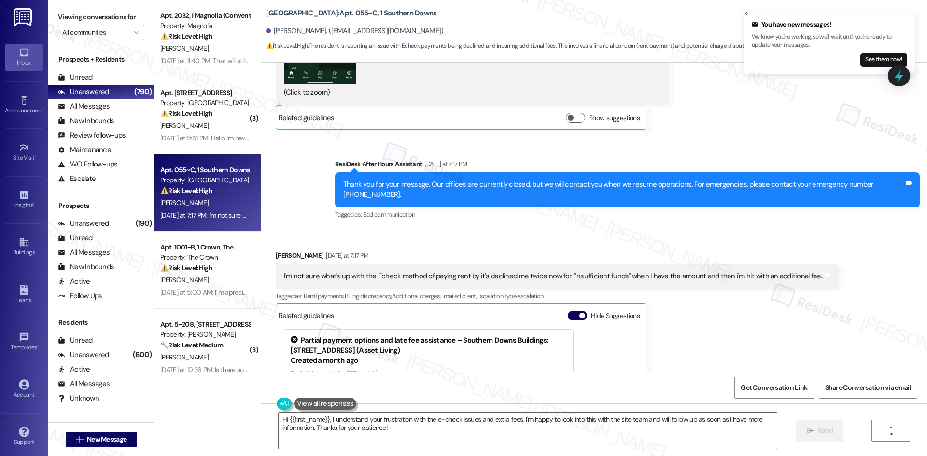
scroll to position [5260, 0]
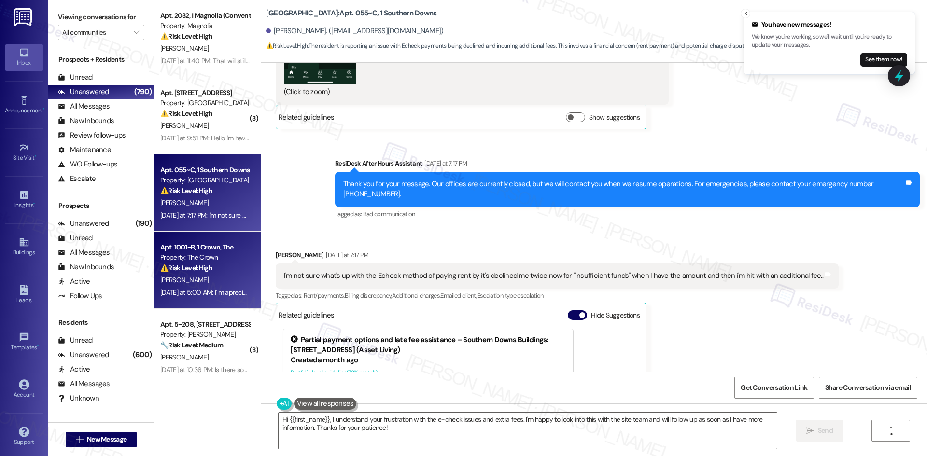
click at [188, 273] on div "⚠️ Risk Level: High The resident is communicating financial hardship due to div…" at bounding box center [204, 268] width 89 height 10
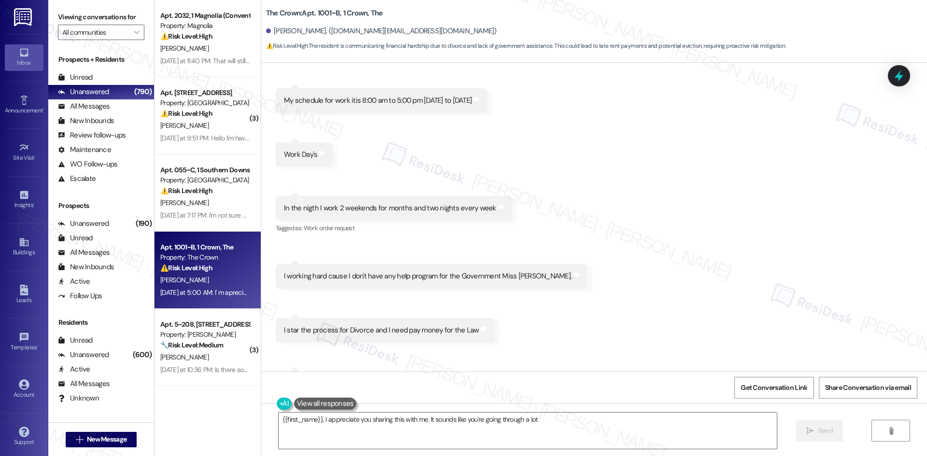
scroll to position [6490, 0]
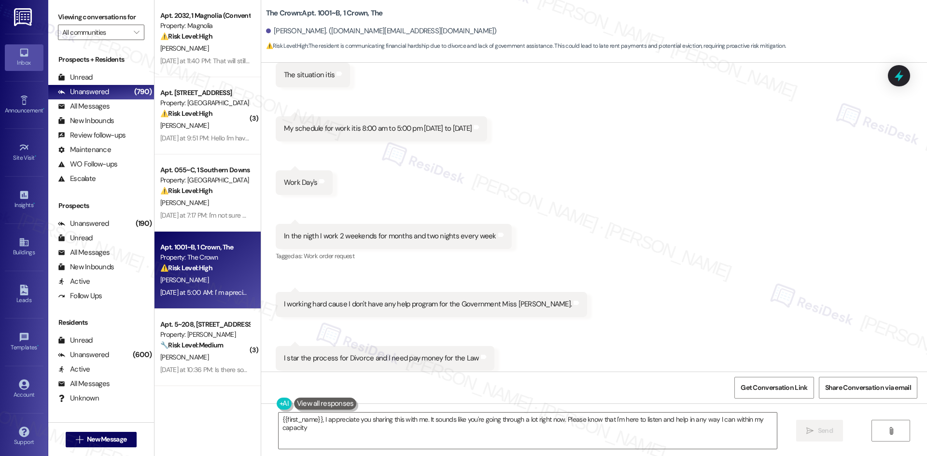
type textarea "{{first_name}}, I appreciate you sharing this with me. It sounds like you're go…"
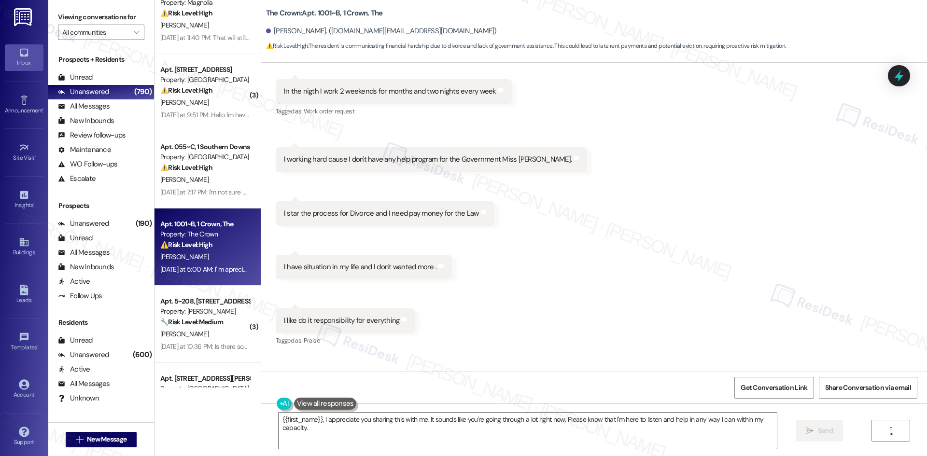
scroll to position [97, 0]
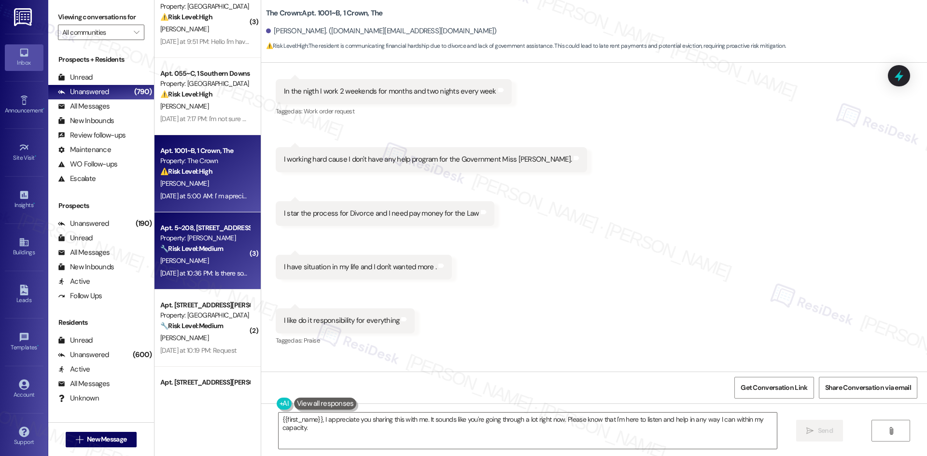
click at [235, 238] on div "Property: [PERSON_NAME]" at bounding box center [204, 238] width 89 height 10
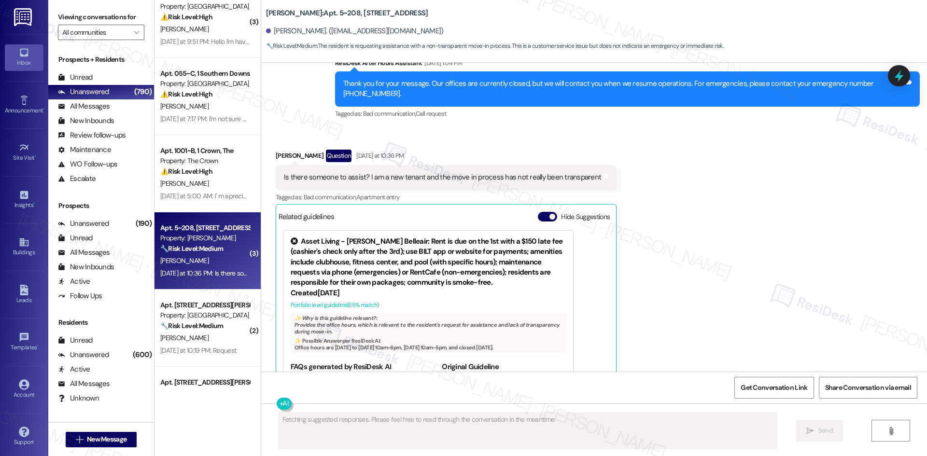
scroll to position [1491, 0]
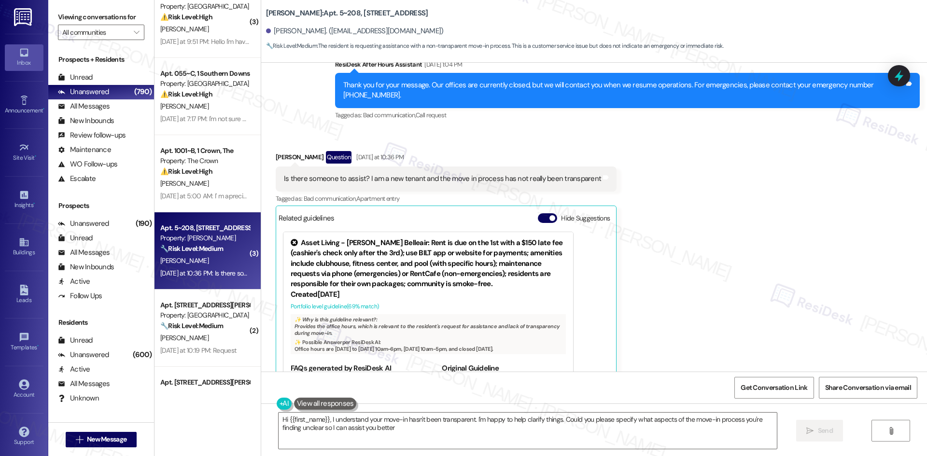
type textarea "Hi {{first_name}}, I understand your move-in hasn't been transparent. I'm happy…"
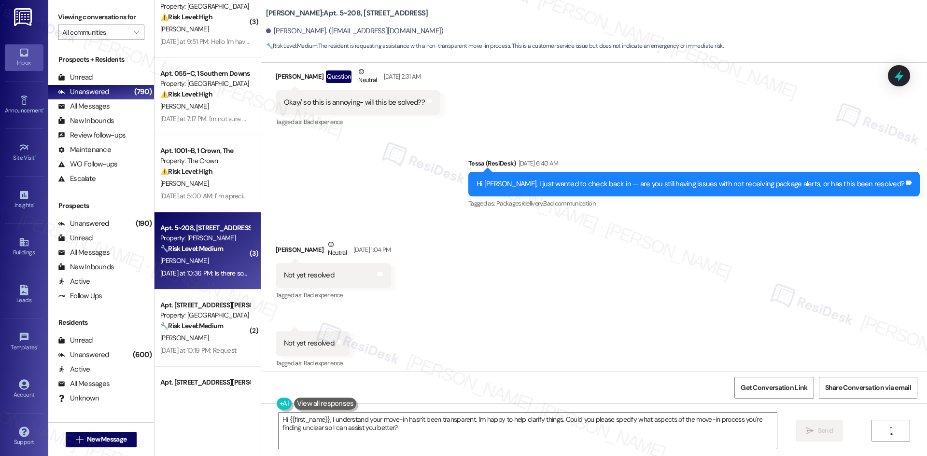
scroll to position [1146, 0]
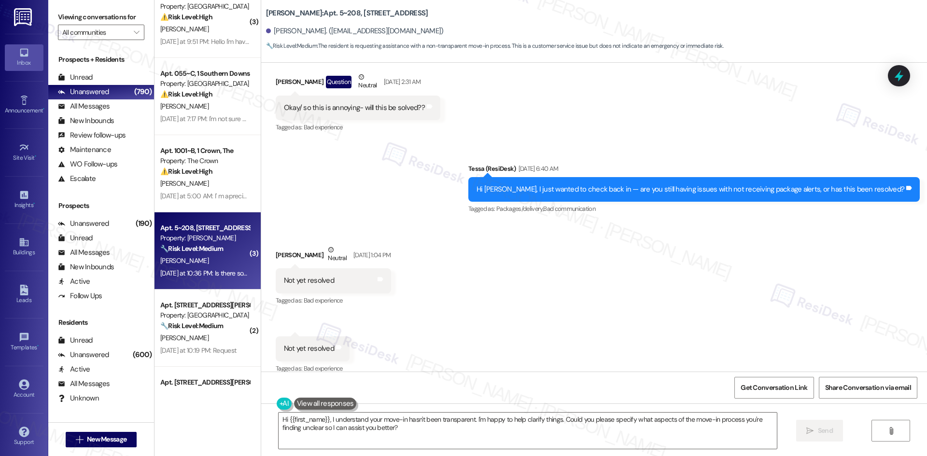
click at [602, 288] on div "Received via SMS Elsie Akwara Neutral Sep 03, 2025 at 1:04 PM Not yet resolved …" at bounding box center [594, 303] width 666 height 160
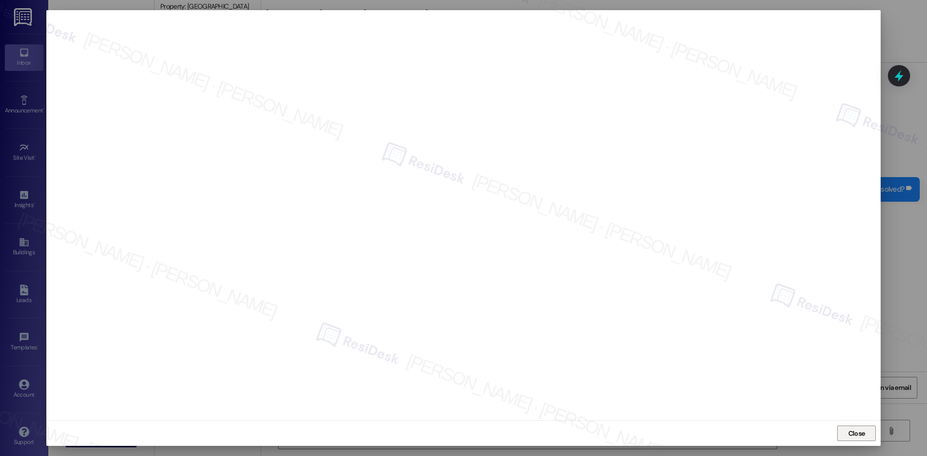
click at [853, 432] on span "Close" at bounding box center [856, 434] width 17 height 10
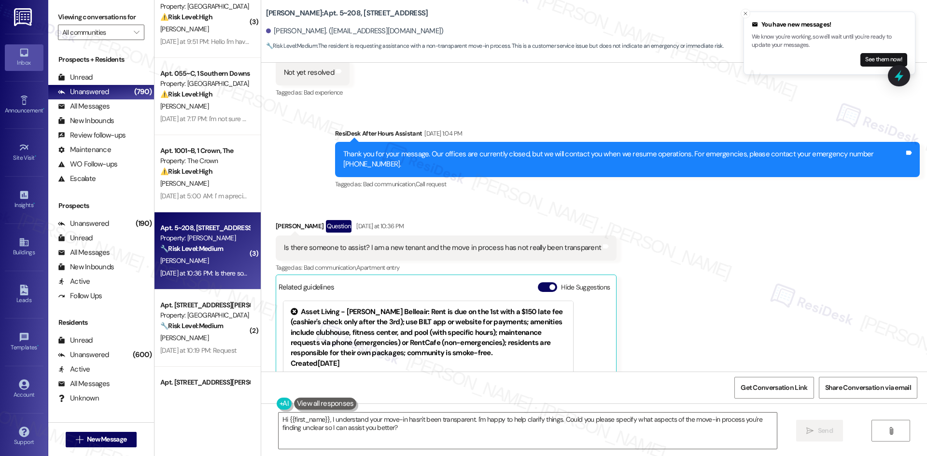
scroll to position [1532, 0]
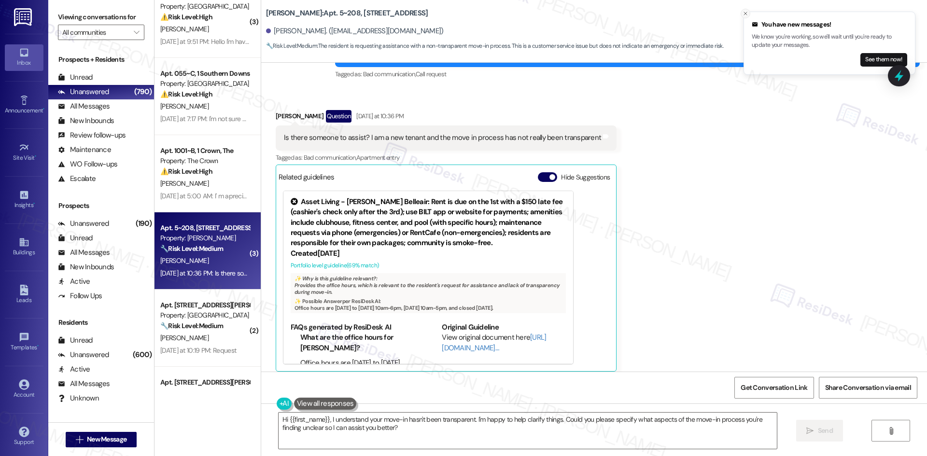
click at [744, 14] on icon "Close toast" at bounding box center [745, 14] width 6 height 6
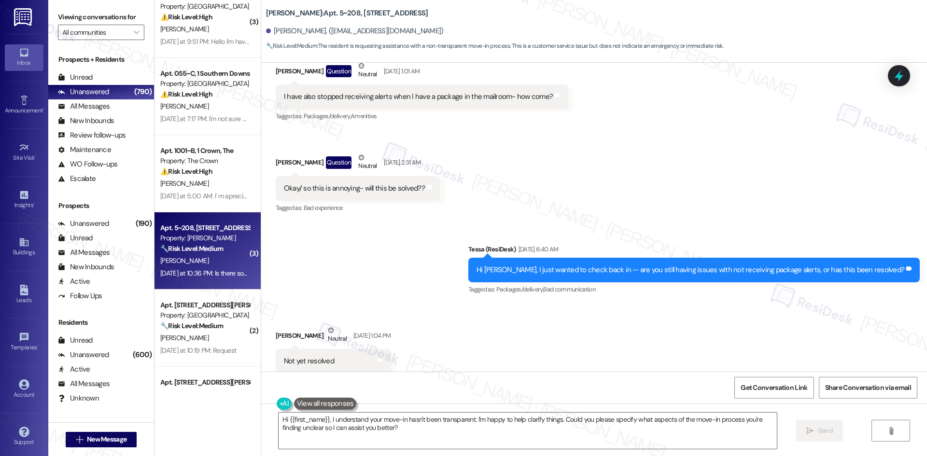
scroll to position [1049, 0]
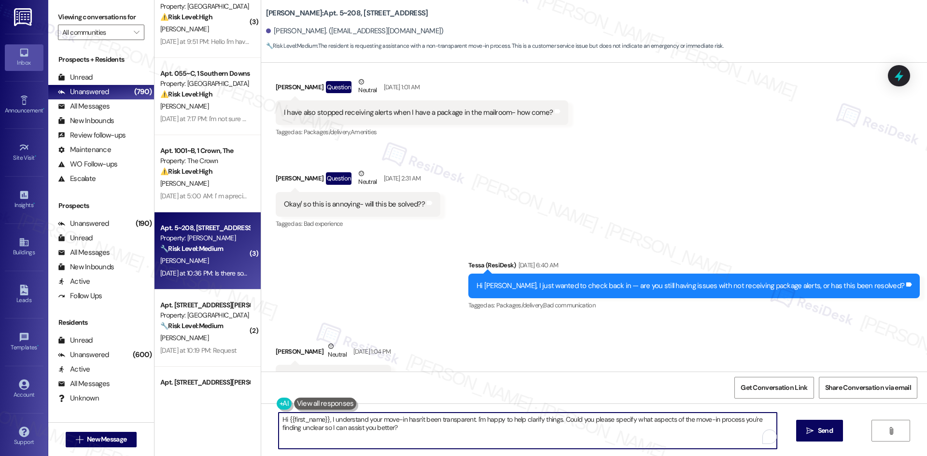
drag, startPoint x: 325, startPoint y: 418, endPoint x: 264, endPoint y: 420, distance: 60.8
click at [264, 420] on div "Hi {{first_name}}, I understand your move-in hasn't been transparent. I'm happy…" at bounding box center [594, 439] width 666 height 72
click at [816, 434] on span "Send" at bounding box center [815, 431] width 15 height 10
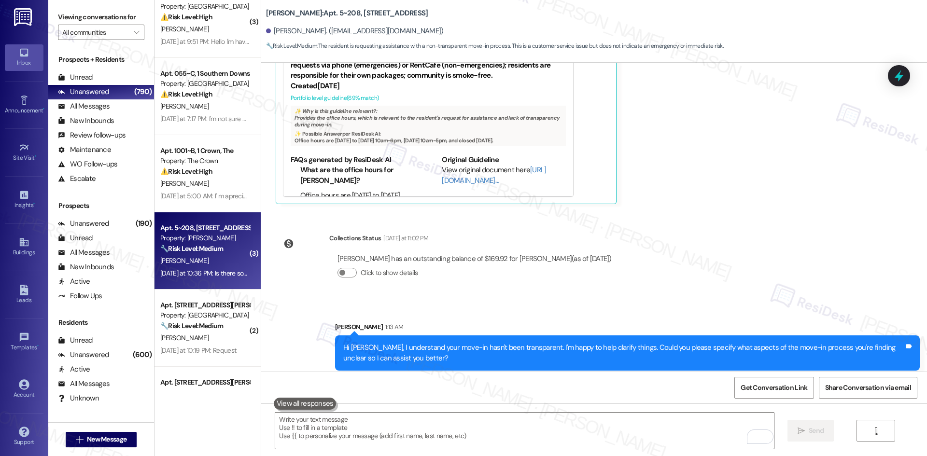
scroll to position [1706, 0]
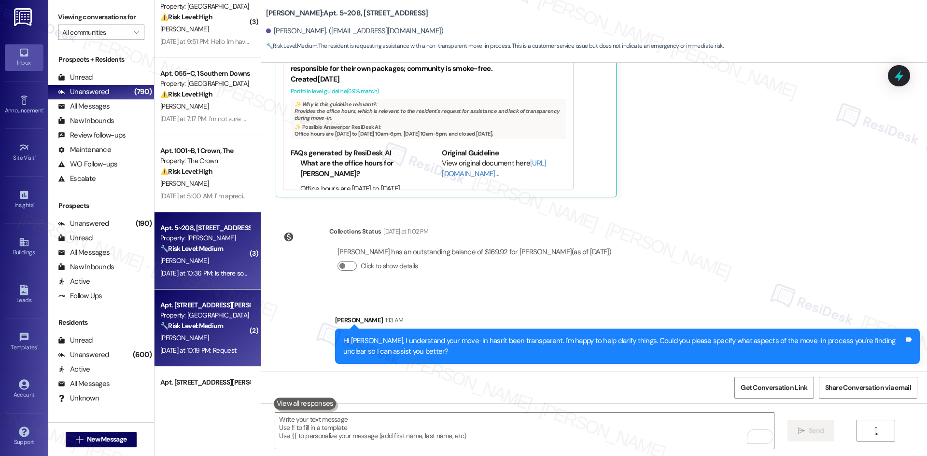
click at [208, 345] on div "Yesterday at 10:19 PM: Request Yesterday at 10:19 PM: Request" at bounding box center [204, 351] width 91 height 12
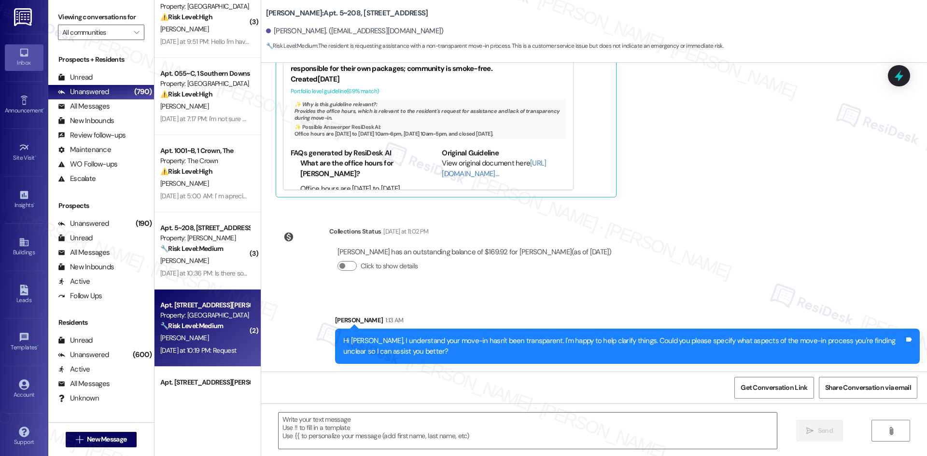
type textarea "Fetching suggested responses. Please feel free to read through the conversation…"
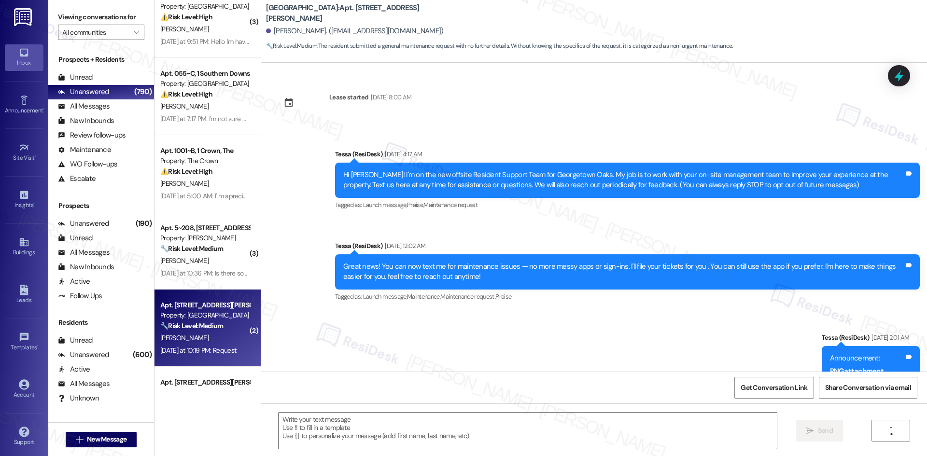
scroll to position [952, 0]
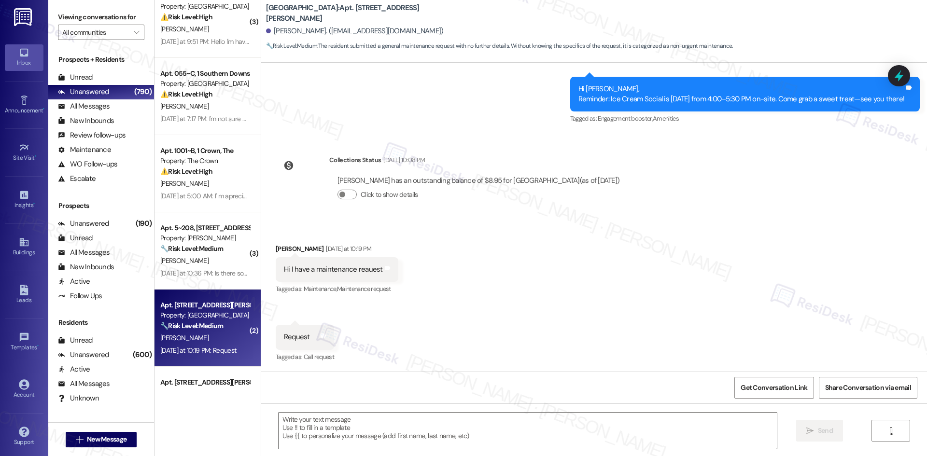
type textarea "Fetching suggested responses. Please feel free to read through the conversation…"
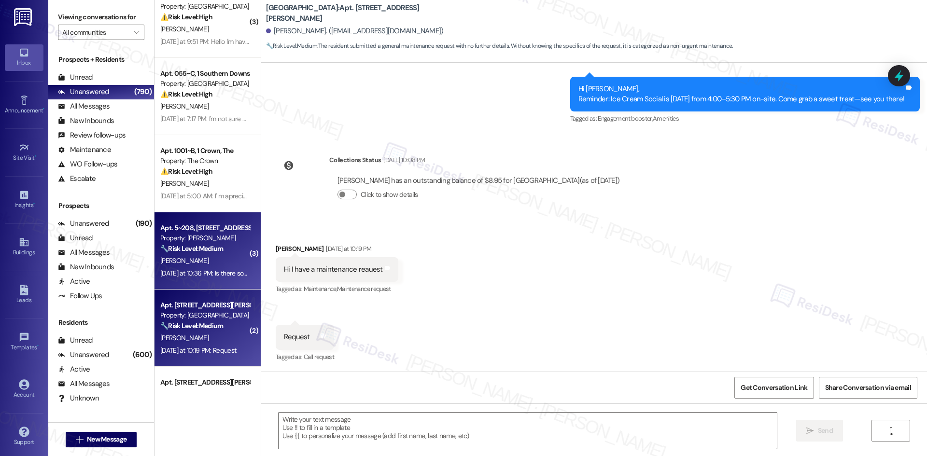
click at [222, 274] on div "Yesterday at 10:36 PM: Is there someone to assist? I am a new tenant and the mo…" at bounding box center [331, 273] width 343 height 9
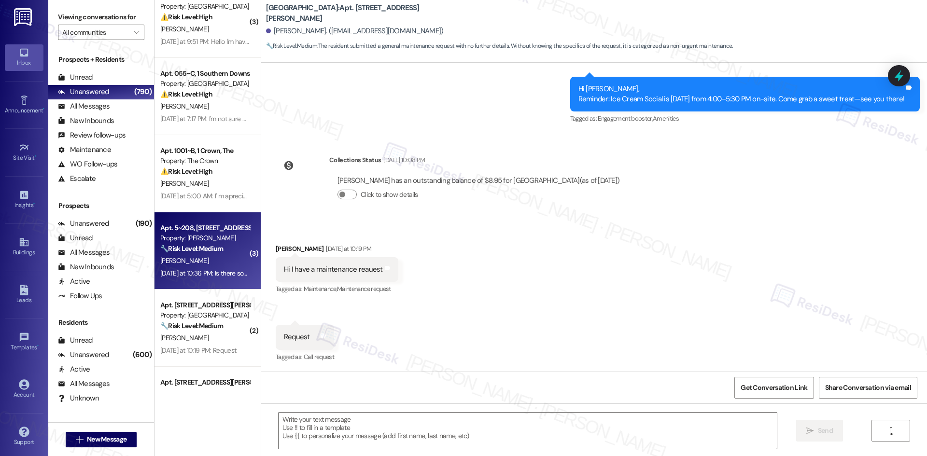
type textarea "Fetching suggested responses. Please feel free to read through the conversation…"
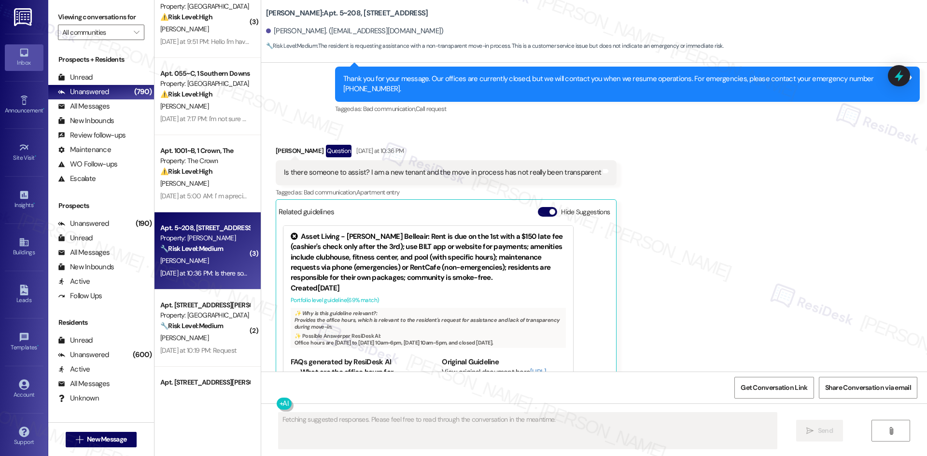
scroll to position [1539, 0]
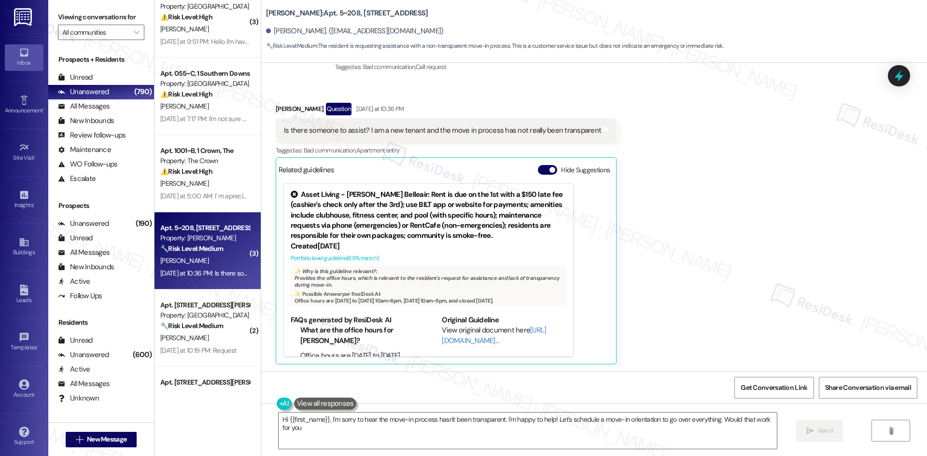
type textarea "Hi {{first_name}}, I'm sorry to hear the move-in process hasn't been transparen…"
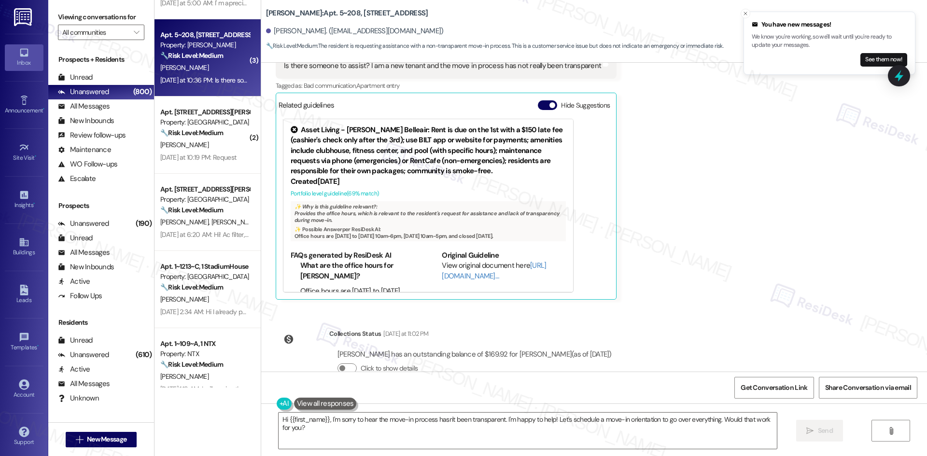
scroll to position [1720, 0]
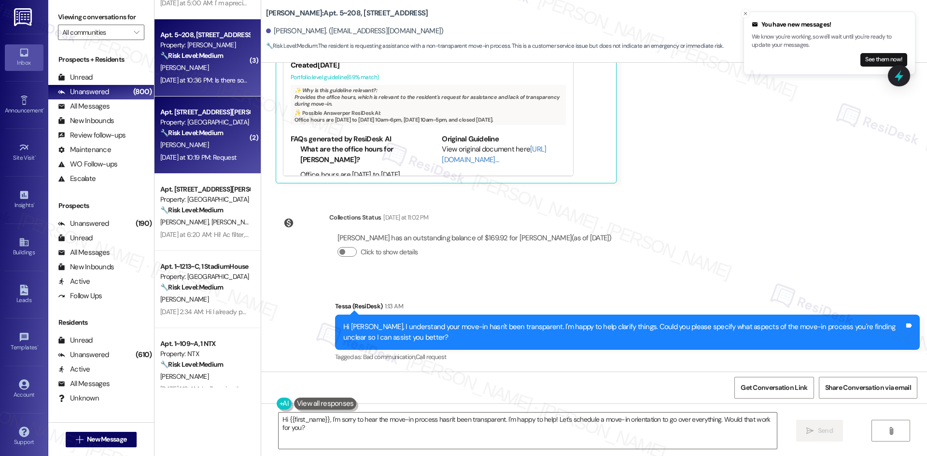
click at [187, 152] on div "Yesterday at 10:19 PM: Request Yesterday at 10:19 PM: Request" at bounding box center [204, 158] width 91 height 12
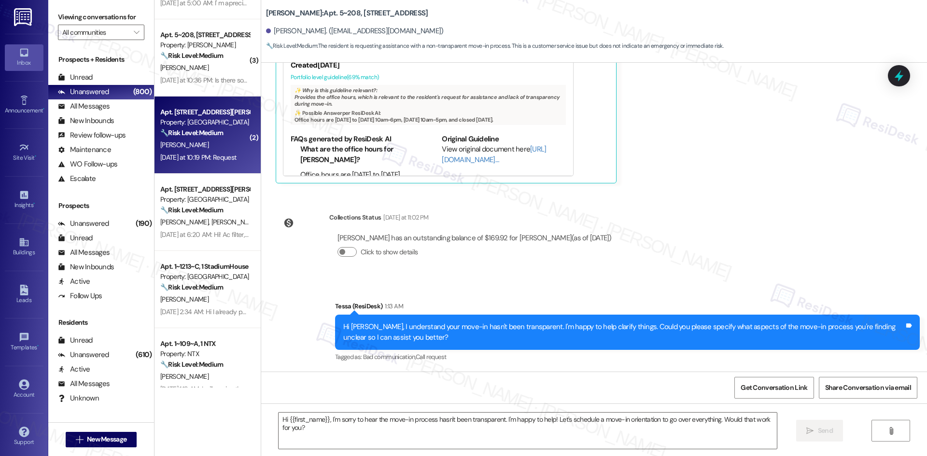
type textarea "Fetching suggested responses. Please feel free to read through the conversation…"
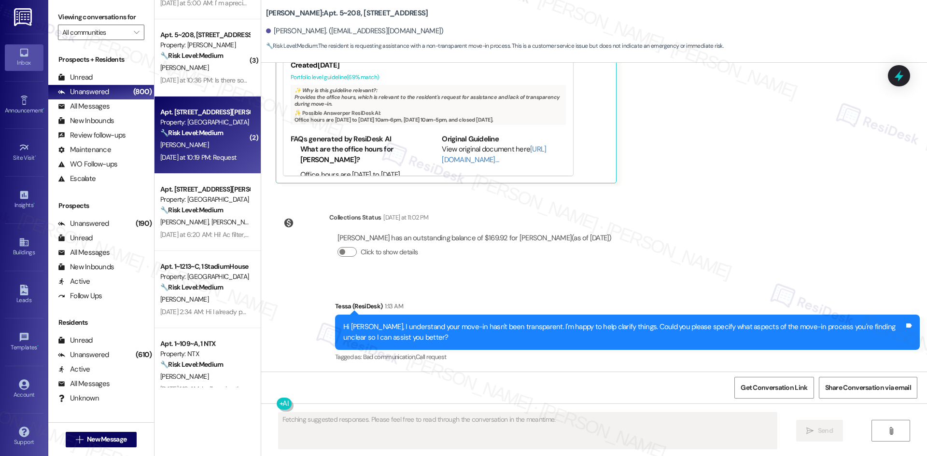
scroll to position [952, 0]
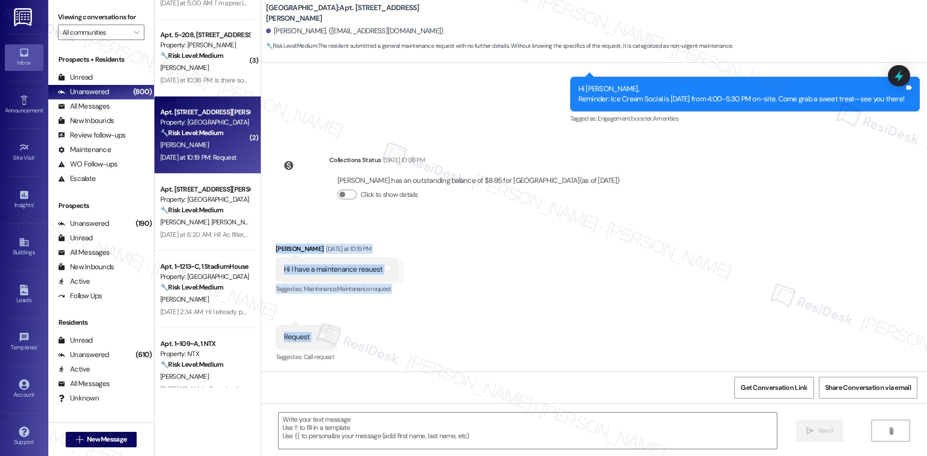
drag, startPoint x: 260, startPoint y: 239, endPoint x: 283, endPoint y: 338, distance: 101.1
click at [325, 333] on div "Received via SMS Keyonna Thomas Yesterday at 10:19 PM Hi I have a maintenance r…" at bounding box center [594, 297] width 666 height 150
copy div "Keyonna Thomas Yesterday at 10:19 PM Hi I have a maintenance reauest Tags and n…"
click at [524, 242] on div "Received via SMS Keyonna Thomas Yesterday at 10:19 PM Hi I have a maintenance r…" at bounding box center [594, 297] width 666 height 150
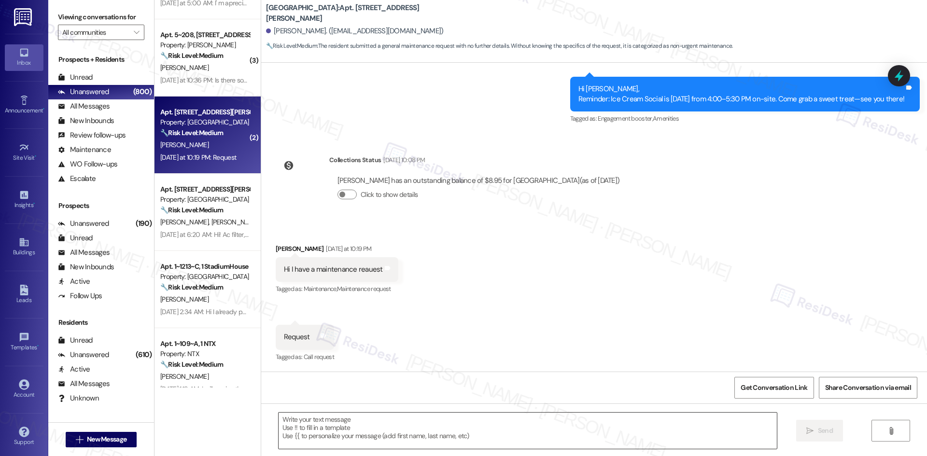
click at [387, 420] on textarea at bounding box center [527, 431] width 498 height 36
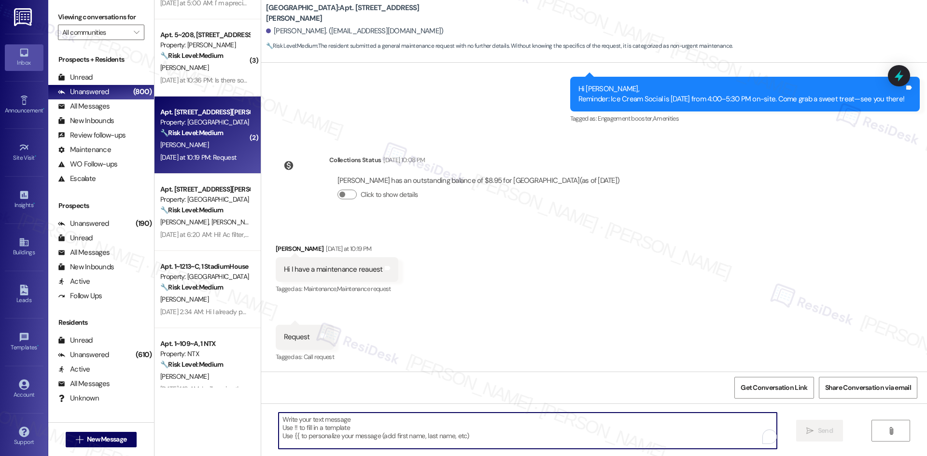
paste textarea "Hi [PERSON_NAME], I just wanted to check back—could you share more details abou…"
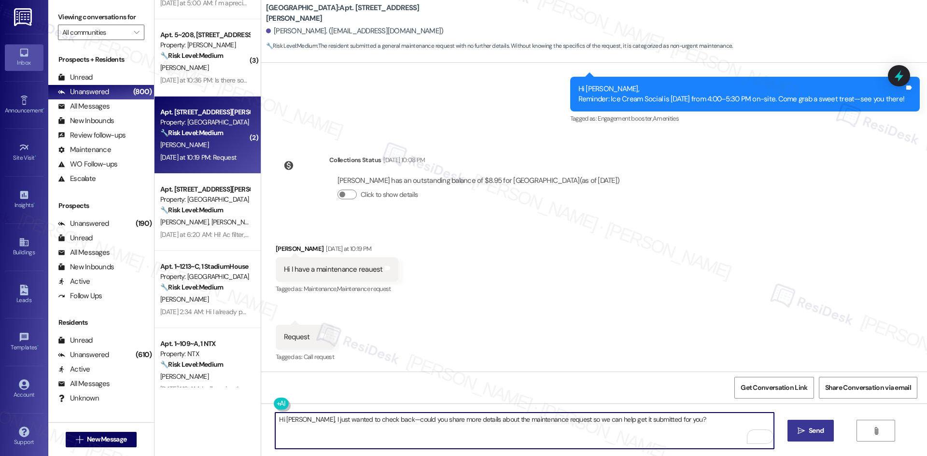
type textarea "Hi [PERSON_NAME], I just wanted to check back—could you share more details abou…"
click at [803, 431] on icon "" at bounding box center [800, 431] width 7 height 8
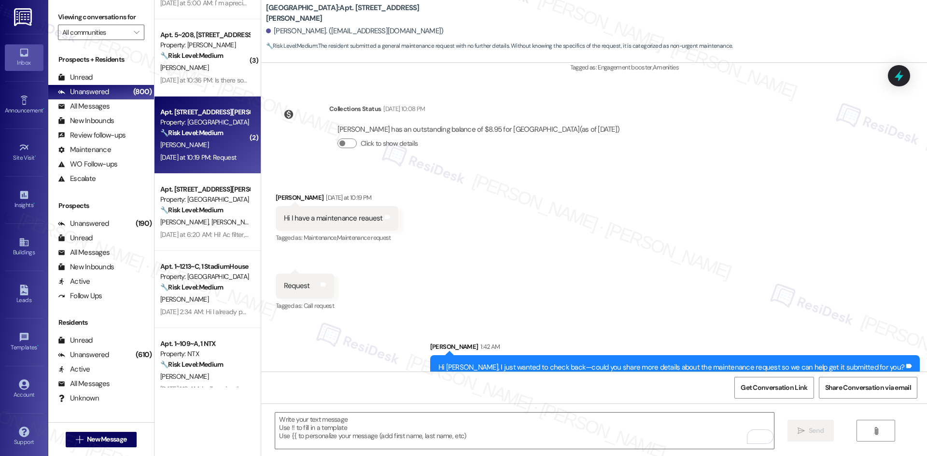
scroll to position [1019, 0]
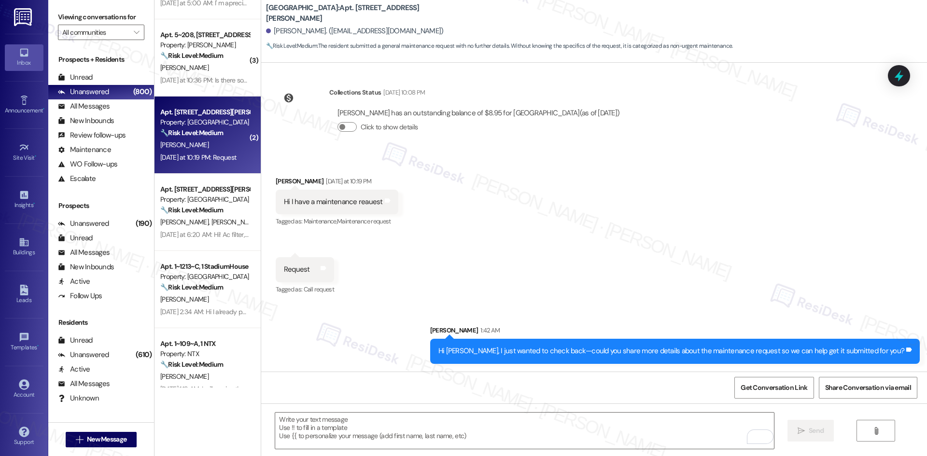
drag, startPoint x: 528, startPoint y: 217, endPoint x: 500, endPoint y: 229, distance: 29.8
click at [529, 217] on div "Received via SMS Keyonna Thomas Yesterday at 10:19 PM Hi I have a maintenance r…" at bounding box center [594, 229] width 666 height 150
click at [513, 441] on textarea "To enrich screen reader interactions, please activate Accessibility in Grammarl…" at bounding box center [524, 431] width 498 height 36
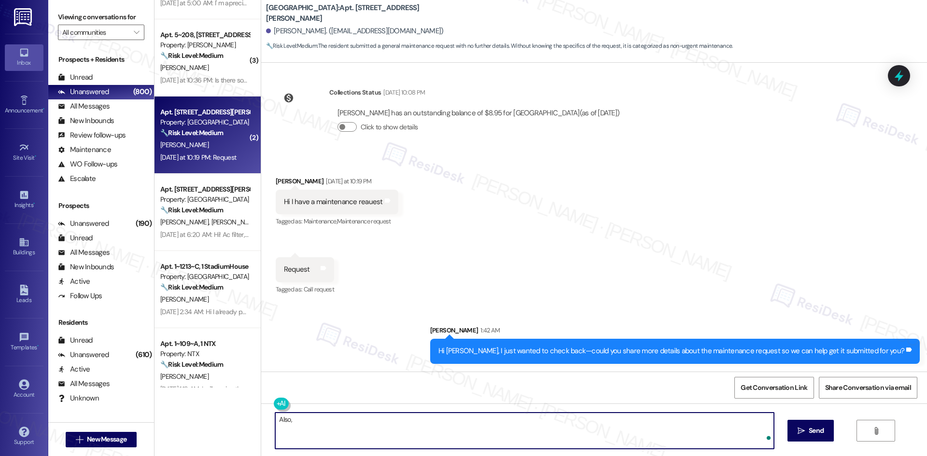
paste textarea "could you confirm if maintenance has permission to enter if you’re not home, an…"
type textarea "Also, could you confirm if maintenance has permission to enter if you’re not ho…"
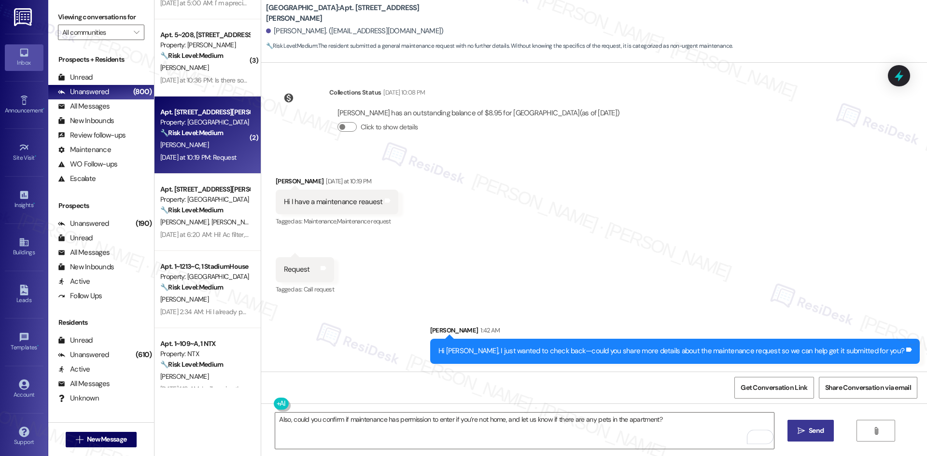
click at [810, 431] on span "Send" at bounding box center [815, 431] width 15 height 10
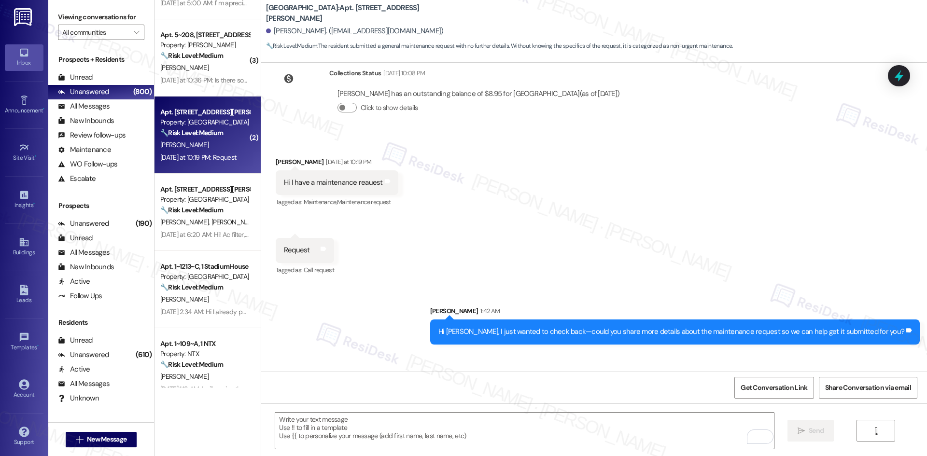
scroll to position [1086, 0]
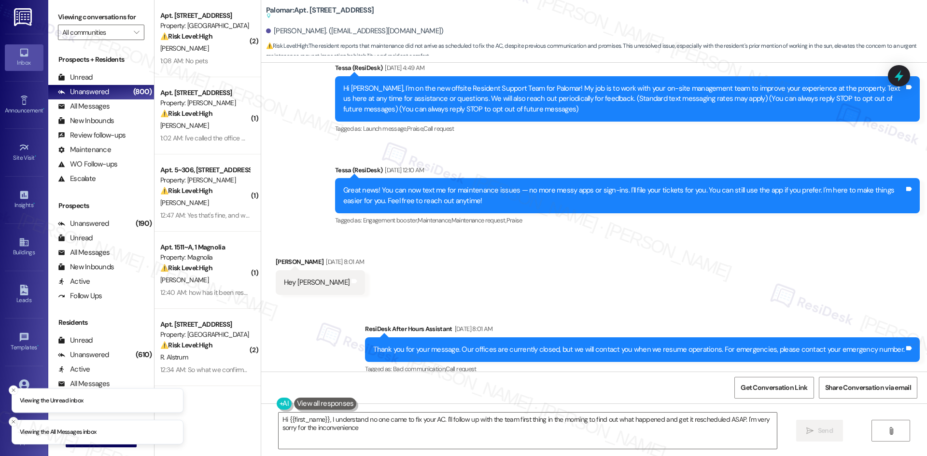
type textarea "Hi {{first_name}}, I understand no one came to fix your AC. I'll follow up with…"
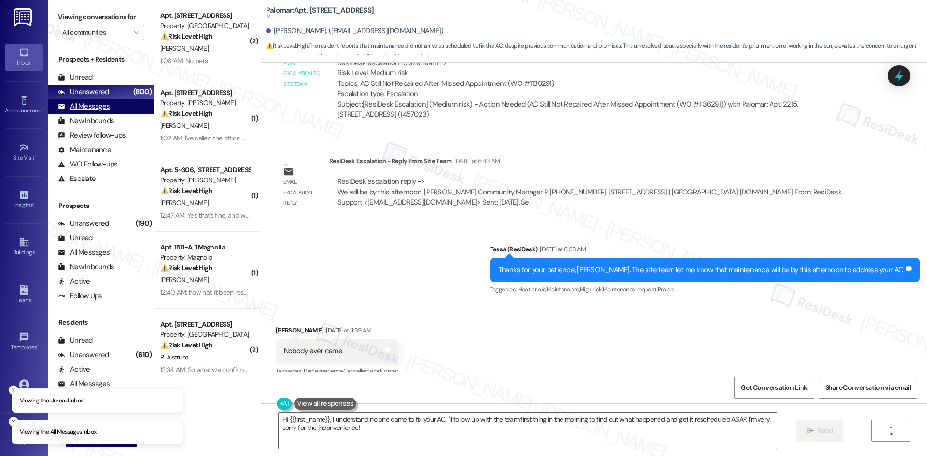
scroll to position [887, 0]
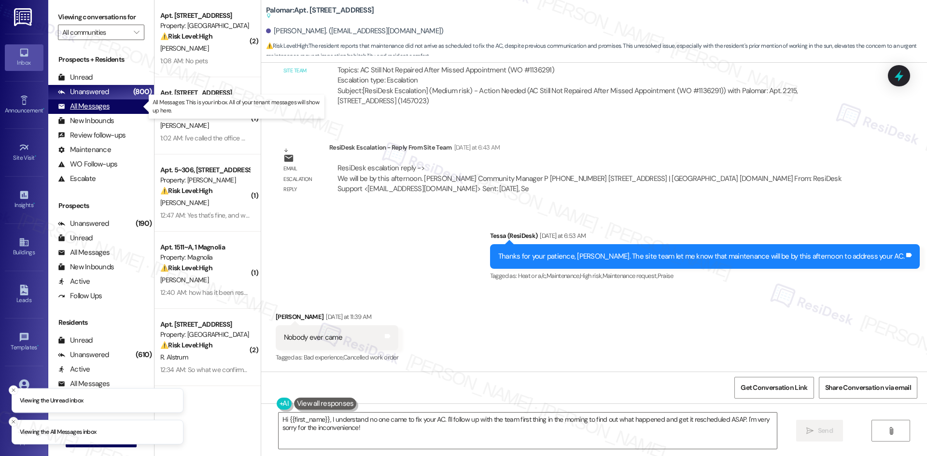
click at [100, 111] on div "All Messages" at bounding box center [84, 106] width 52 height 10
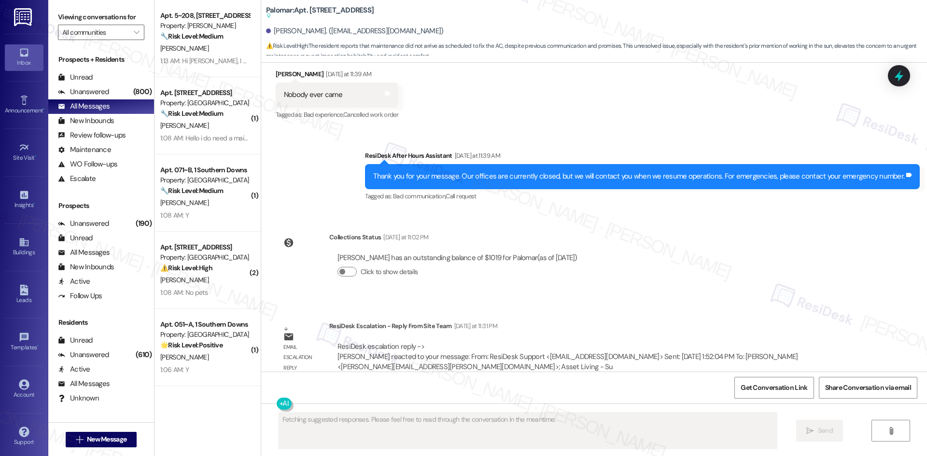
scroll to position [1145, 0]
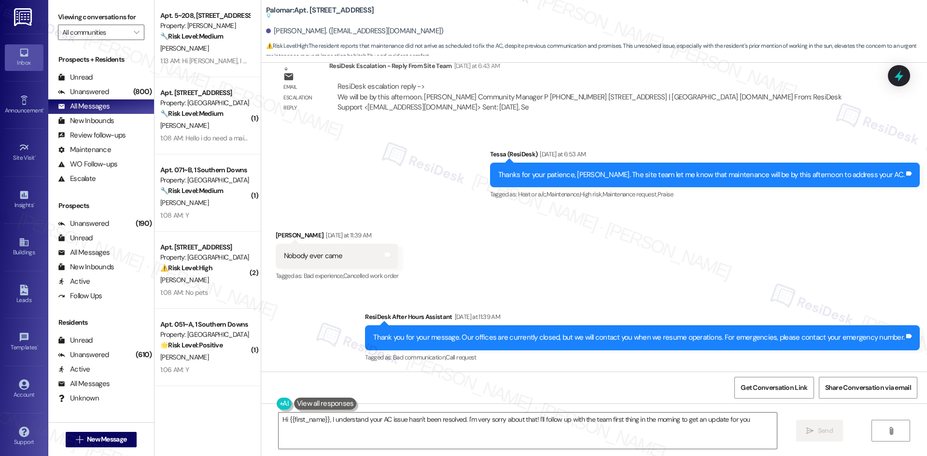
type textarea "Hi {{first_name}}, I understand your AC issue hasn't been resolved. I'm very so…"
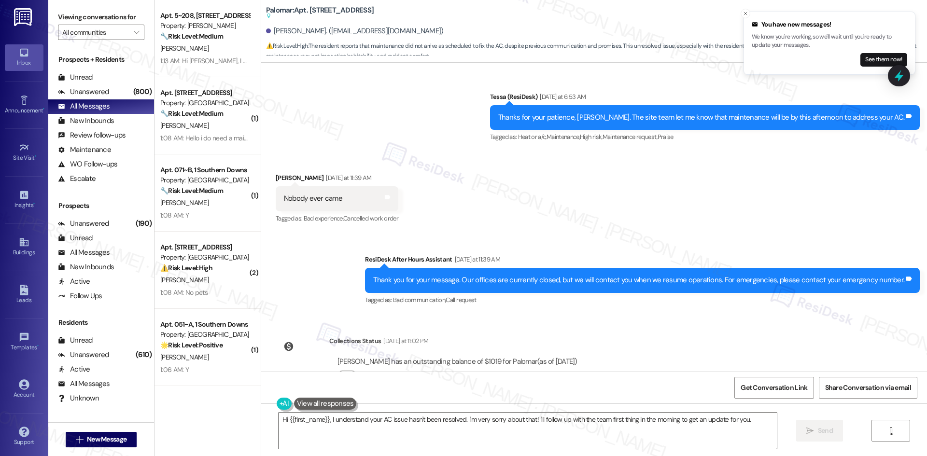
scroll to position [1049, 0]
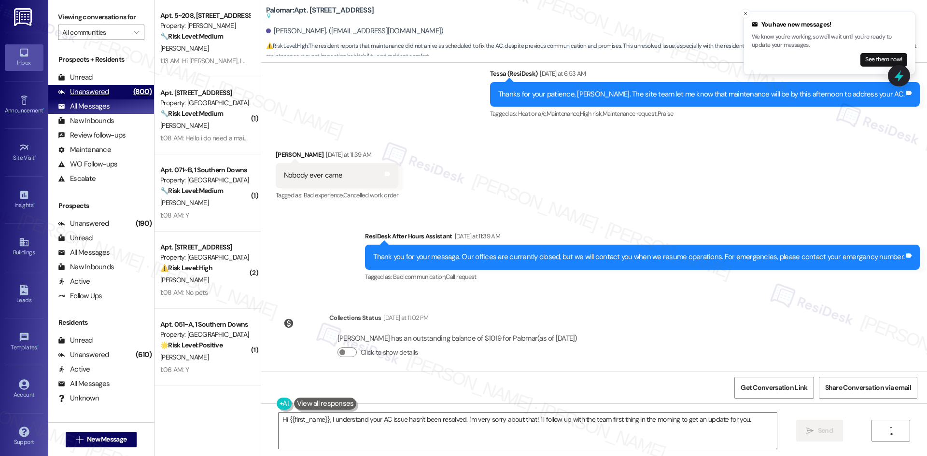
click at [97, 93] on div "Unanswered" at bounding box center [83, 92] width 51 height 10
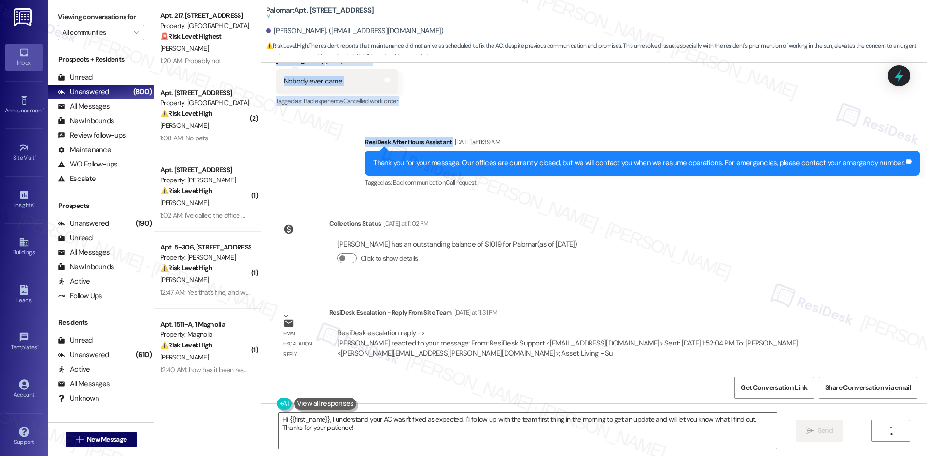
scroll to position [1145, 0]
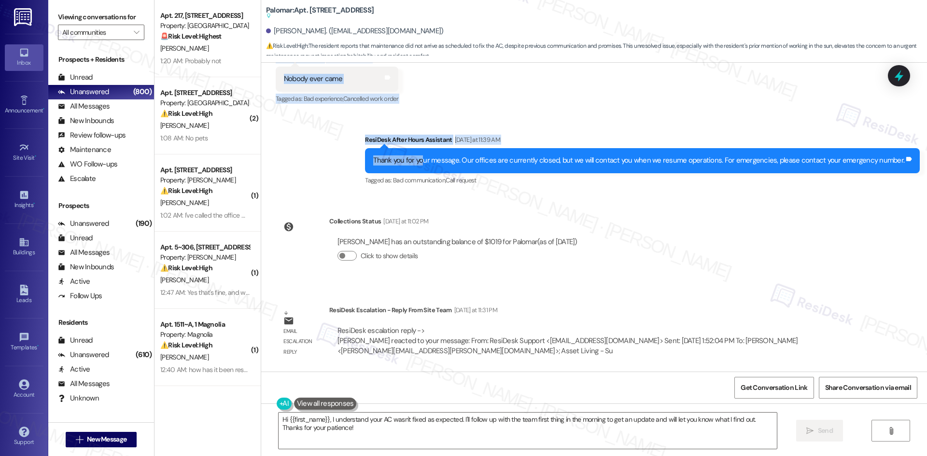
drag, startPoint x: 262, startPoint y: 80, endPoint x: 431, endPoint y: 150, distance: 183.3
click at [431, 150] on div "Lease started [DATE] 8:00 AM Announcement, sent via SMS Tessa (ResiDesk) [DATE]…" at bounding box center [594, 217] width 666 height 309
click at [431, 150] on div "Thank you for your message. Our offices are currently closed, but we will conta…" at bounding box center [642, 160] width 555 height 25
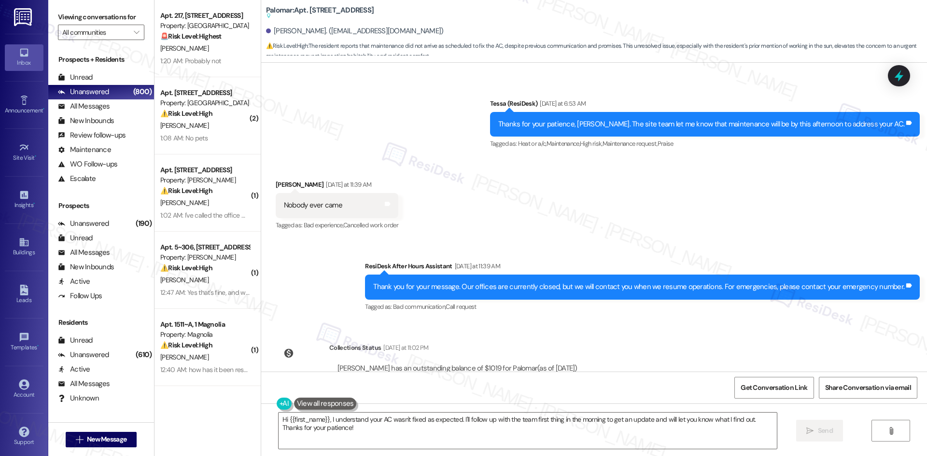
scroll to position [1000, 0]
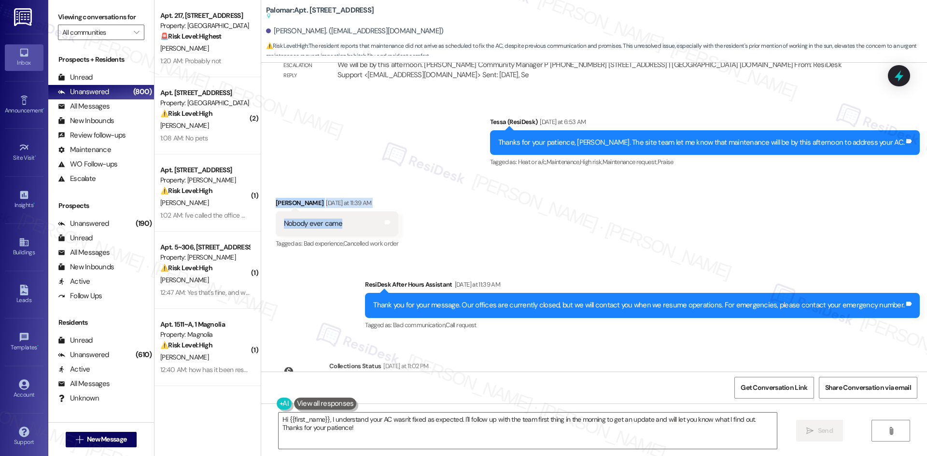
drag, startPoint x: 264, startPoint y: 194, endPoint x: 353, endPoint y: 226, distance: 94.5
click at [353, 226] on div "Received via SMS [PERSON_NAME] [DATE] at 11:39 AM Nobody ever came Tags and not…" at bounding box center [594, 217] width 666 height 82
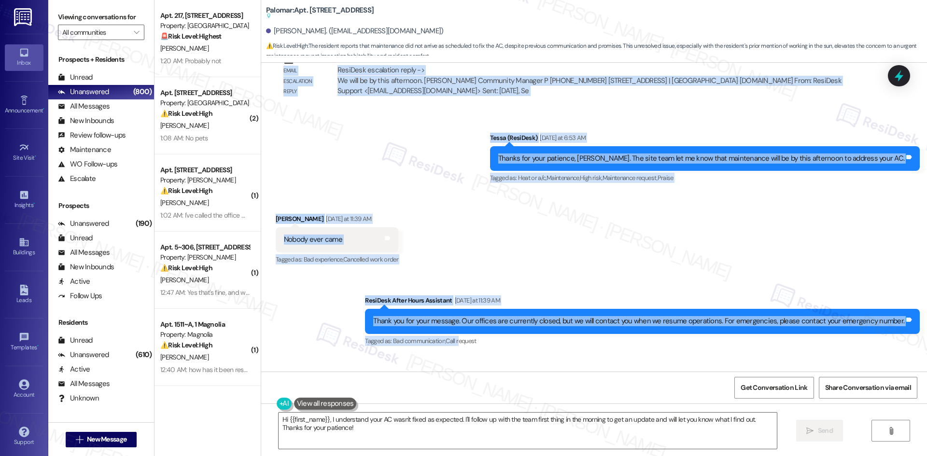
scroll to position [1049, 0]
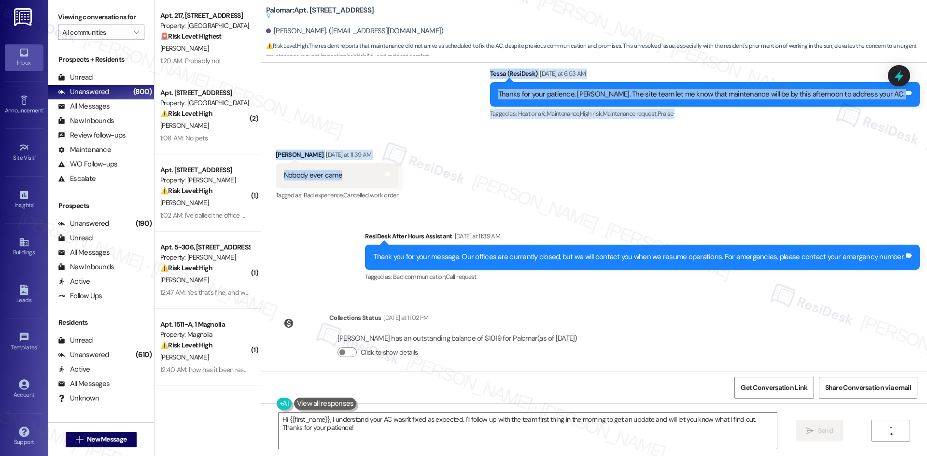
drag, startPoint x: 307, startPoint y: 148, endPoint x: 338, endPoint y: 175, distance: 41.7
click at [338, 175] on div "Lease started [DATE] 8:00 AM Announcement, sent via SMS Tessa (ResiDesk) [DATE]…" at bounding box center [594, 217] width 666 height 309
copy div "Lorem (IpsuMdol) Sitametco ad 7:42 EL Seddo eiu tem inc utlabo, Etdolor. M’al e…"
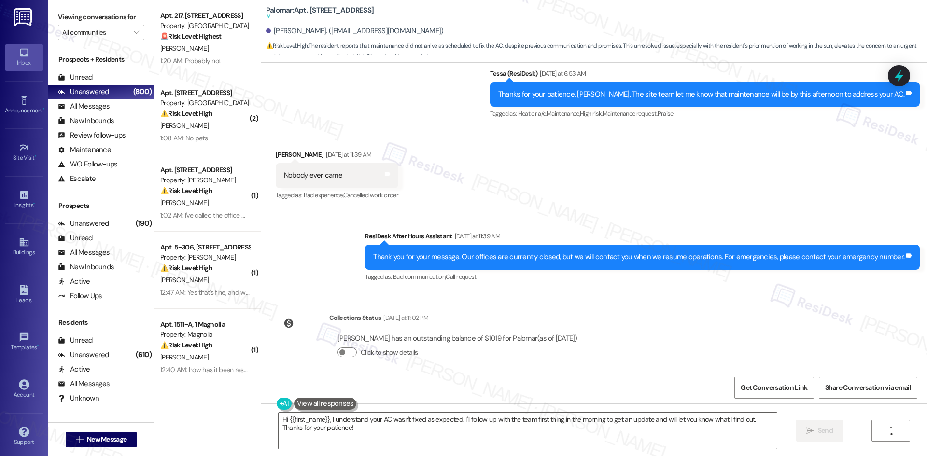
click at [491, 188] on div "Received via SMS [PERSON_NAME] [DATE] at 11:39 AM Nobody ever came Tags and not…" at bounding box center [594, 169] width 666 height 82
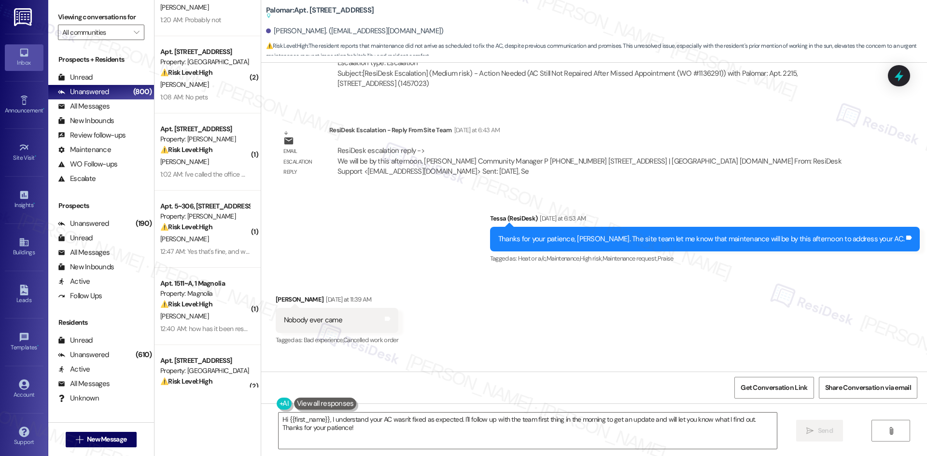
scroll to position [145, 0]
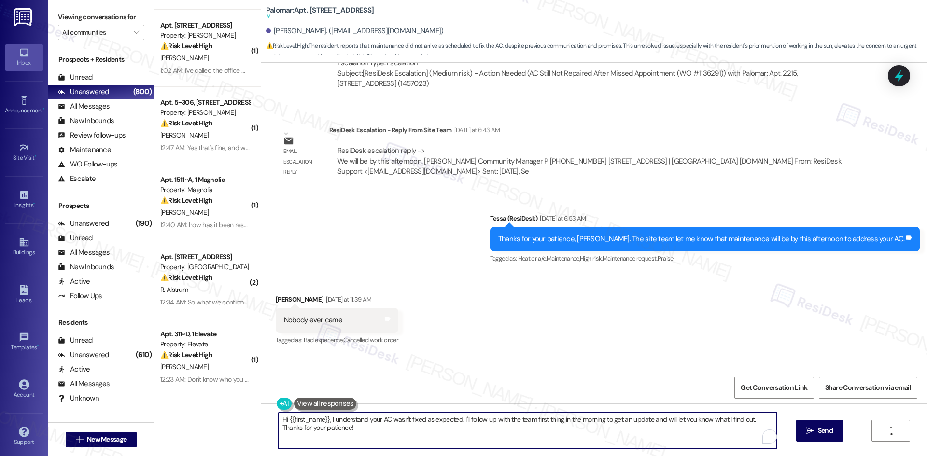
drag, startPoint x: 283, startPoint y: 431, endPoint x: 270, endPoint y: 418, distance: 19.1
click at [273, 418] on div "Hi {{first_name}}, I understand your AC wasn't fixed as expected. I'll follow u…" at bounding box center [522, 430] width 499 height 37
paste textarea "[PERSON_NAME], I wanted to check back with you—has maintenance come by yet to t…"
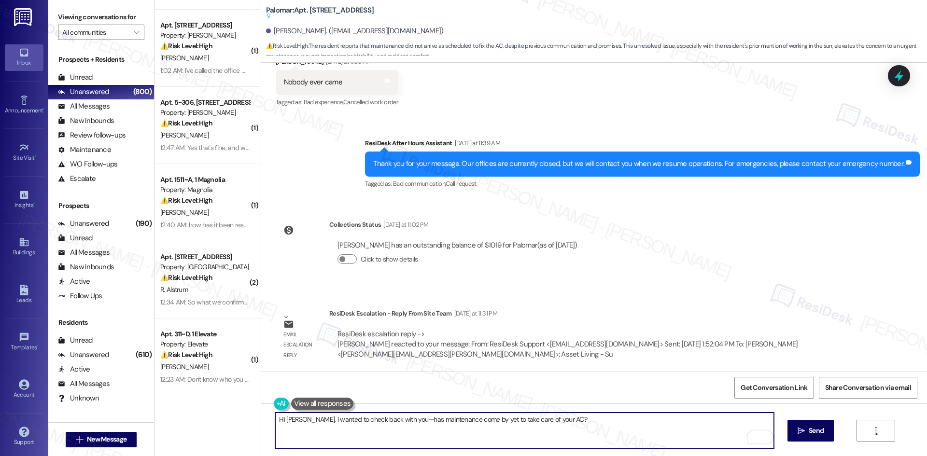
scroll to position [1145, 0]
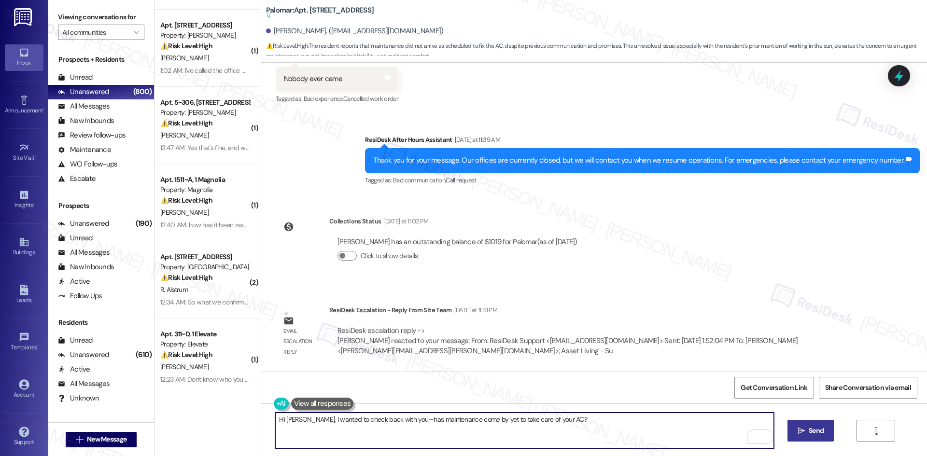
type textarea "Hi [PERSON_NAME], I wanted to check back with you—has maintenance come by yet t…"
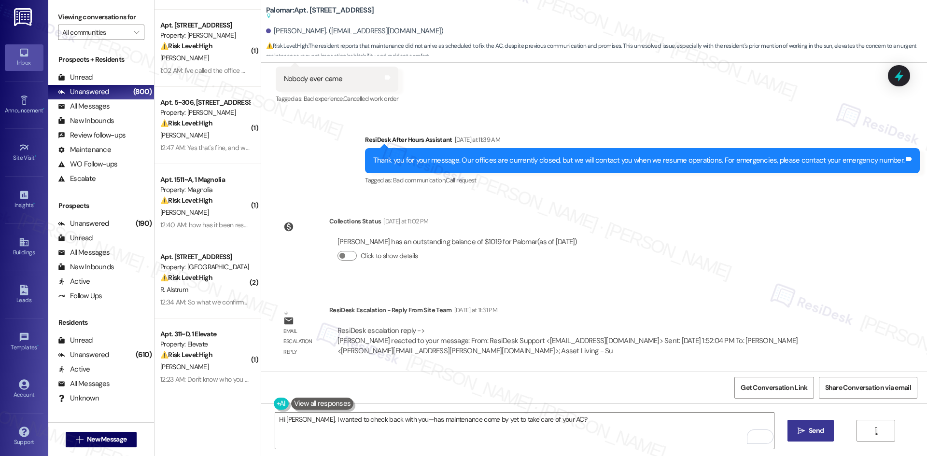
click at [790, 429] on button " Send" at bounding box center [810, 431] width 47 height 22
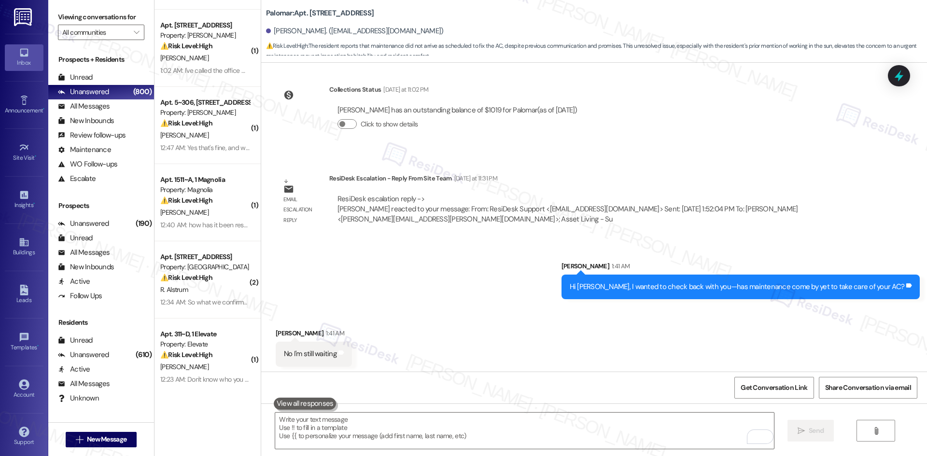
scroll to position [1280, 0]
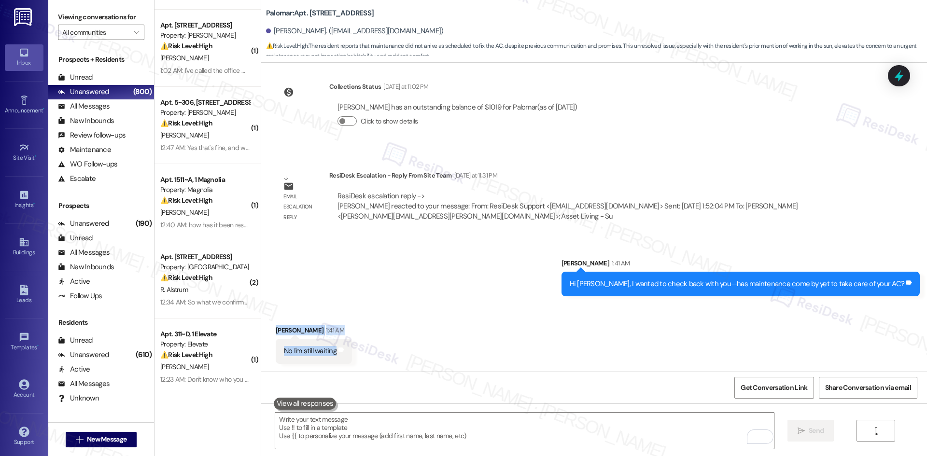
drag, startPoint x: 265, startPoint y: 325, endPoint x: 364, endPoint y: 355, distance: 103.5
click at [377, 360] on div "Received via SMS Abraham Ramirez 1:41 AM No I'm still waiting Tags and notes" at bounding box center [594, 337] width 666 height 67
copy div "Abraham Ramirez 1:41 AM No I'm still waiting Tags and notes"
drag, startPoint x: 352, startPoint y: 251, endPoint x: 342, endPoint y: 249, distance: 10.9
click at [352, 251] on div "Sent via SMS Sarah 1:41 AM Hi Abraham, I wanted to check back with you—has main…" at bounding box center [594, 269] width 666 height 67
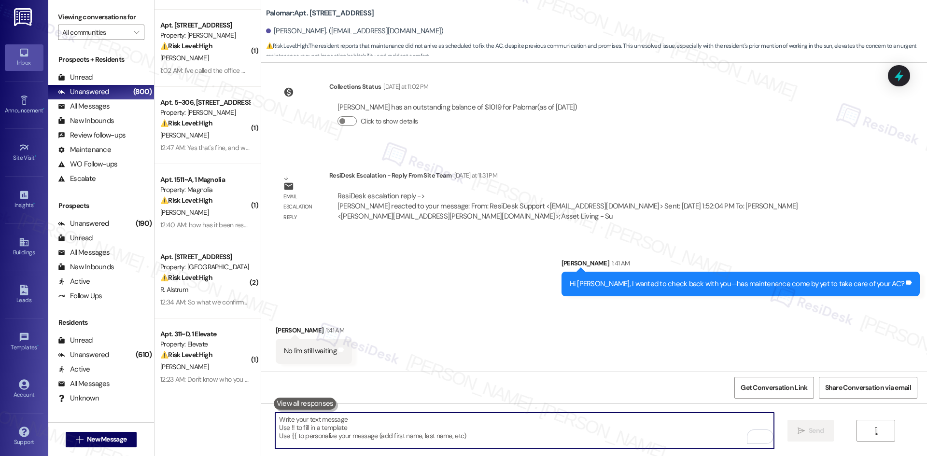
click at [413, 435] on textarea "To enrich screen reader interactions, please activate Accessibility in Grammarl…" at bounding box center [524, 431] width 498 height 36
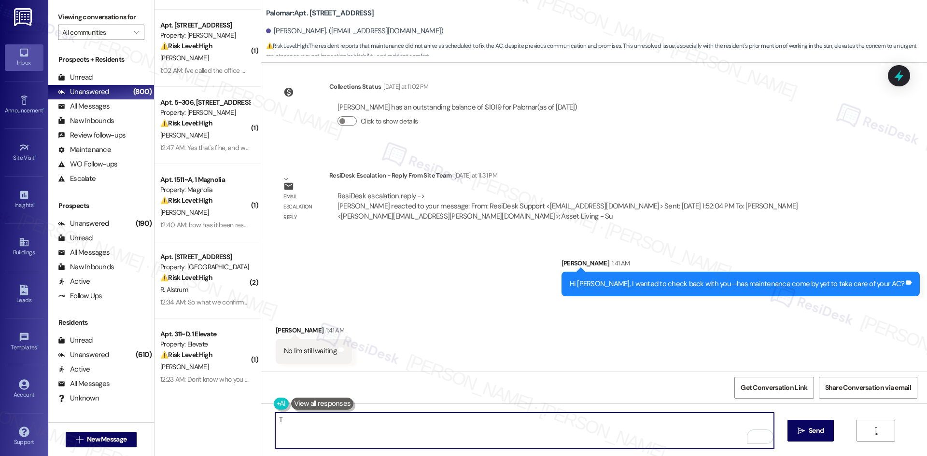
paste textarea "hank you for letting me know. I’ll follow up with the site team again and get b…"
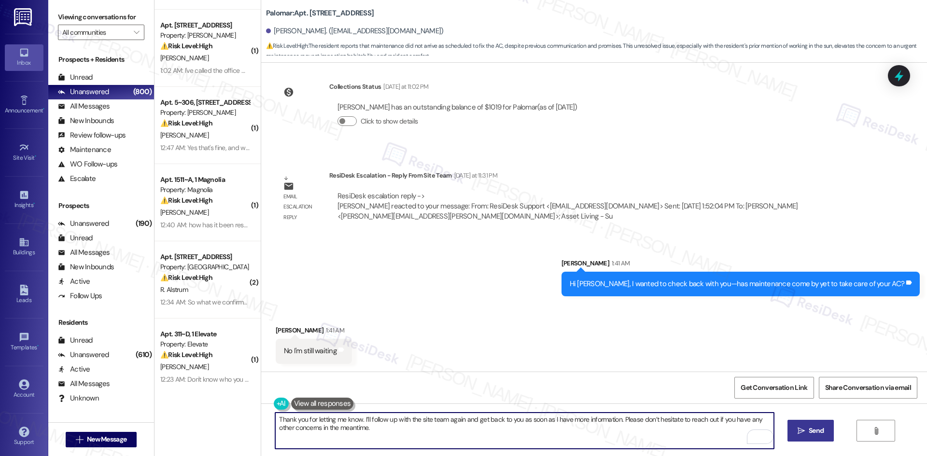
type textarea "Thank you for letting me know. I’ll follow up with the site team again and get …"
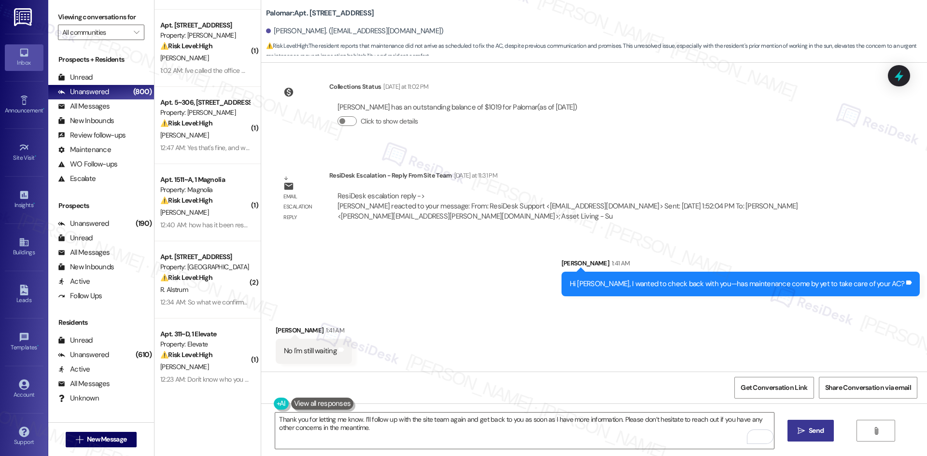
click at [798, 428] on icon "" at bounding box center [800, 431] width 7 height 8
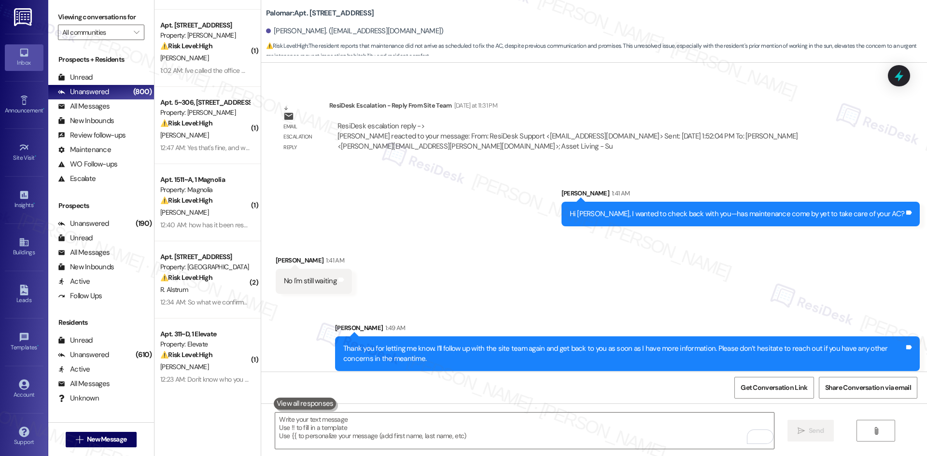
scroll to position [1357, 0]
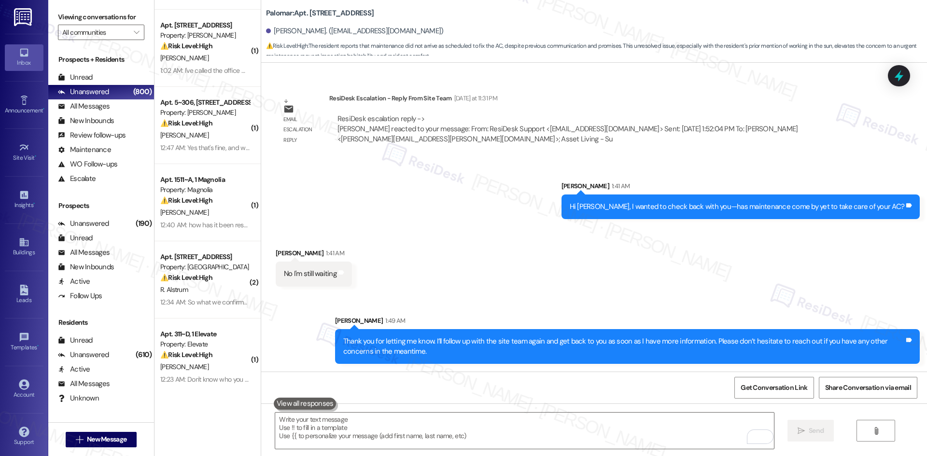
click at [537, 290] on div "Received via SMS Abraham Ramirez 1:41 AM No I'm still waiting Tags and notes" at bounding box center [594, 259] width 666 height 67
click at [549, 291] on div "Received via SMS Abraham Ramirez 1:41 AM No I'm still waiting Tags and notes" at bounding box center [594, 259] width 666 height 67
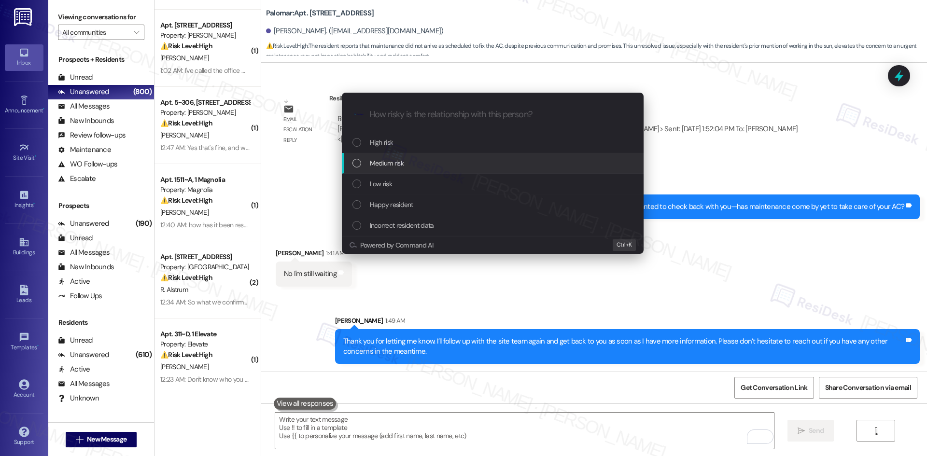
click at [390, 162] on span "Medium risk" at bounding box center [387, 163] width 34 height 11
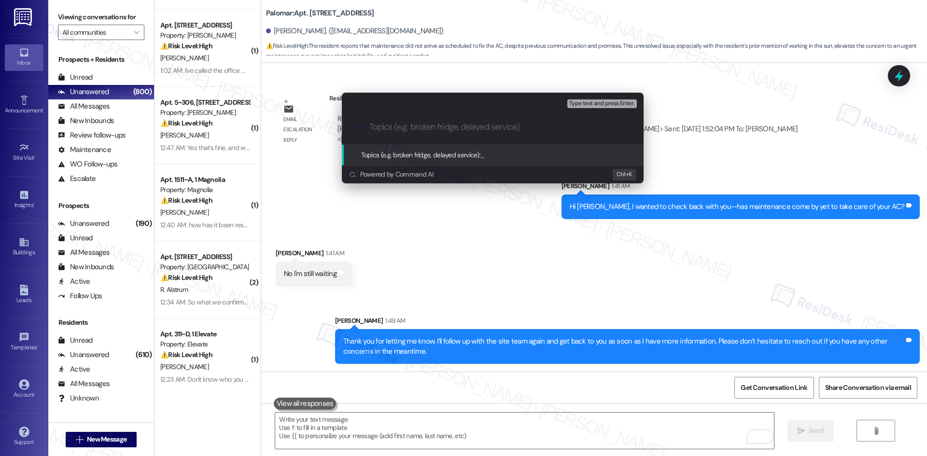
click at [484, 310] on div "Escalate Conversation Medium risk Topics (e.g. broken fridge, delayed service) …" at bounding box center [463, 228] width 927 height 456
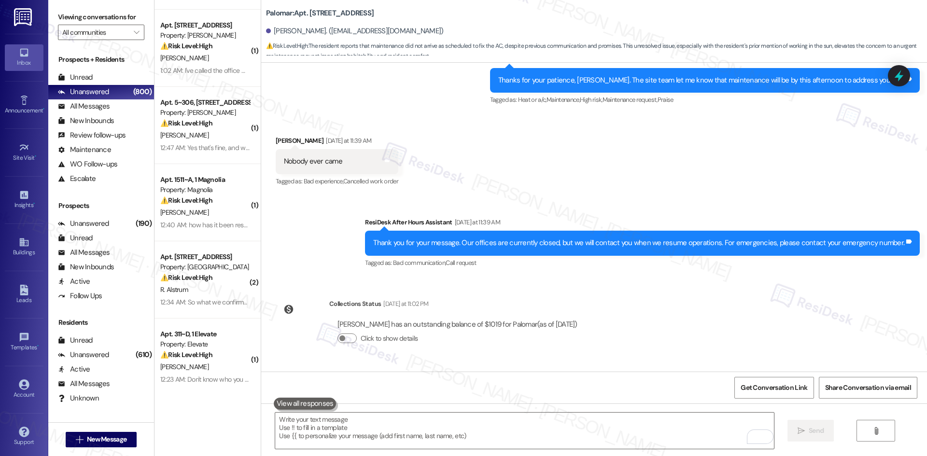
scroll to position [874, 0]
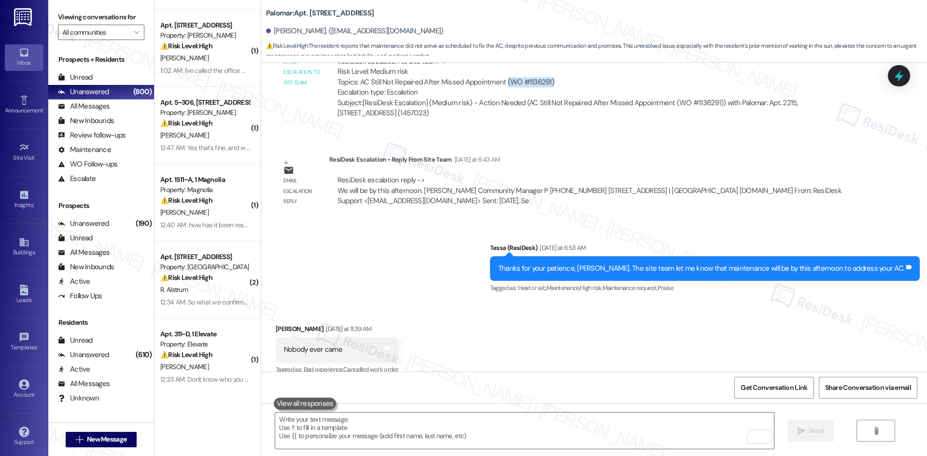
drag, startPoint x: 499, startPoint y: 82, endPoint x: 555, endPoint y: 81, distance: 56.0
click at [555, 81] on div "ResiDesk escalation to site team -> Risk Level: Medium risk Topics: AC Still No…" at bounding box center [594, 77] width 514 height 42
copy div "(WO #1136291)"
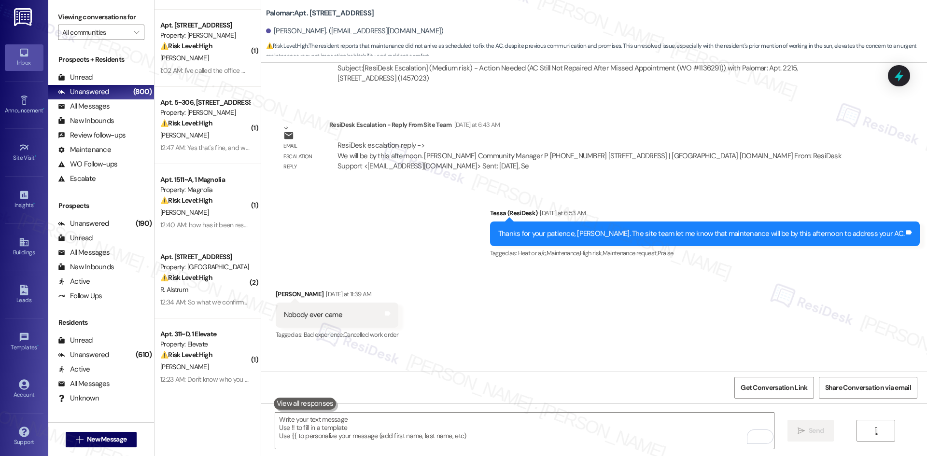
scroll to position [971, 0]
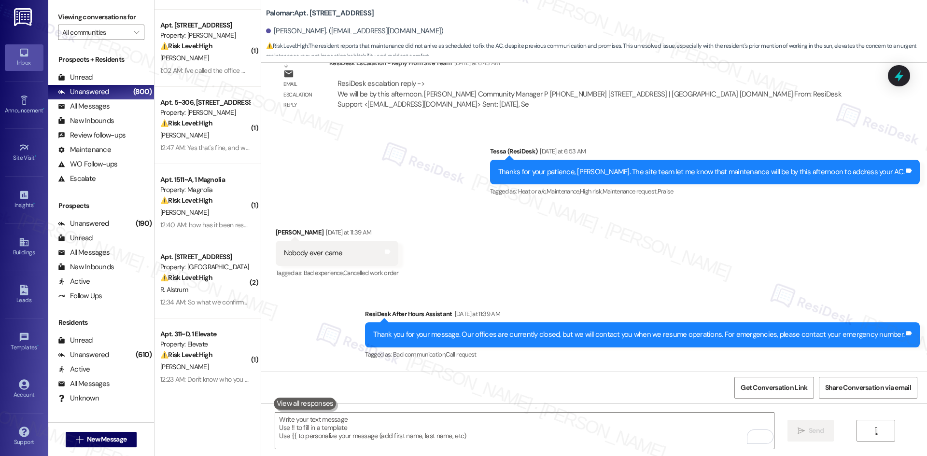
drag, startPoint x: 401, startPoint y: 241, endPoint x: 409, endPoint y: 247, distance: 10.4
click at [401, 241] on div "Received via SMS Abraham Ramirez Yesterday at 11:39 AM Nobody ever came Tags an…" at bounding box center [336, 253] width 137 height 67
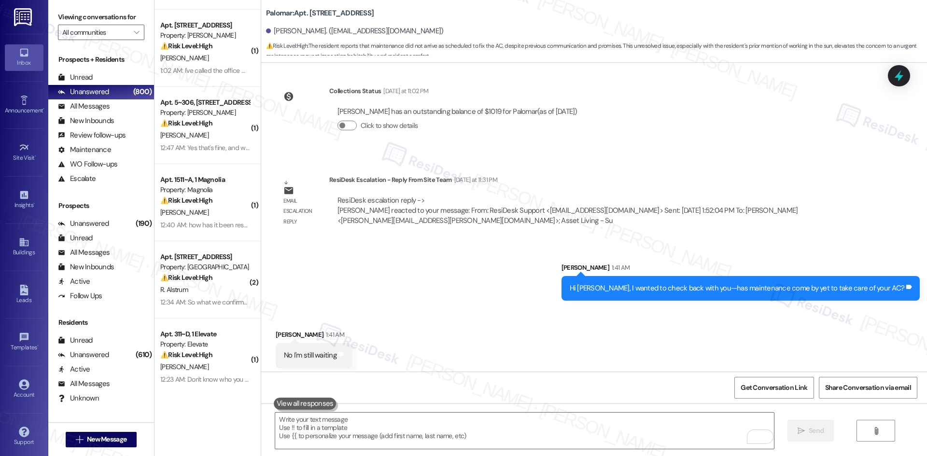
scroll to position [1357, 0]
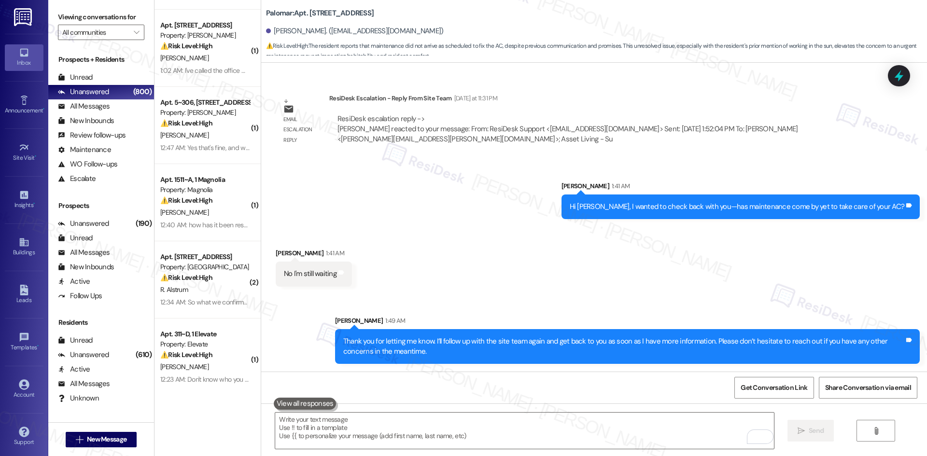
click at [423, 280] on div "Received via SMS Abraham Ramirez 1:41 AM No I'm still waiting Tags and notes" at bounding box center [594, 259] width 666 height 67
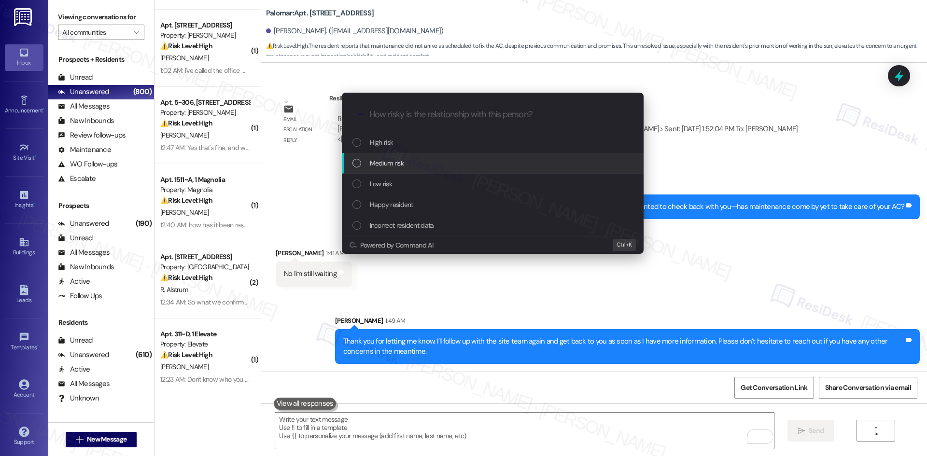
click at [392, 161] on span "Medium risk" at bounding box center [387, 163] width 34 height 11
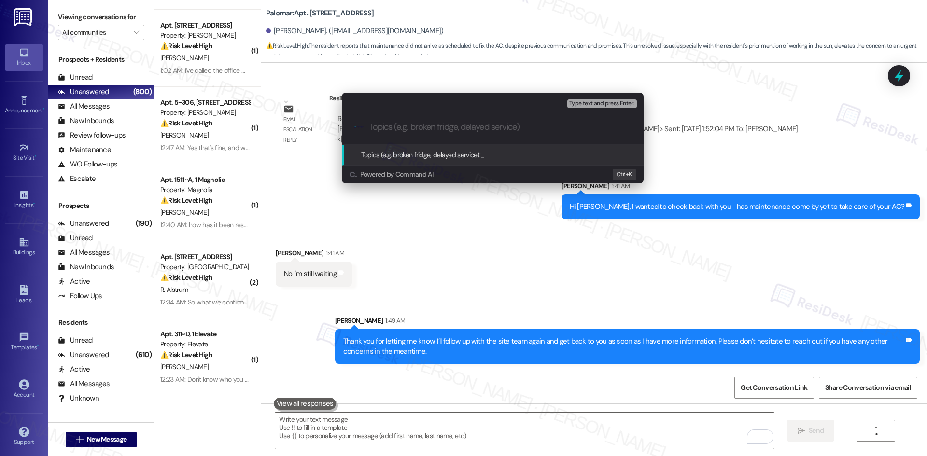
click at [431, 129] on input "Topics (e.g. broken fridge, delayed service)" at bounding box center [500, 127] width 262 height 10
paste input "AC Repair Still Pending – Abraham Ramirez (WO #1136291)"
type input "AC Repair Still Pending – Abraham Ramirez (WO #1136291)"
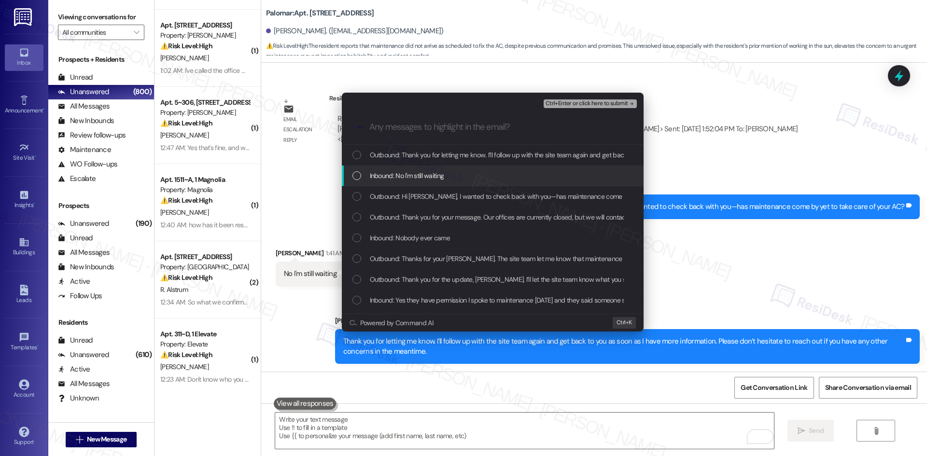
click at [430, 171] on span "Inbound: No I'm still waiting" at bounding box center [407, 175] width 74 height 11
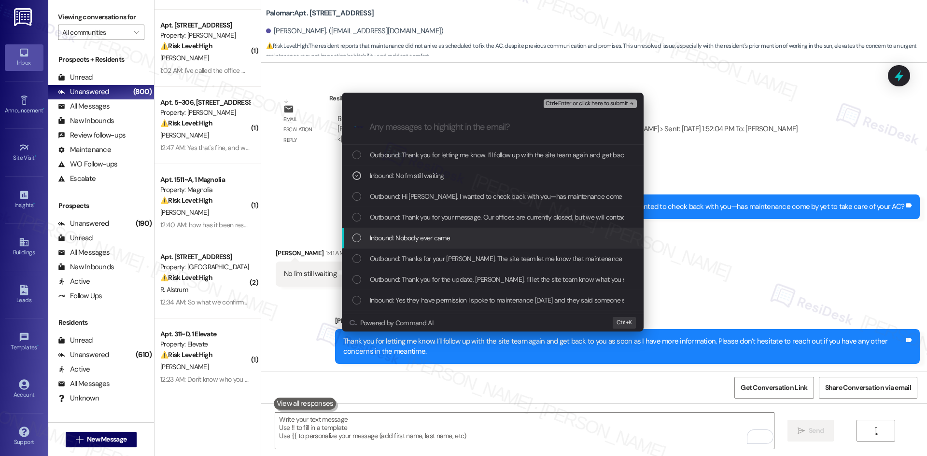
click at [462, 234] on div "Inbound: Nobody ever came" at bounding box center [493, 238] width 282 height 11
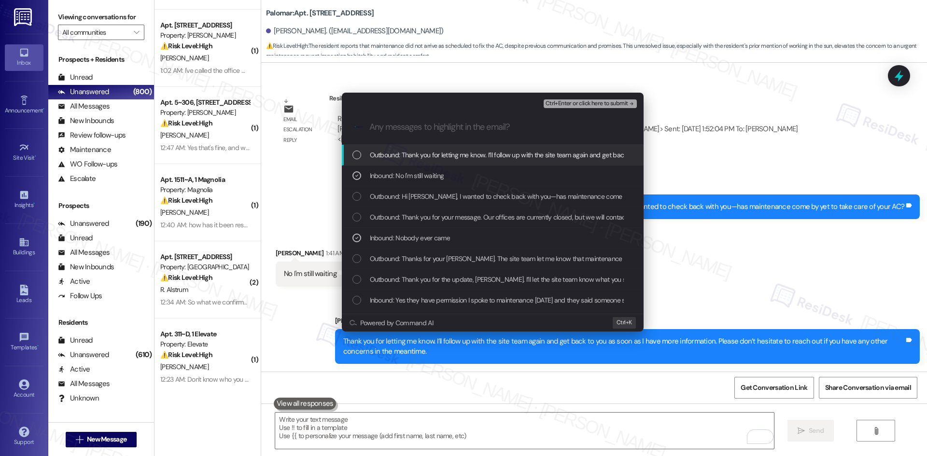
click at [614, 104] on span "Ctrl+Enter or click here to submit" at bounding box center [586, 103] width 83 height 7
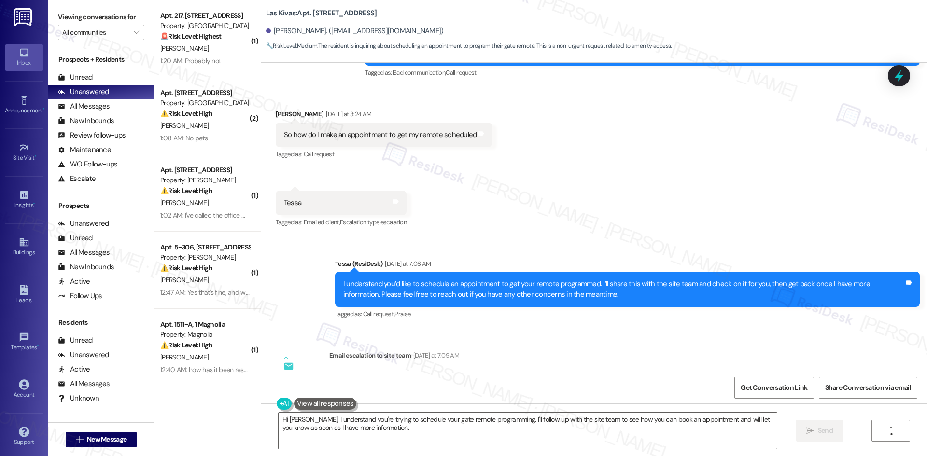
scroll to position [1837, 0]
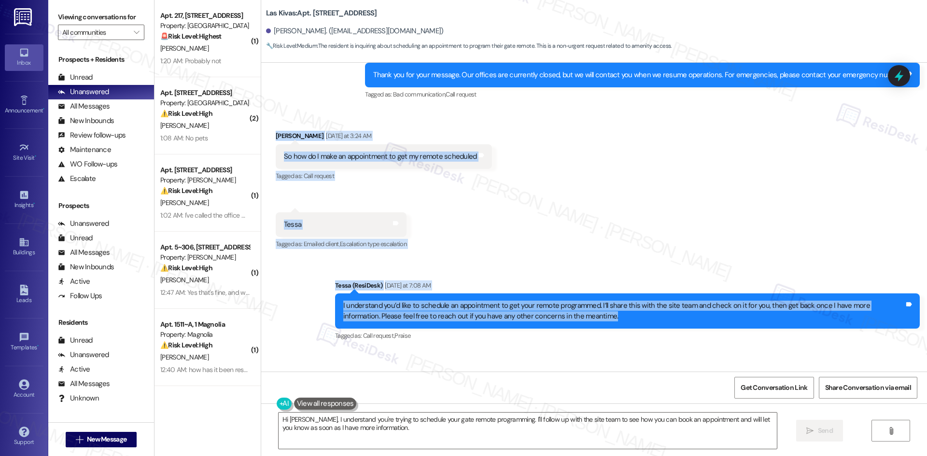
drag, startPoint x: 260, startPoint y: 99, endPoint x: 617, endPoint y: 288, distance: 403.5
click at [619, 290] on div "Lease started [DATE] 8:00 AM Announcement, sent via SMS Tessa (ResiDesk) [DATE]…" at bounding box center [594, 217] width 666 height 309
copy div "[PERSON_NAME] [DATE] at 3:24 AM So how do I make an appointment to get my remot…"
click at [478, 198] on div "Received via SMS [PERSON_NAME] [DATE] at 3:24 AM So how do I make an appointmen…" at bounding box center [594, 184] width 666 height 150
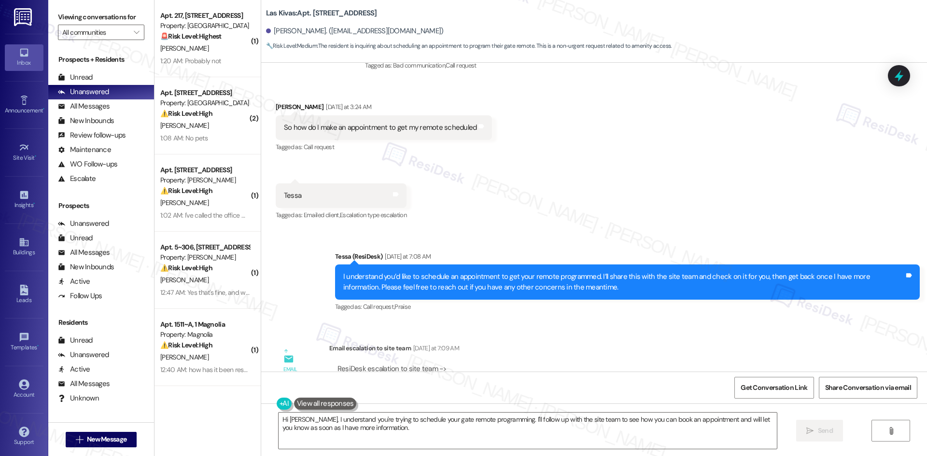
scroll to position [1982, 0]
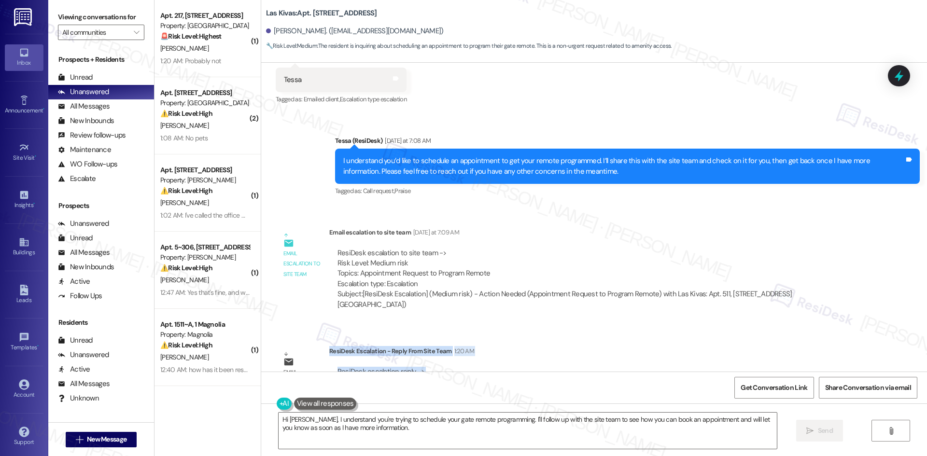
drag, startPoint x: 322, startPoint y: 309, endPoint x: 801, endPoint y: 345, distance: 480.0
click at [829, 346] on div "ResiDesk Escalation - Reply From Site Team 1:20 AM ResiDesk escalation reply ->…" at bounding box center [594, 375] width 531 height 59
copy div "ResiDesk Escalation - Reply From Site Team 1:20 AM ResiDesk escalation reply ->…"
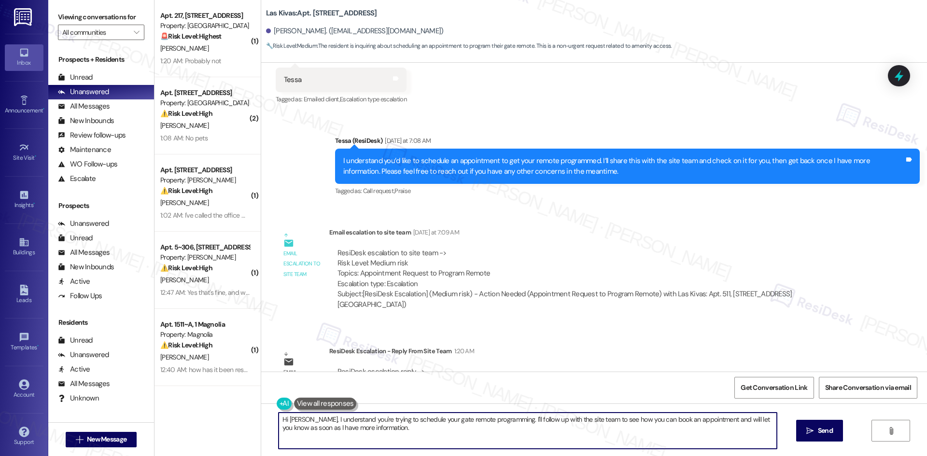
click at [425, 437] on textarea "Hi [PERSON_NAME], I understand you're trying to schedule your gate remote progr…" at bounding box center [527, 431] width 498 height 36
paste textarea "[PERSON_NAME], thank you for your patience. The site team shared that they’ll b…"
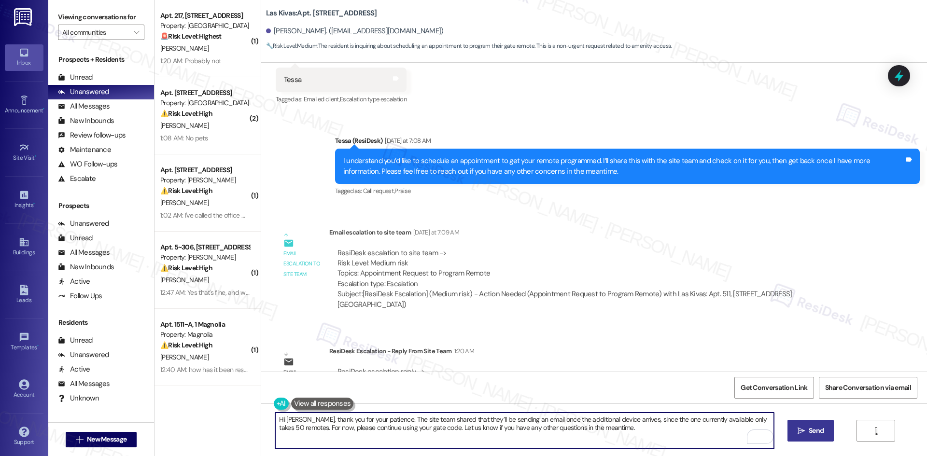
type textarea "Hi [PERSON_NAME], thank you for your patience. The site team shared that they’l…"
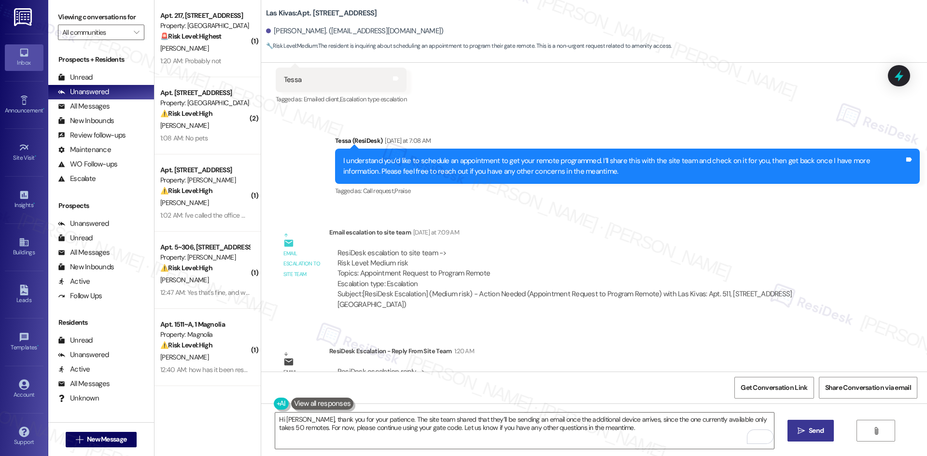
click at [813, 436] on span "Send" at bounding box center [815, 431] width 15 height 10
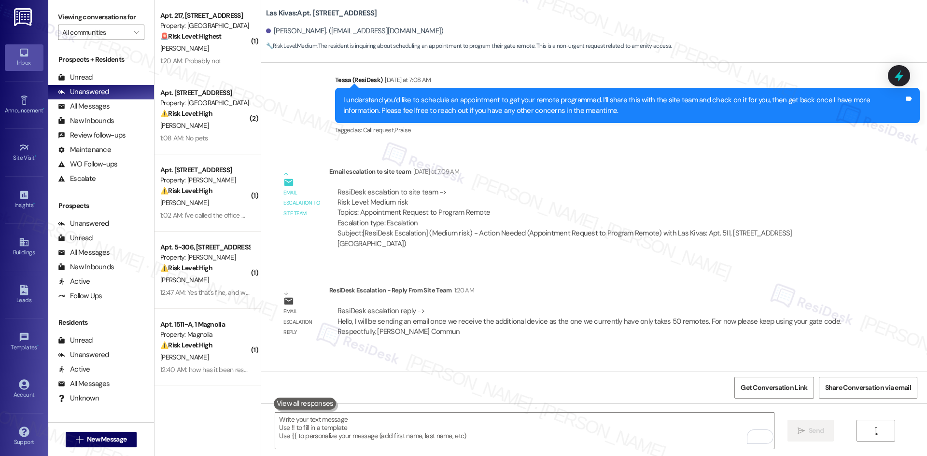
scroll to position [2059, 0]
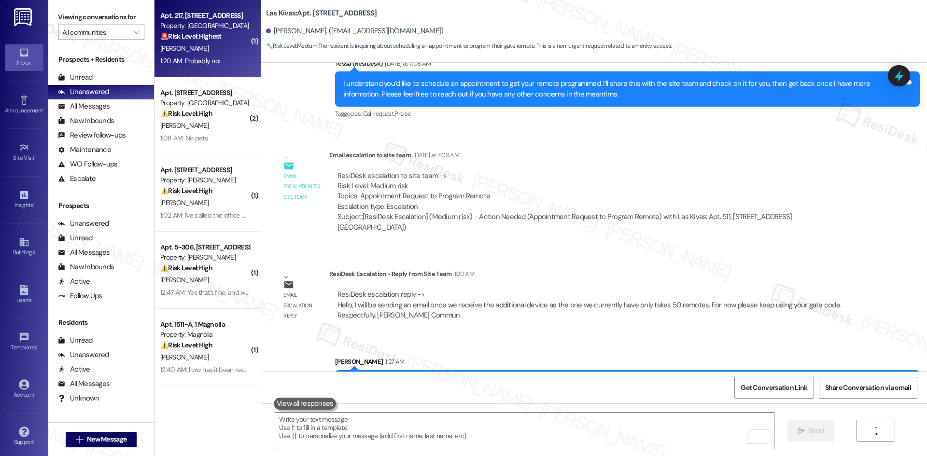
click at [192, 42] on div "[PERSON_NAME]" at bounding box center [204, 48] width 91 height 12
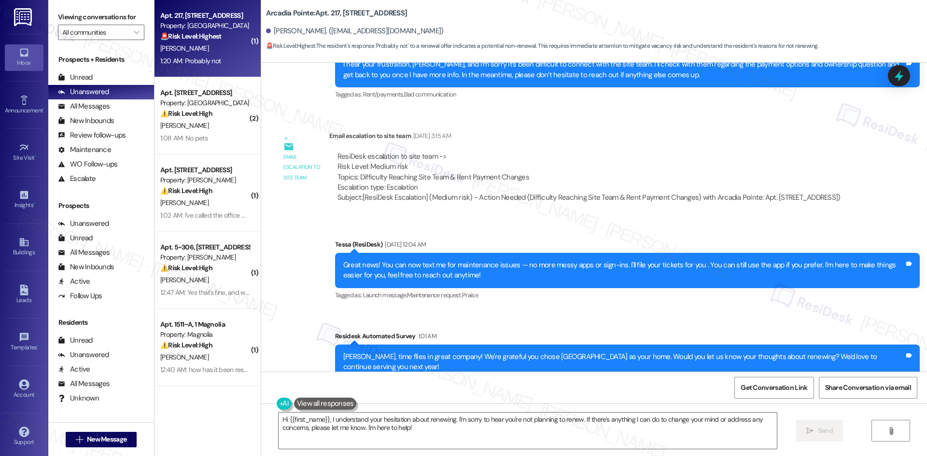
scroll to position [1567, 0]
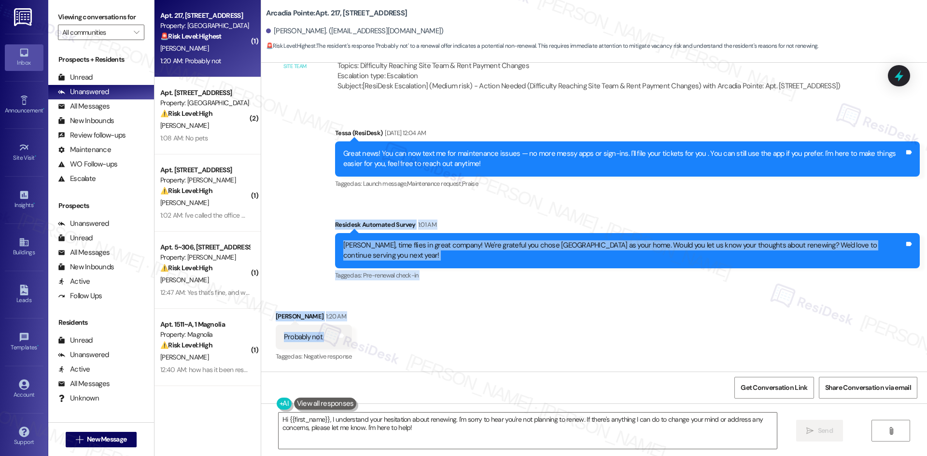
drag, startPoint x: 309, startPoint y: 234, endPoint x: 388, endPoint y: 339, distance: 131.7
click at [388, 339] on div "Lease started [DATE] 8:00 AM Announcement, sent via SMS Tessa (ResiDesk) [DATE]…" at bounding box center [594, 217] width 666 height 309
copy div "Residesk Automated Survey 1:01 AM [PERSON_NAME], time flies in great company! W…"
click at [417, 430] on textarea "Hi {{first_name}}, I understand your hesitation about renewing. I'm sorry to he…" at bounding box center [527, 431] width 498 height 36
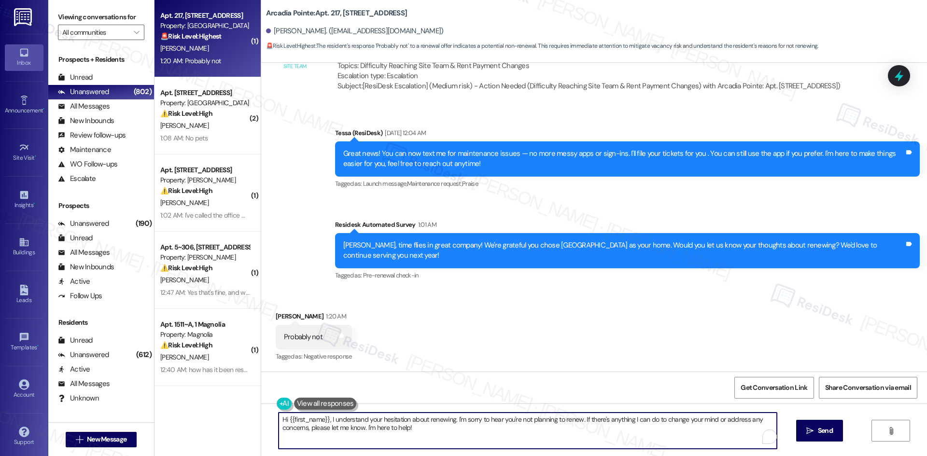
paste textarea "[PERSON_NAME], I’m sorry to hear that you’re probably not planning to renew. Co…"
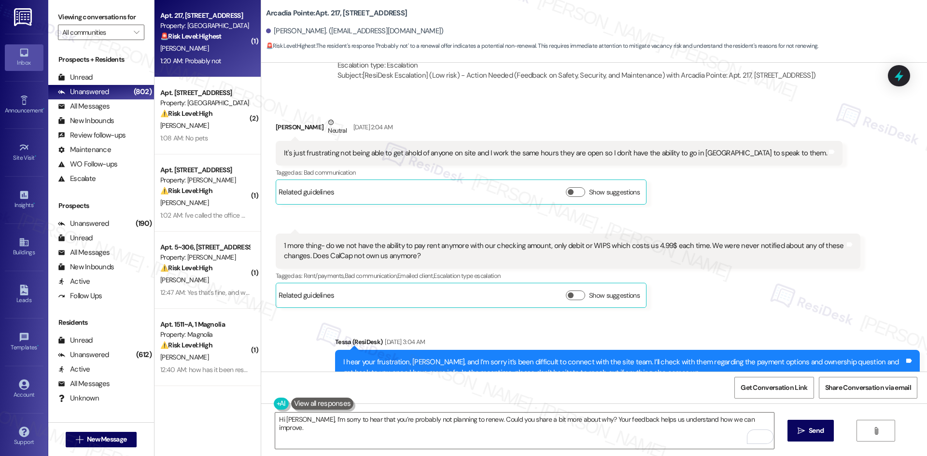
scroll to position [1084, 0]
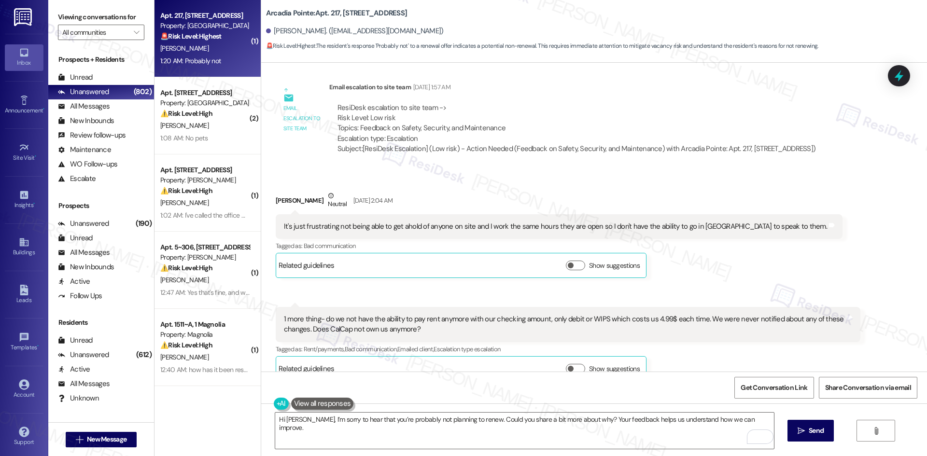
click at [665, 276] on div "[PERSON_NAME] Neutral [DATE] 2:04 AM It's just frustrating not being able to ge…" at bounding box center [559, 234] width 567 height 87
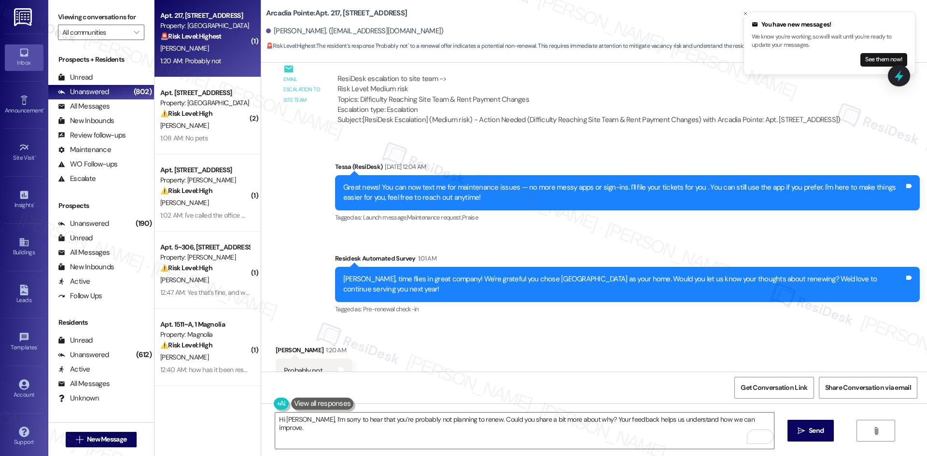
scroll to position [1567, 0]
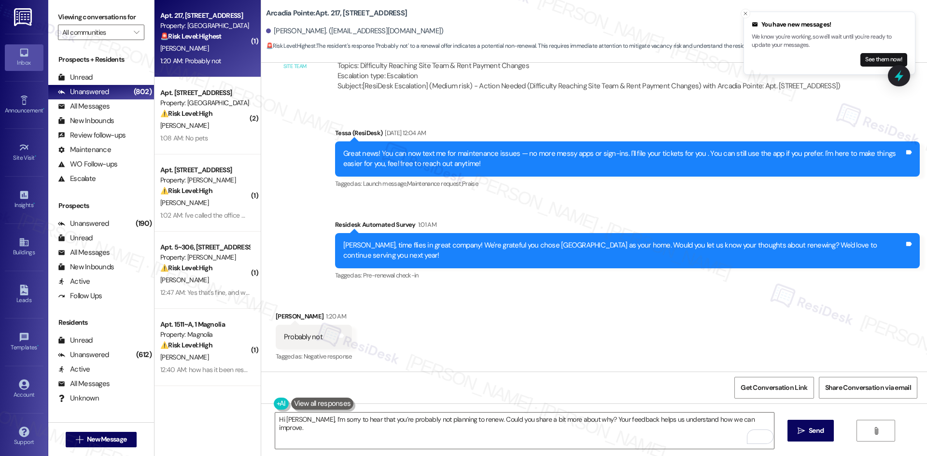
click at [307, 174] on div "Announcement, sent via SMS Tessa (ResiDesk) [DATE] 12:04 AM Great news! You can…" at bounding box center [594, 197] width 666 height 183
drag, startPoint x: 492, startPoint y: 443, endPoint x: 485, endPoint y: 443, distance: 7.3
click at [492, 443] on textarea "Hi [PERSON_NAME], I’m sorry to hear that you’re probably not planning to renew.…" at bounding box center [524, 431] width 498 height 36
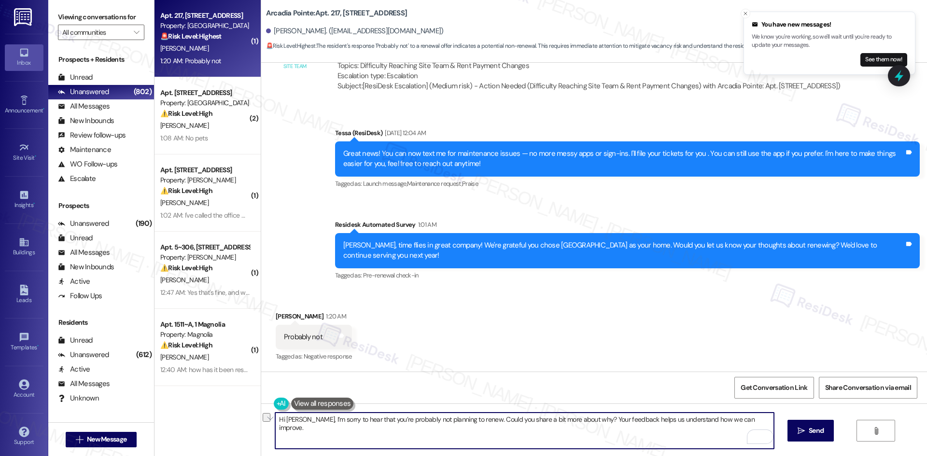
drag, startPoint x: 738, startPoint y: 421, endPoint x: 253, endPoint y: 420, distance: 485.5
click at [261, 420] on div "Arcadia Pointe: Apt. 217, [STREET_ADDRESS] [PERSON_NAME]. ([EMAIL_ADDRESS][DOMA…" at bounding box center [594, 228] width 666 height 456
paste textarea "To enrich screen reader interactions, please activate Accessibility in Grammarl…"
type textarea "I’m sorry to hear that you’re probably not planning to renew. Could you share a…"
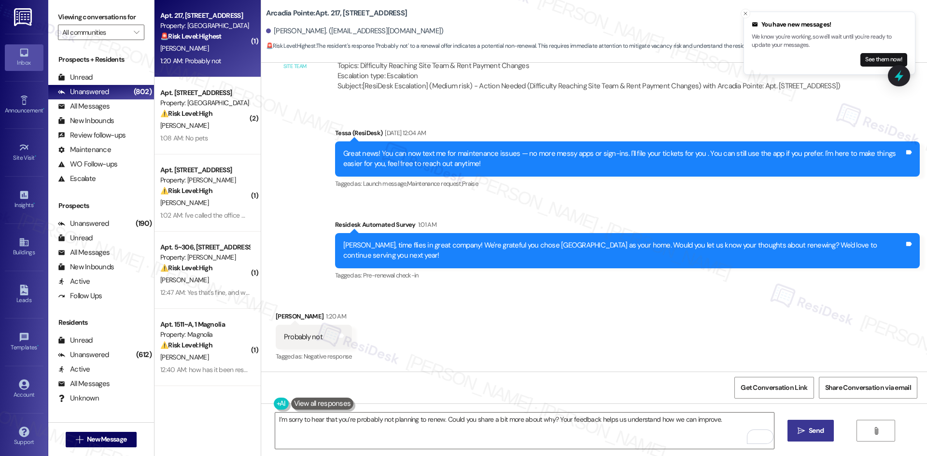
click at [809, 435] on span "Send" at bounding box center [815, 431] width 15 height 10
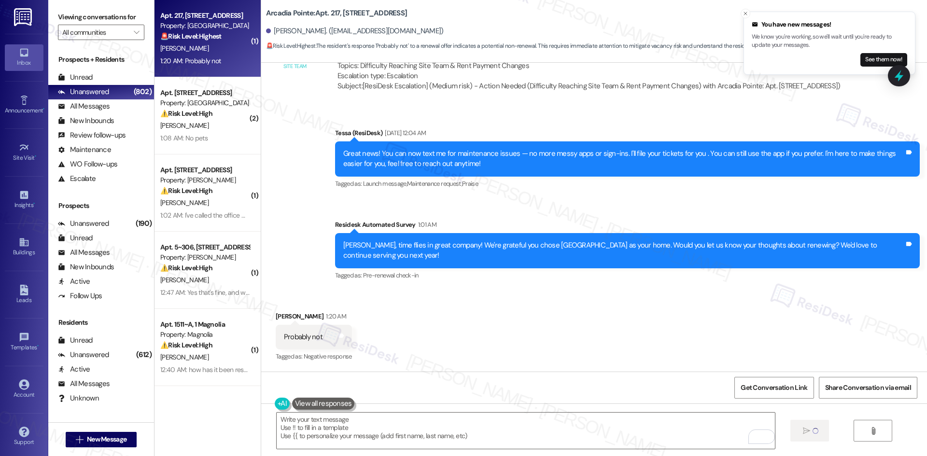
scroll to position [1566, 0]
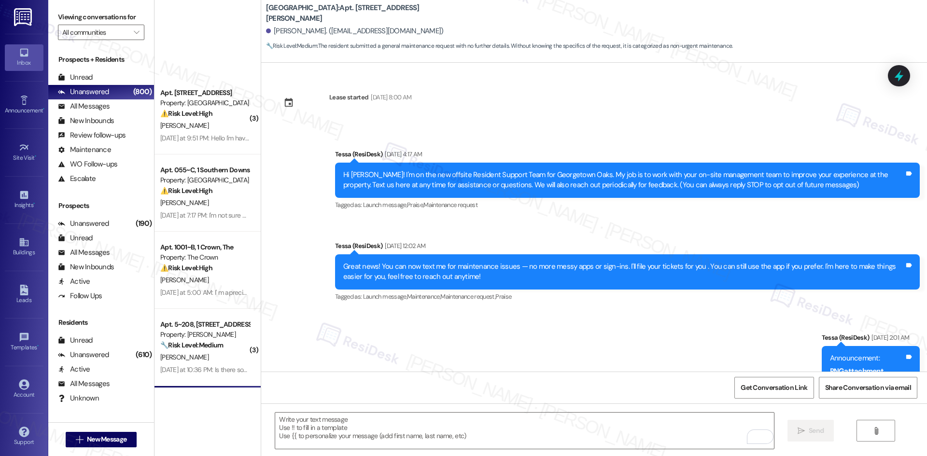
scroll to position [1086, 0]
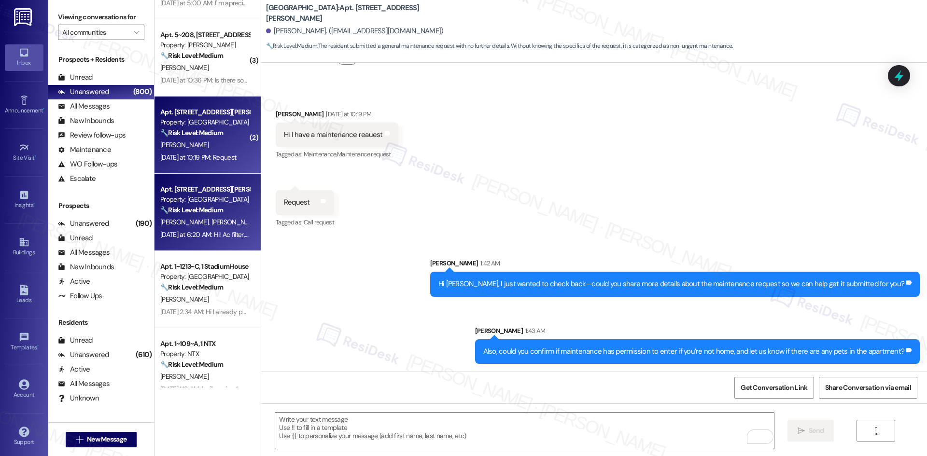
click at [197, 234] on div "[DATE] at 6:20 AM: Hi! Ac filter, And the maintenance requests are here in chat…" at bounding box center [390, 234] width 461 height 9
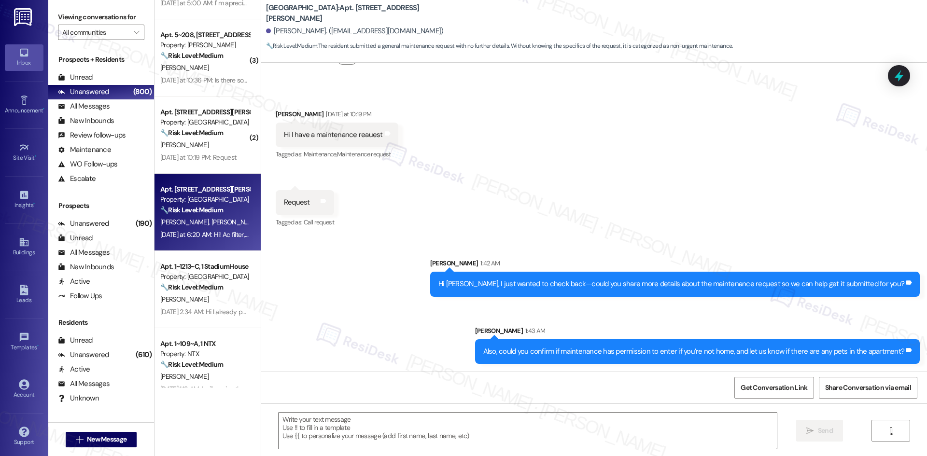
type textarea "Fetching suggested responses. Please feel free to read through the conversation…"
